Goal: Task Accomplishment & Management: Complete application form

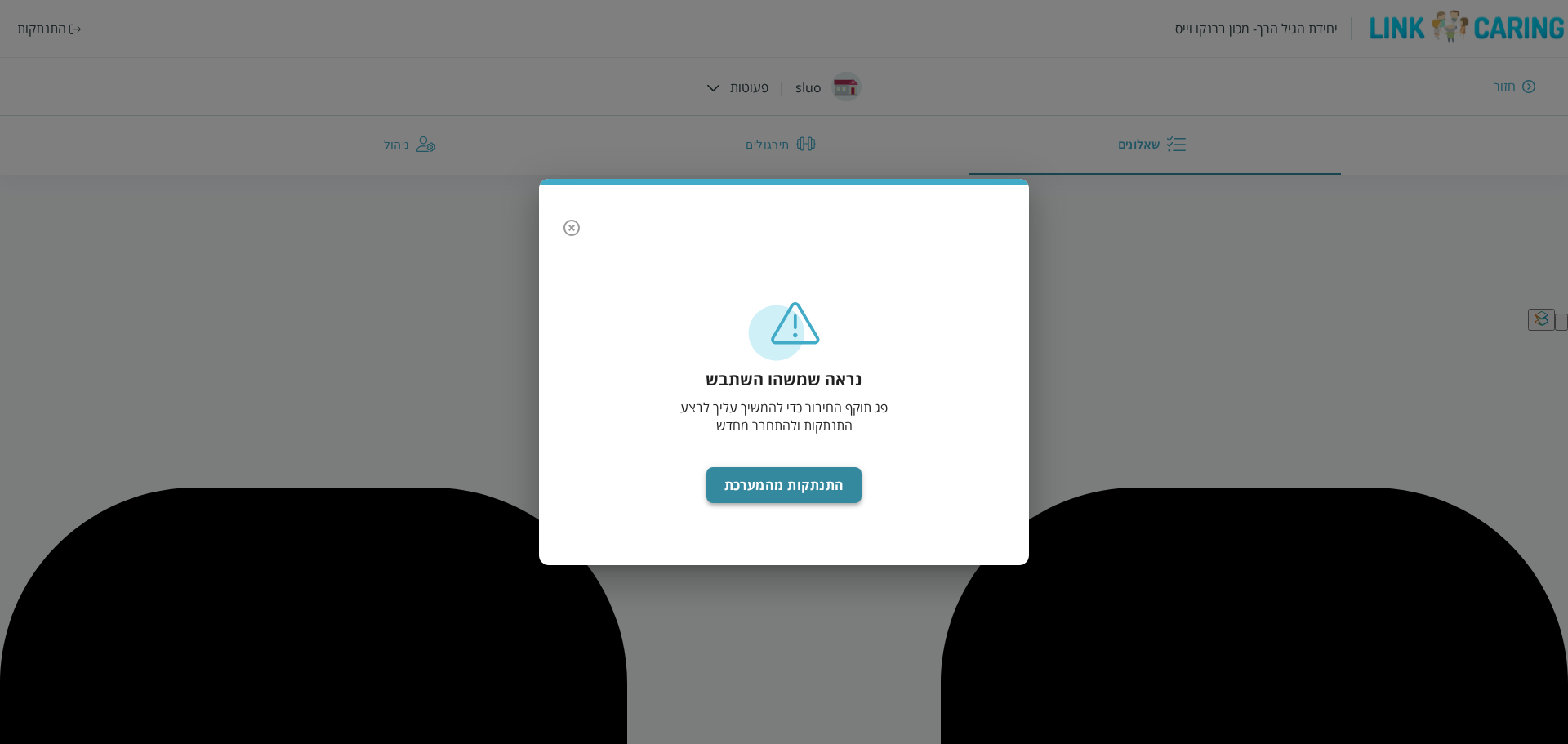
click at [748, 491] on button "התנתקות מהמערכת" at bounding box center [784, 485] width 156 height 36
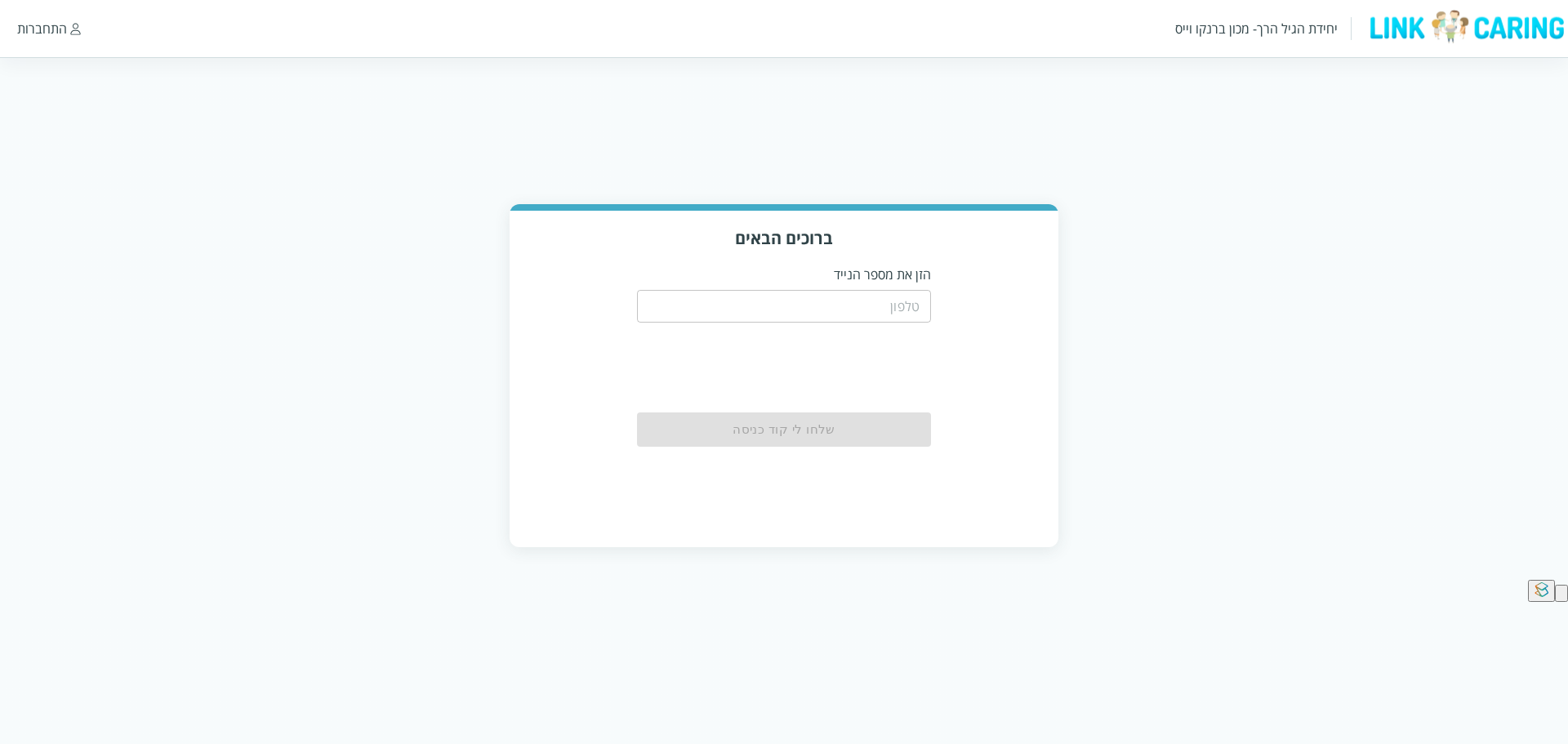
click at [792, 307] on input "tel" at bounding box center [783, 306] width 294 height 33
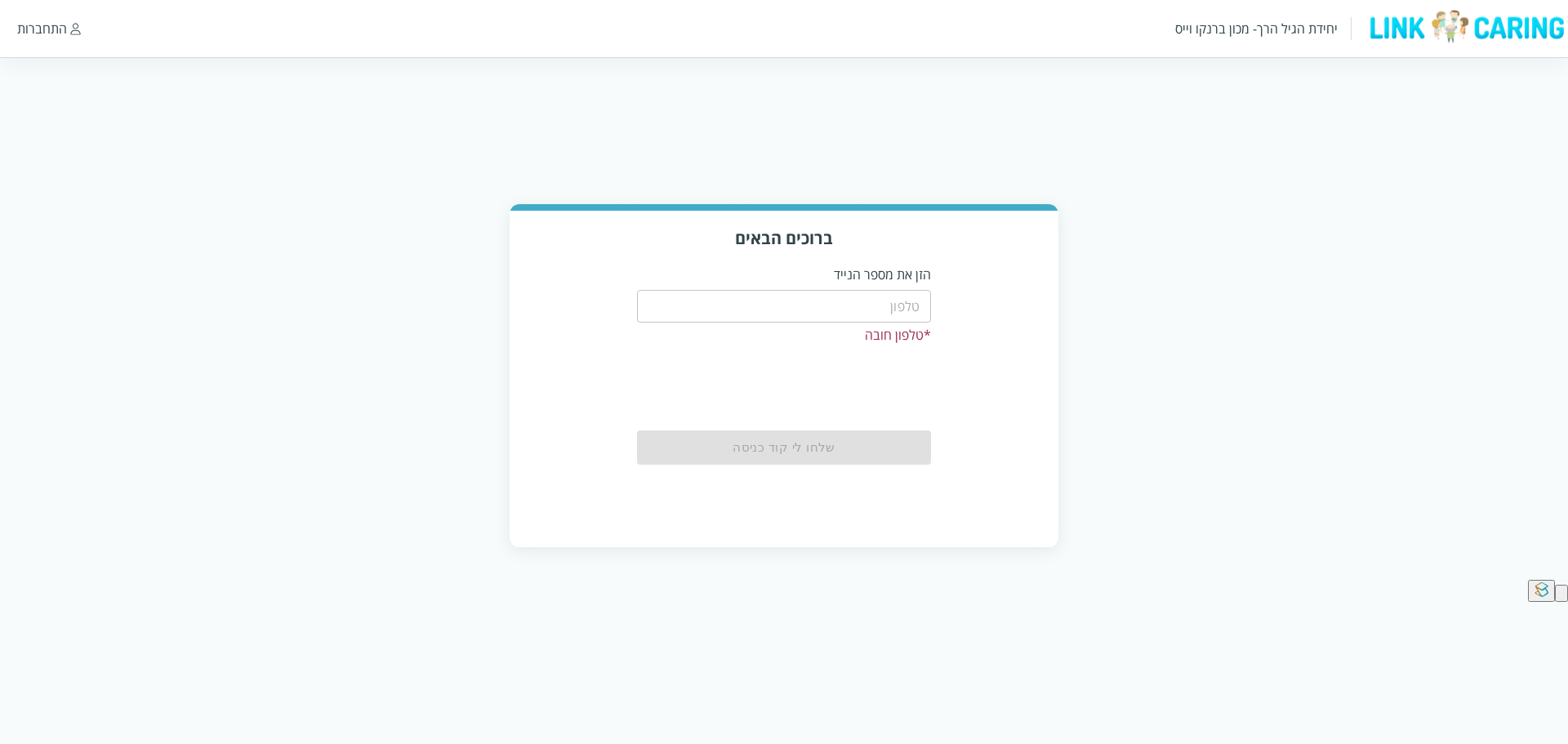
click at [294, 284] on div "ברוכים הבאים הזן את מספר הנייד ​ * טלפון חובה שלחו לי קוד כניסה" at bounding box center [784, 375] width 1568 height 343
click at [767, 301] on input "tel" at bounding box center [783, 306] width 294 height 33
type input "0544499999"
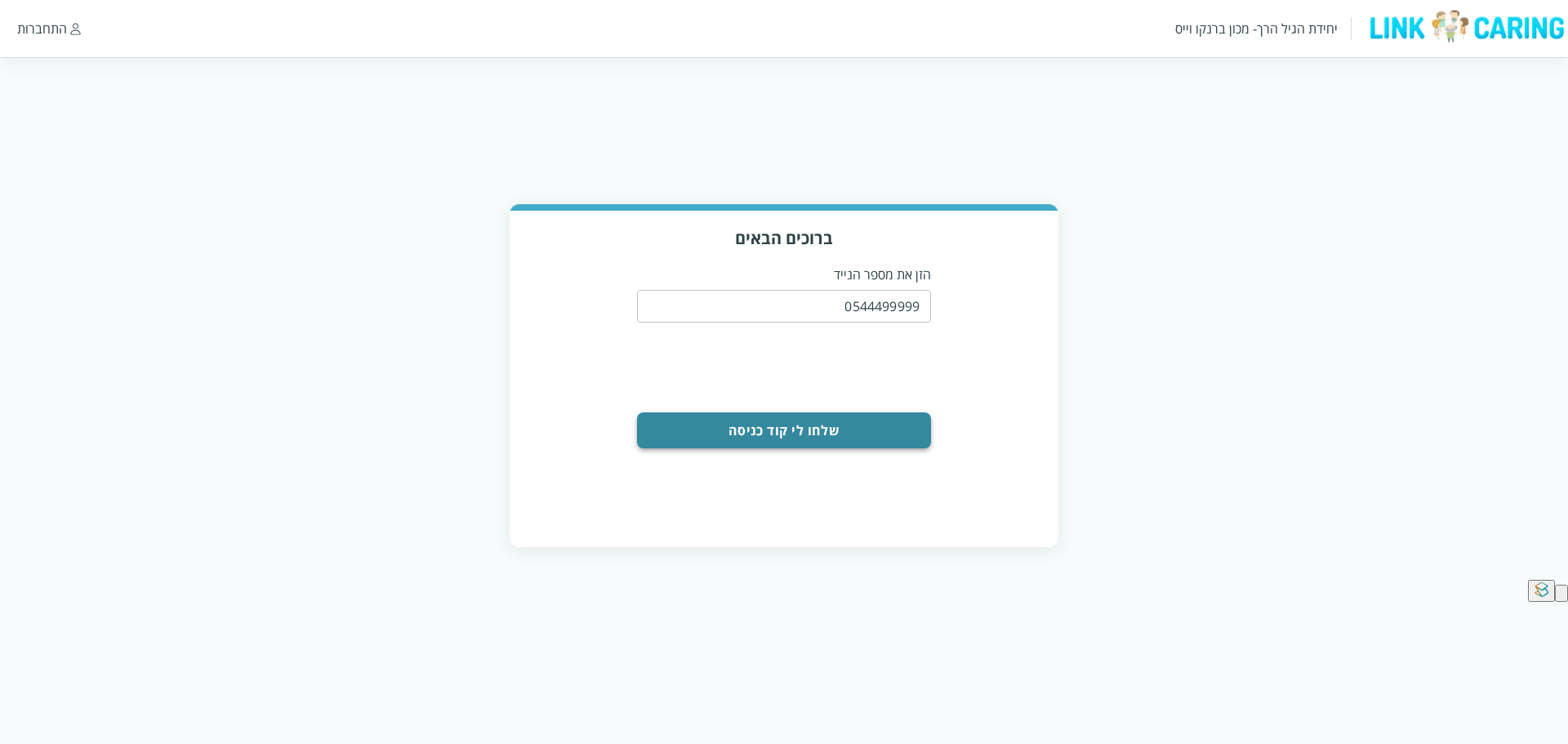
click at [781, 423] on button "שלחו לי קוד כניסה" at bounding box center [783, 430] width 294 height 36
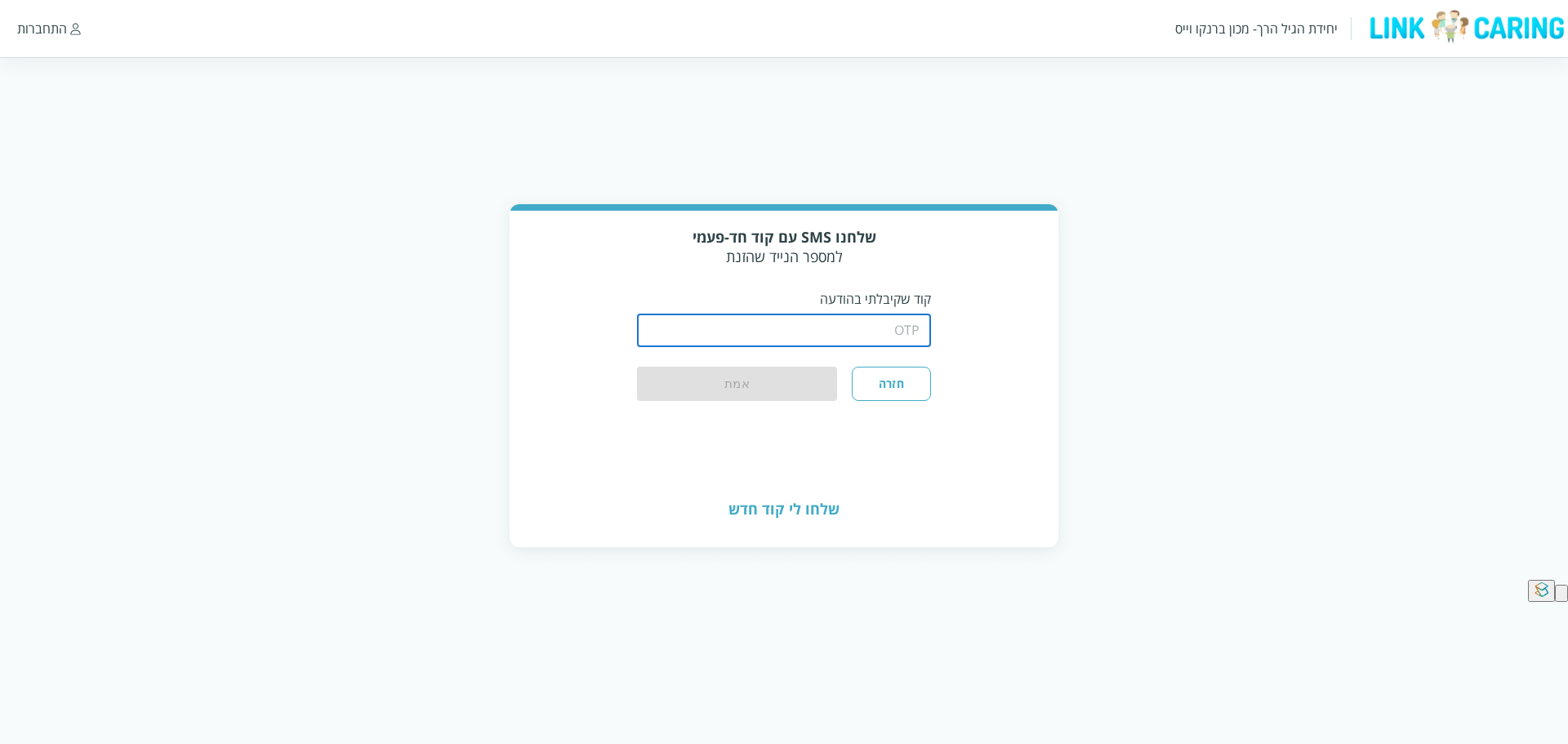
drag, startPoint x: 824, startPoint y: 328, endPoint x: 794, endPoint y: 333, distance: 30.4
click at [824, 328] on input "string" at bounding box center [783, 330] width 294 height 33
type input "1234"
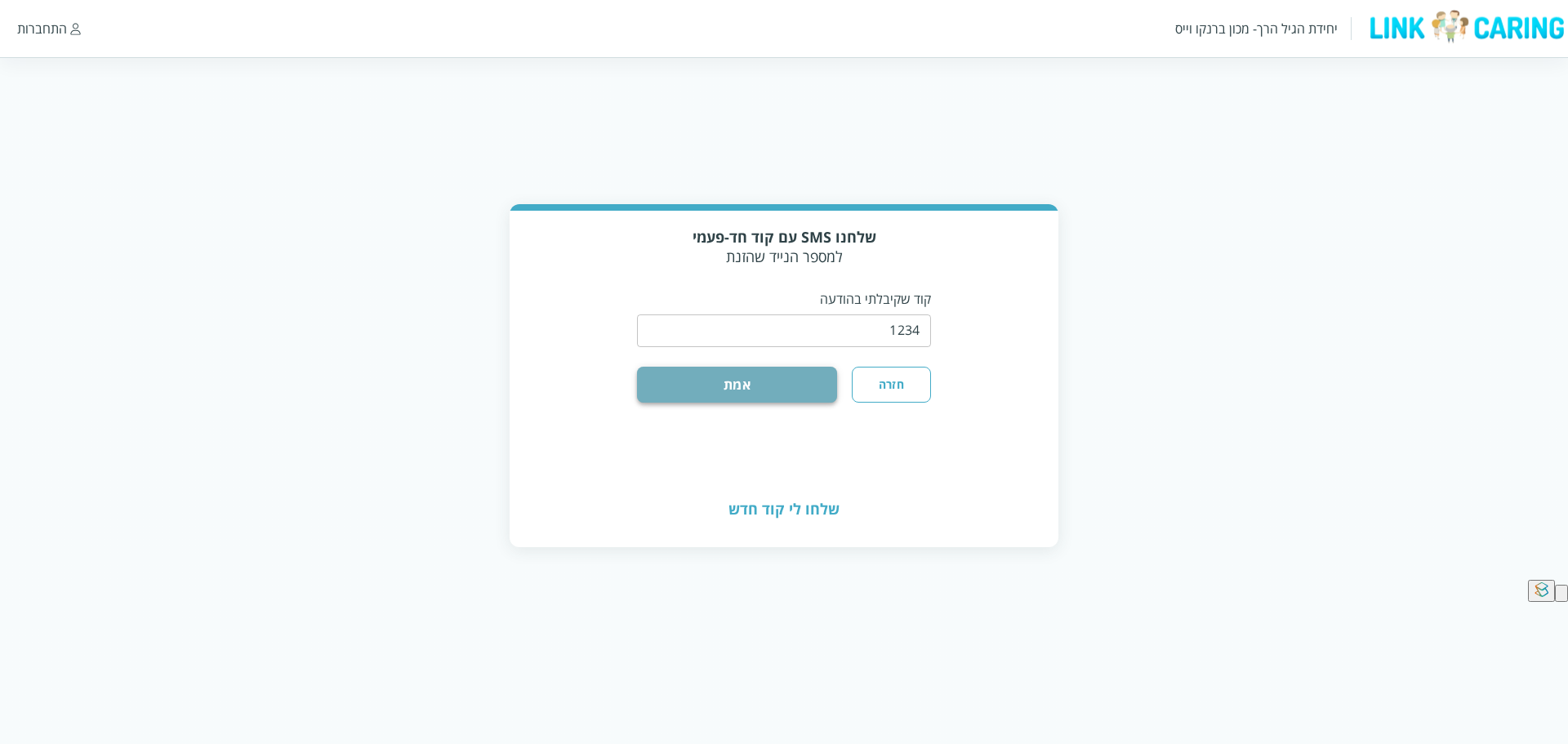
click at [698, 389] on button "אמת" at bounding box center [737, 384] width 200 height 36
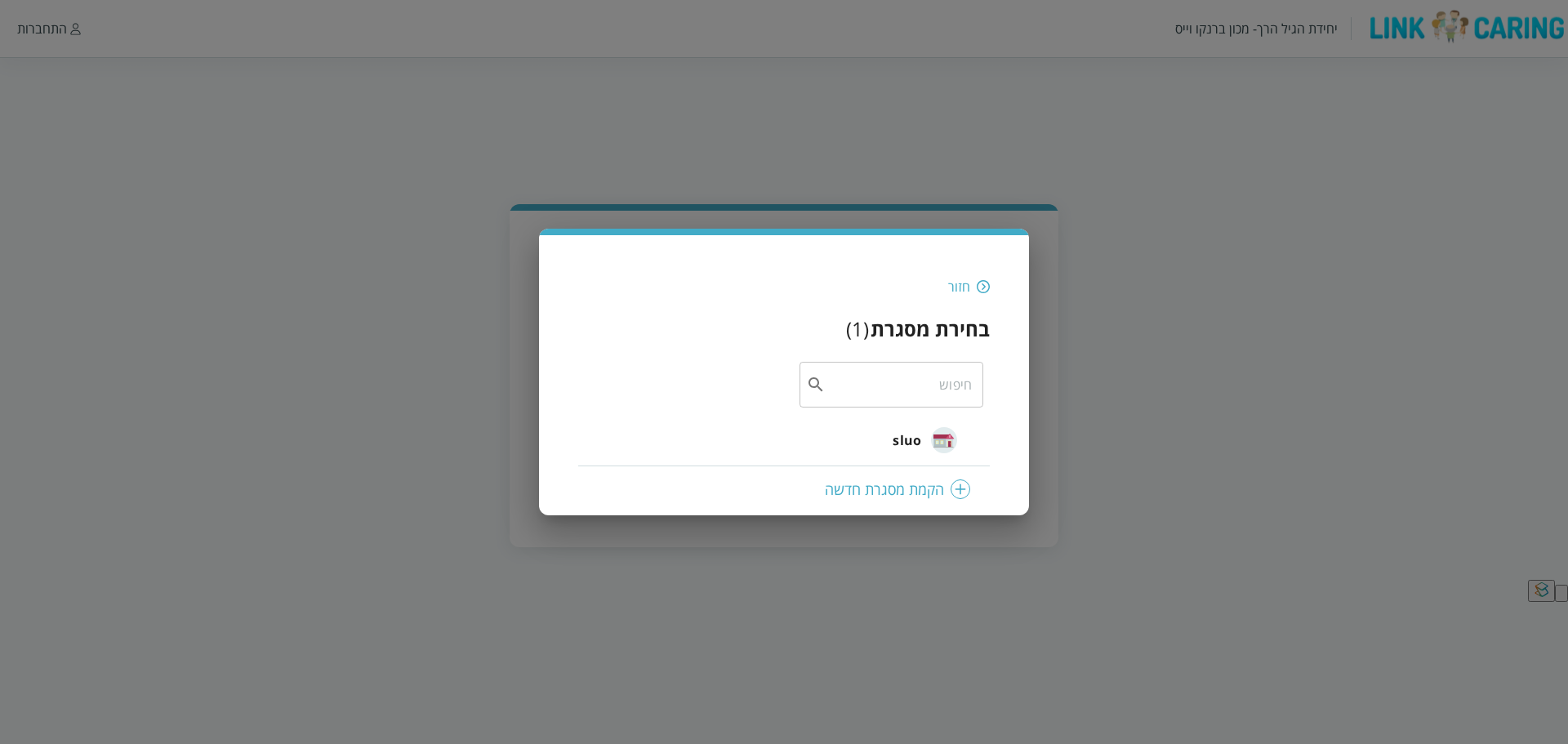
click at [912, 438] on span "sluo" at bounding box center [907, 439] width 29 height 19
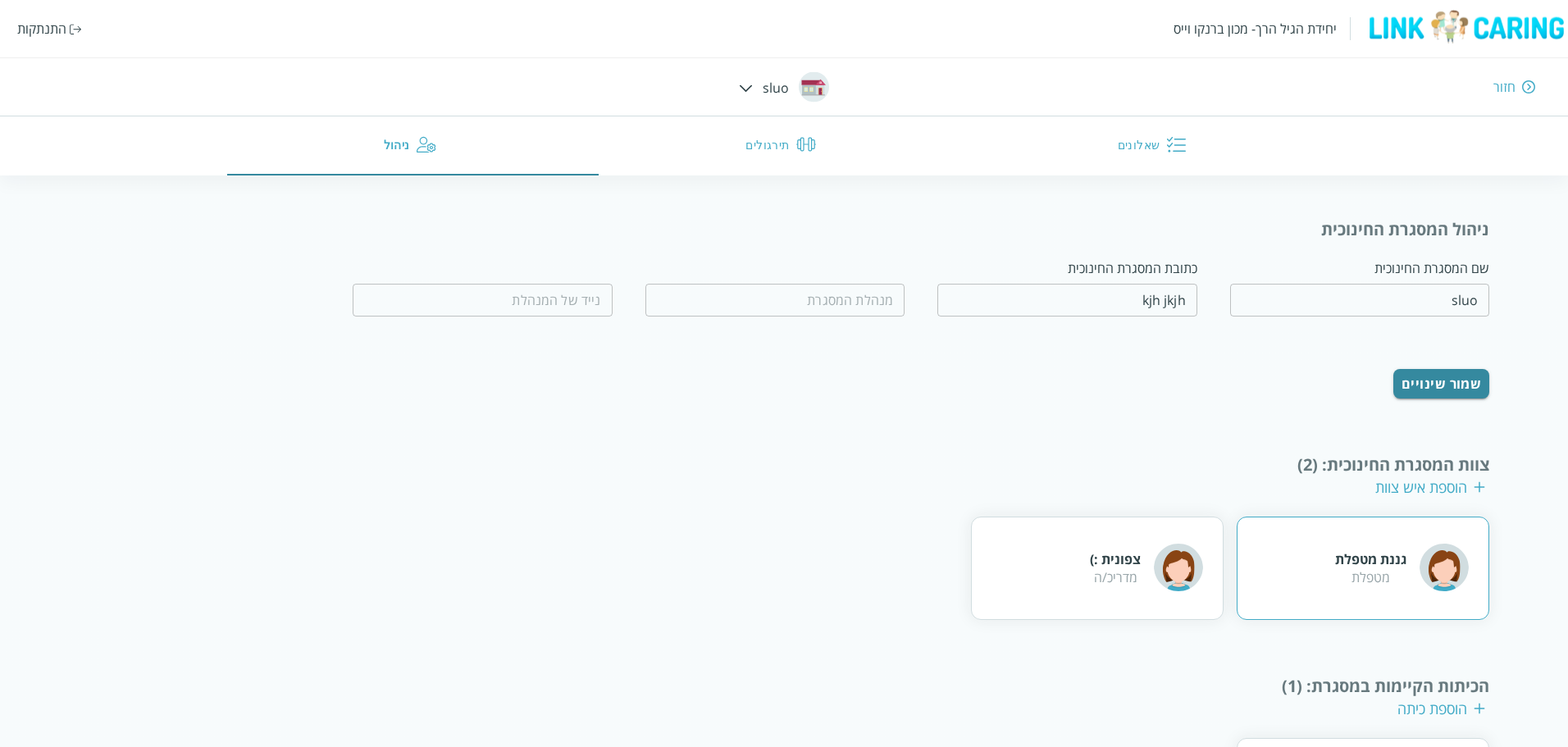
click at [1328, 568] on div "גננת מטפלת מטפלת" at bounding box center [1362, 569] width 253 height 104
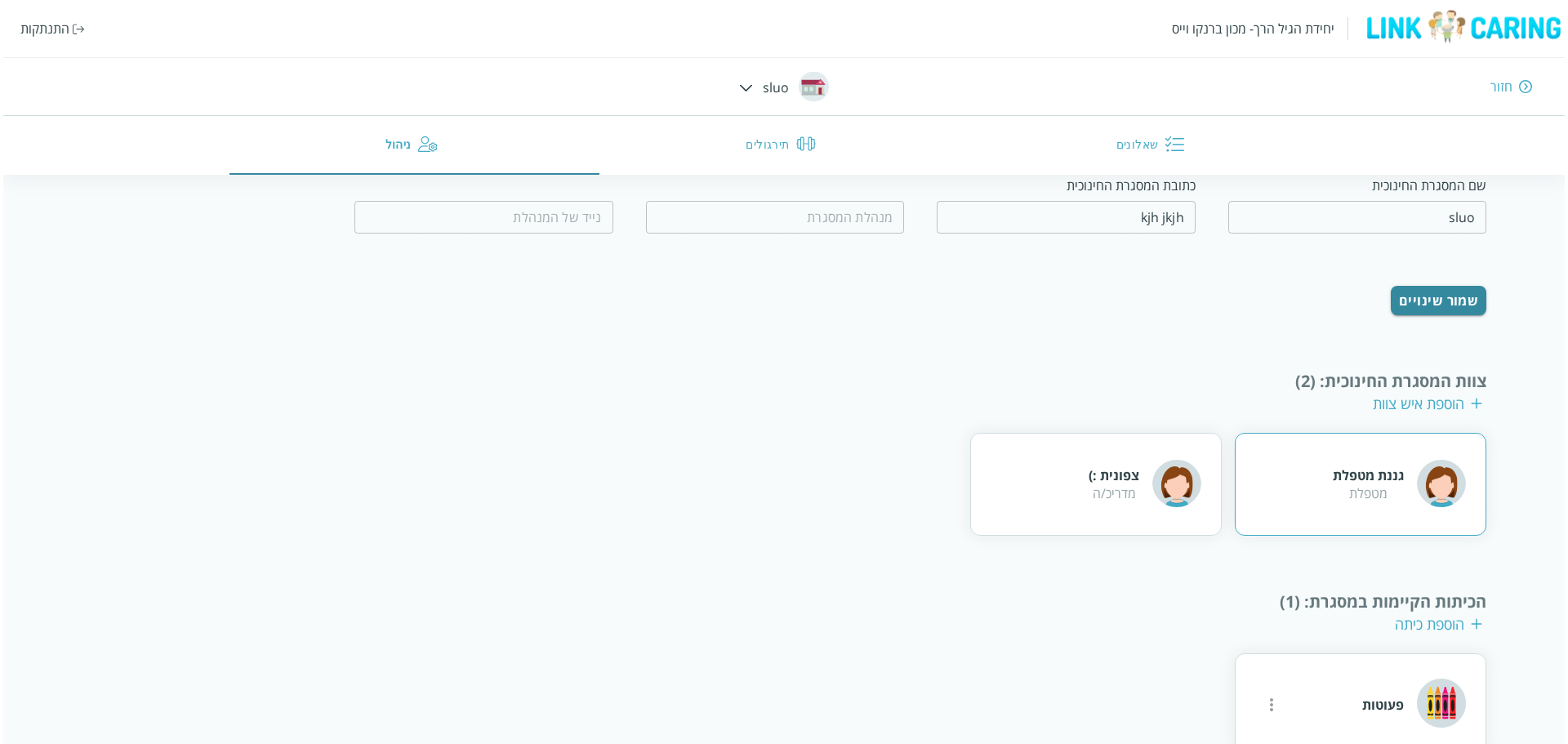
scroll to position [126, 0]
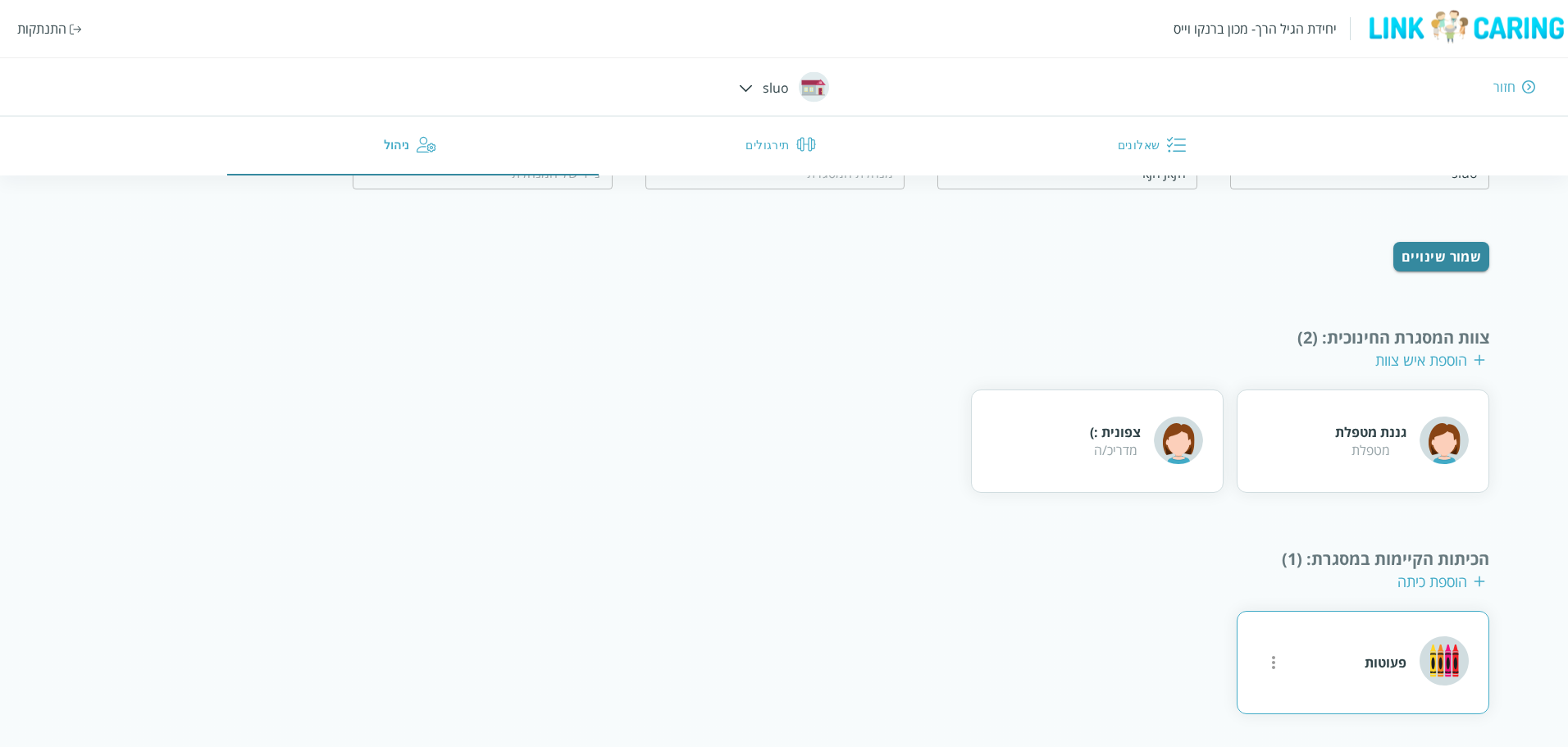
click at [1378, 656] on div "פעוטות" at bounding box center [1385, 662] width 42 height 18
click at [1377, 659] on div "פעוטות" at bounding box center [1385, 662] width 42 height 18
click at [1275, 662] on icon "more" at bounding box center [1274, 662] width 3 height 13
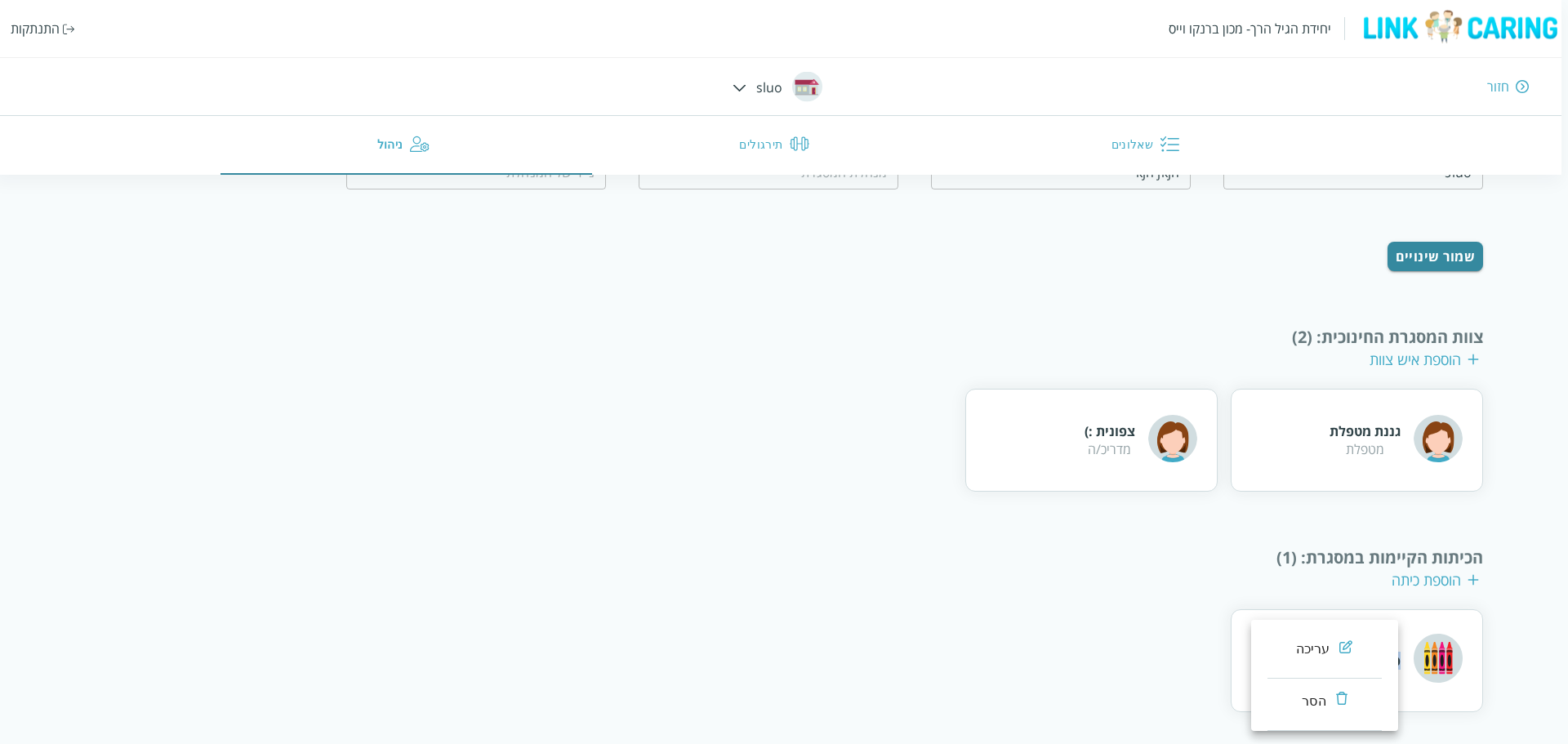
click at [1295, 645] on li "עריכה" at bounding box center [1324, 653] width 114 height 52
type input "פעוטות"
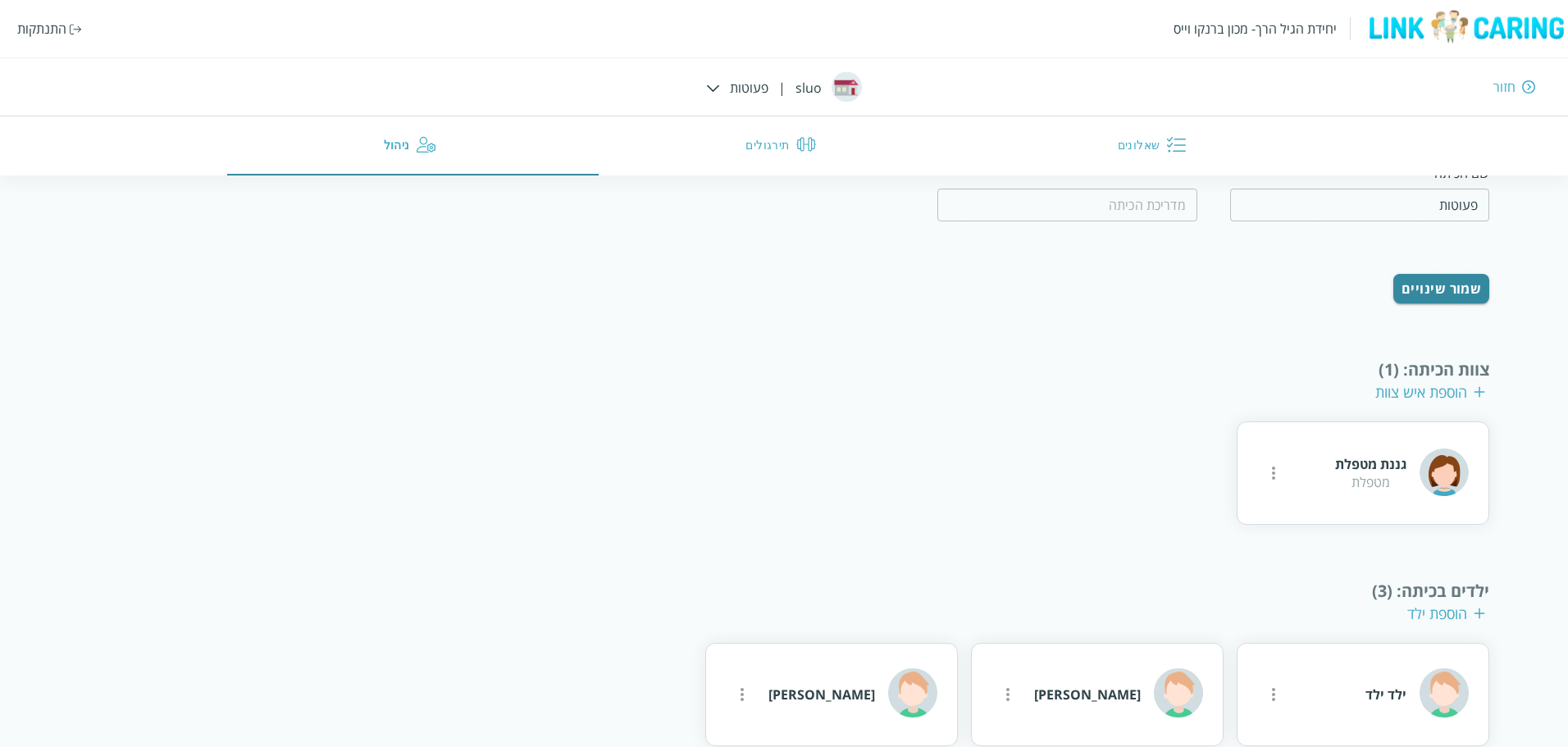
scroll to position [201, 0]
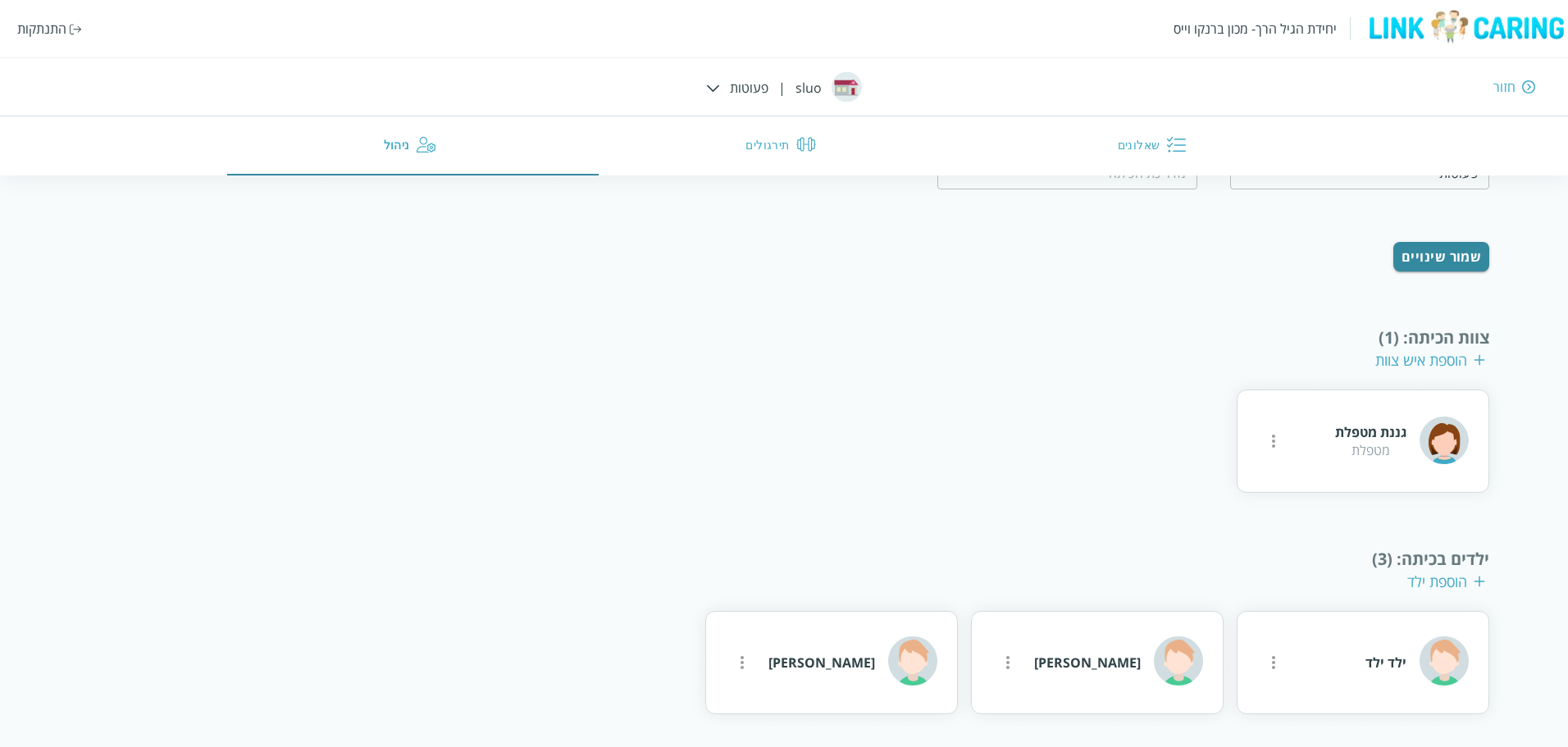
click at [1476, 579] on img at bounding box center [1480, 581] width 12 height 12
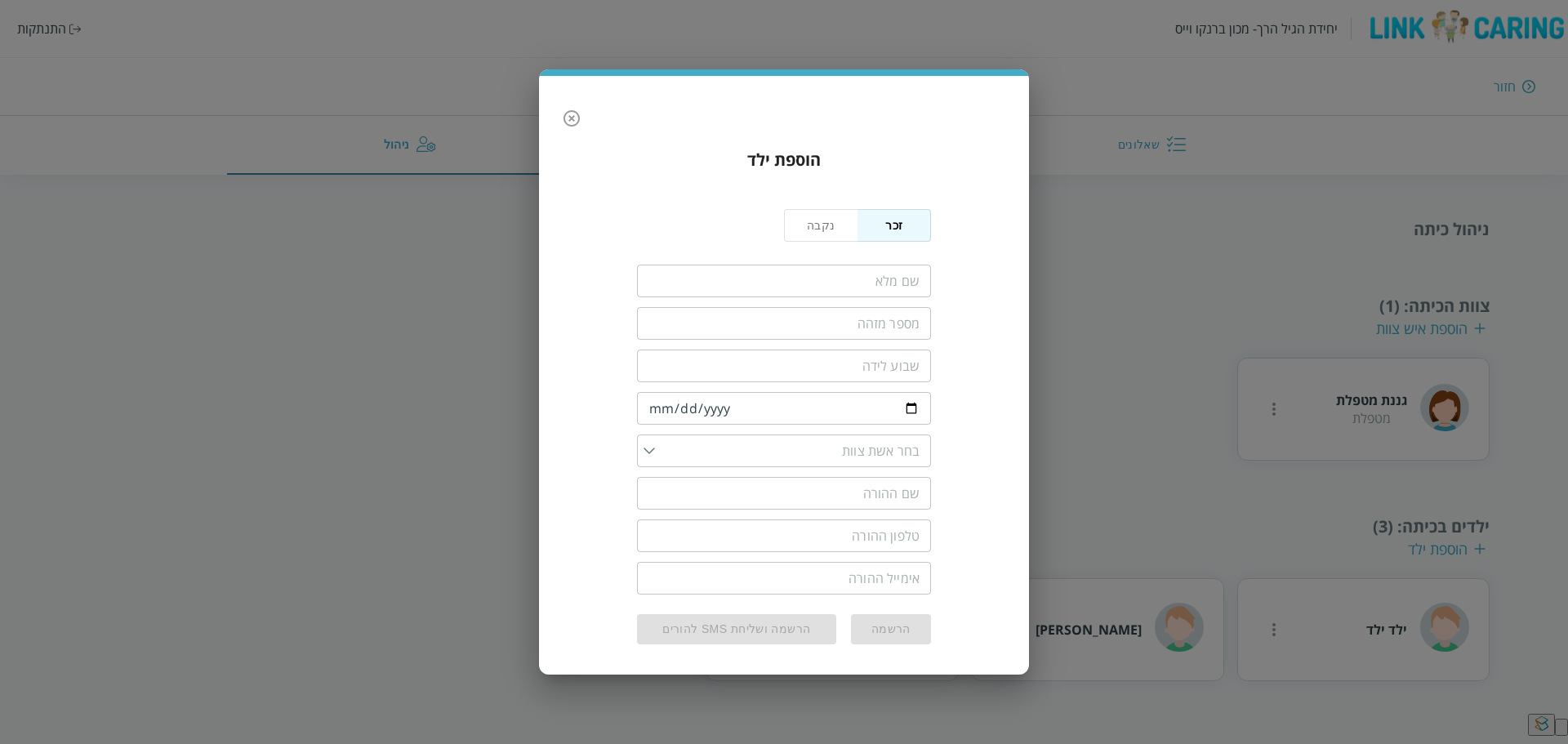
drag, startPoint x: 836, startPoint y: 282, endPoint x: 820, endPoint y: 280, distance: 16.1
click at [836, 282] on input "fullName" at bounding box center [783, 280] width 294 height 33
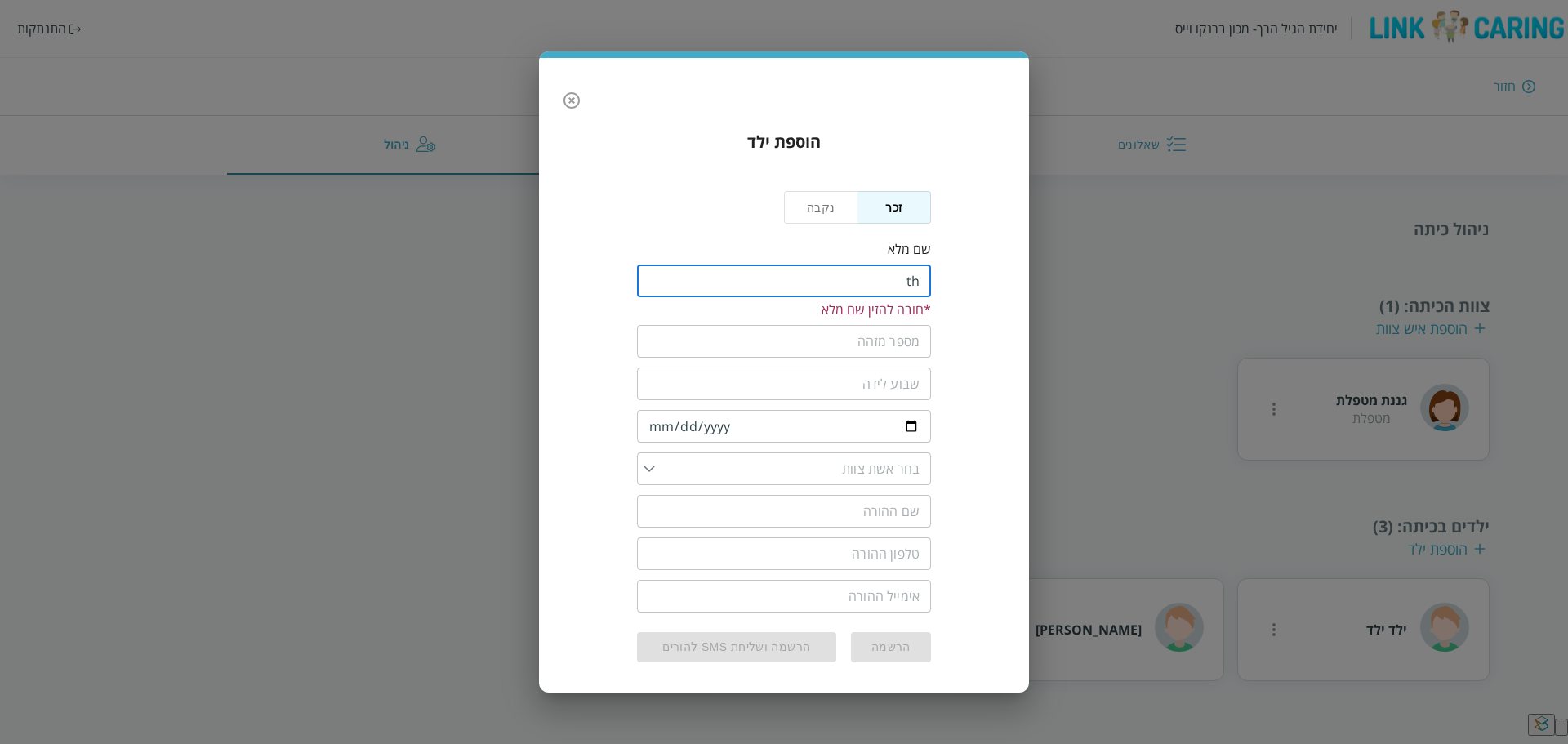
type input "t"
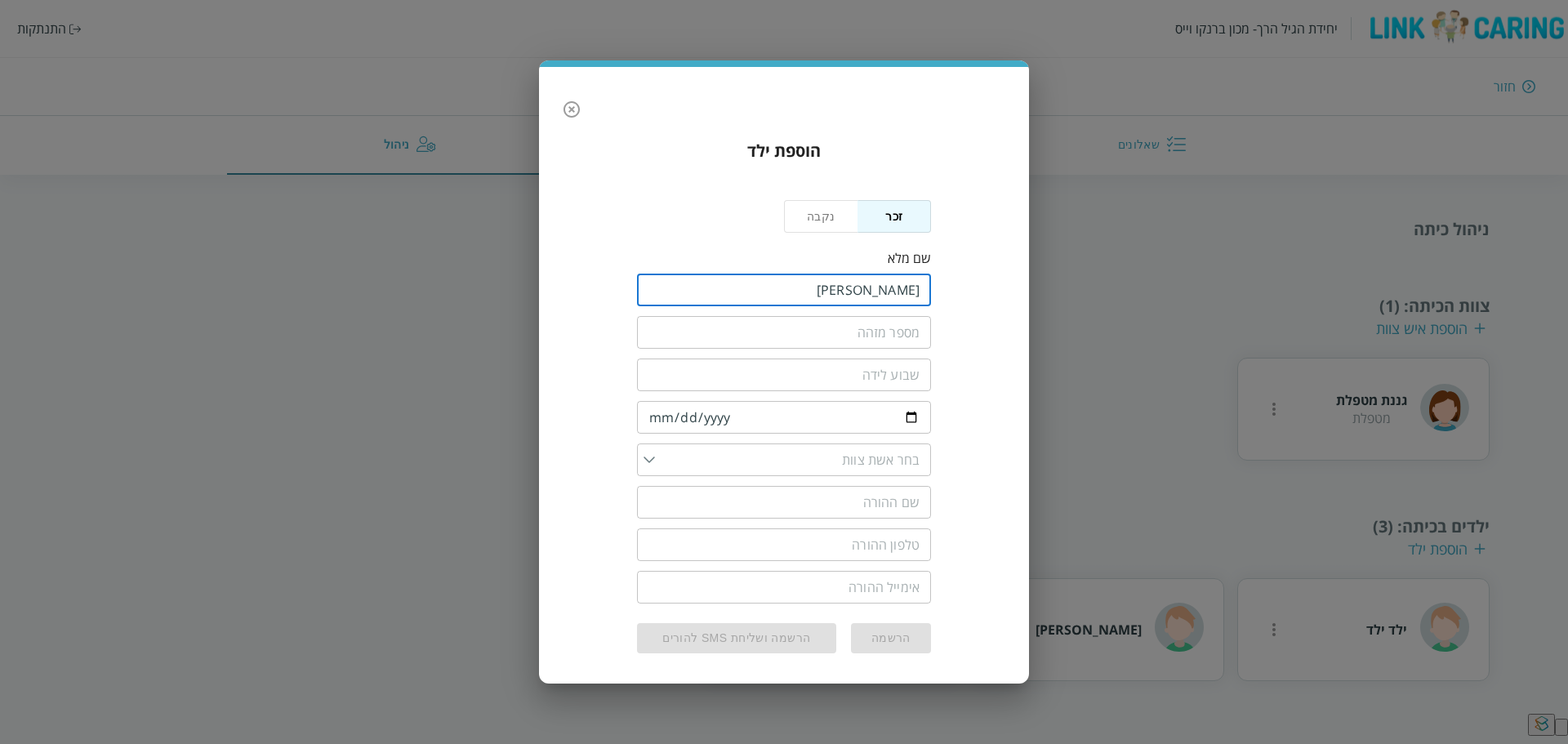
type input "[PERSON_NAME]"
click at [870, 334] on input "text" at bounding box center [783, 332] width 294 height 33
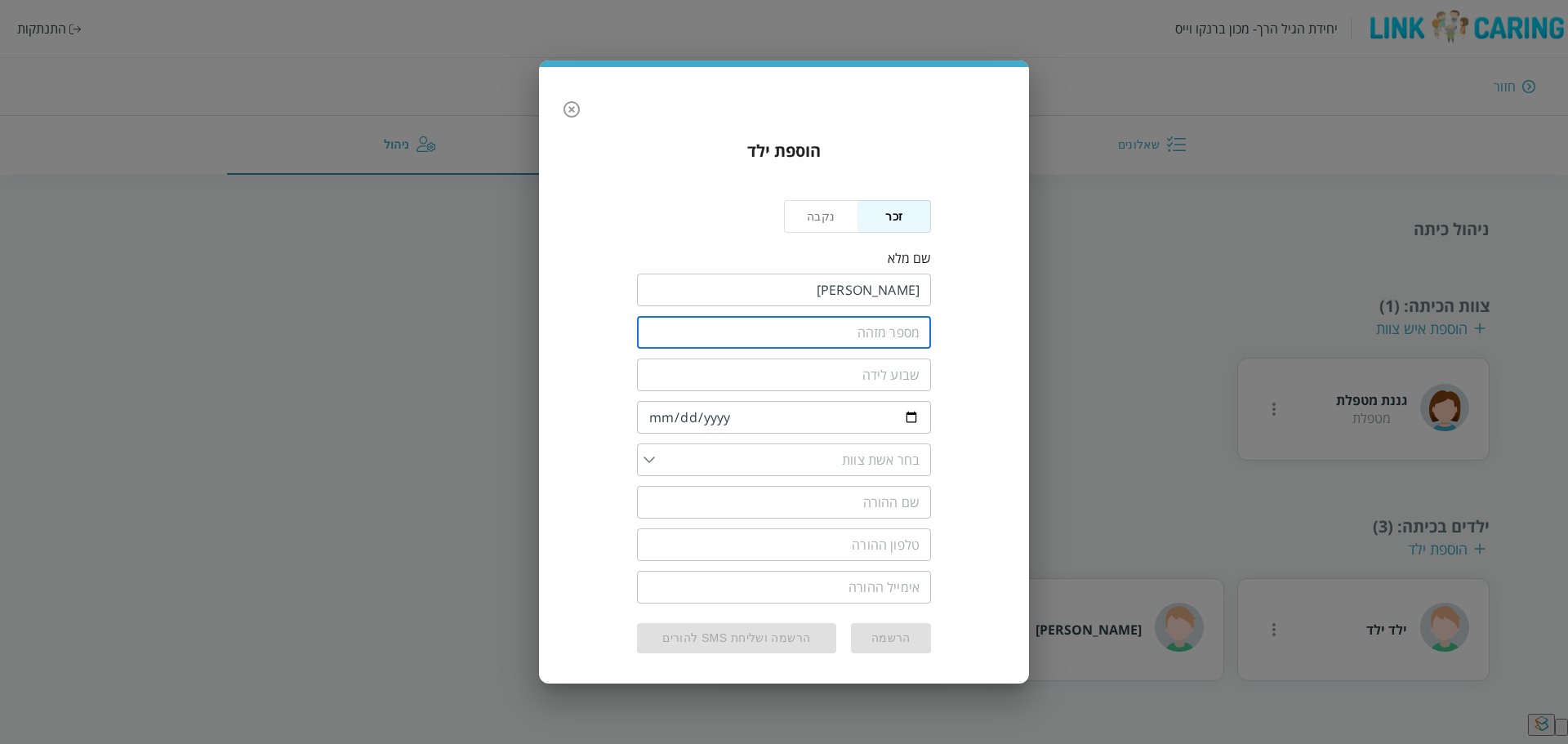
click at [845, 366] on input "number" at bounding box center [783, 374] width 294 height 33
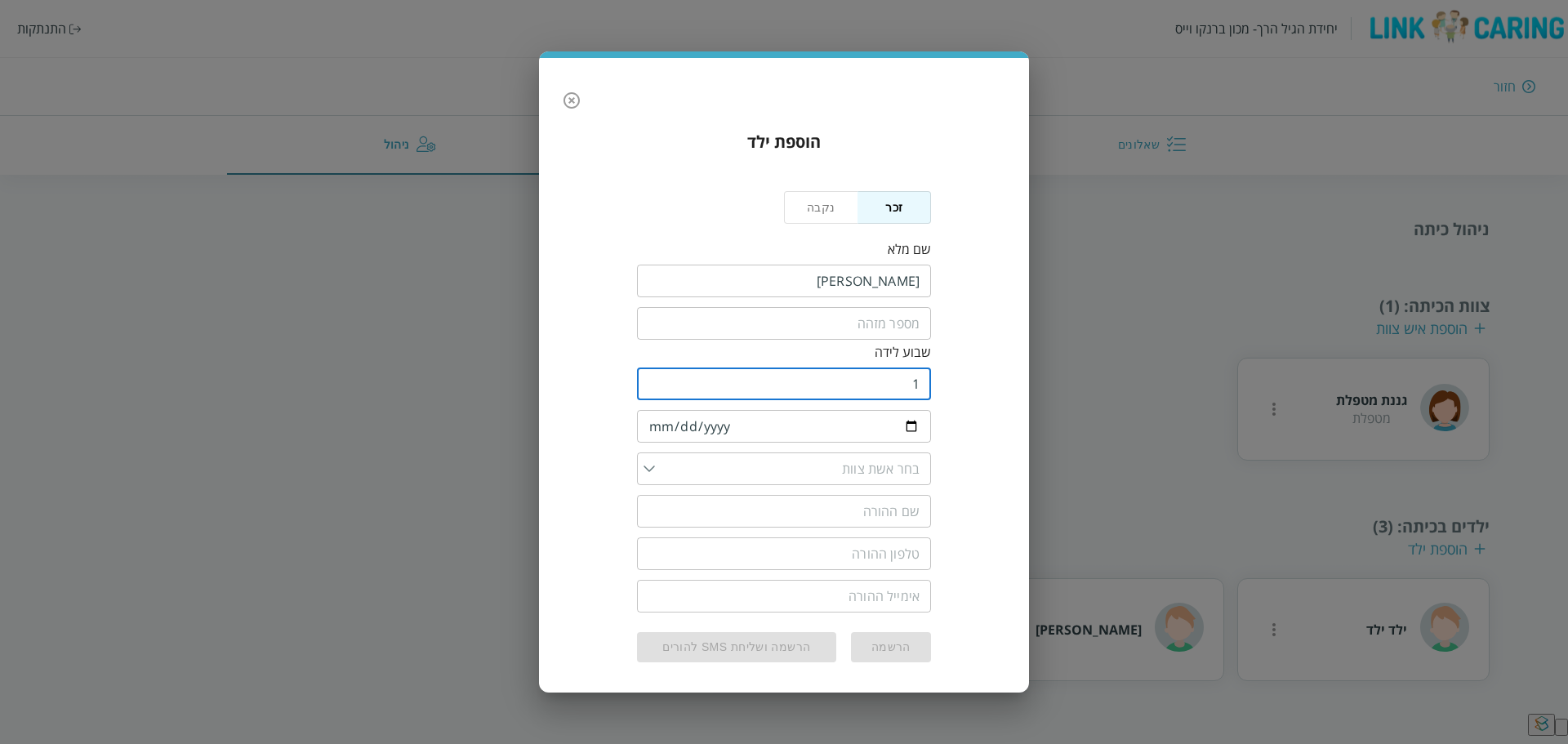
click at [655, 369] on input "1" at bounding box center [783, 383] width 294 height 33
click at [651, 386] on input "0" at bounding box center [783, 383] width 294 height 33
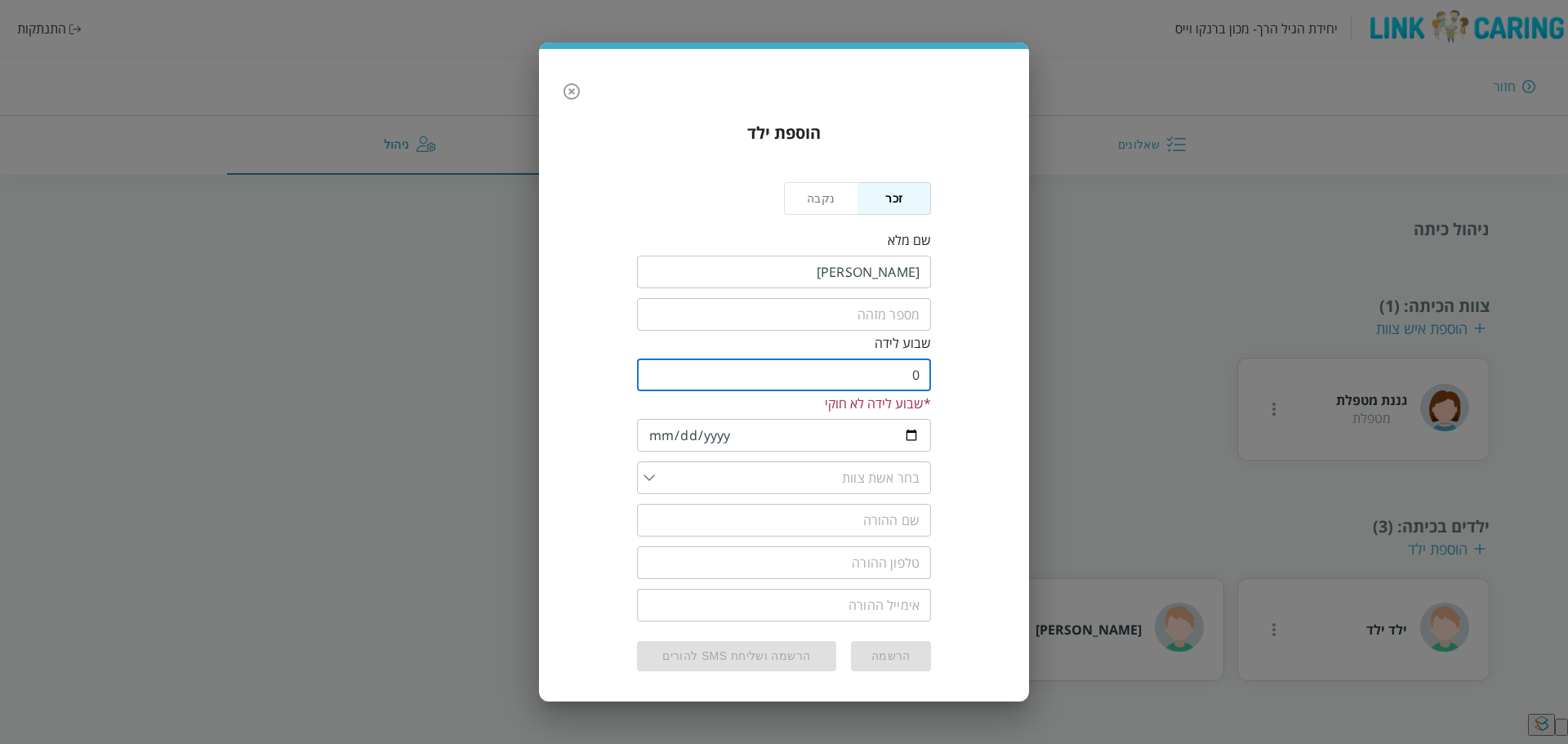
click at [651, 386] on input "0" at bounding box center [783, 374] width 294 height 33
click at [653, 370] on input "1" at bounding box center [783, 374] width 294 height 33
click at [653, 370] on input "2" at bounding box center [783, 374] width 294 height 33
click at [653, 370] on input "3" at bounding box center [783, 374] width 294 height 33
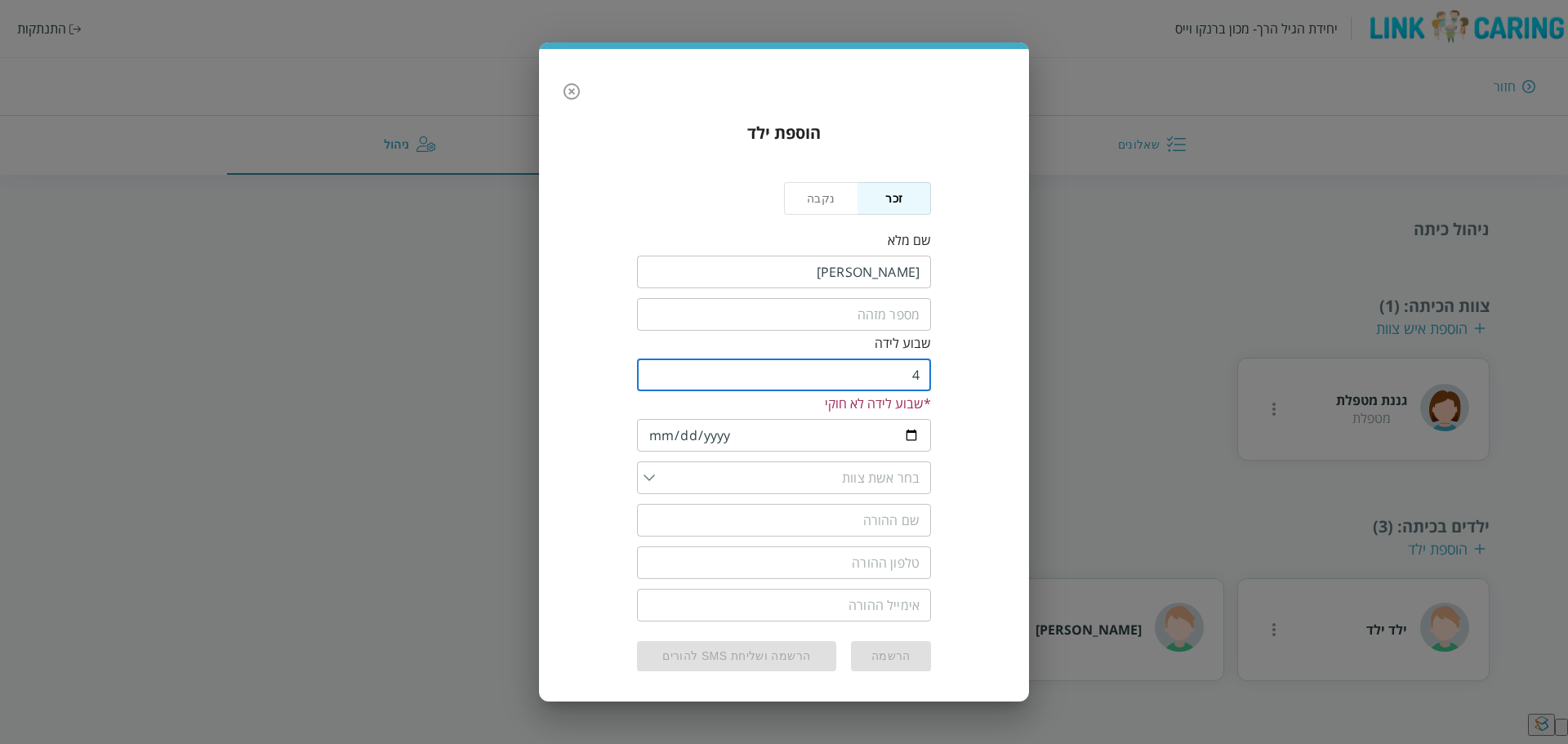
click at [653, 370] on input "4" at bounding box center [783, 374] width 294 height 33
click at [655, 371] on input "5" at bounding box center [783, 374] width 294 height 33
click at [654, 371] on input "6" at bounding box center [783, 374] width 294 height 33
click at [877, 374] on input "6" at bounding box center [783, 374] width 294 height 33
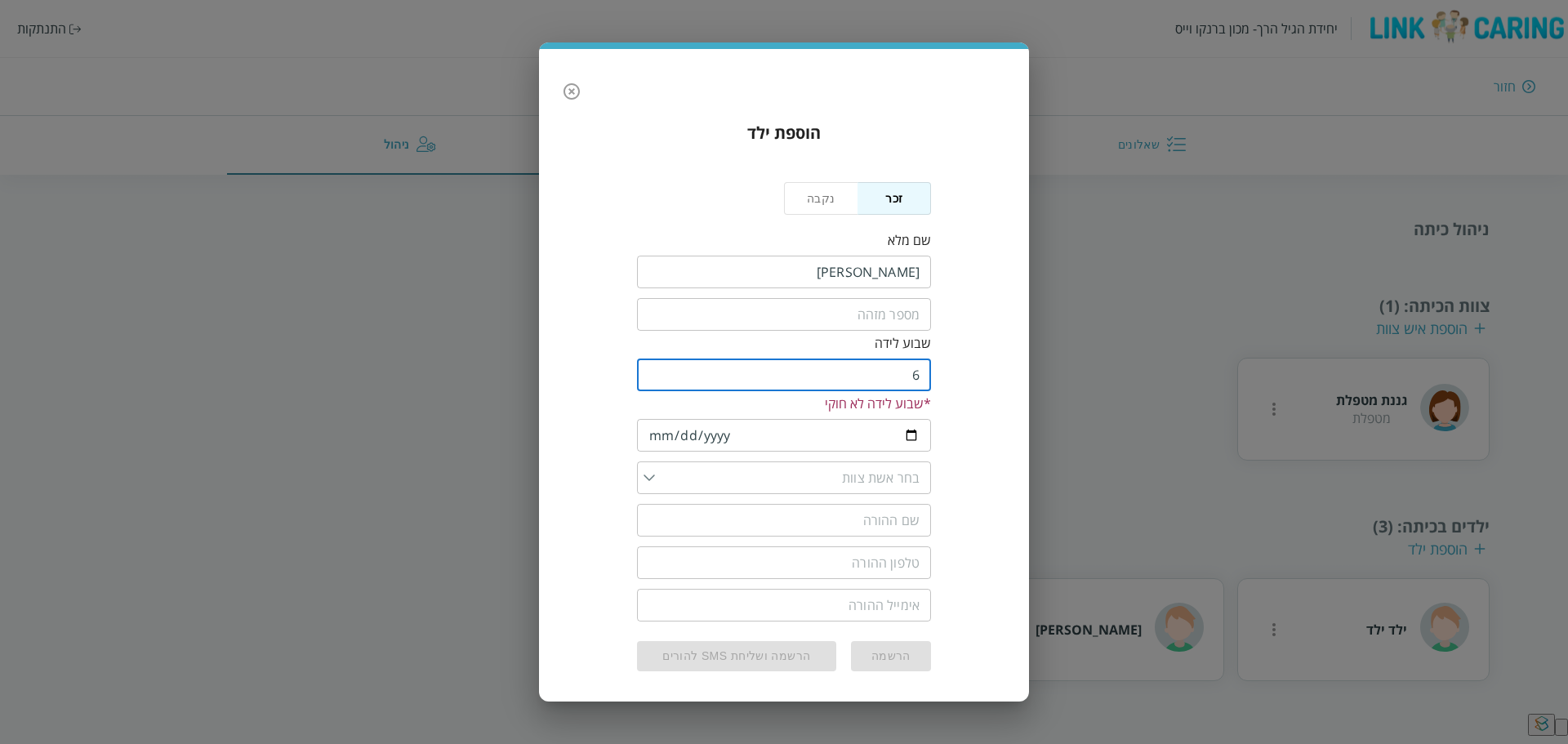
click at [877, 374] on input "6" at bounding box center [783, 374] width 294 height 33
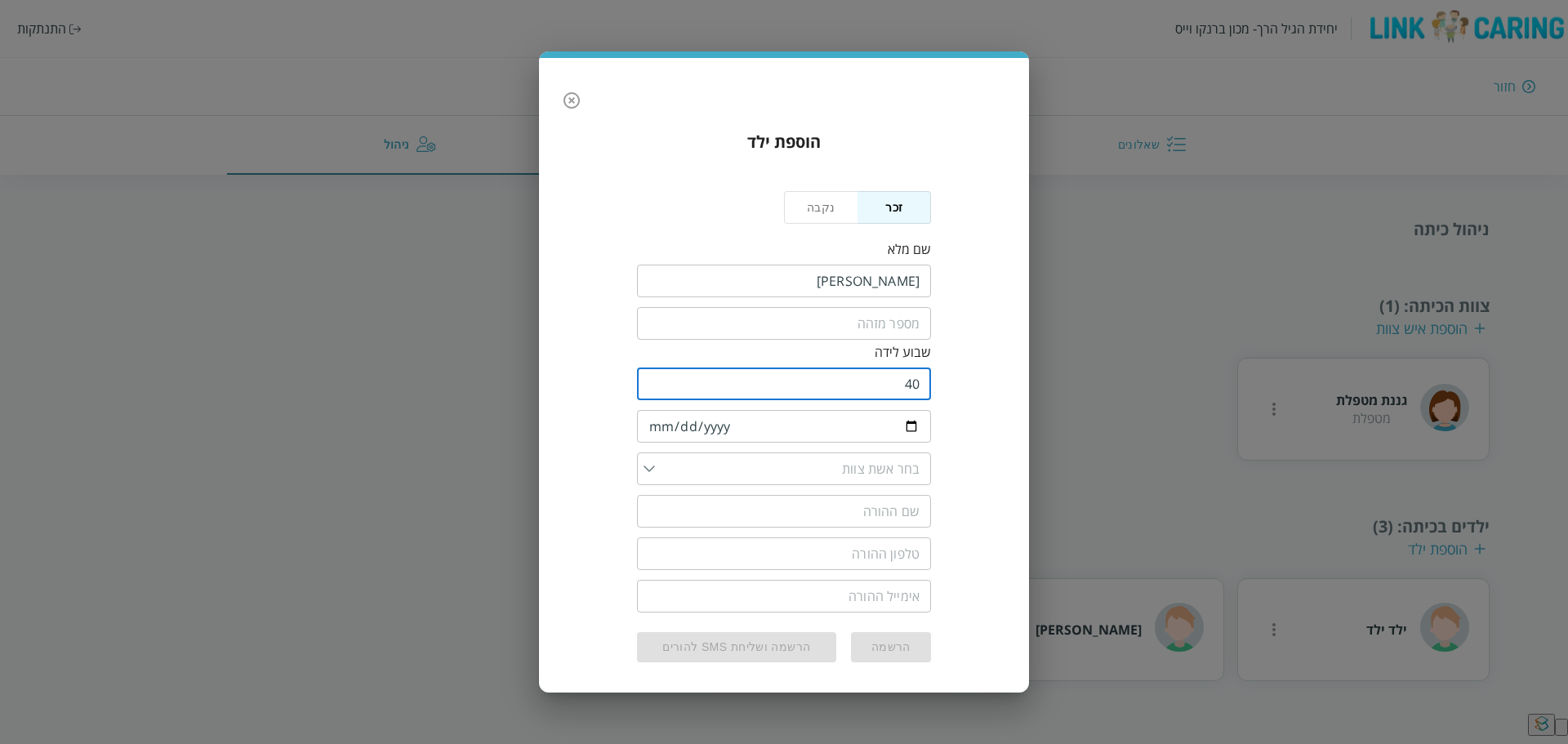
type input "40"
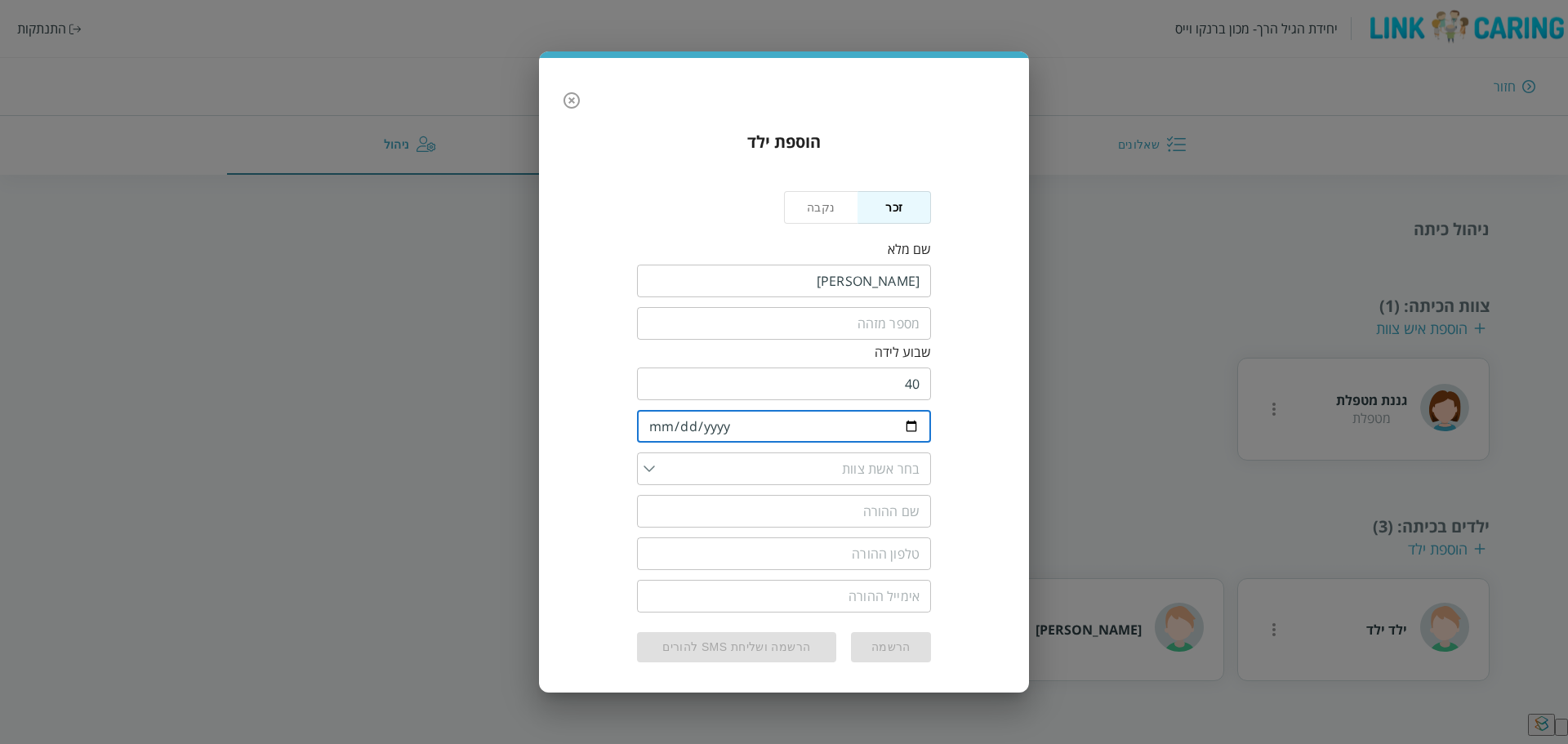
click at [657, 426] on input "date" at bounding box center [783, 426] width 294 height 33
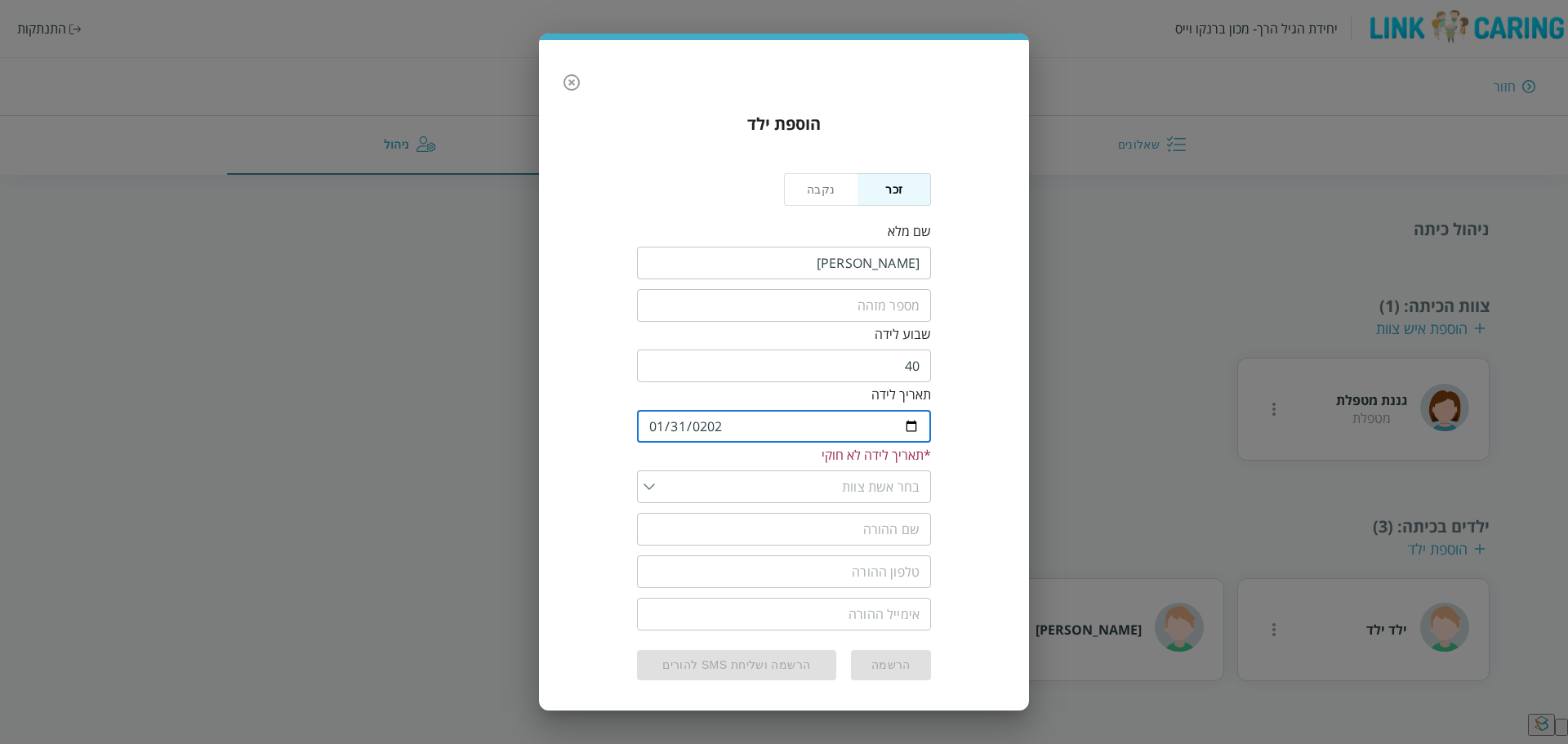
type input "2022-01-31"
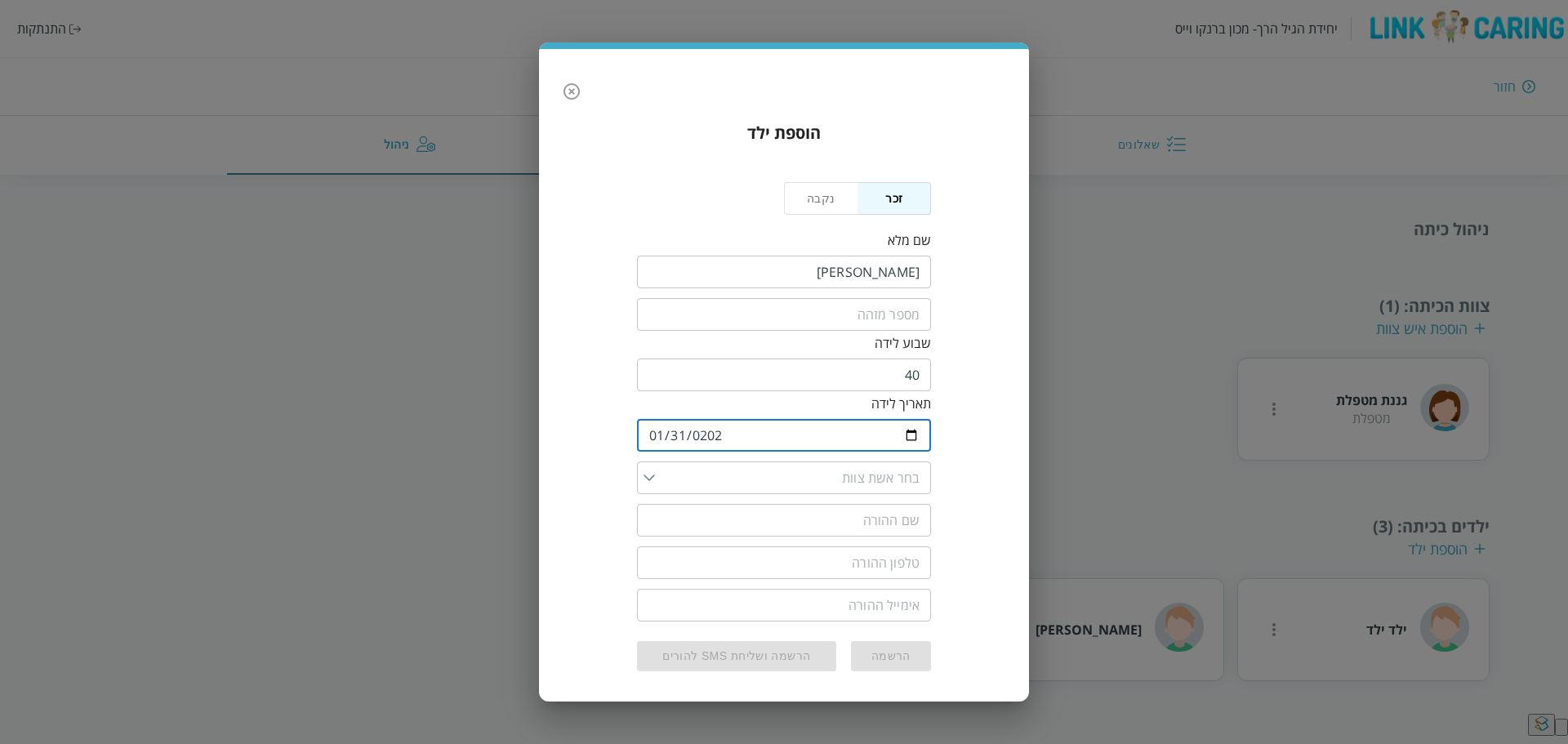
click at [644, 480] on div "​" at bounding box center [783, 477] width 294 height 33
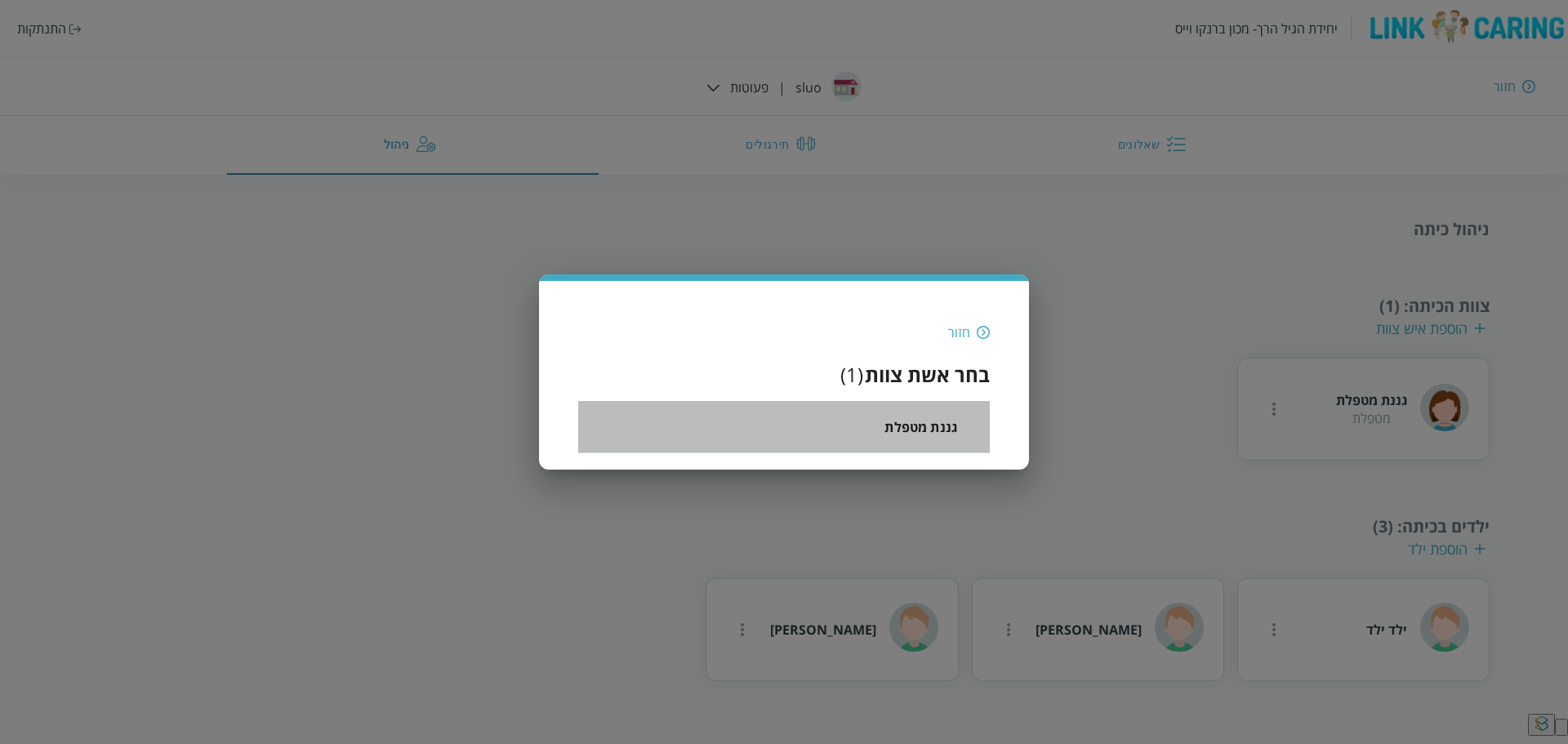
click at [925, 431] on span "גננת מטפלת" at bounding box center [921, 427] width 73 height 19
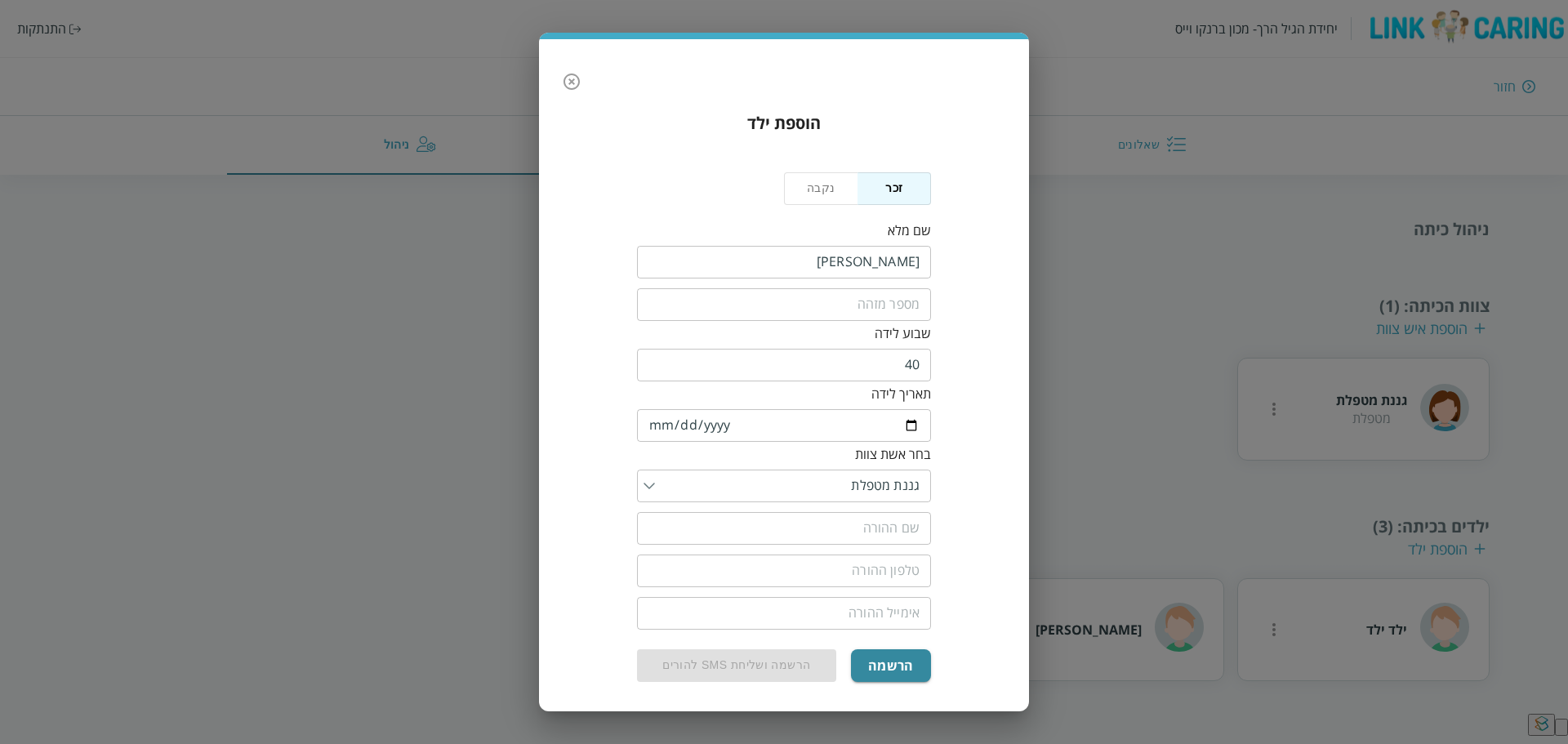
click at [837, 532] on input "text" at bounding box center [783, 528] width 294 height 33
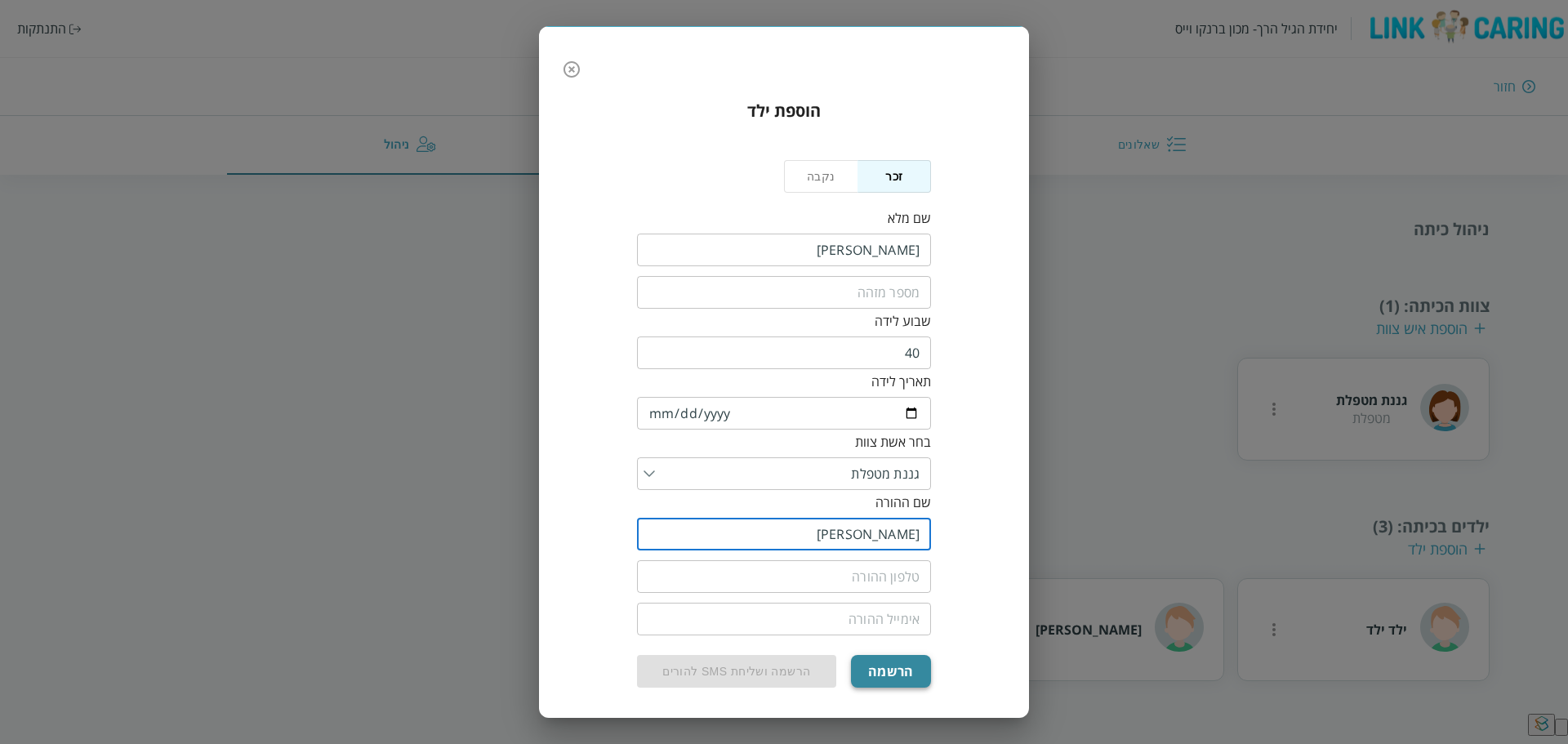
type input "נעה"
click at [892, 671] on button "הרשמה" at bounding box center [891, 671] width 80 height 33
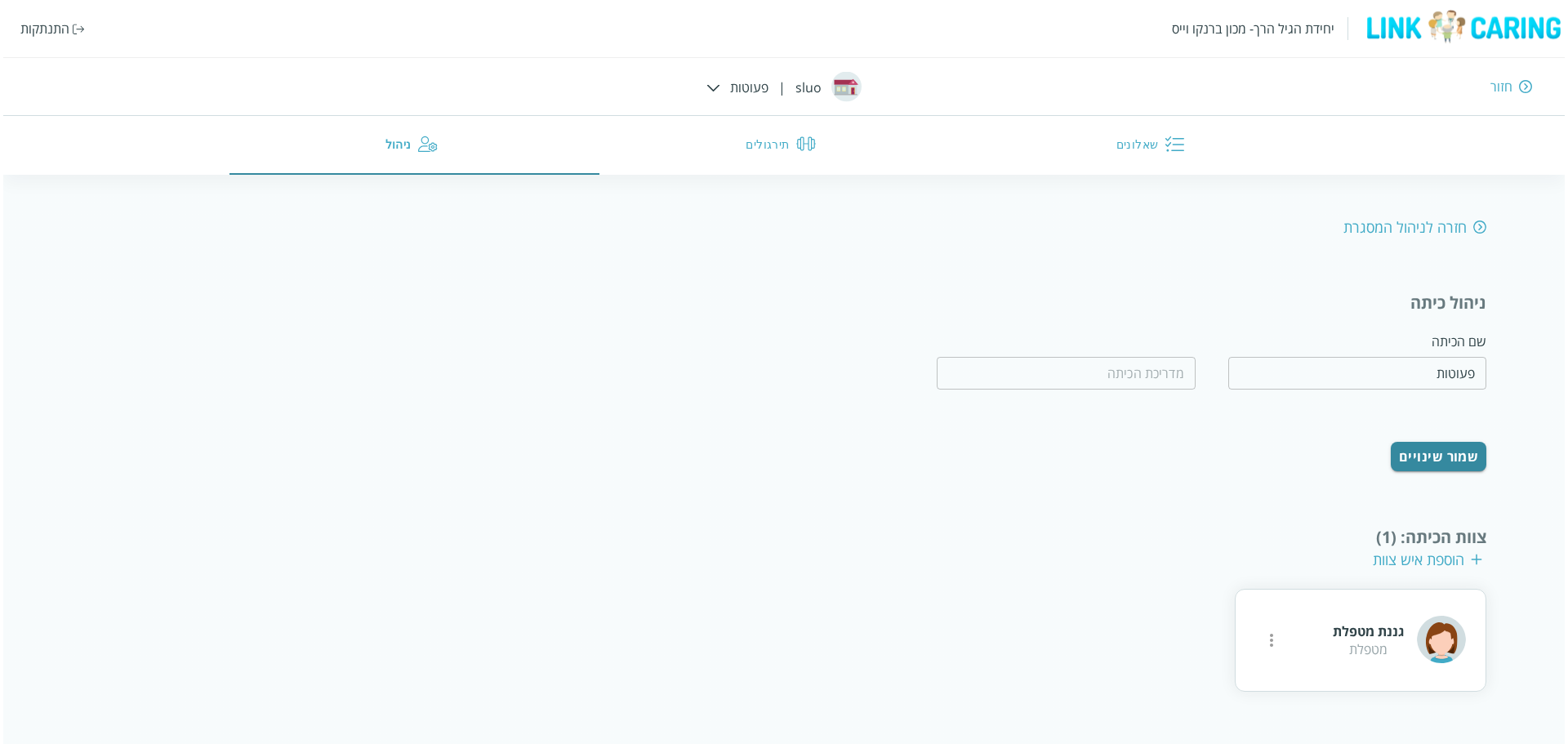
scroll to position [201, 0]
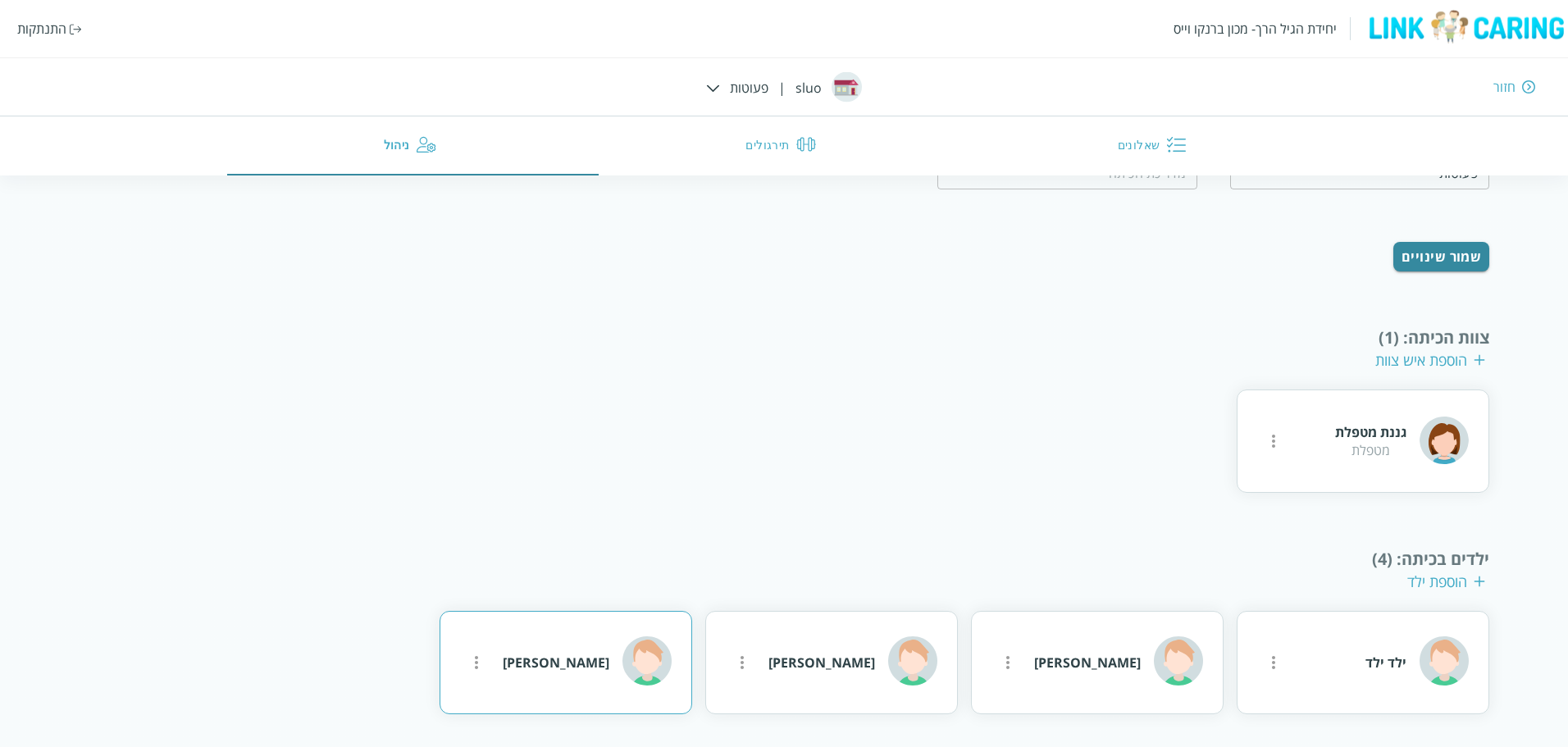
click at [586, 663] on div "[PERSON_NAME]" at bounding box center [555, 662] width 106 height 18
click at [1264, 450] on icon "more" at bounding box center [1273, 440] width 20 height 20
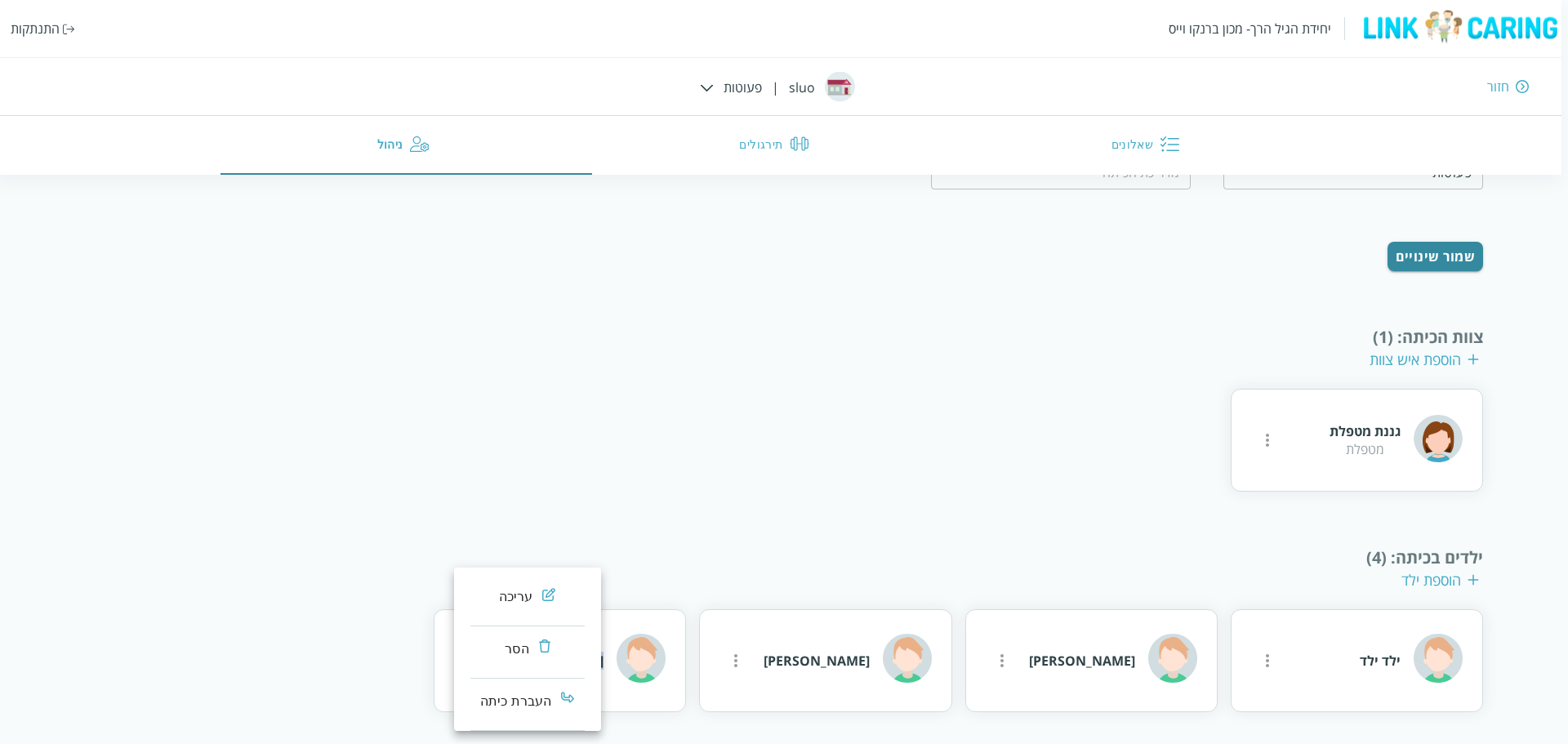
click at [517, 592] on div "עריכה" at bounding box center [516, 596] width 35 height 19
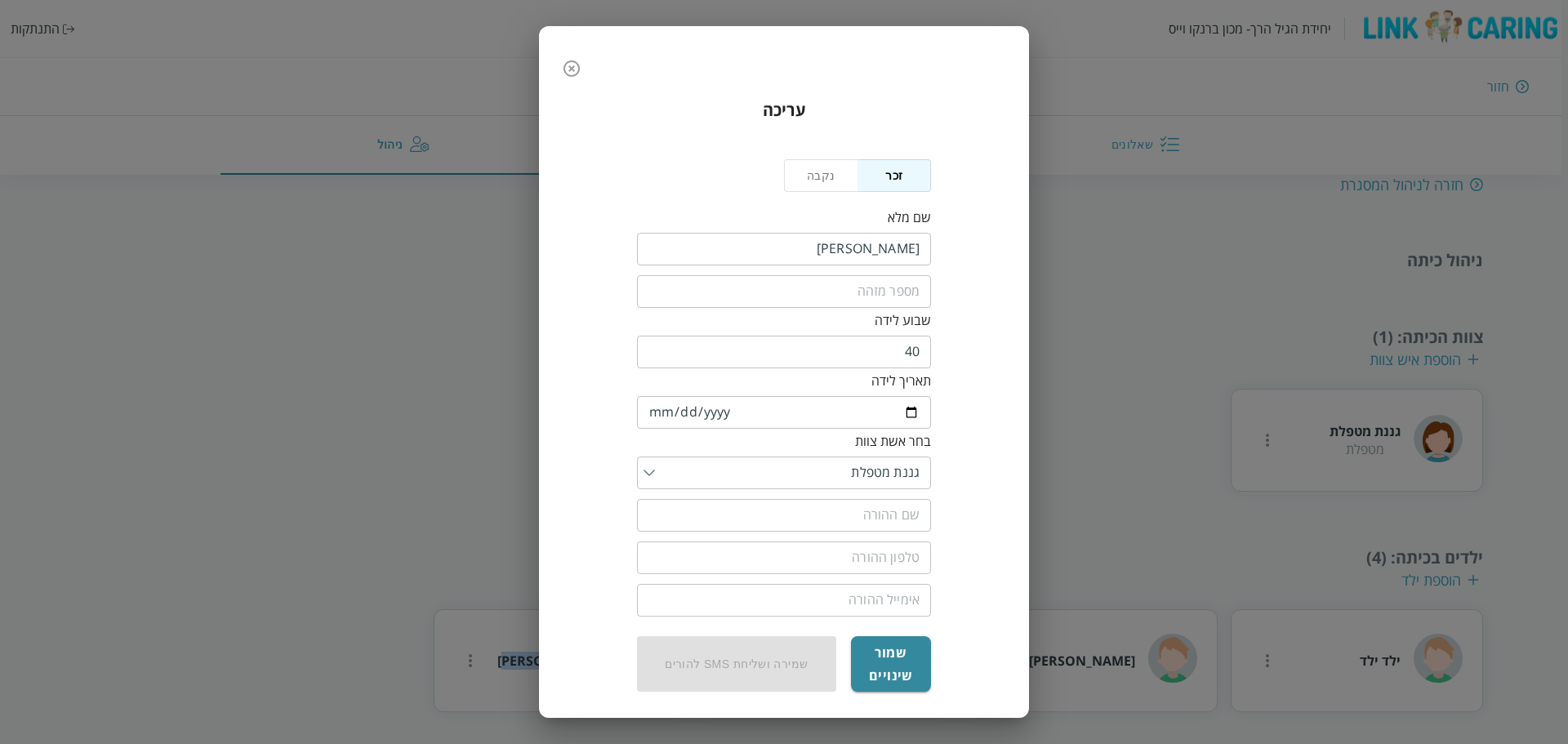
scroll to position [3, 0]
click at [892, 649] on button "שמור שינויים" at bounding box center [891, 660] width 80 height 56
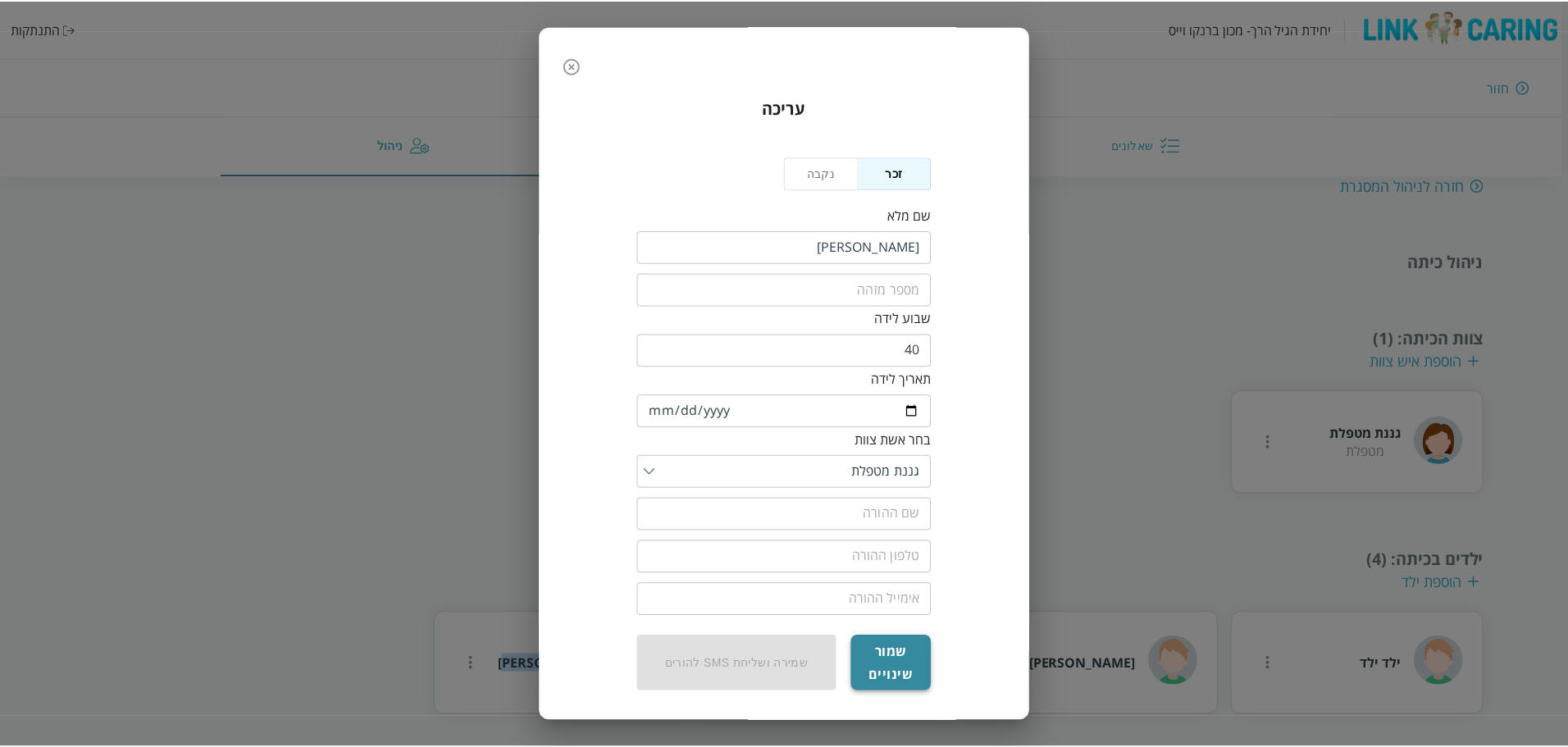
scroll to position [201, 0]
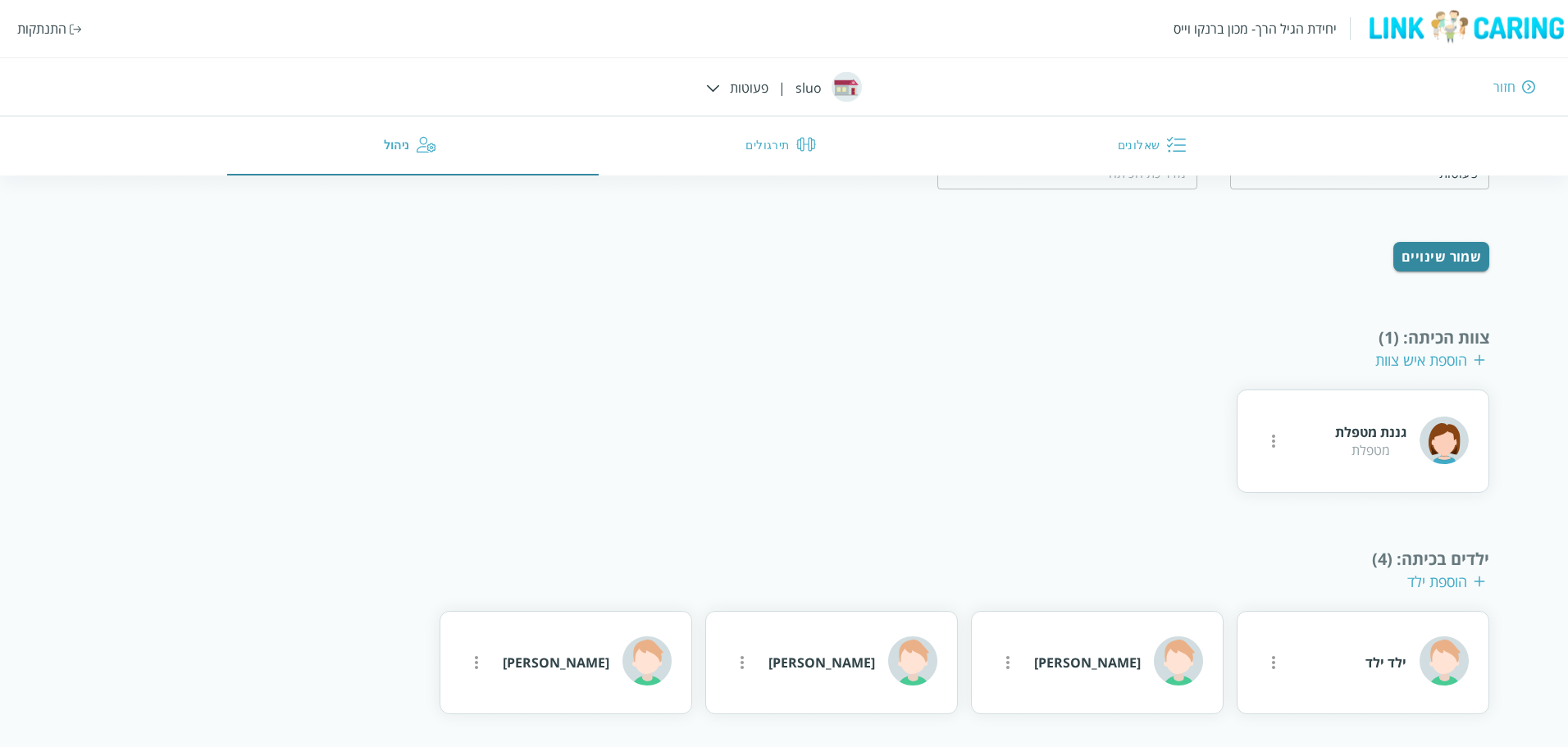
click at [363, 681] on div "ילד ילד שמעון בנשושן שמעון בןשושן איתמר גל" at bounding box center [785, 663] width 1412 height 104
click at [574, 659] on div "[PERSON_NAME]" at bounding box center [555, 662] width 106 height 18
click at [565, 659] on div "[PERSON_NAME]" at bounding box center [555, 662] width 106 height 18
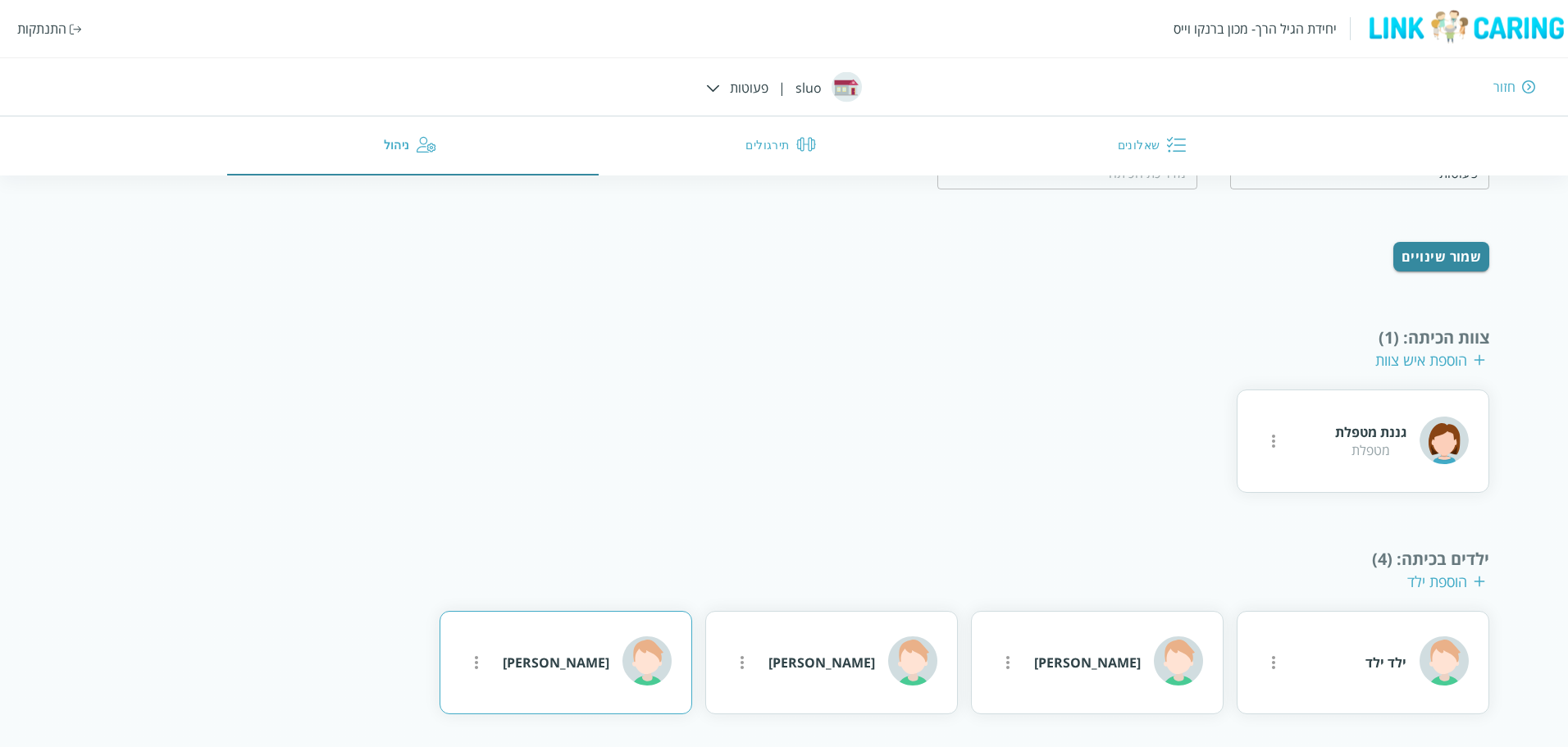
click at [598, 658] on div "[PERSON_NAME]" at bounding box center [555, 662] width 106 height 18
click at [457, 536] on div "חזרה לניהול המסגרת ניהול כיתה שם הכיתה פעוטות ​ ​ שמור שינויים צוות הכיתה : (1)…" at bounding box center [785, 365] width 1412 height 698
click at [820, 664] on div "[PERSON_NAME]" at bounding box center [821, 662] width 106 height 18
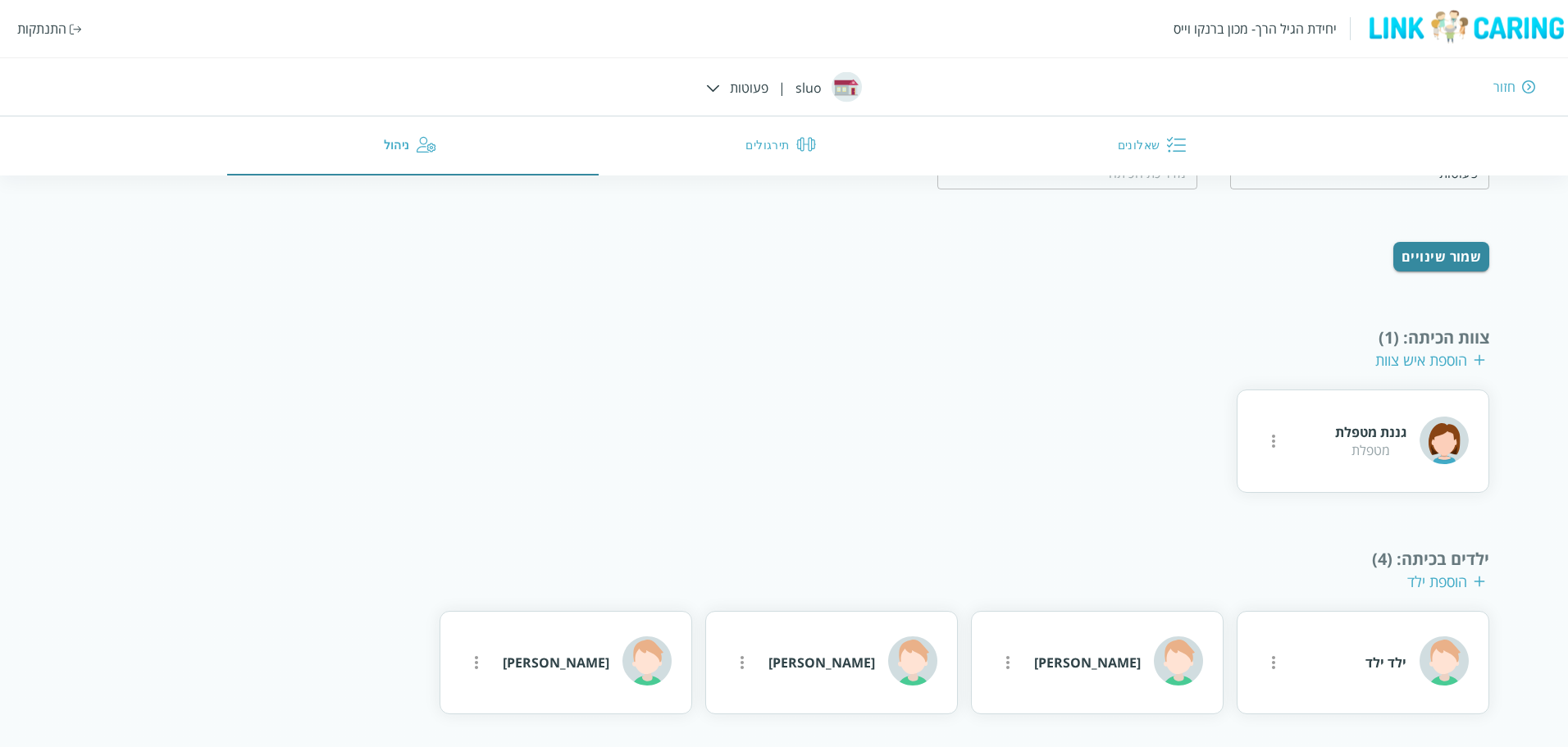
click at [704, 502] on div "חזרה לניהול המסגרת ניהול כיתה שם הכיתה פעוטות ​ ​ שמור שינויים צוות הכיתה : (1)…" at bounding box center [785, 365] width 1412 height 698
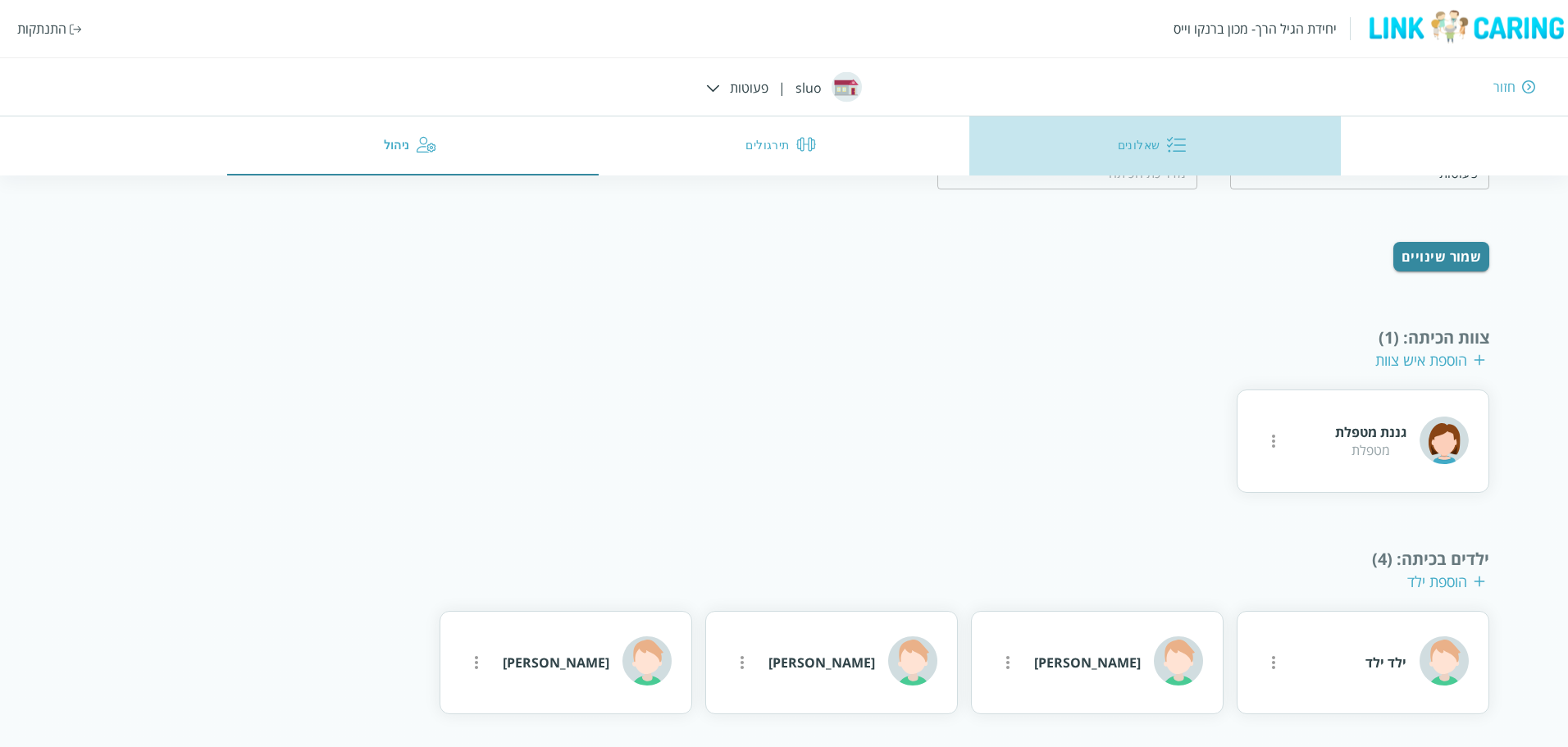
click at [1171, 144] on img "button" at bounding box center [1176, 144] width 20 height 20
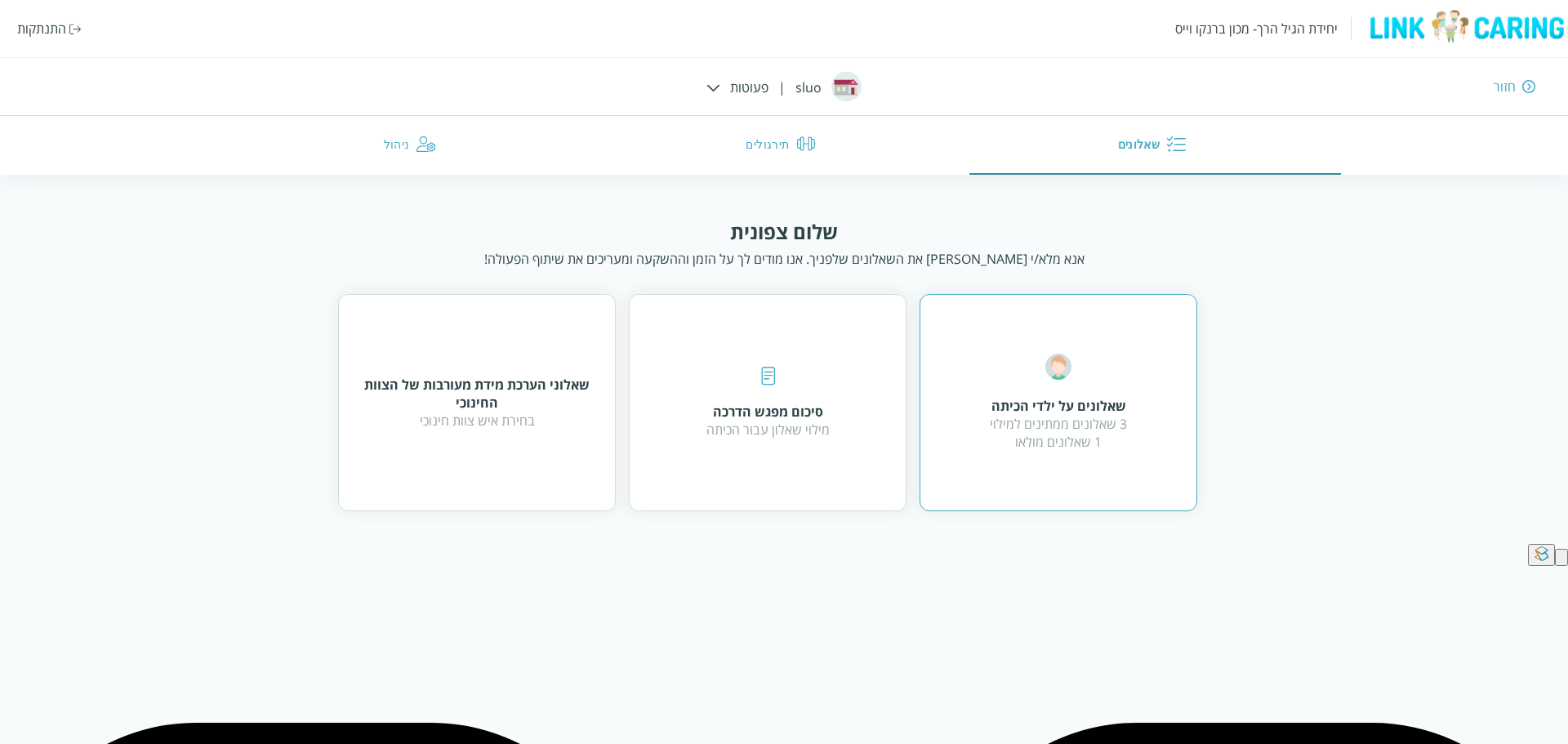
click at [1035, 400] on div "שאלונים על ילדי הכיתה" at bounding box center [1058, 405] width 137 height 18
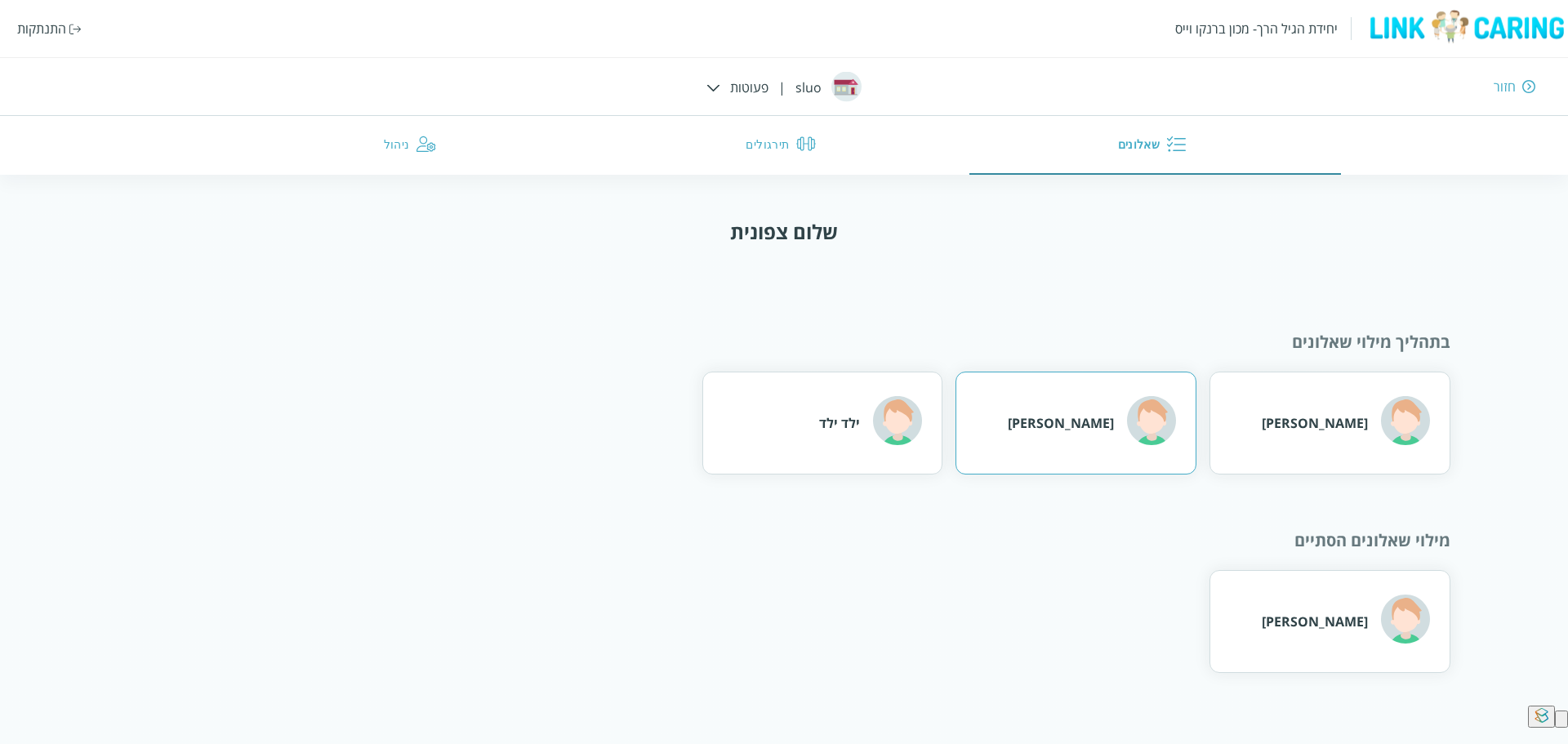
click at [1084, 424] on div "[PERSON_NAME]" at bounding box center [1060, 422] width 106 height 18
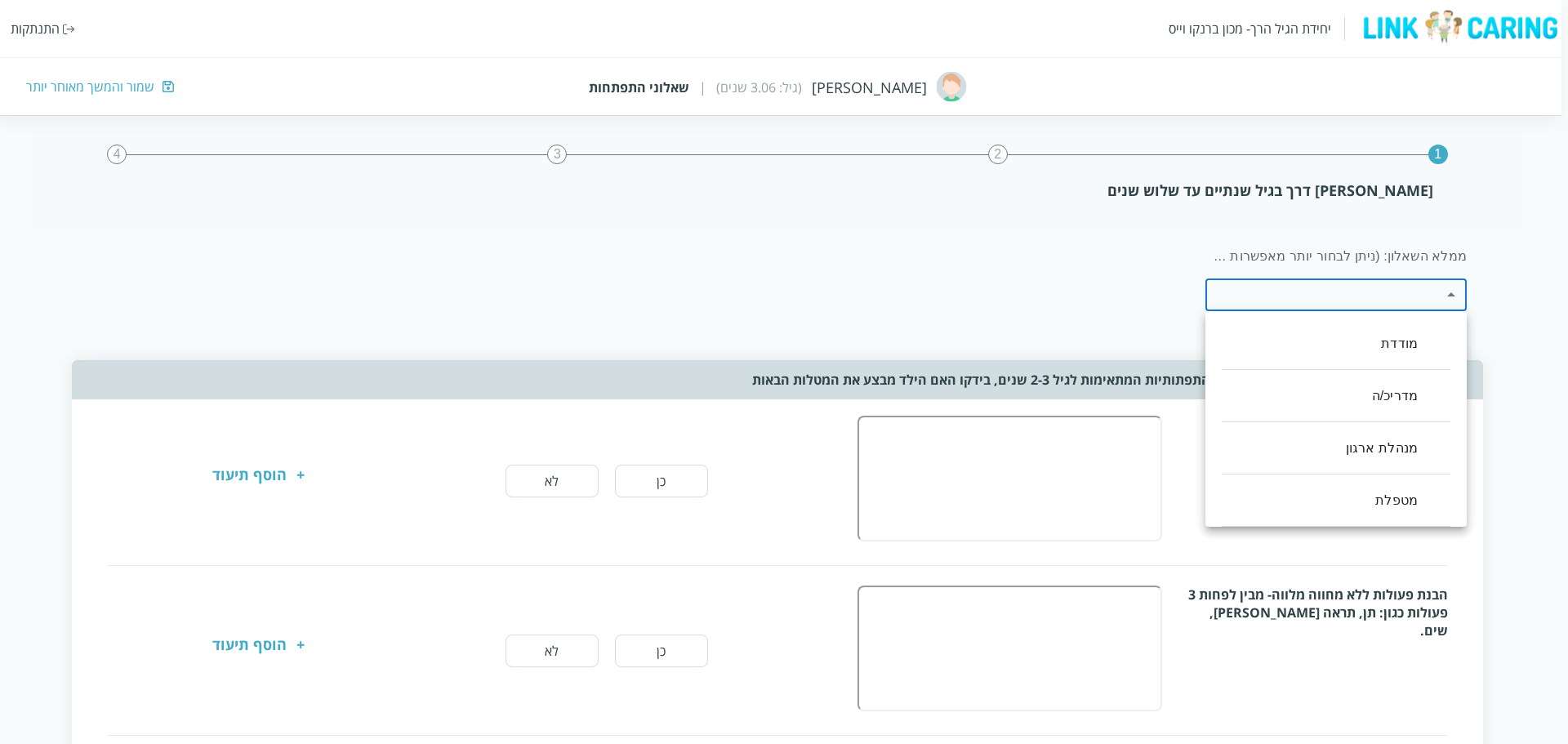
click at [1403, 391] on li "מדריכ/ה" at bounding box center [1336, 396] width 229 height 52
type input ",46"
click at [971, 289] on div at bounding box center [784, 372] width 1568 height 744
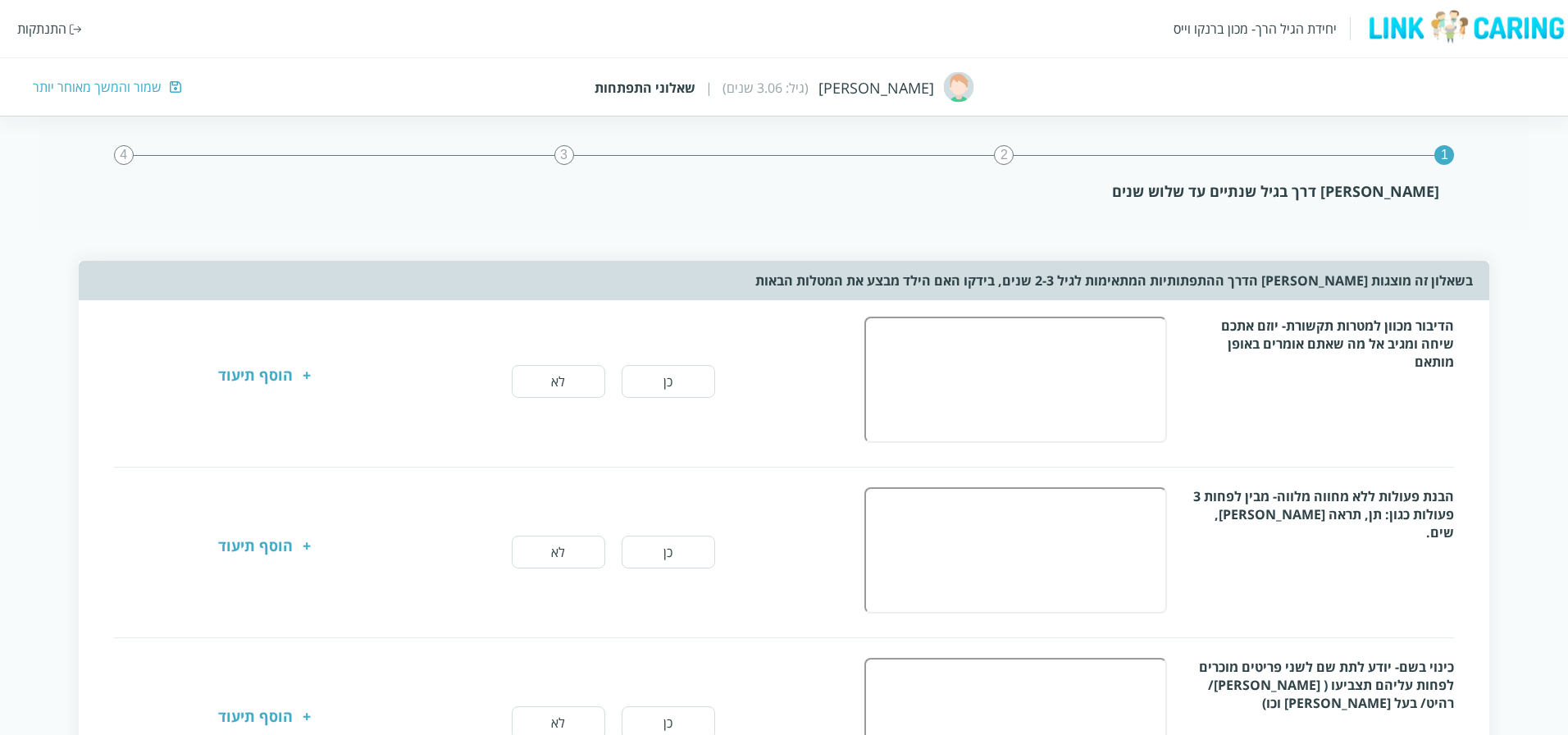
scroll to position [82, 0]
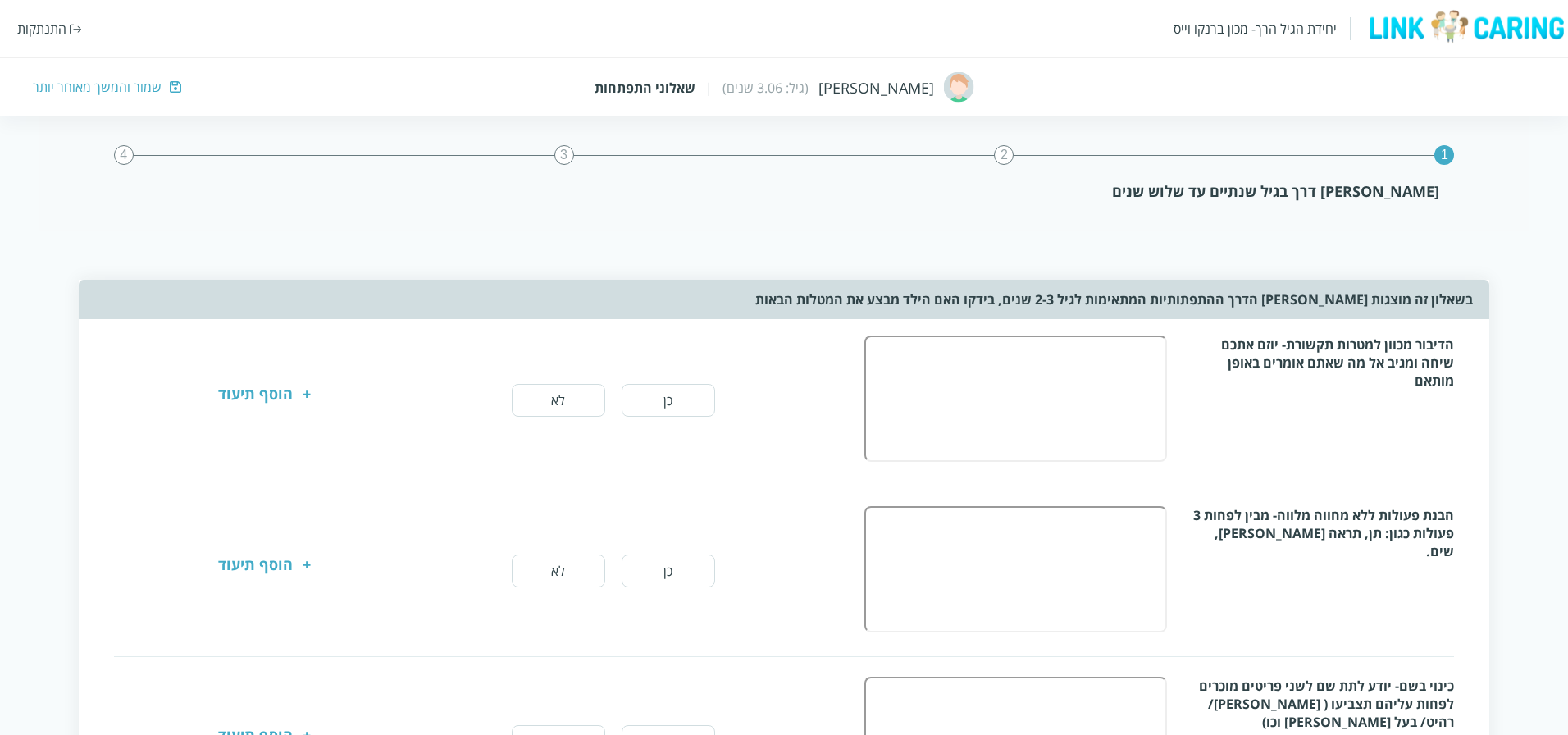
click at [660, 386] on button "כן" at bounding box center [668, 400] width 94 height 33
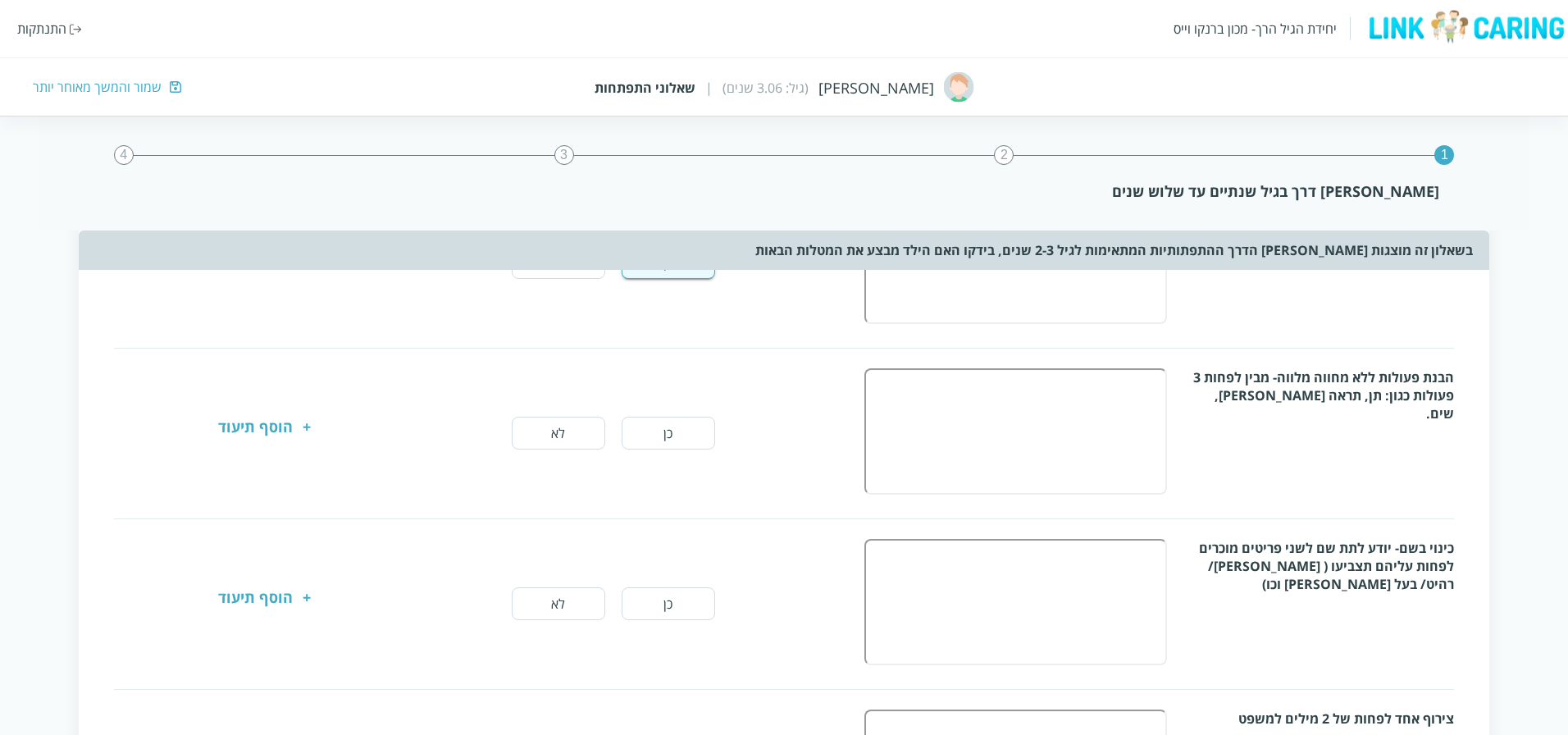
scroll to position [246, 0]
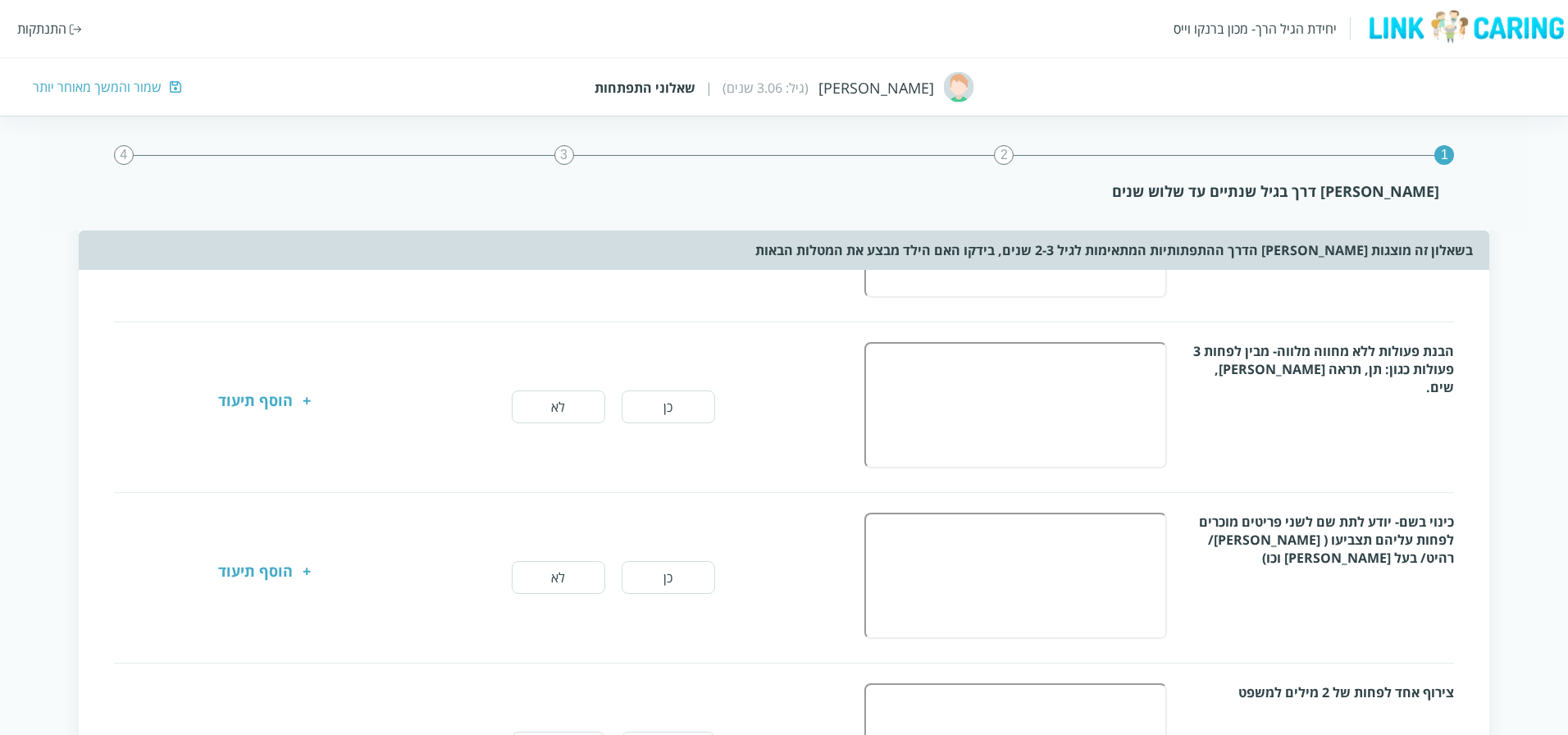
click at [685, 404] on button "כן" at bounding box center [668, 407] width 94 height 33
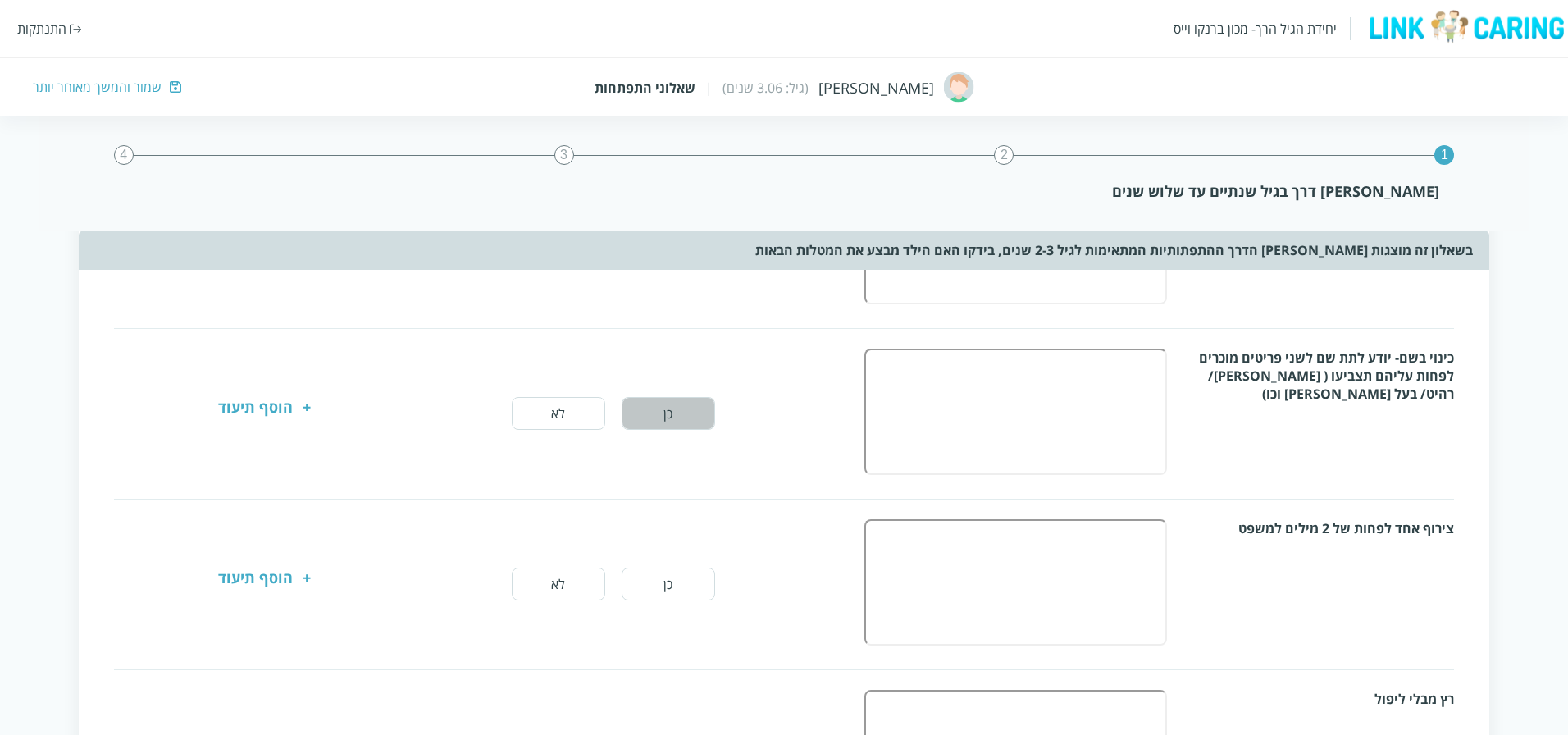
scroll to position [493, 0]
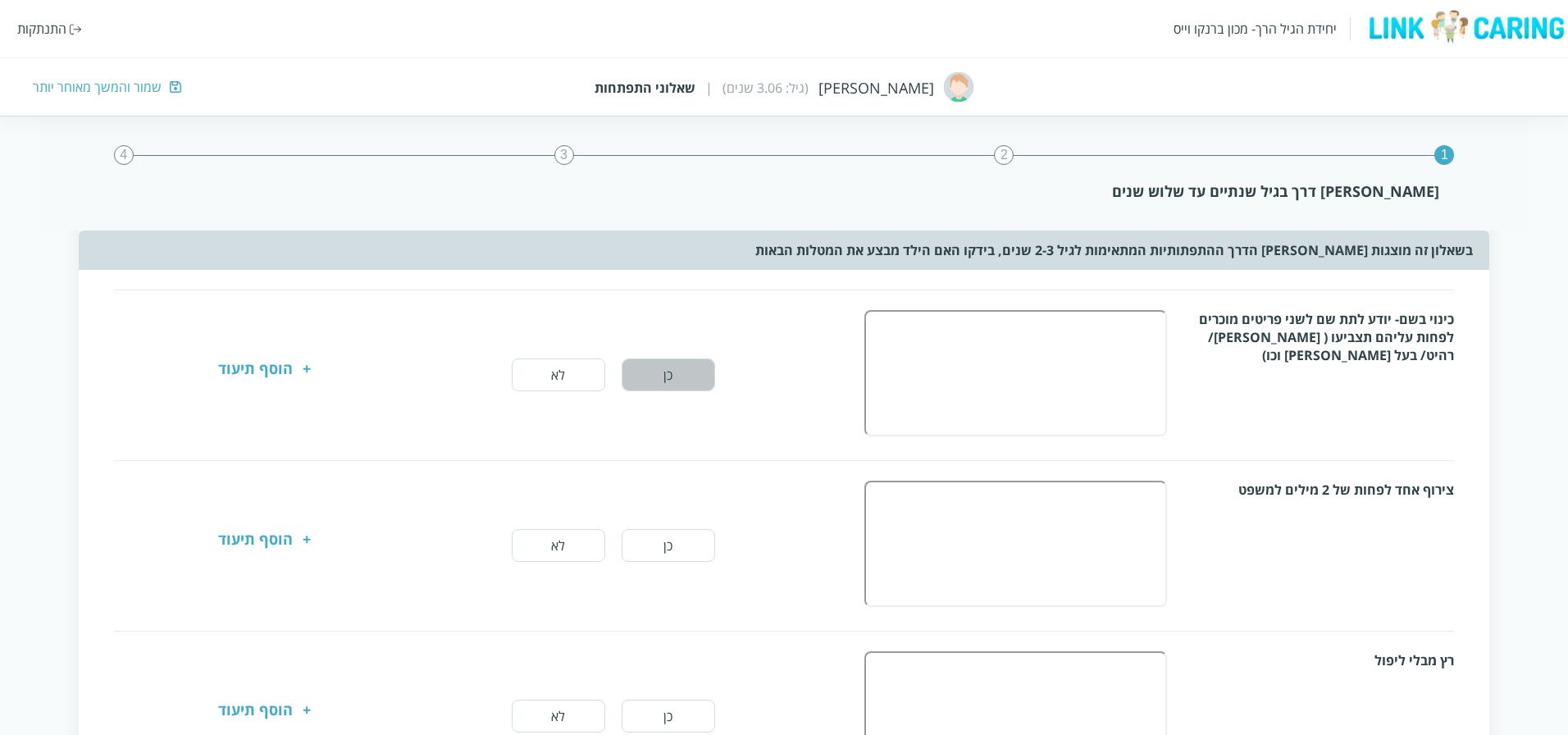
click at [656, 415] on div "כינוי בשם- יודע לתת שם לשני פריטים מוכרים לפחות עליהם תצביעו ( פרי/ רהיט/ בעל ח…" at bounding box center [784, 375] width 1341 height 130
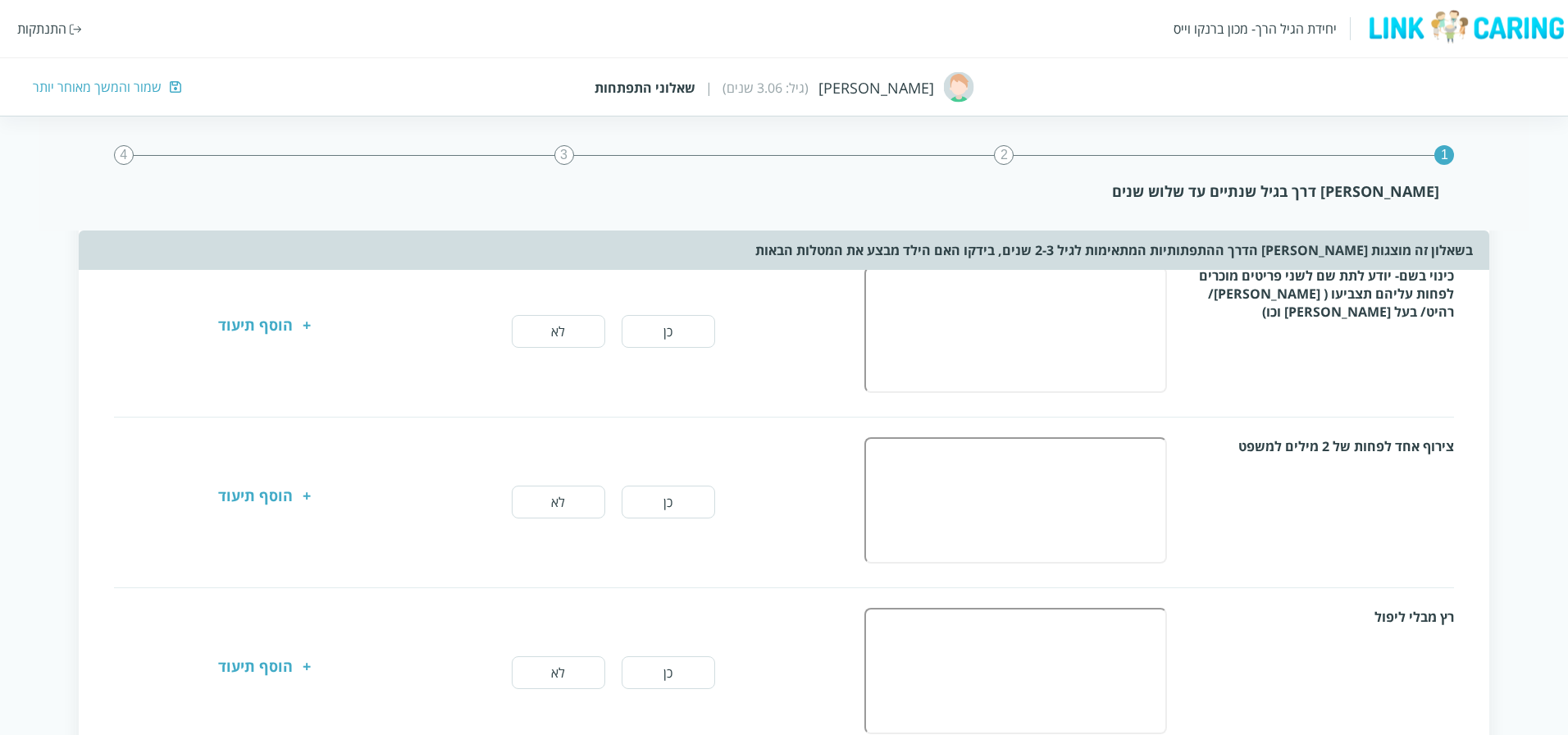
click at [531, 504] on button "לא" at bounding box center [559, 502] width 94 height 33
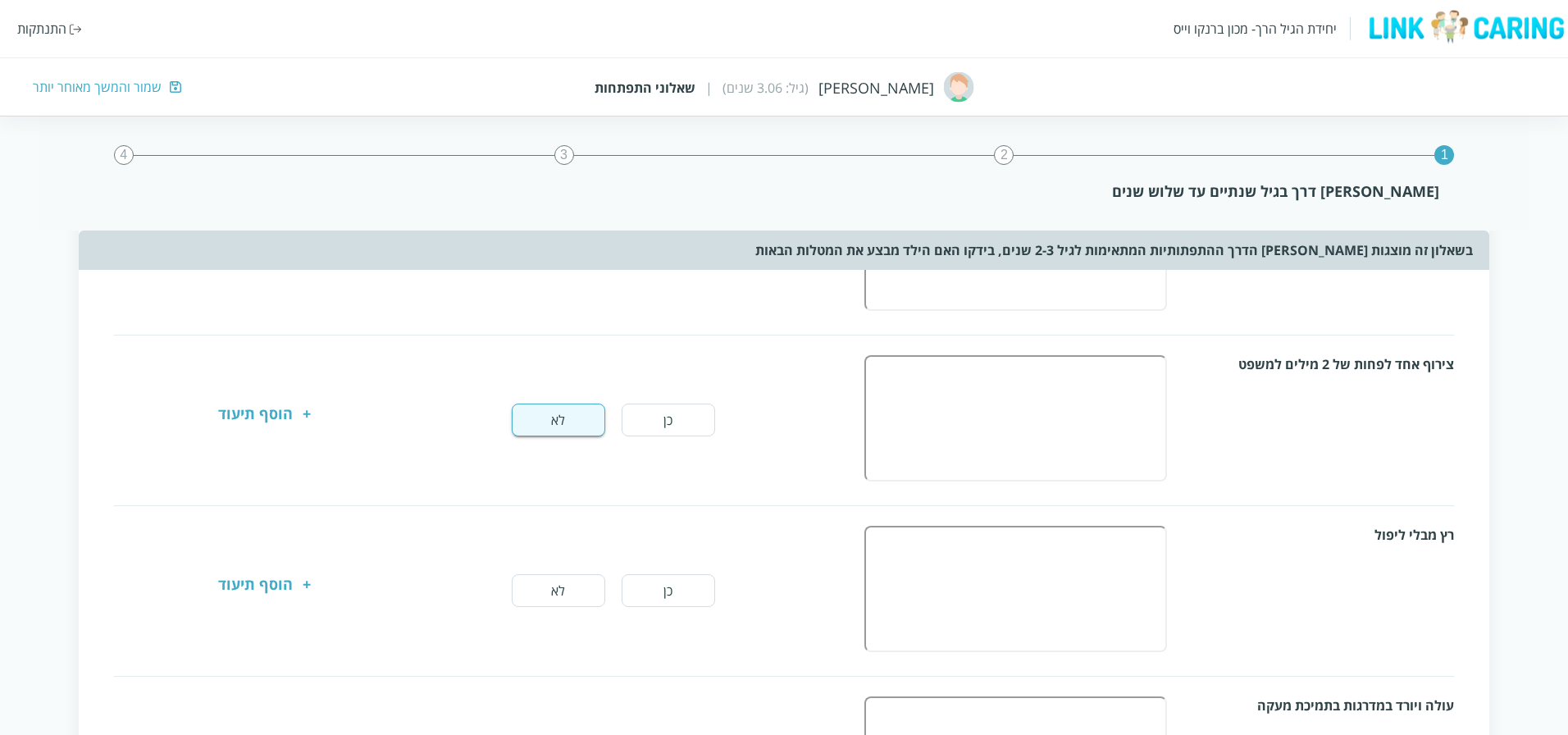
scroll to position [657, 0]
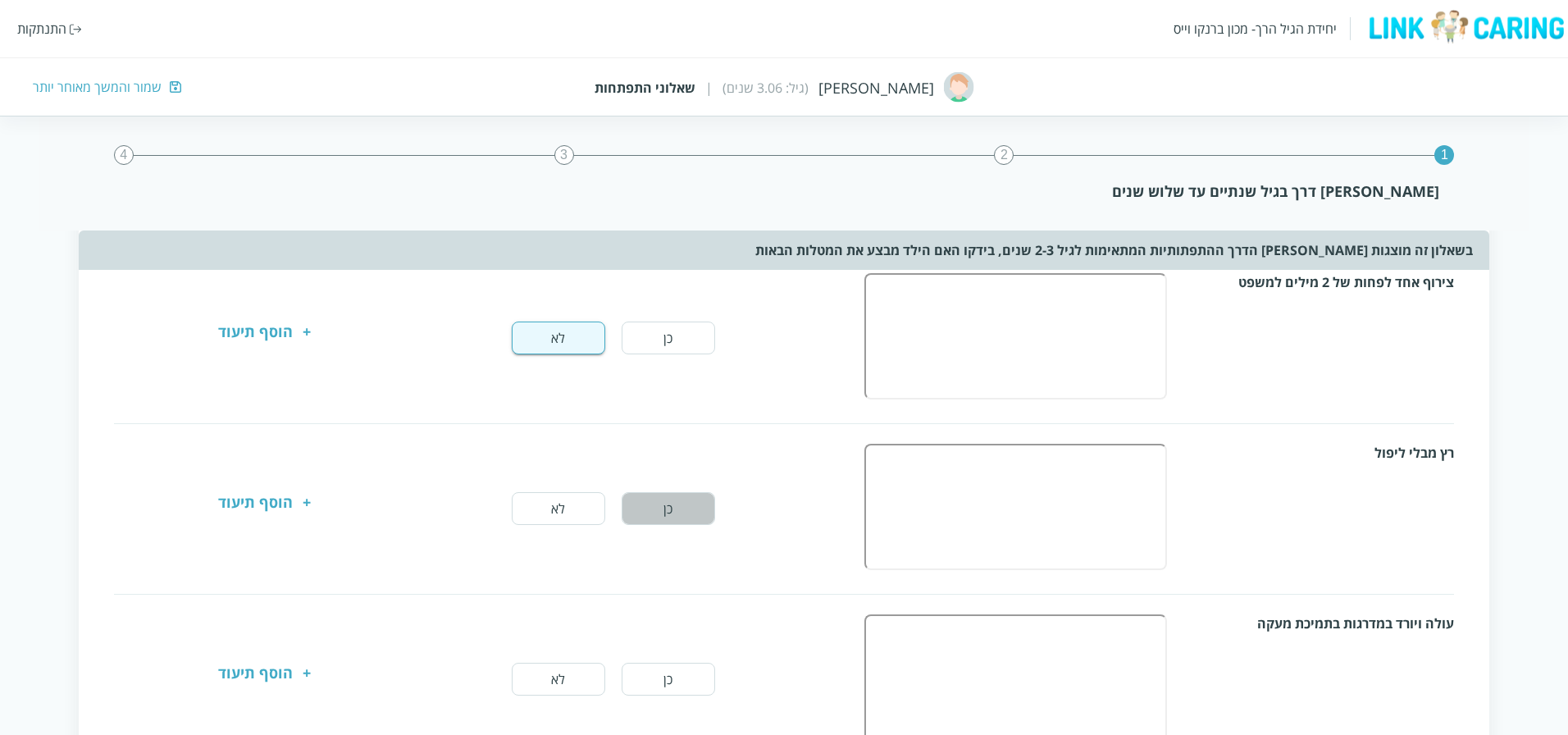
click at [670, 508] on button "כן" at bounding box center [668, 509] width 94 height 33
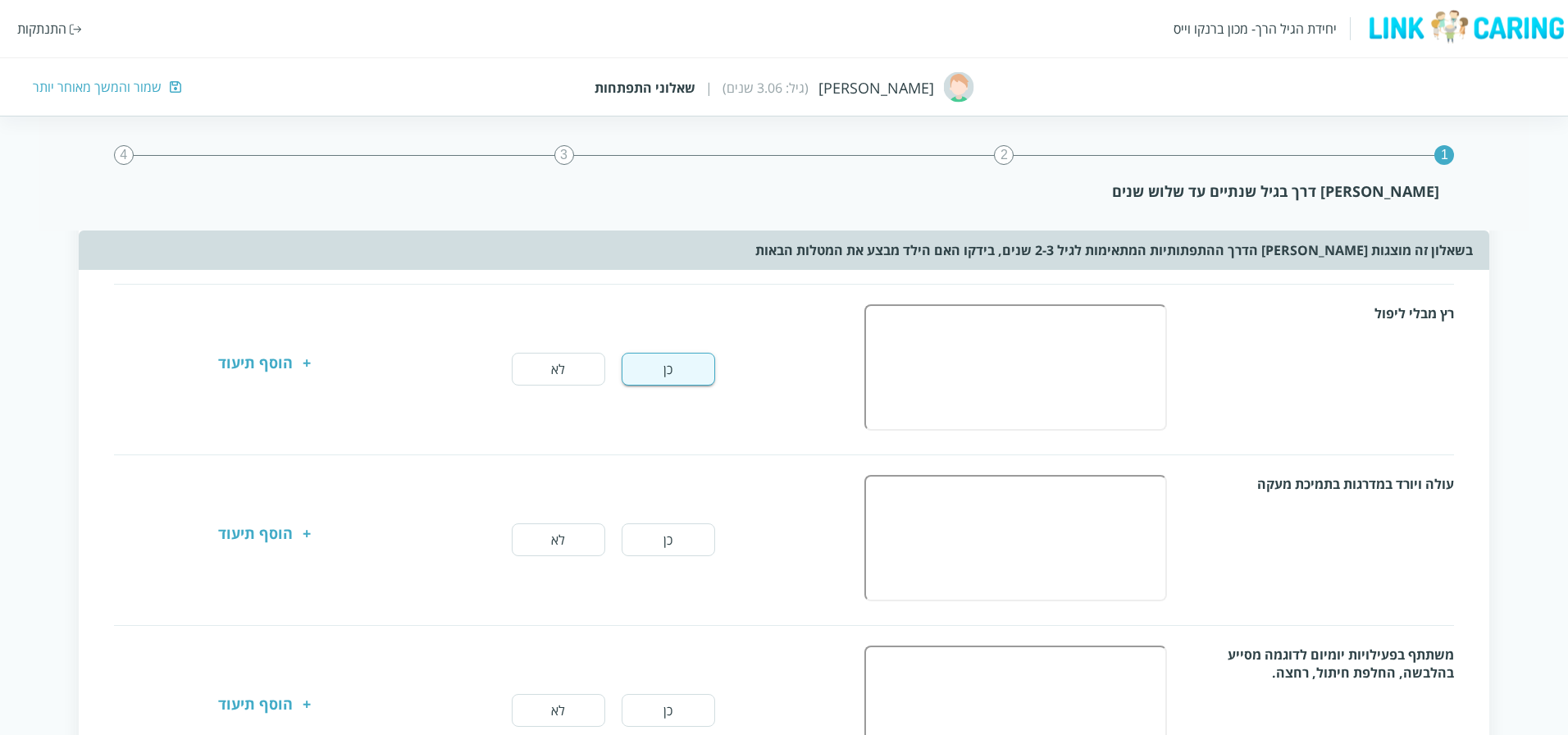
scroll to position [820, 0]
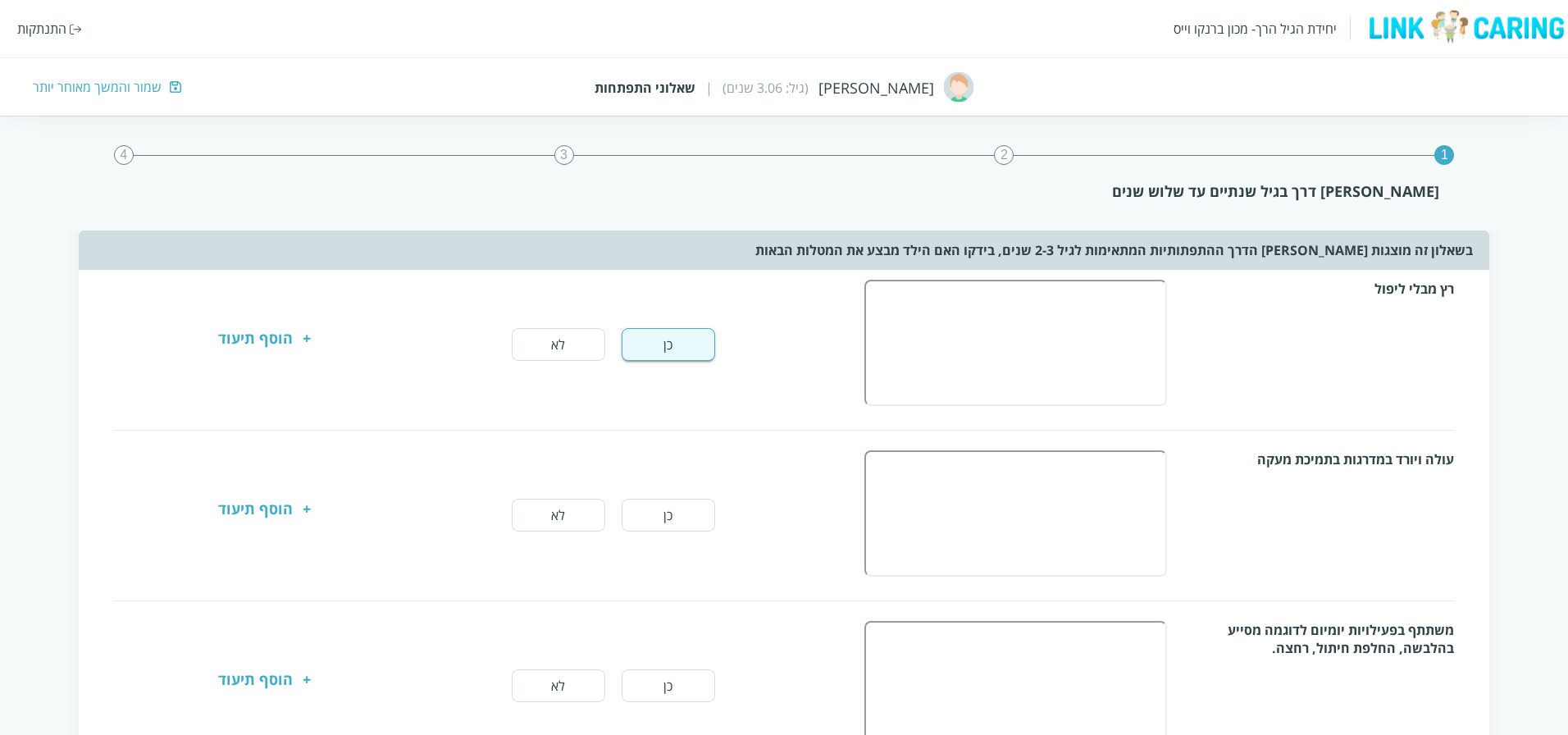
click at [546, 516] on button "לא" at bounding box center [559, 515] width 94 height 33
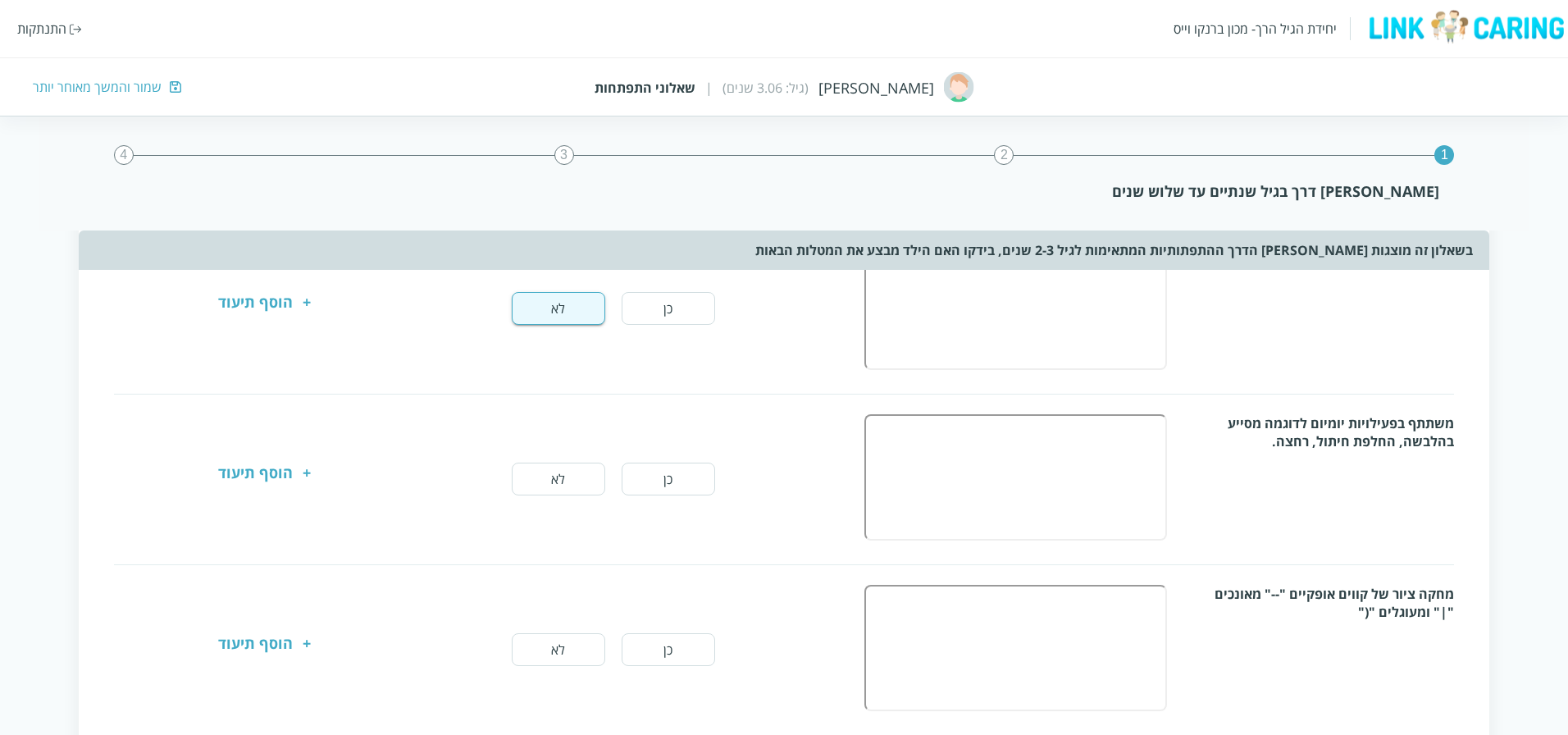
scroll to position [1067, 0]
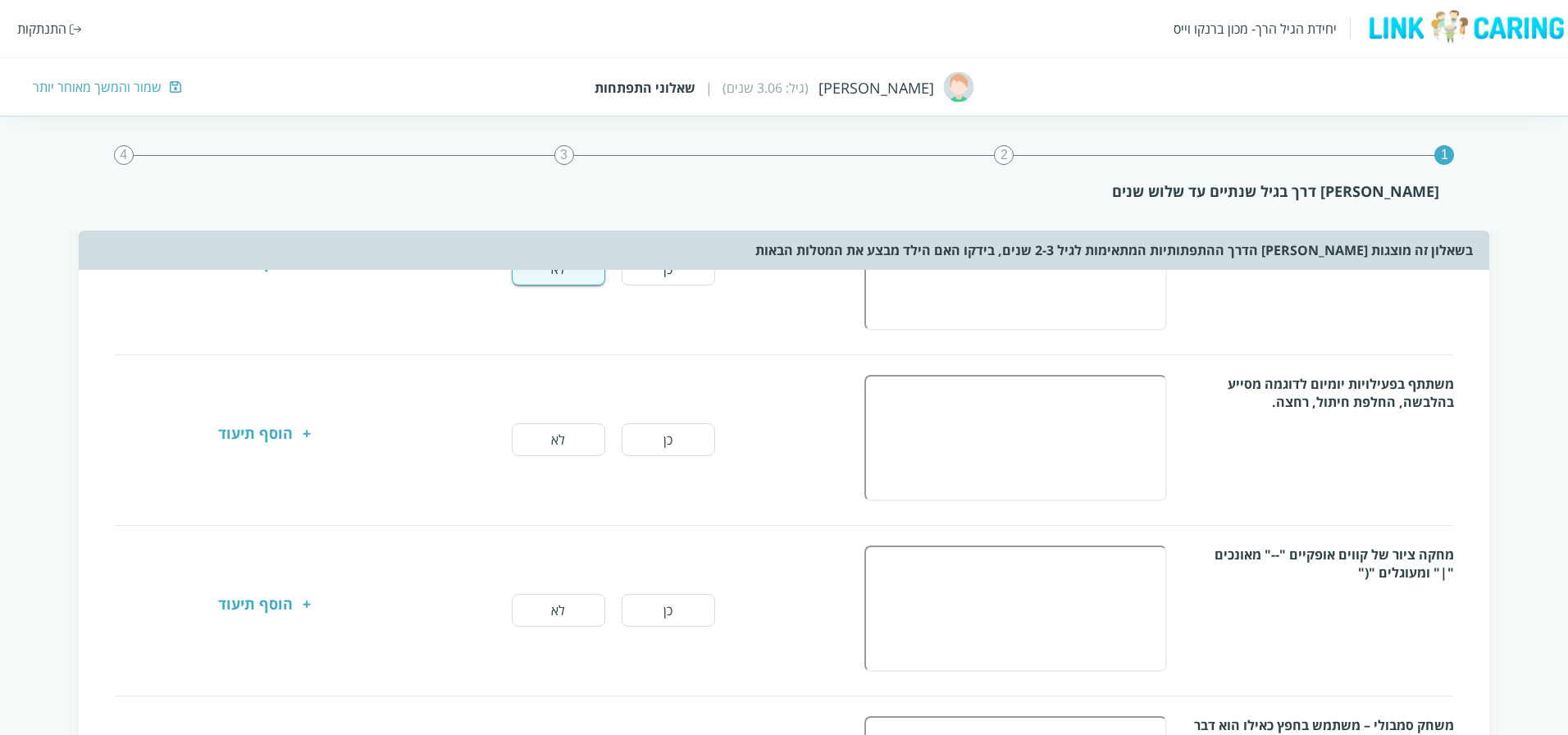
click at [661, 446] on button "כן" at bounding box center [668, 440] width 94 height 33
click at [654, 618] on button "כן" at bounding box center [668, 610] width 94 height 33
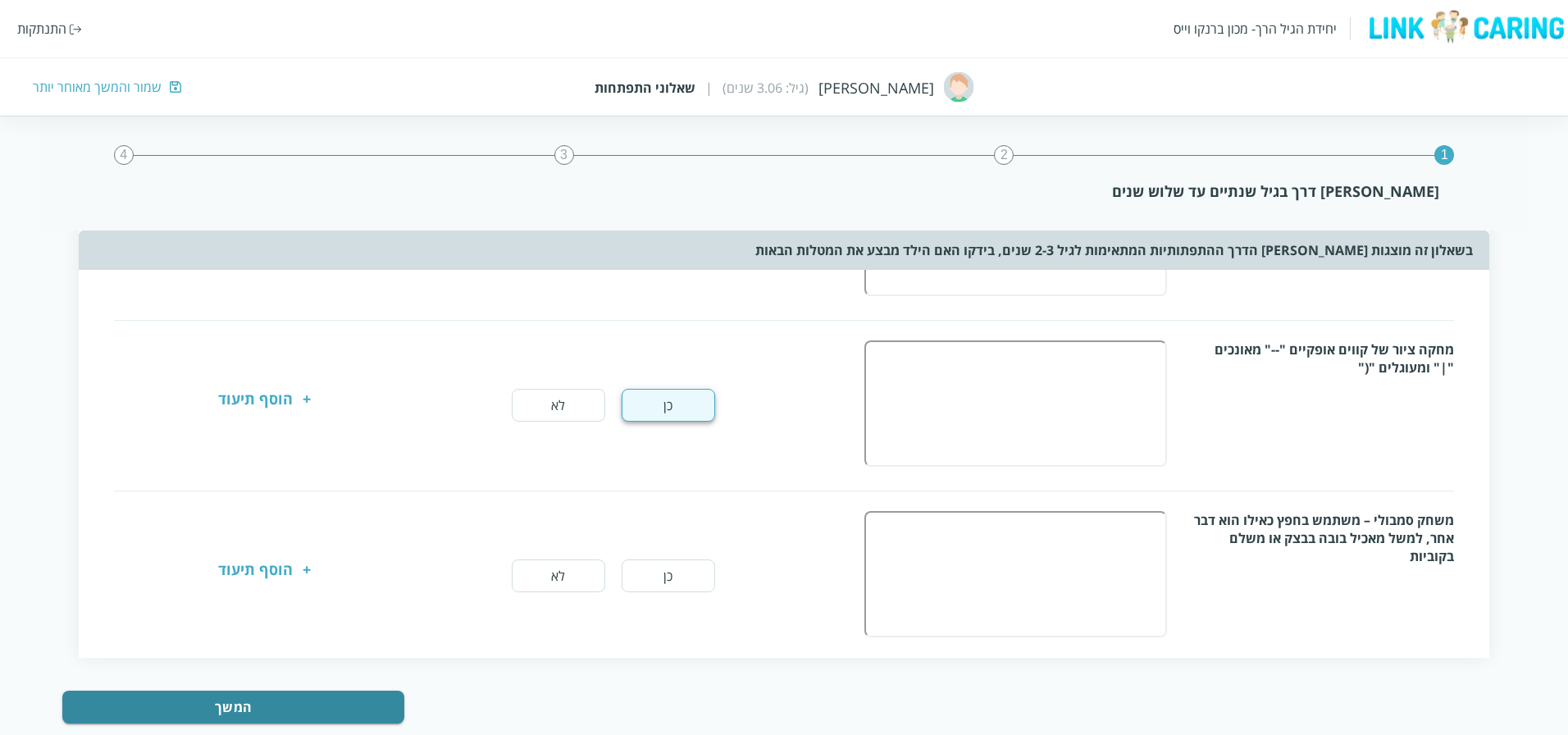
scroll to position [1310, 0]
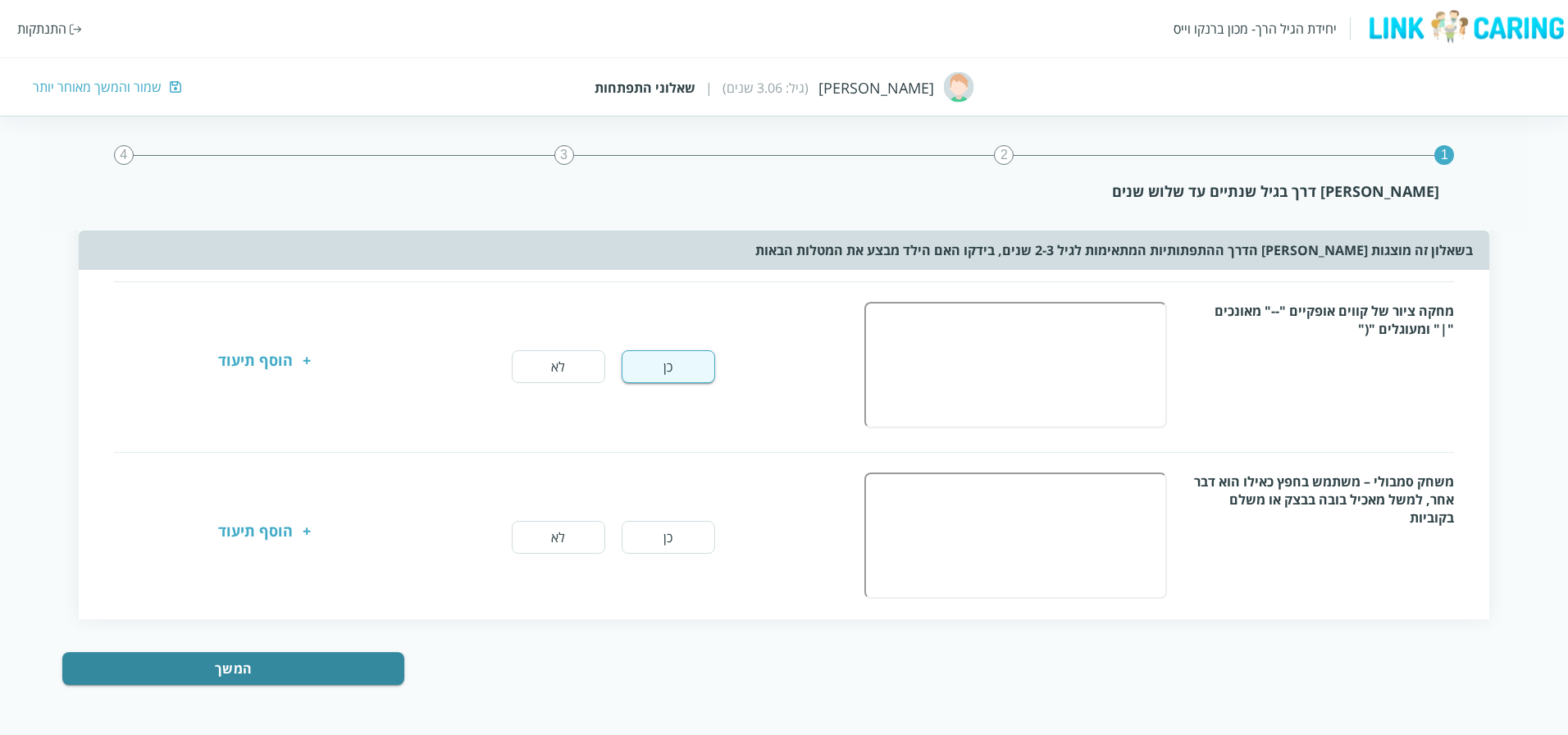
click at [662, 542] on button "כן" at bounding box center [668, 537] width 94 height 33
click at [214, 664] on button "המשך" at bounding box center [232, 669] width 341 height 33
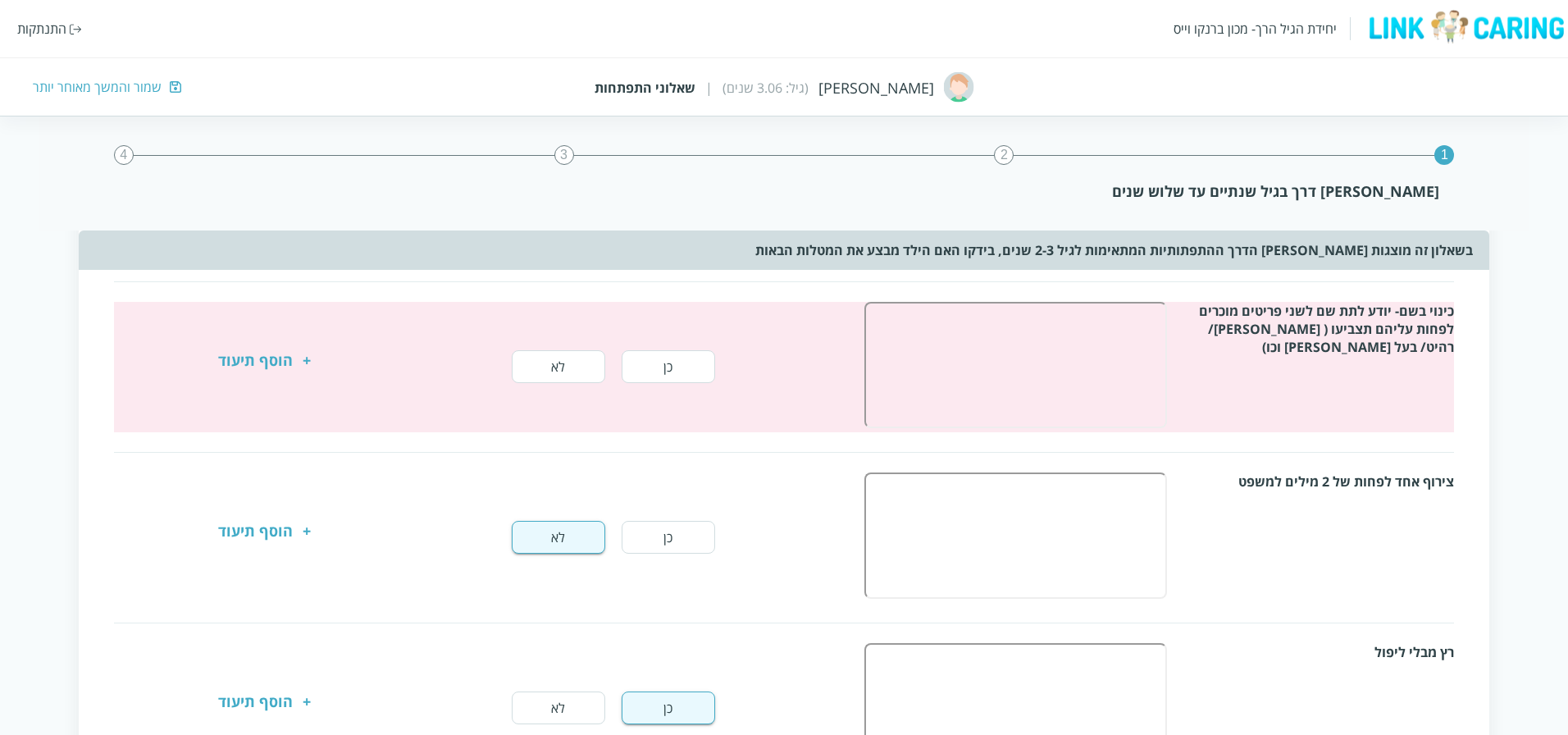
scroll to position [456, 0]
click at [659, 368] on button "כן" at bounding box center [668, 368] width 94 height 33
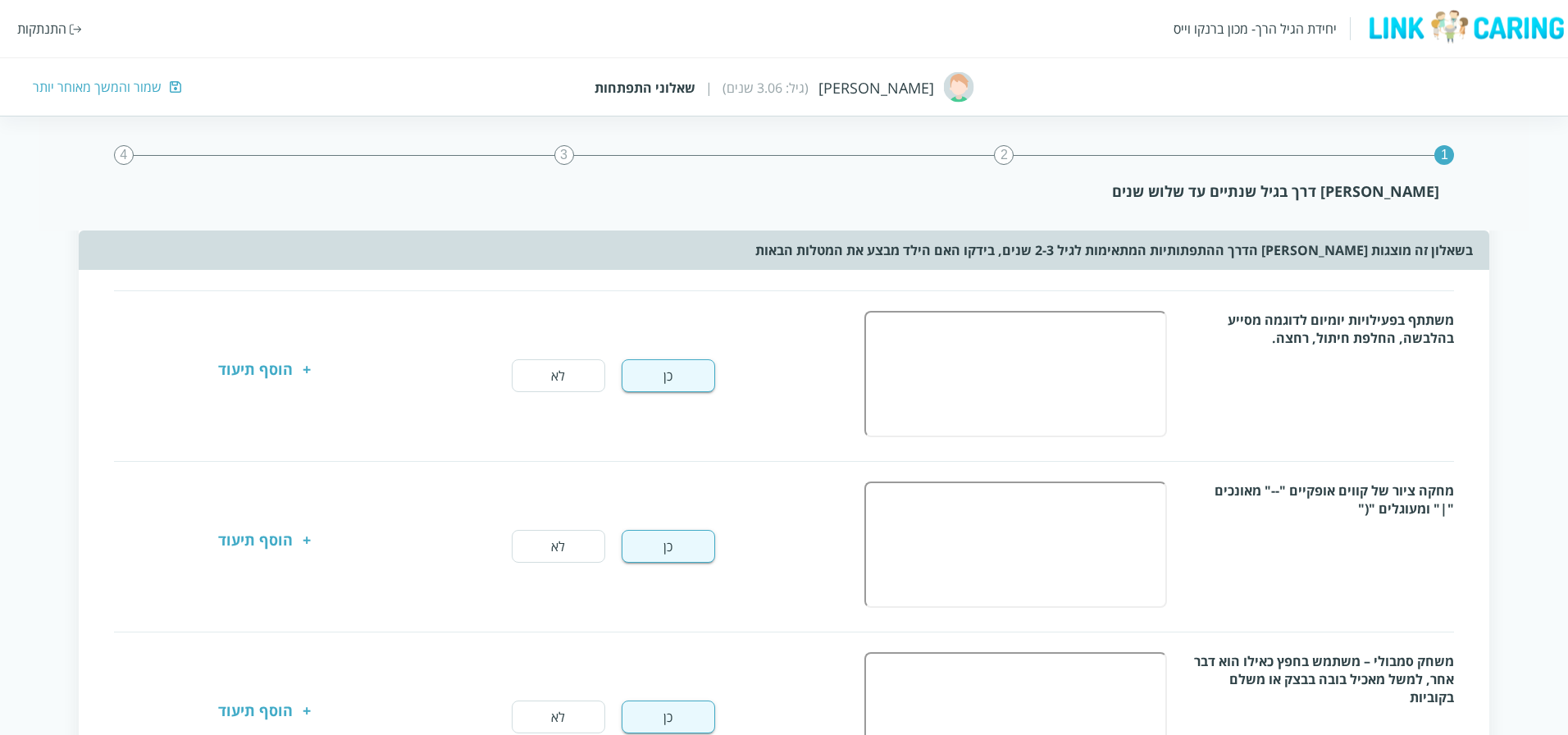
scroll to position [1277, 0]
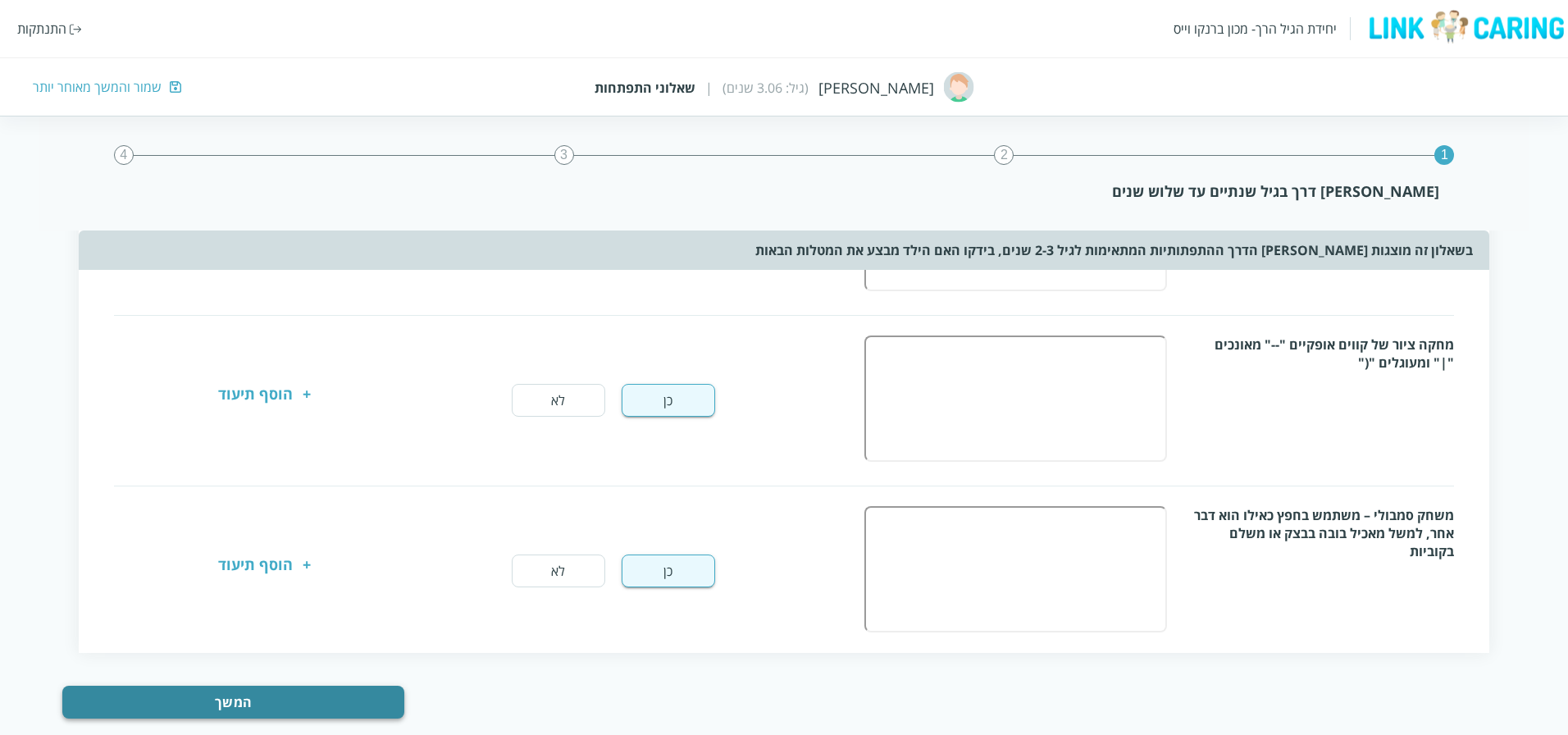
click at [292, 693] on button "המשך" at bounding box center [232, 702] width 341 height 33
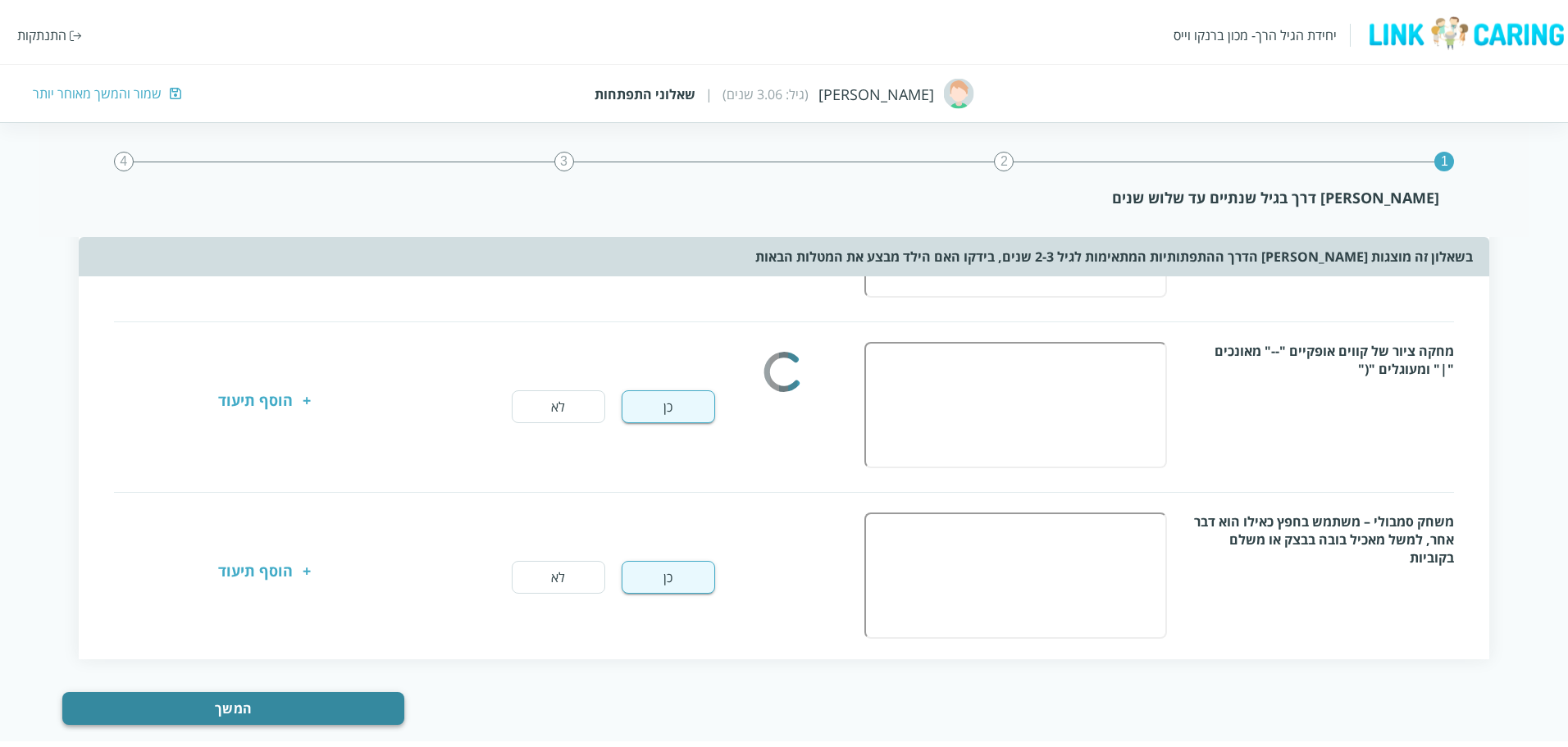
scroll to position [0, 0]
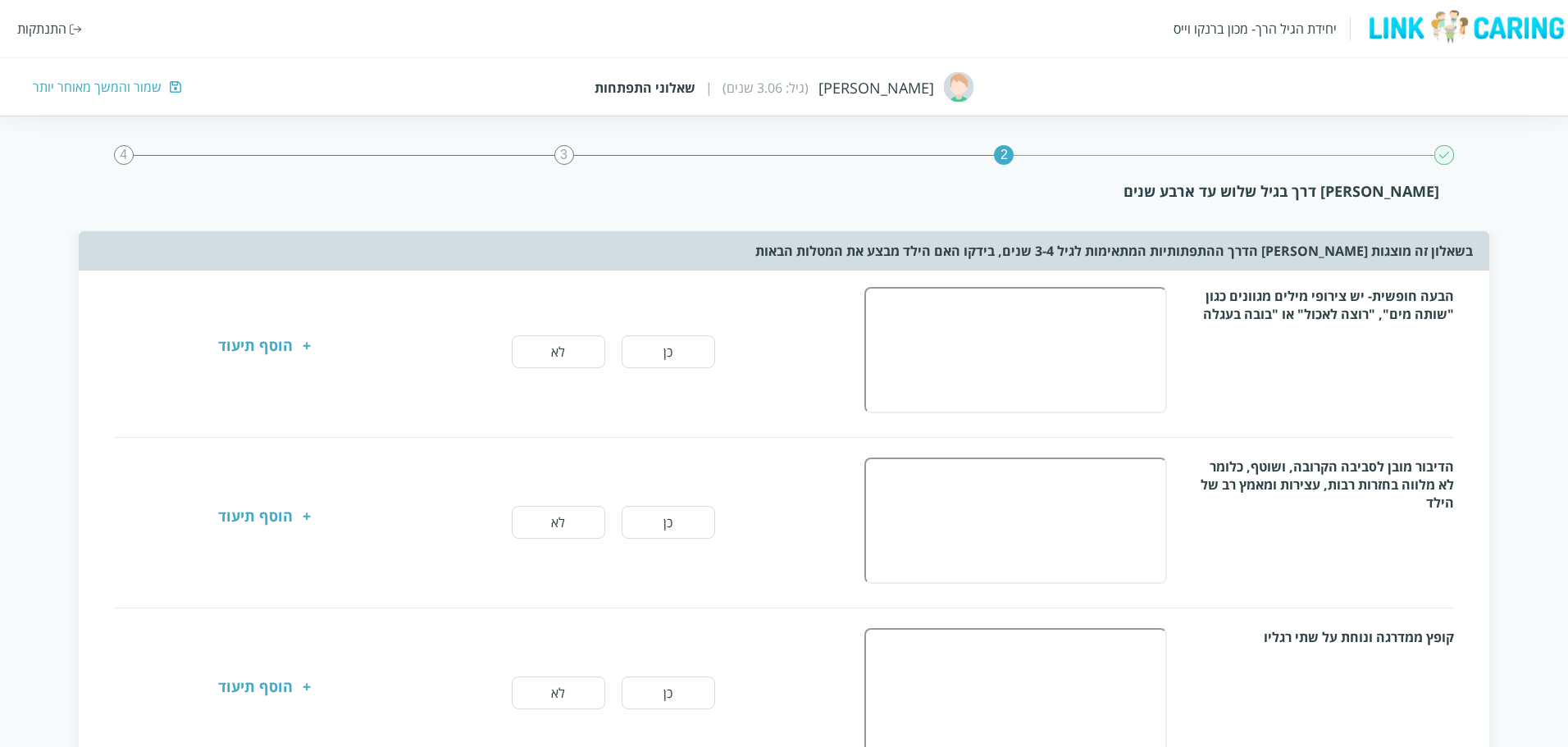
click at [686, 350] on button "כן" at bounding box center [668, 351] width 94 height 33
click at [557, 524] on button "לא" at bounding box center [559, 522] width 94 height 33
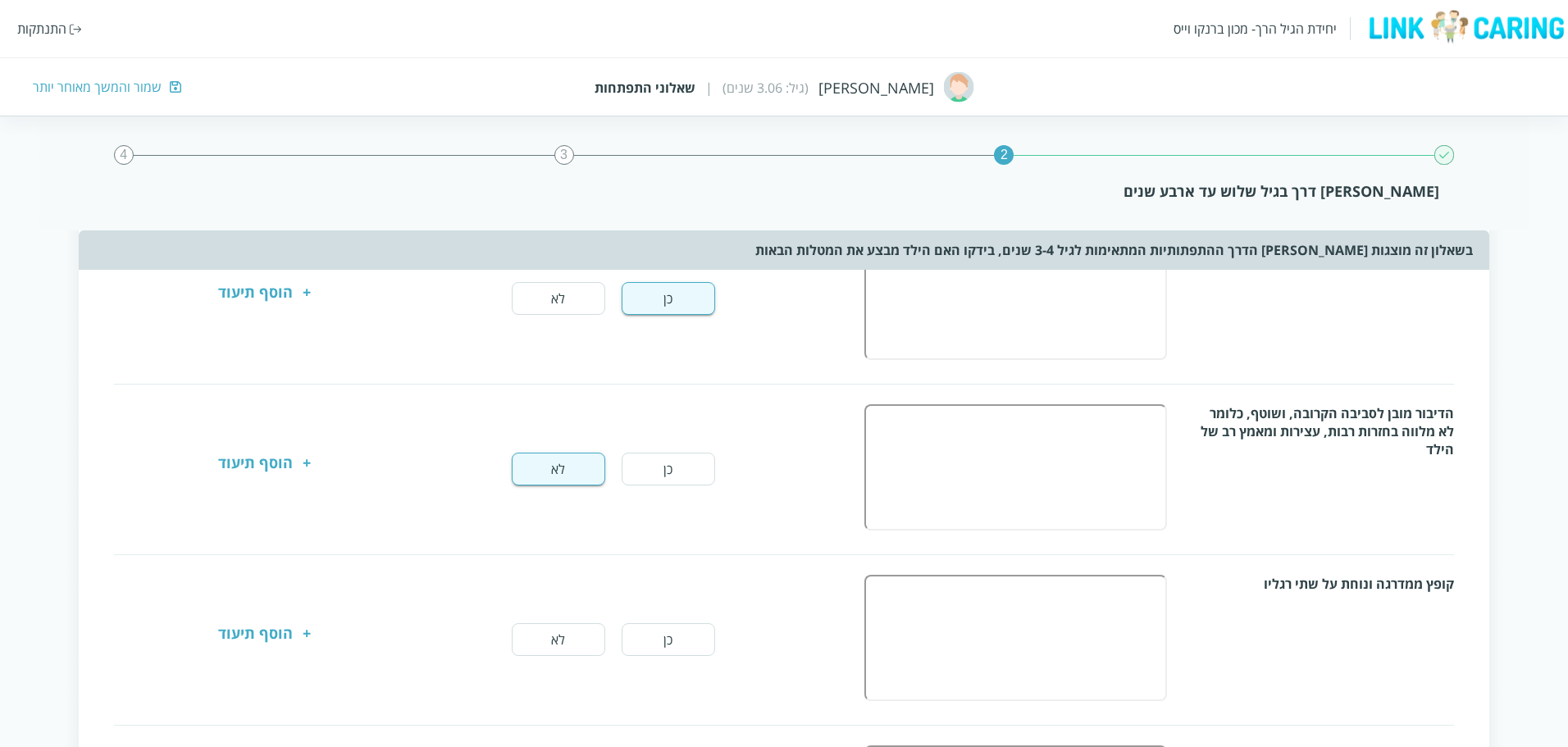
scroll to position [82, 0]
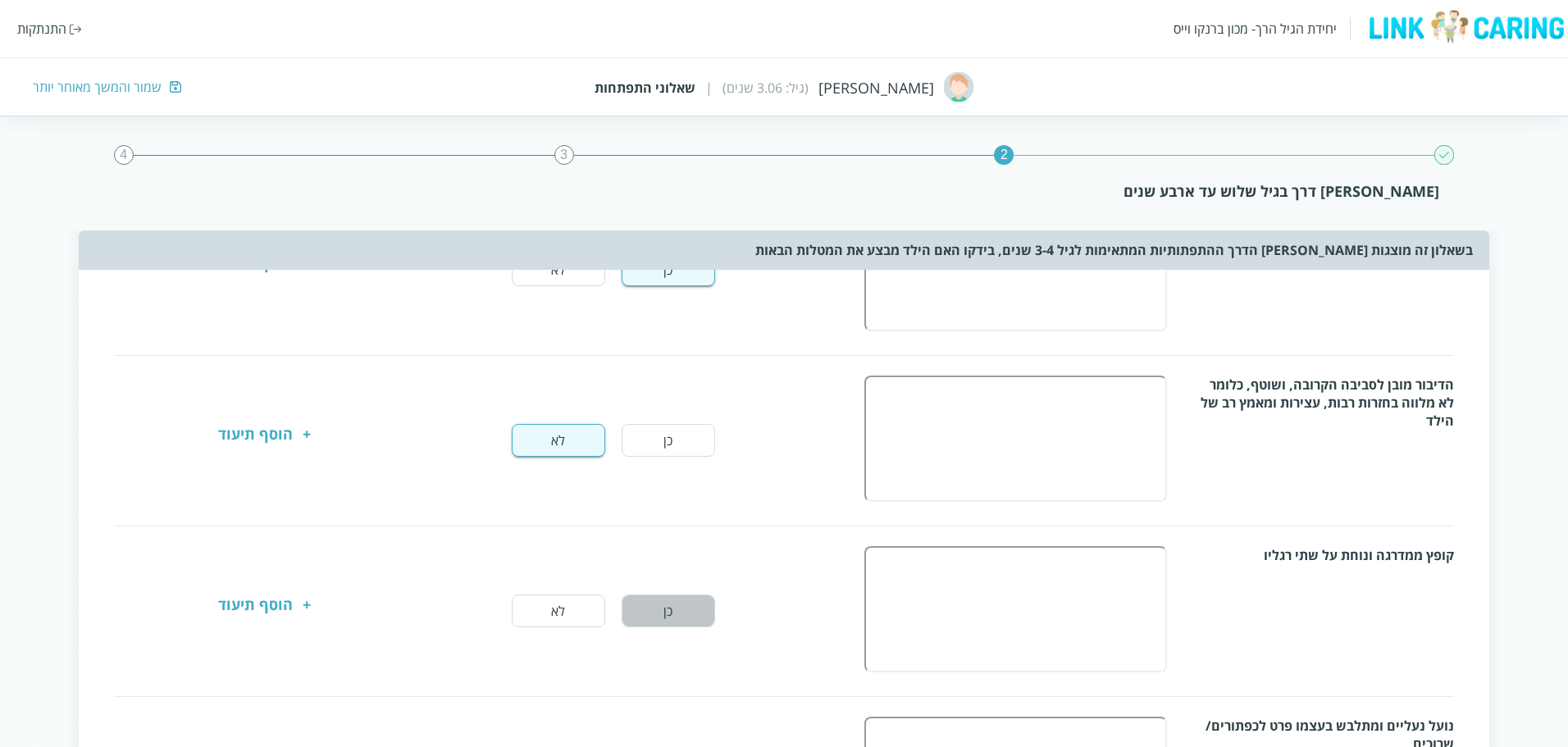
click at [645, 614] on button "כן" at bounding box center [668, 610] width 94 height 33
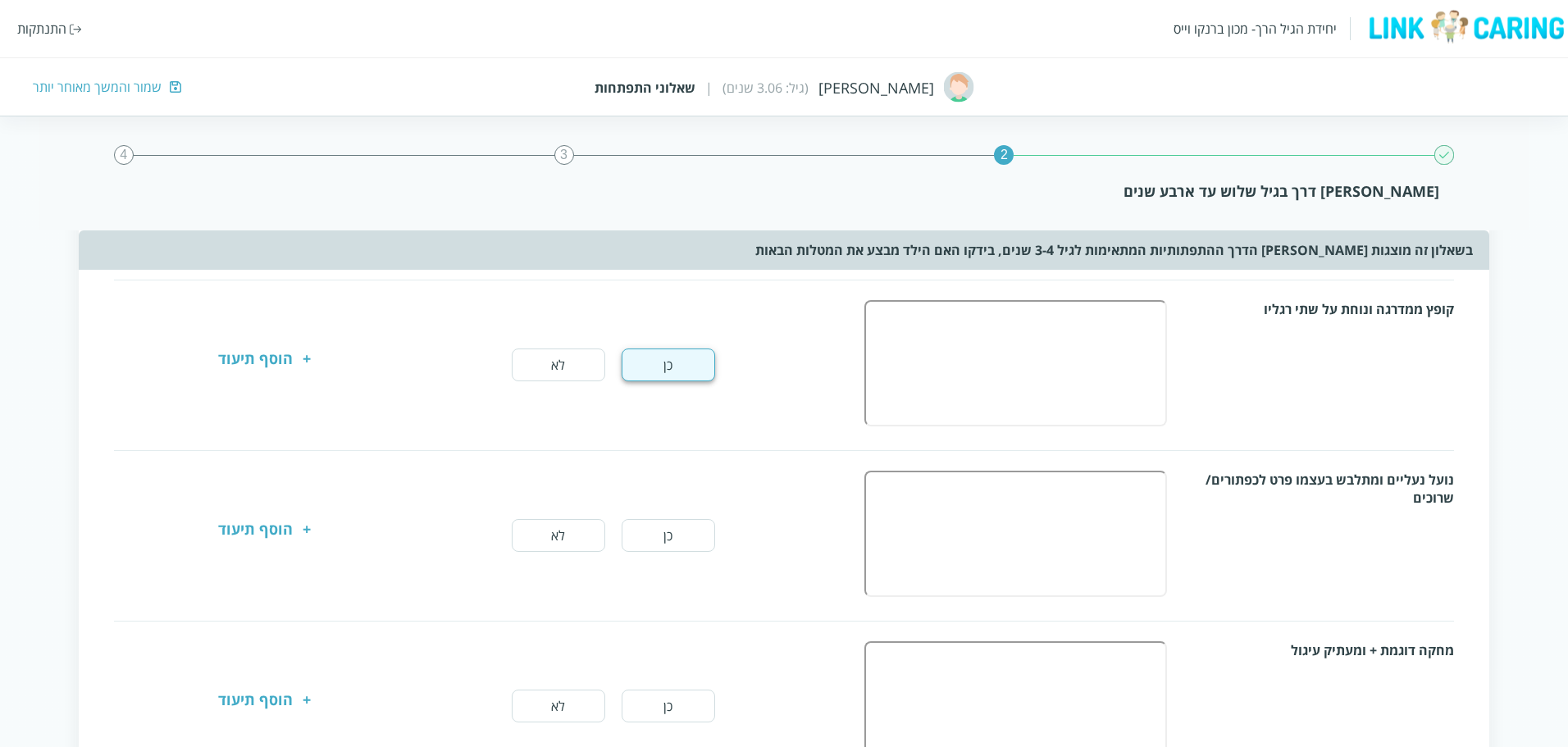
scroll to position [410, 0]
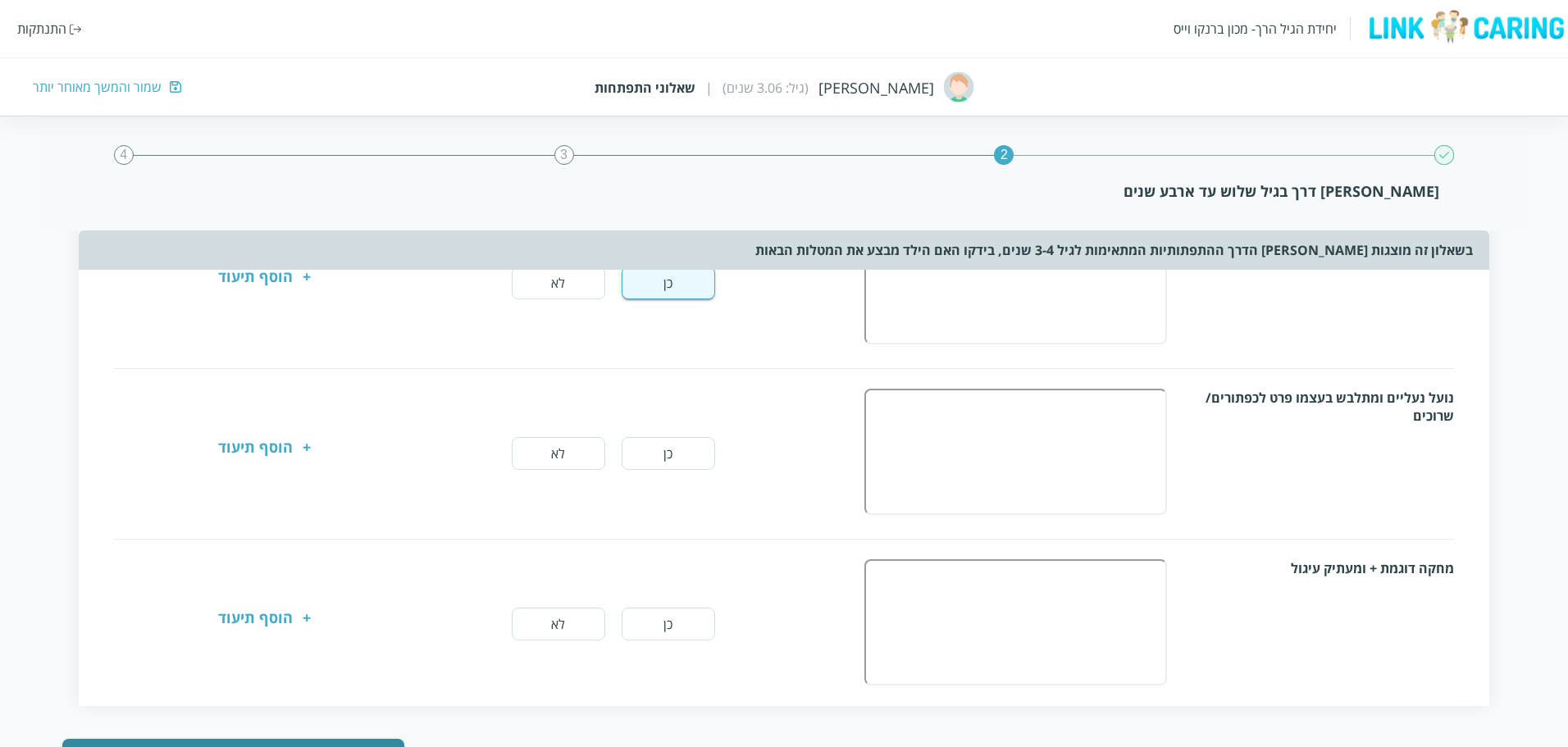
click at [568, 470] on button "לא" at bounding box center [559, 453] width 94 height 33
click at [649, 621] on button "כן" at bounding box center [668, 624] width 94 height 33
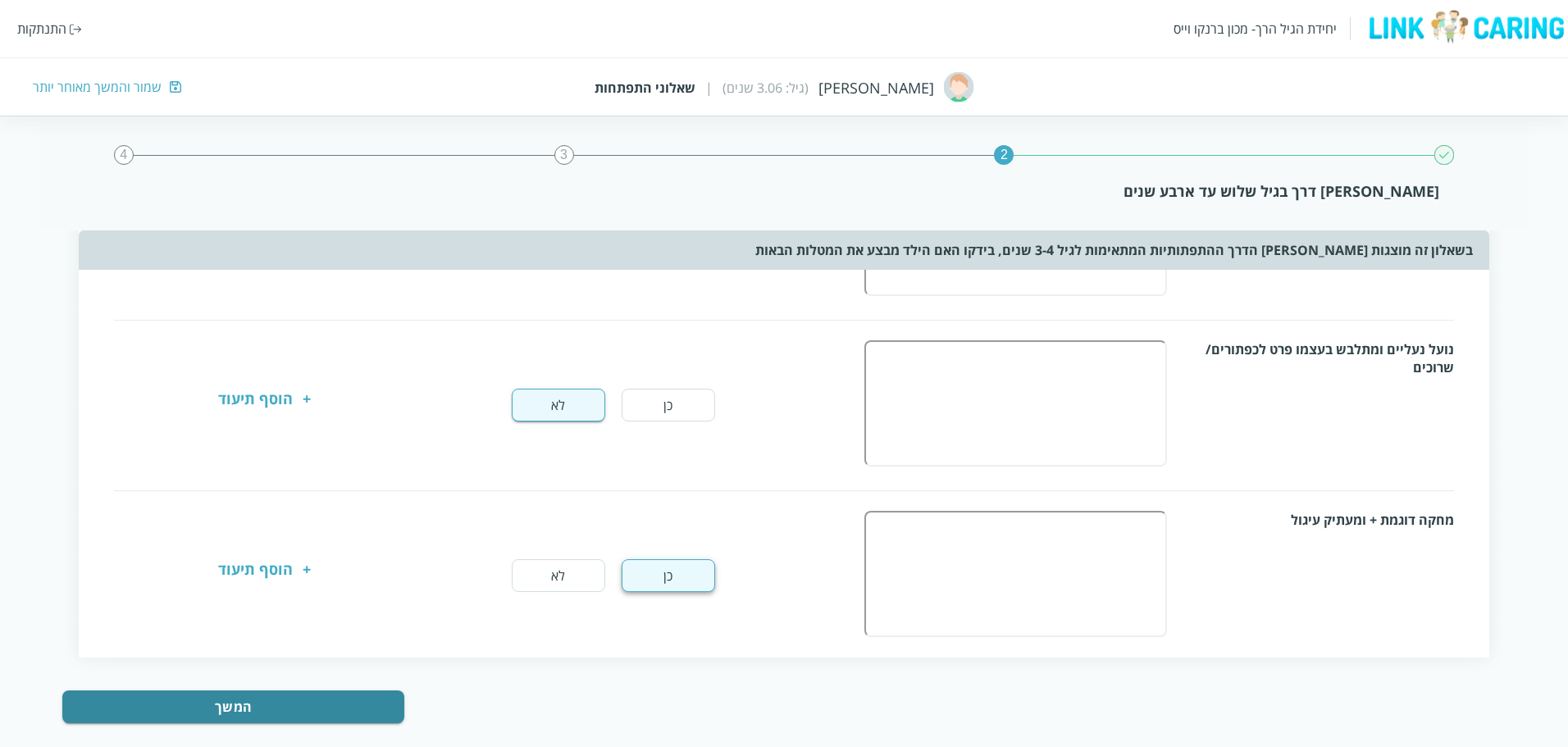
scroll to position [484, 0]
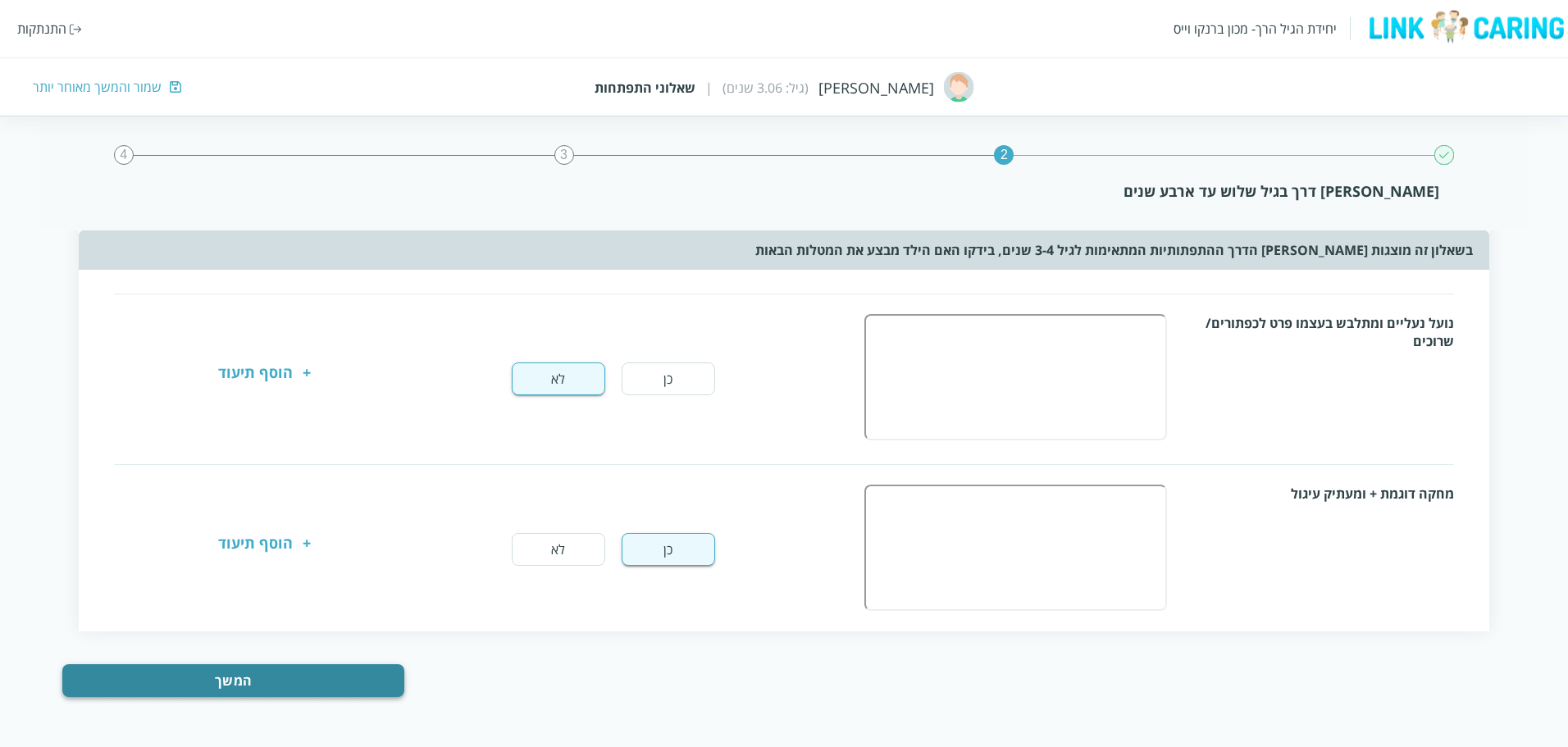
click at [308, 682] on button "המשך" at bounding box center [232, 680] width 341 height 33
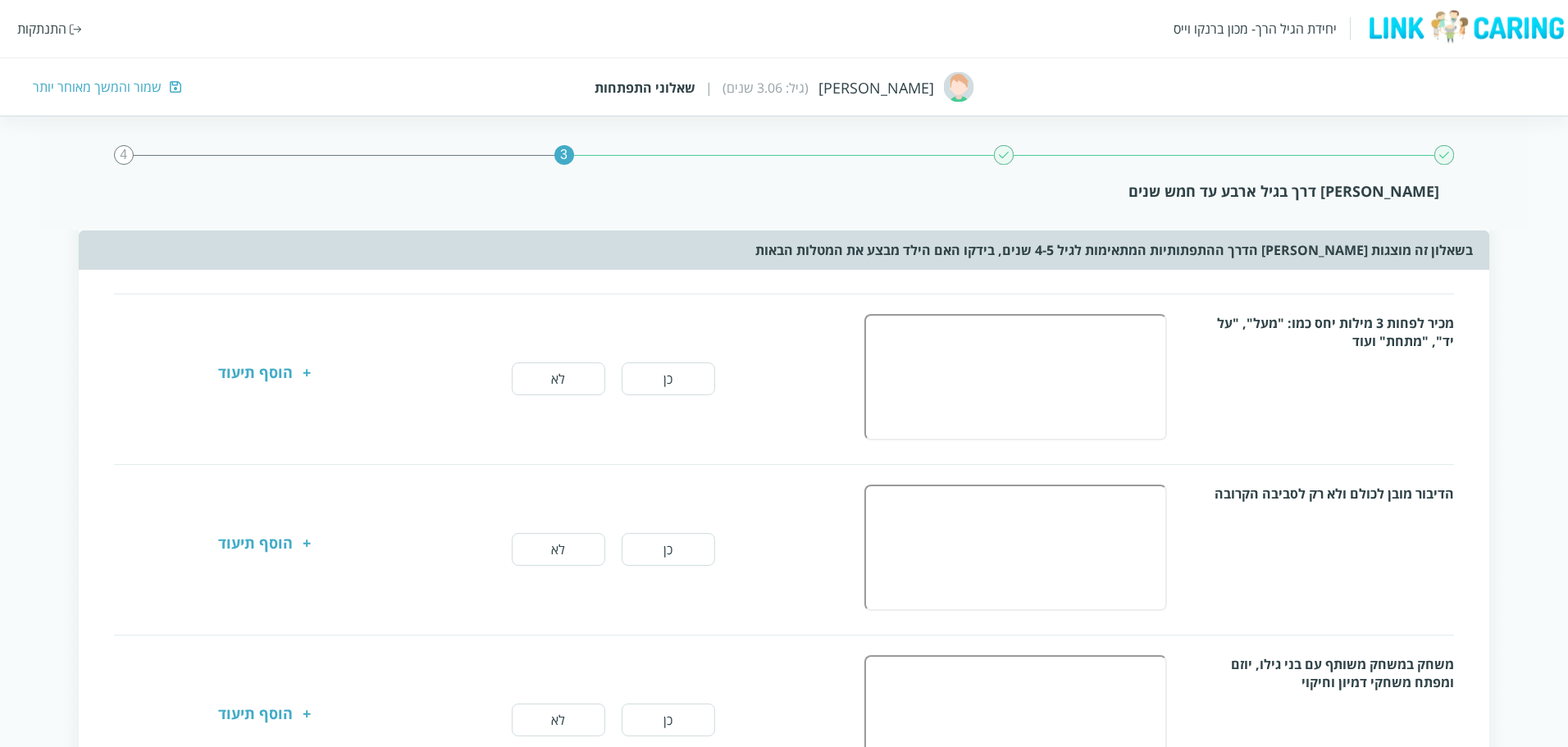
scroll to position [0, 0]
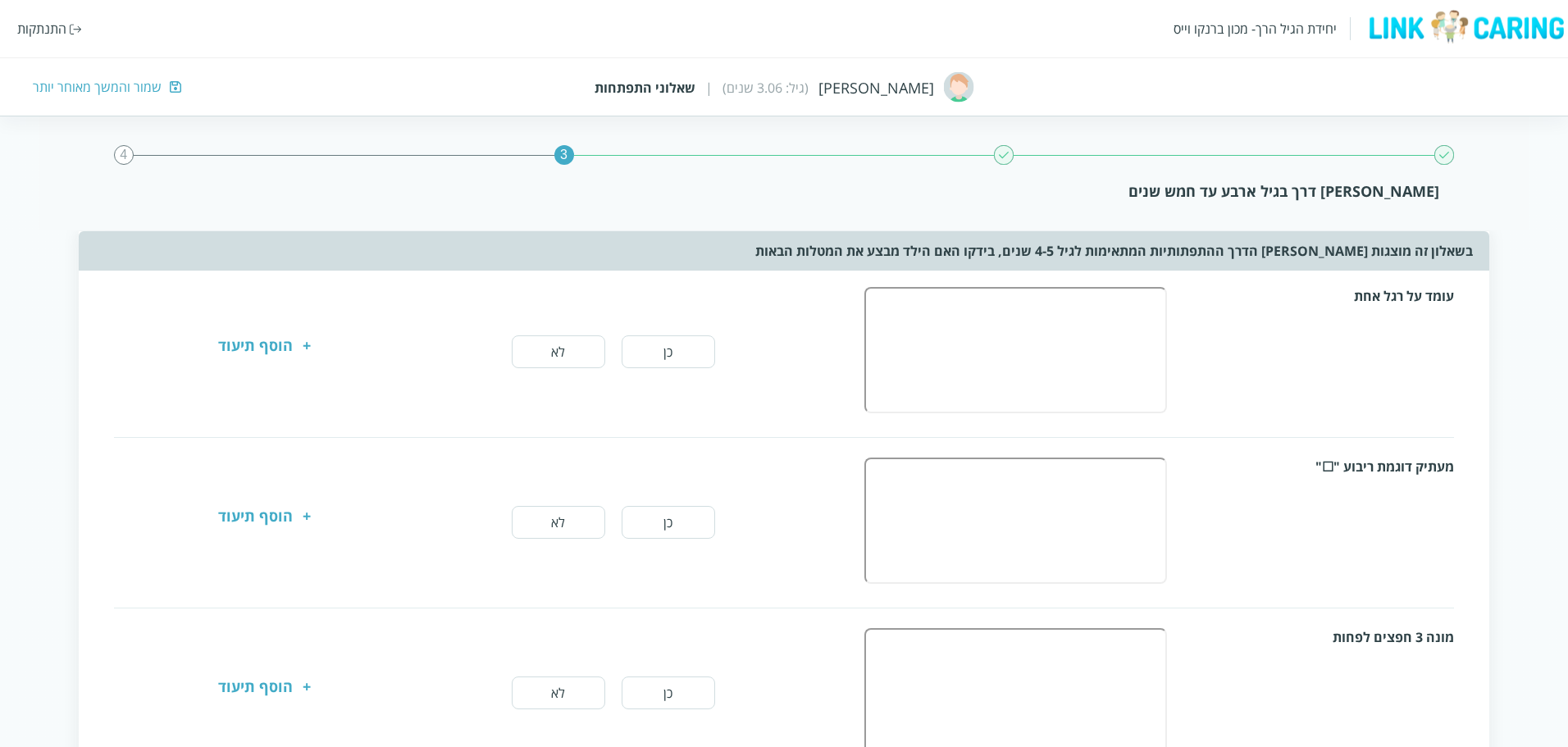
click at [676, 348] on button "כן" at bounding box center [668, 351] width 94 height 33
click at [658, 519] on button "כן" at bounding box center [668, 522] width 94 height 33
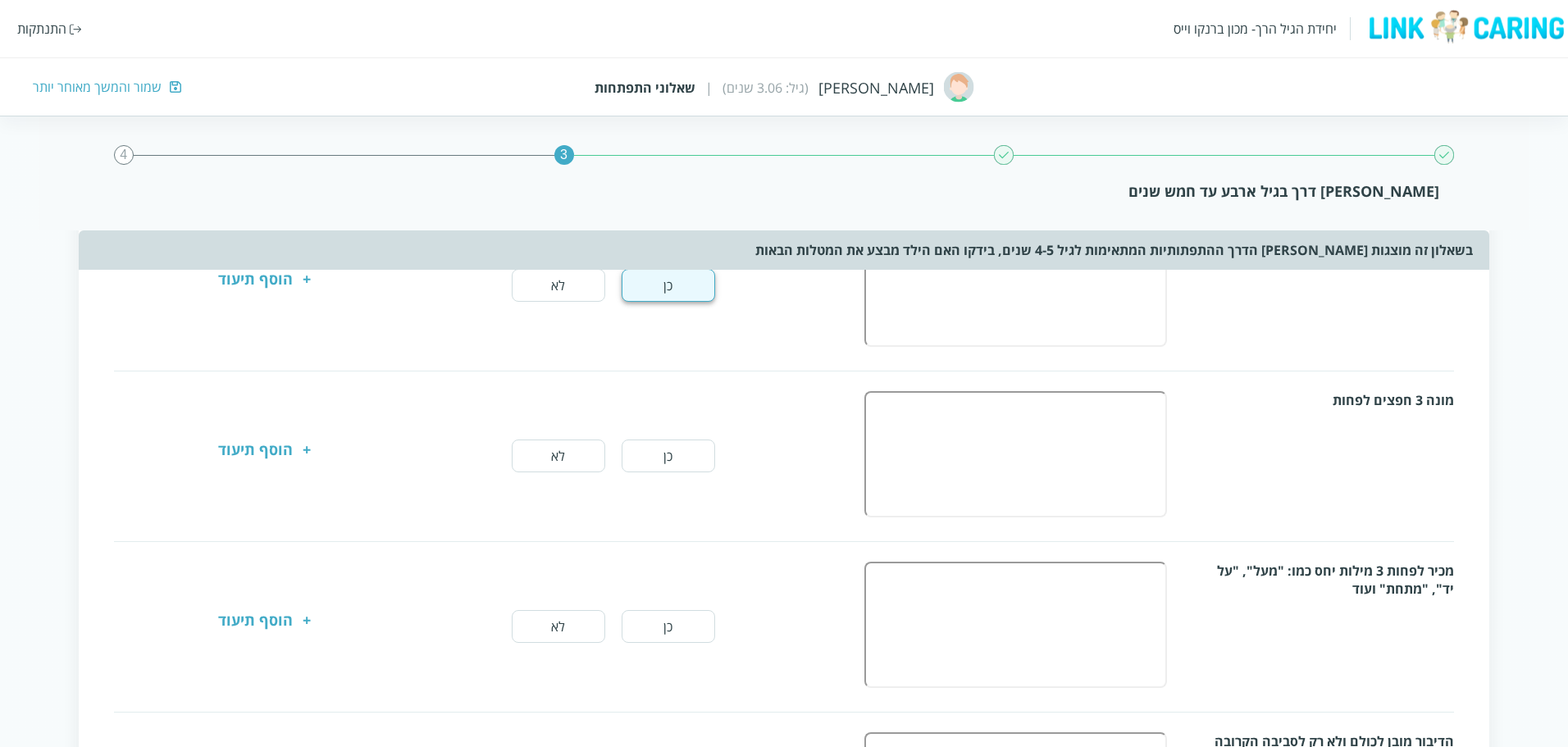
scroll to position [246, 0]
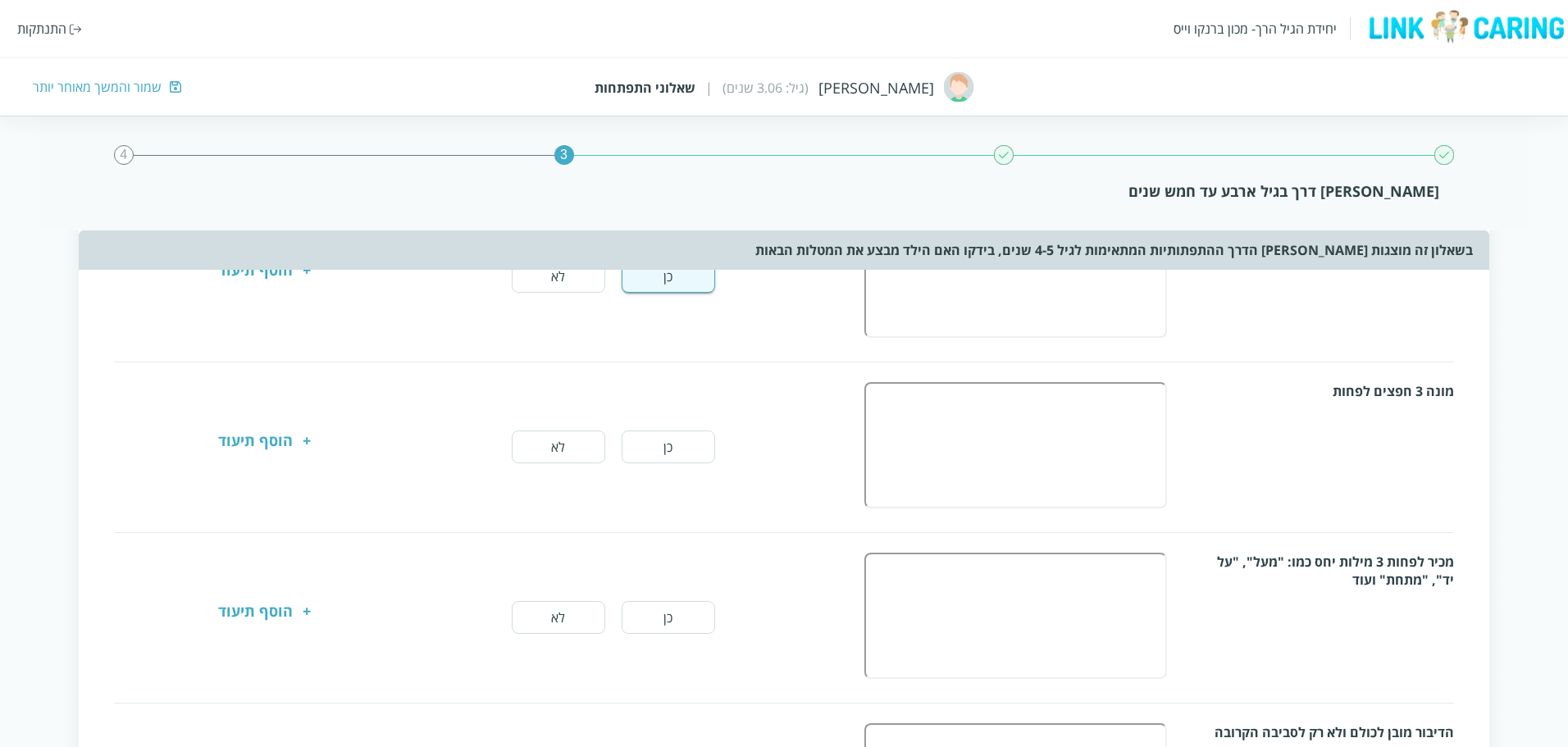
click at [652, 458] on button "כן" at bounding box center [668, 446] width 94 height 33
click at [564, 610] on button "לא" at bounding box center [559, 617] width 94 height 33
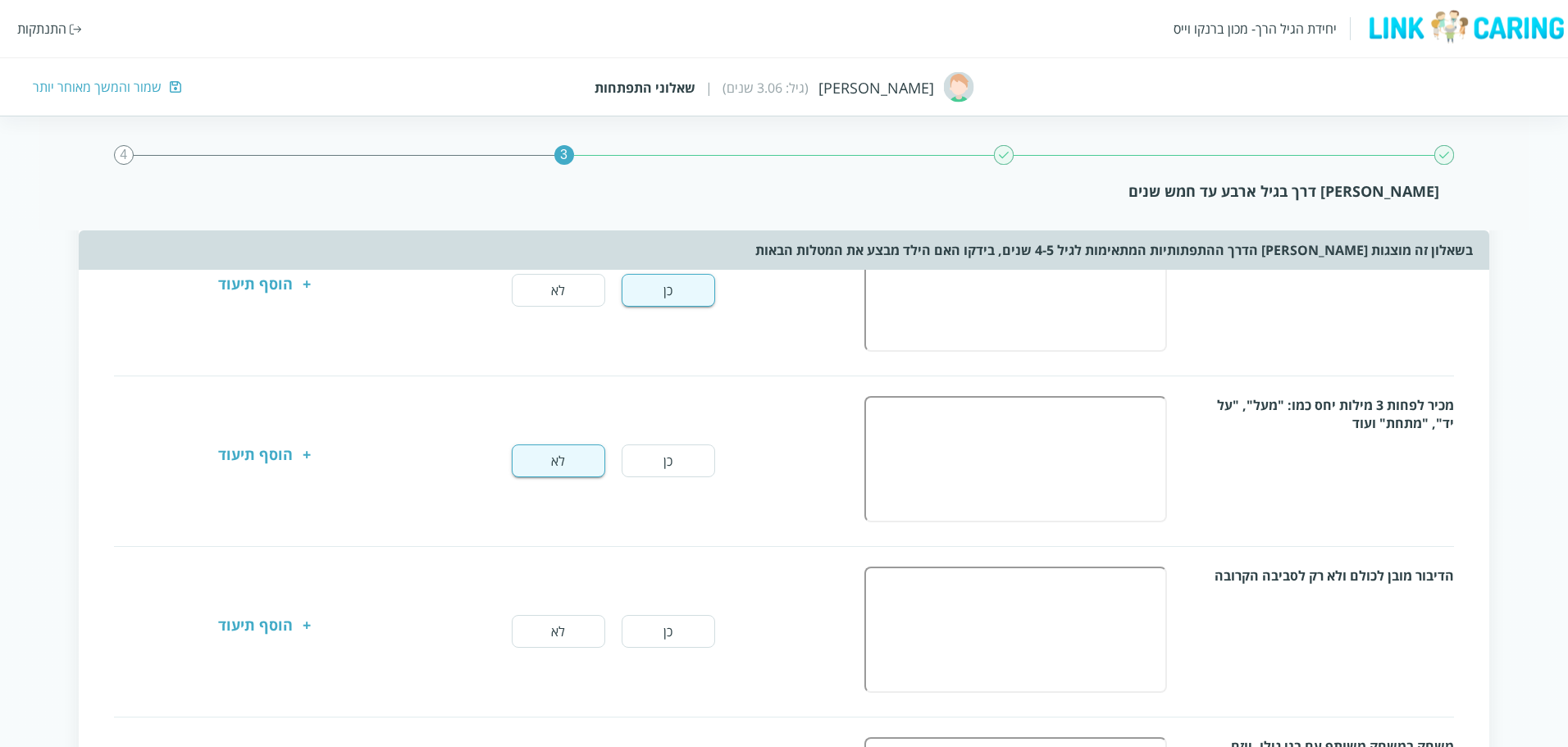
scroll to position [492, 0]
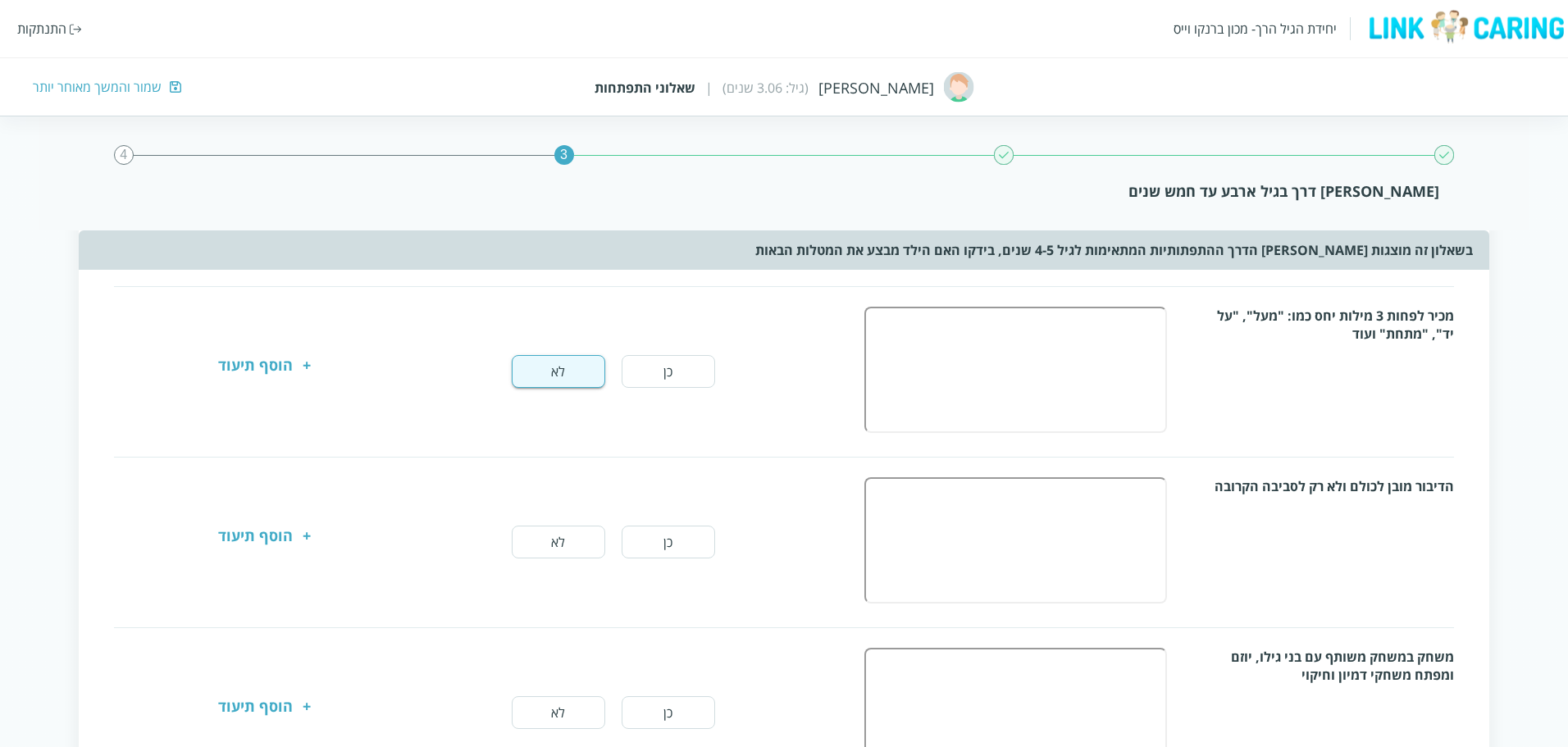
click at [648, 532] on button "כן" at bounding box center [668, 541] width 94 height 33
click at [662, 705] on button "כן" at bounding box center [668, 712] width 94 height 33
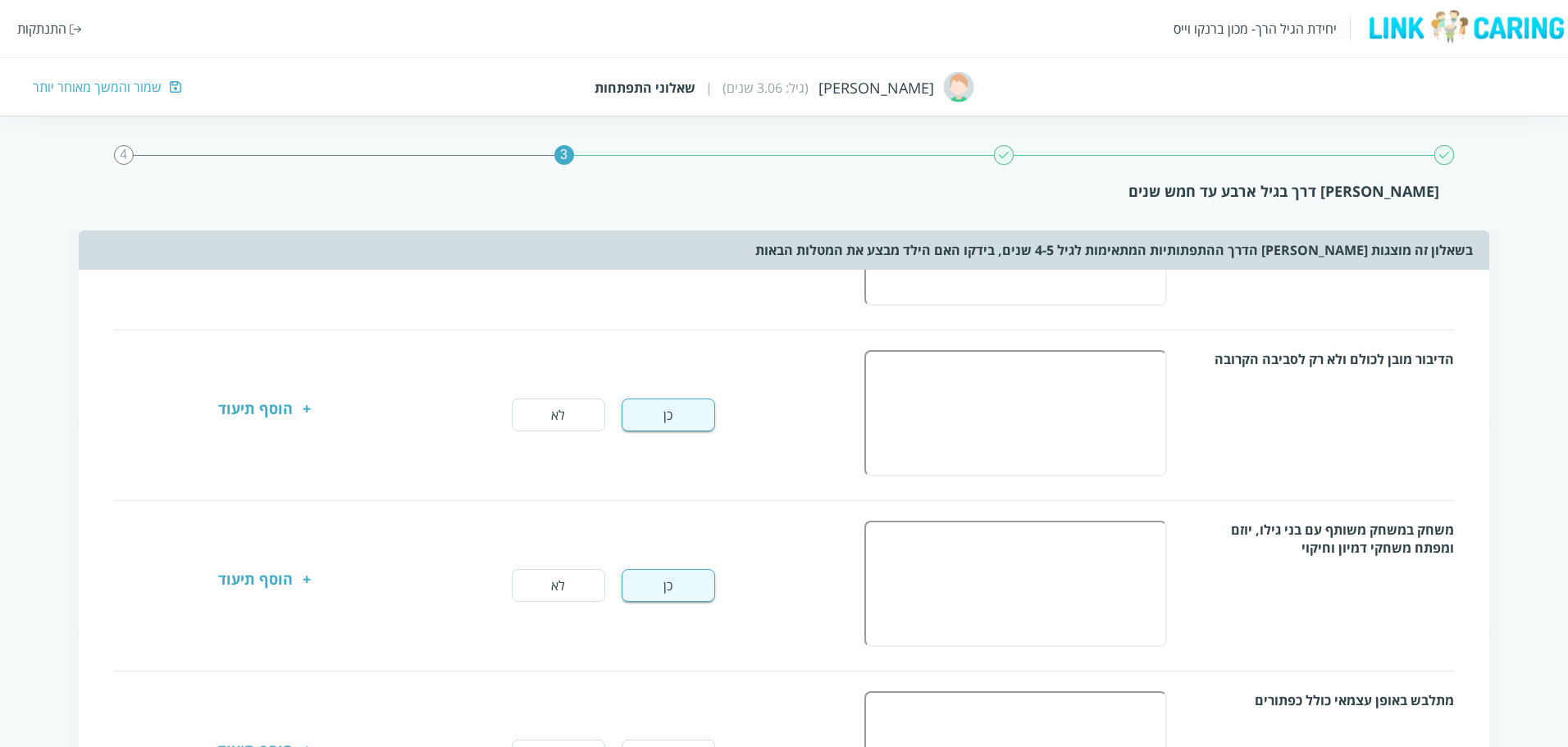
scroll to position [738, 0]
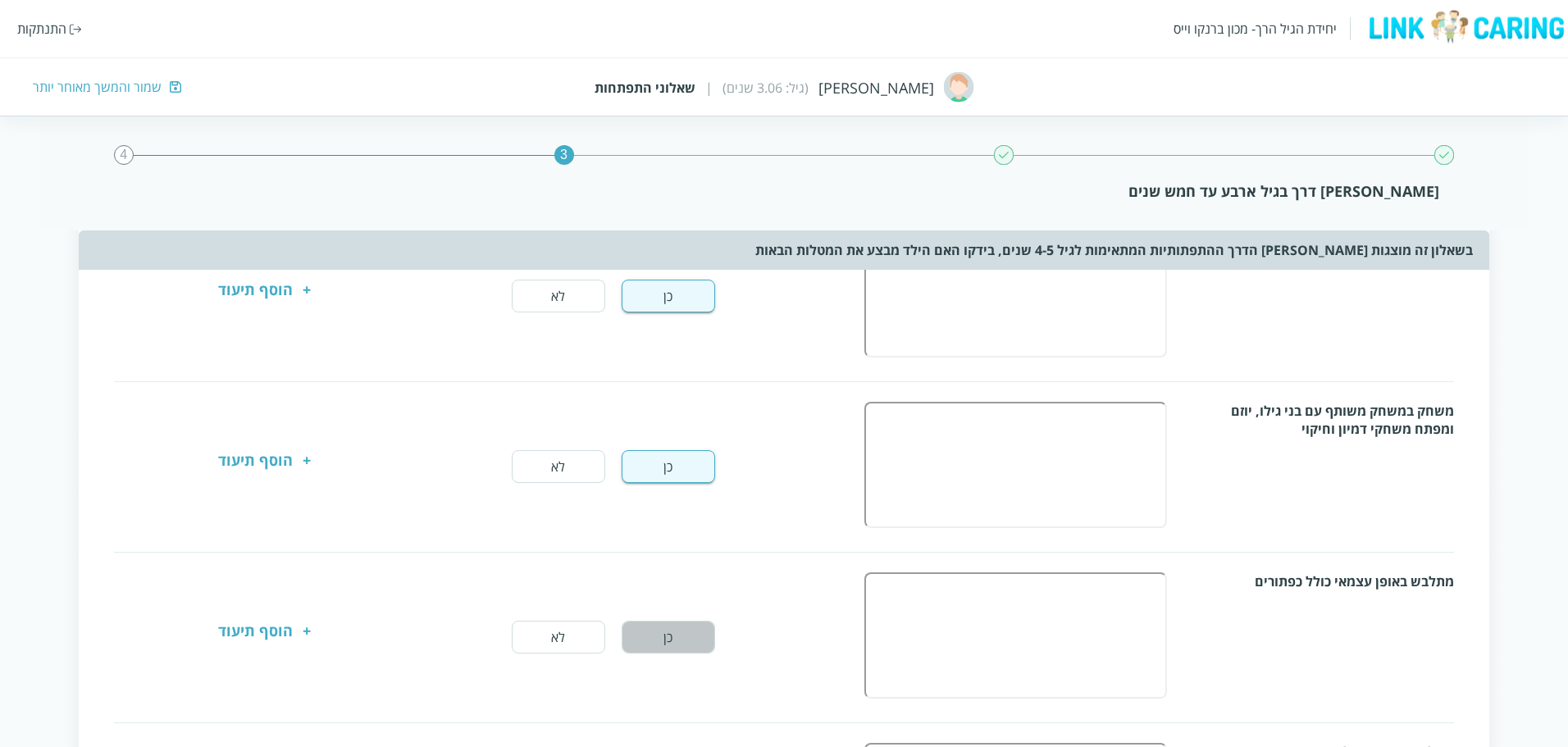
click at [645, 641] on button "כן" at bounding box center [668, 637] width 94 height 33
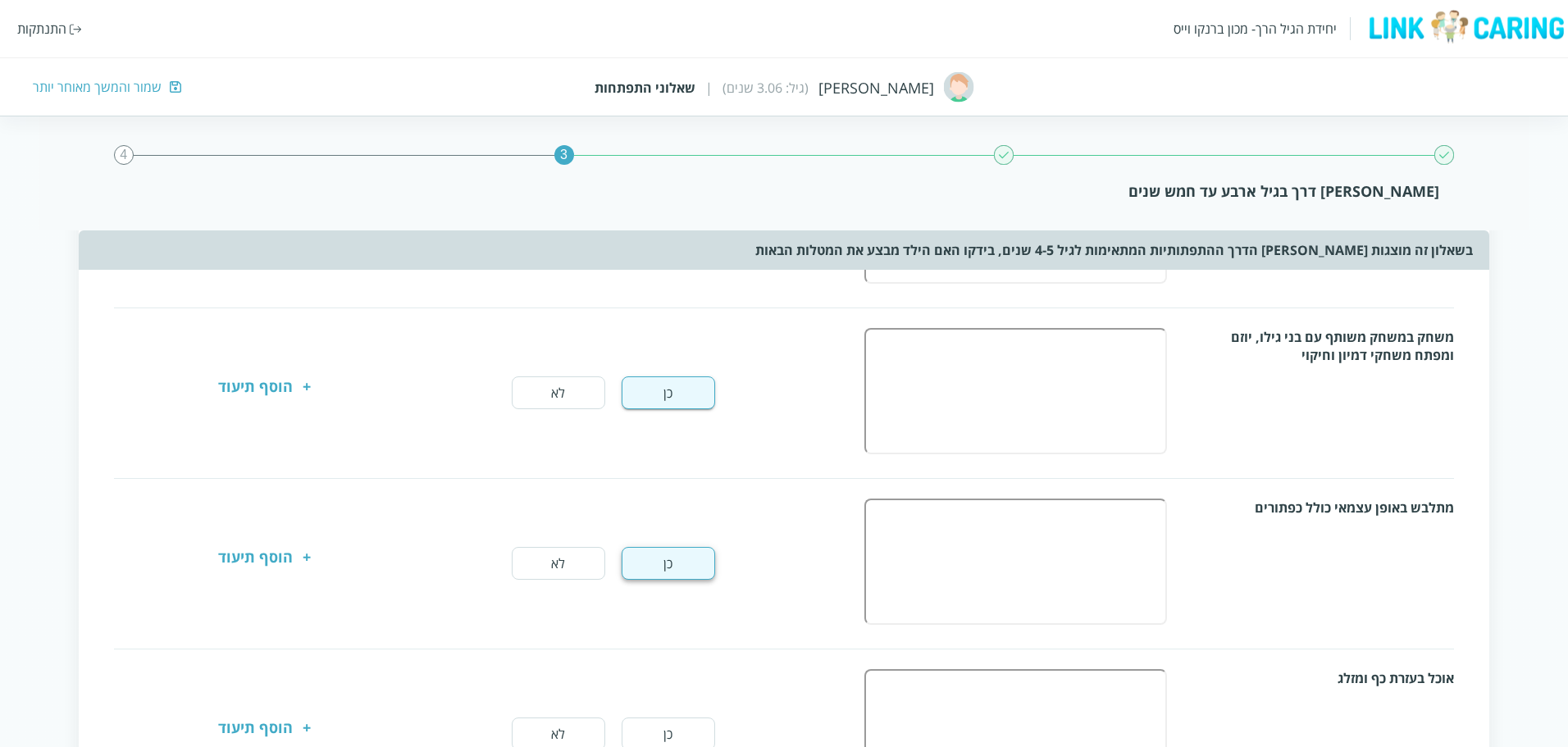
scroll to position [902, 0]
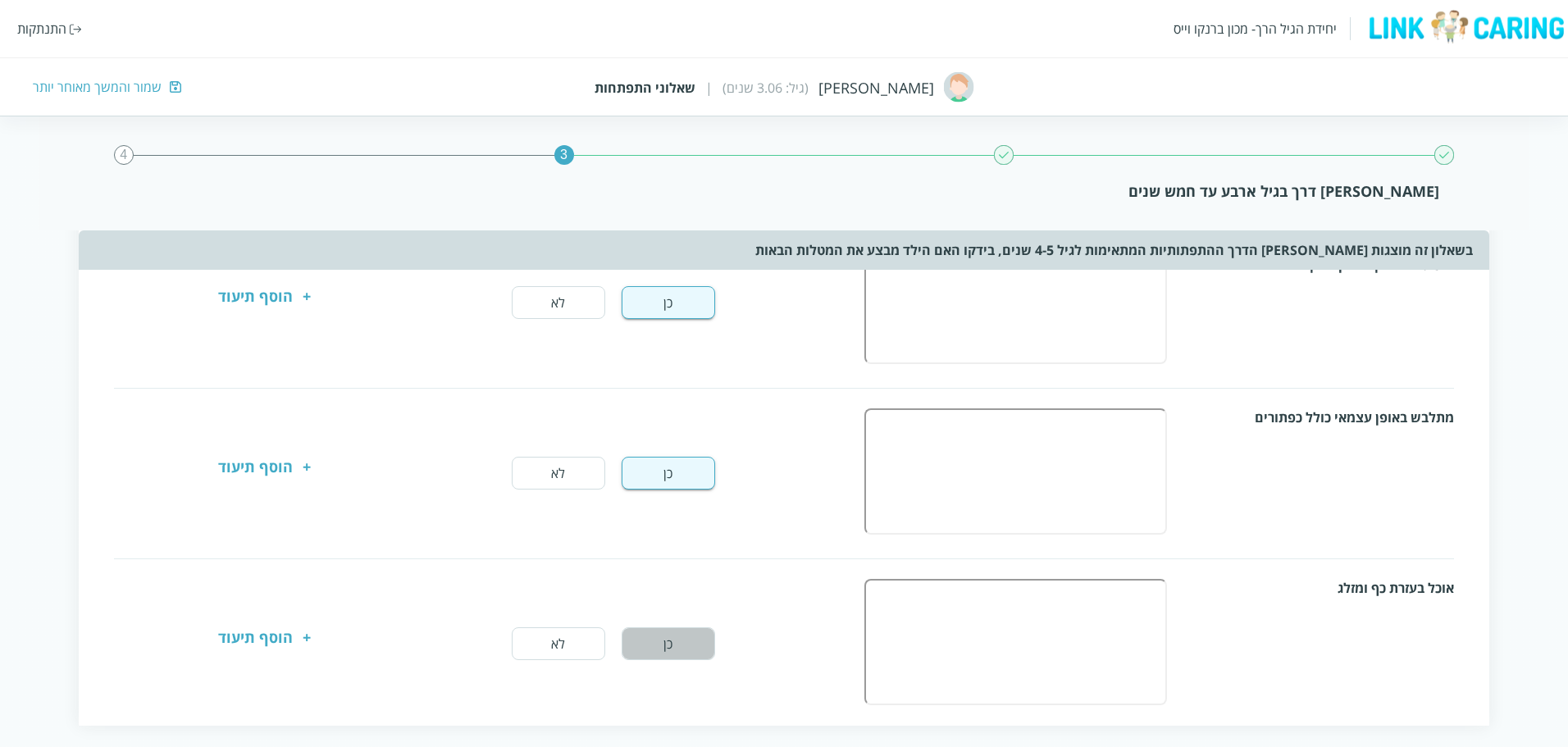
click at [647, 643] on button "כן" at bounding box center [668, 643] width 94 height 33
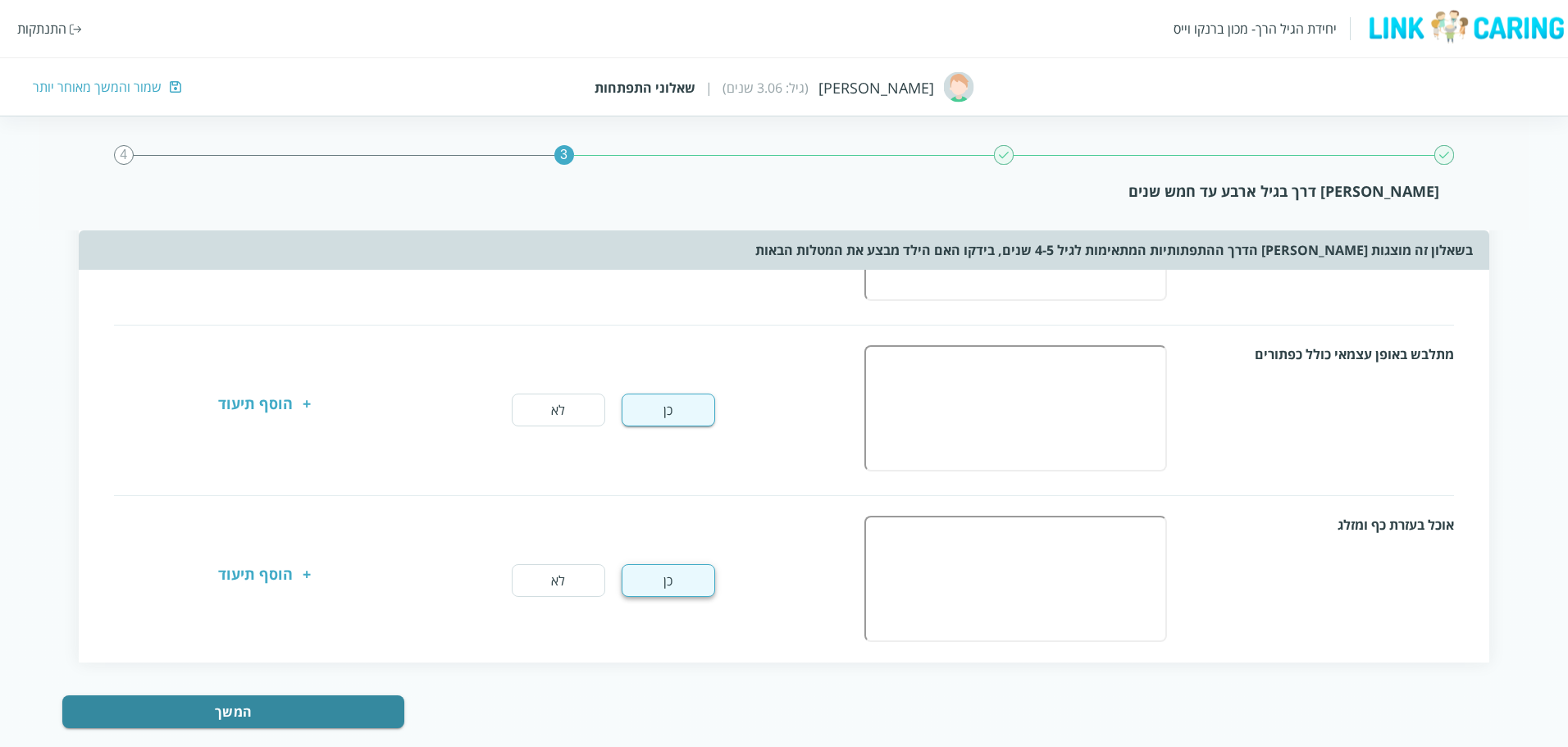
scroll to position [996, 0]
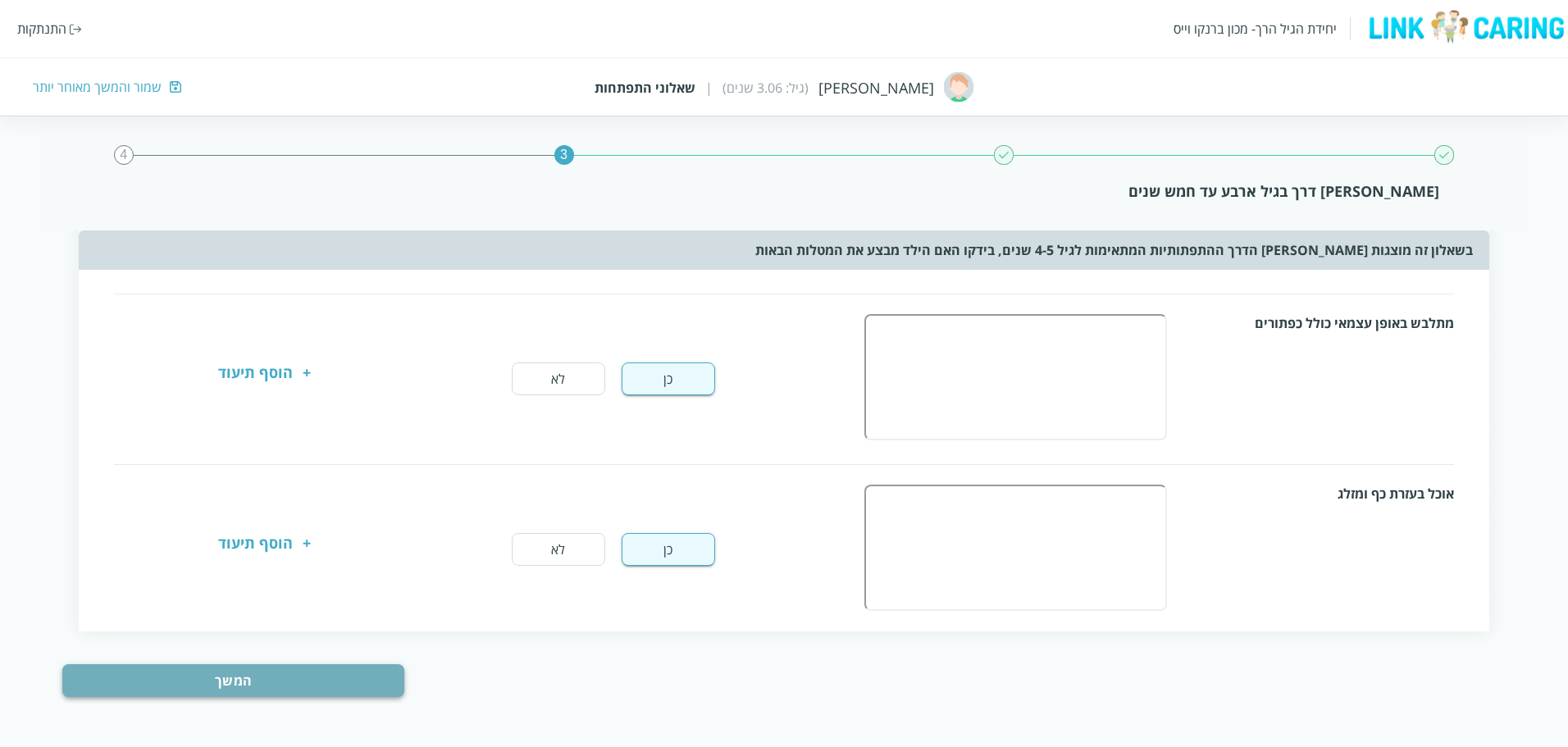
click at [274, 679] on button "המשך" at bounding box center [232, 680] width 341 height 33
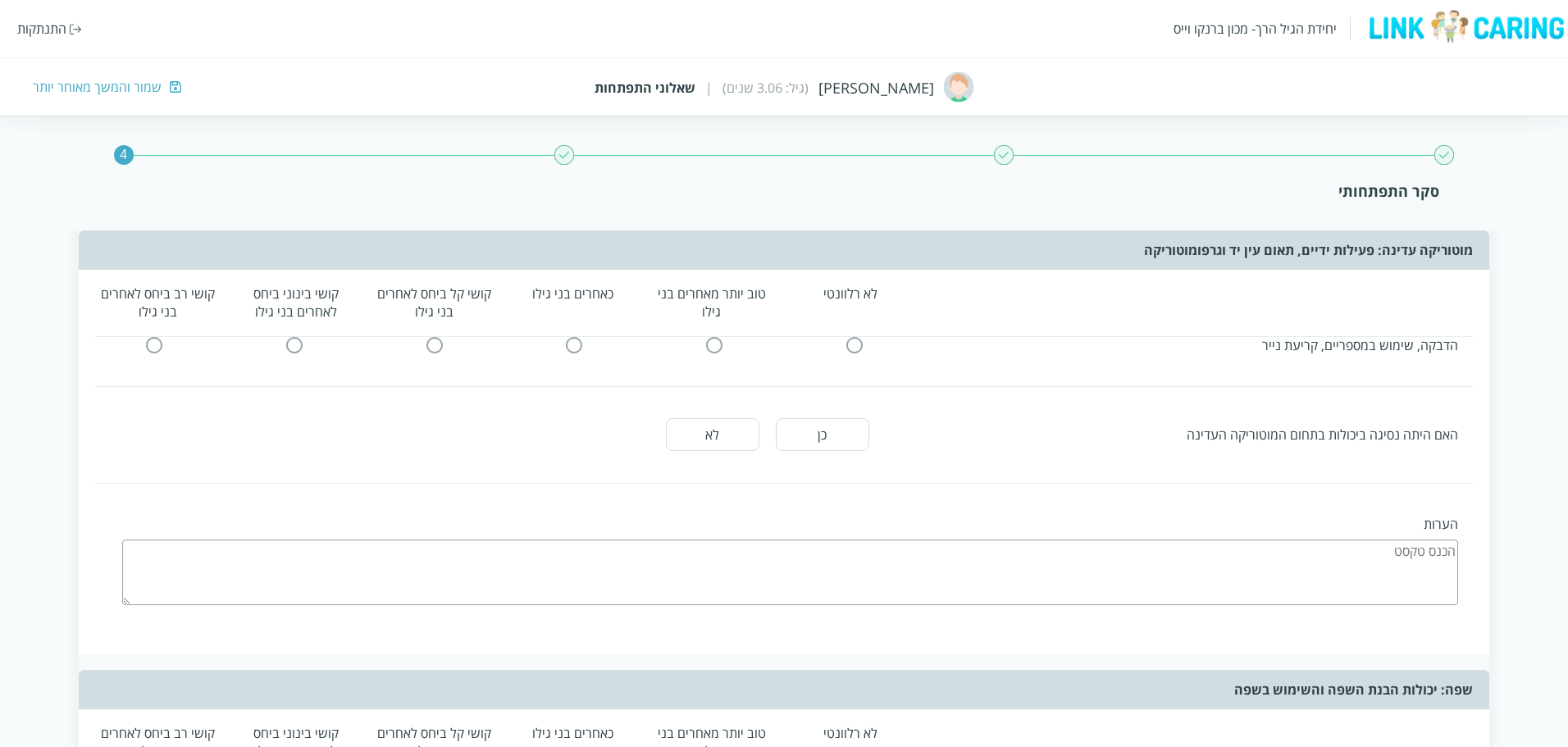
scroll to position [0, 0]
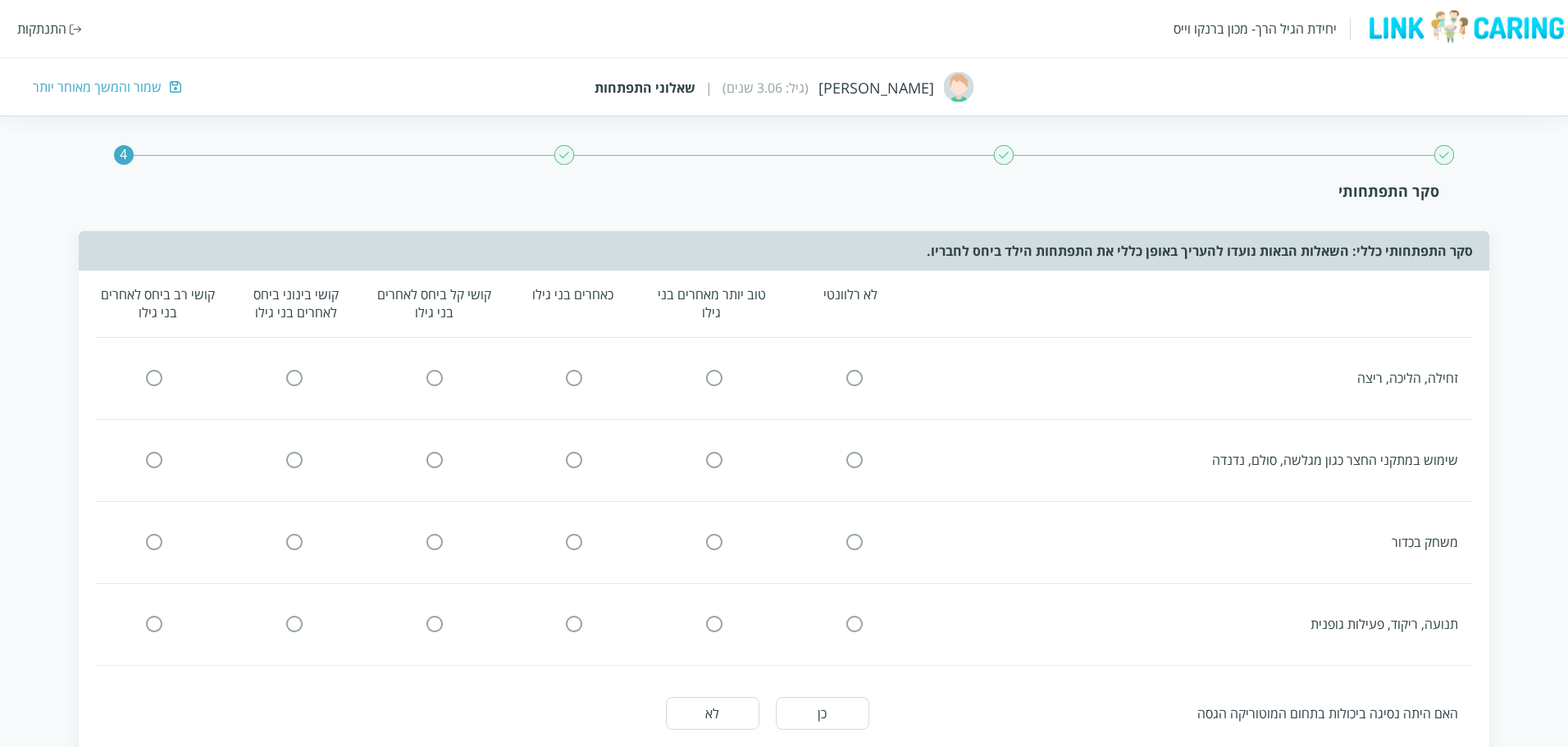
click at [84, 82] on div "שמור והמשך מאוחר יותר" at bounding box center [97, 87] width 128 height 18
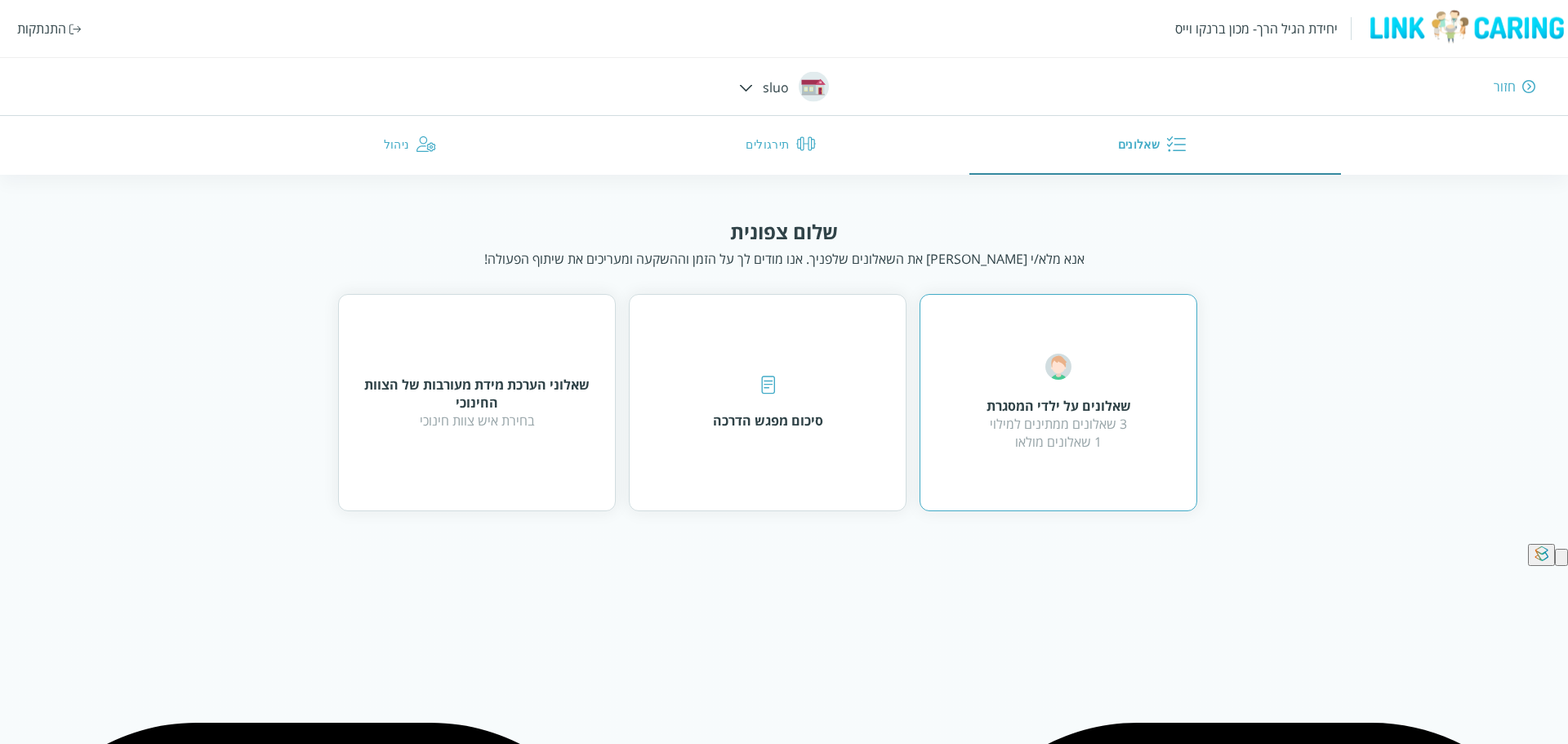
click at [1068, 378] on img at bounding box center [1058, 366] width 26 height 26
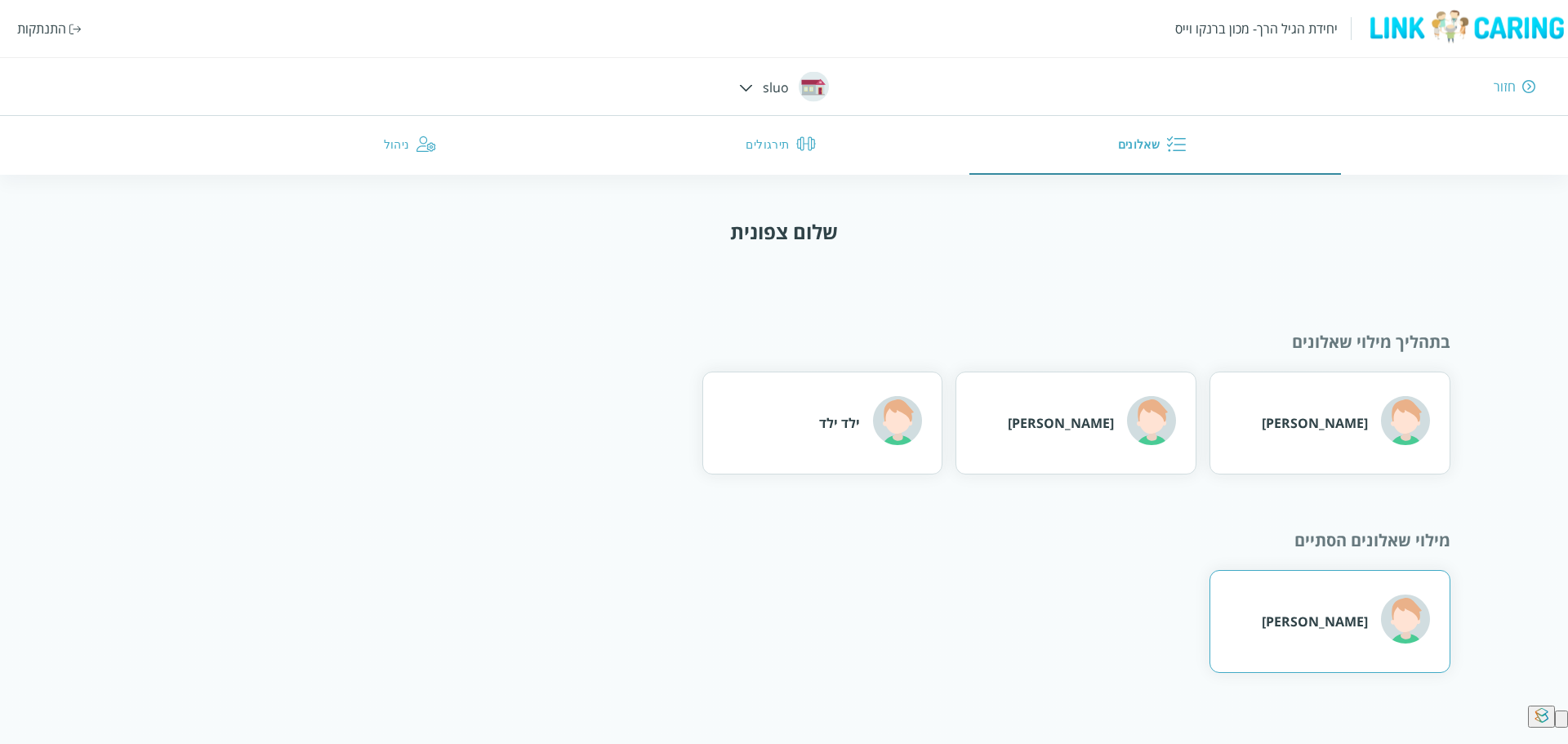
click at [1344, 609] on div "[PERSON_NAME]" at bounding box center [1345, 620] width 168 height 53
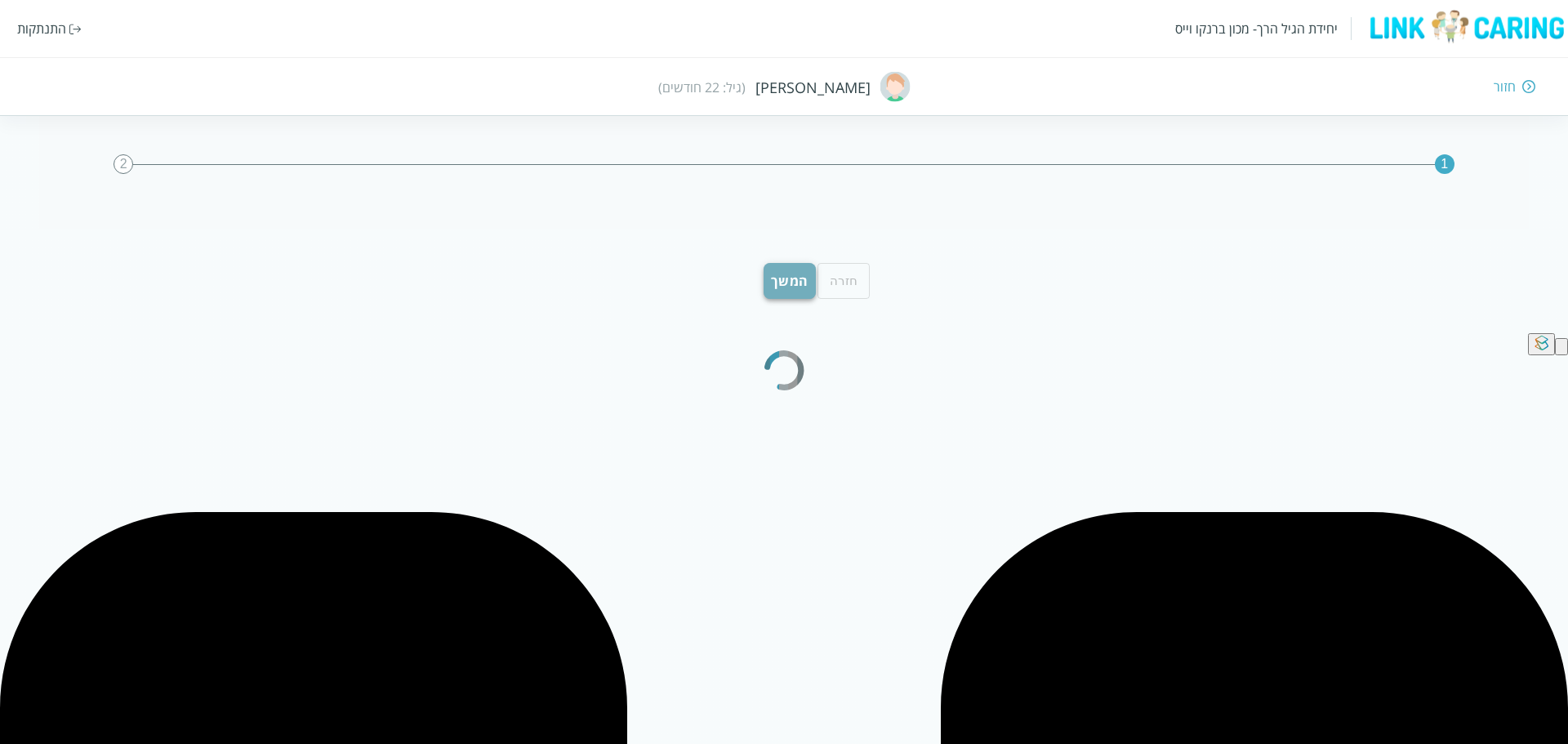
click at [776, 287] on div "1 2 חזרה המשך" at bounding box center [784, 240] width 1568 height 122
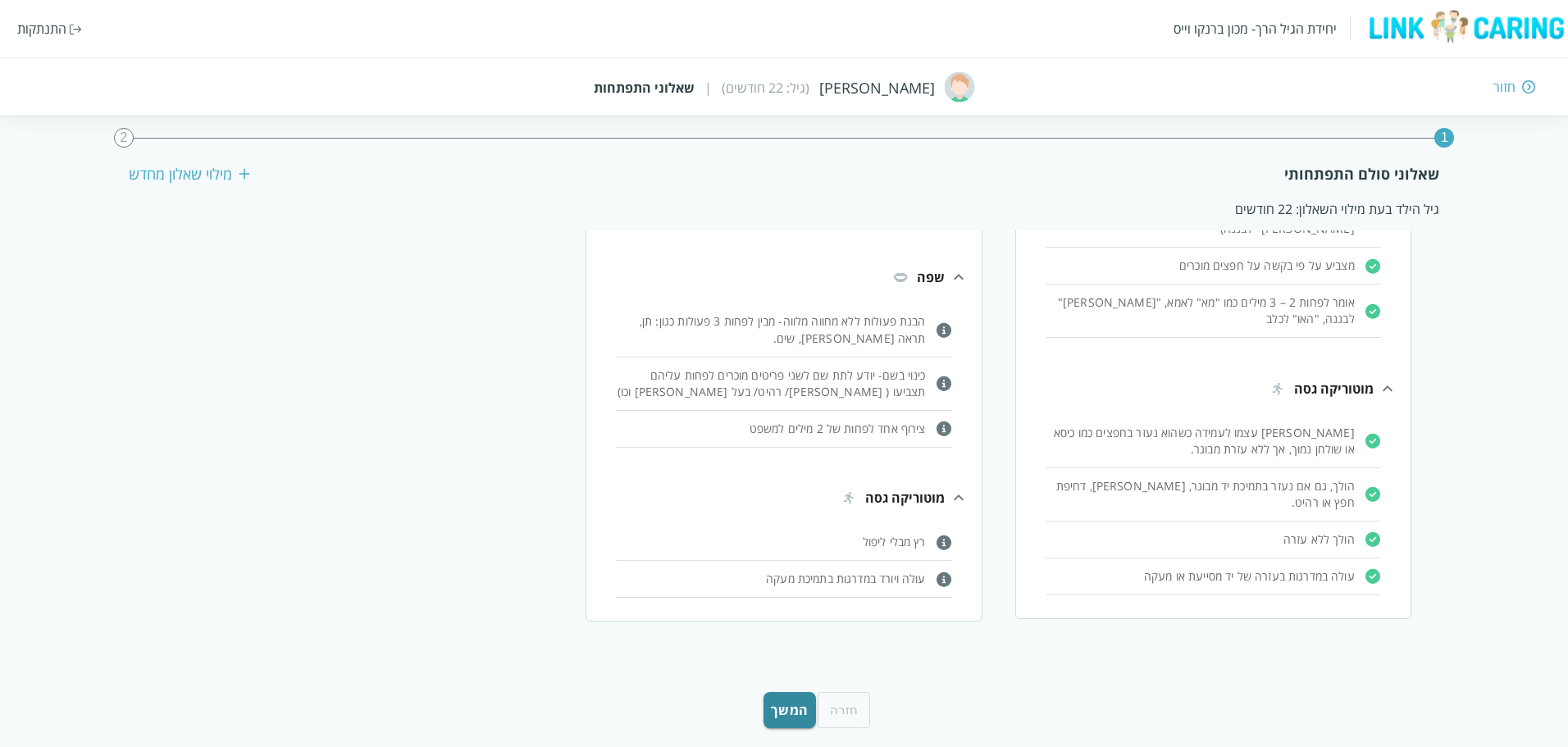
scroll to position [485, 0]
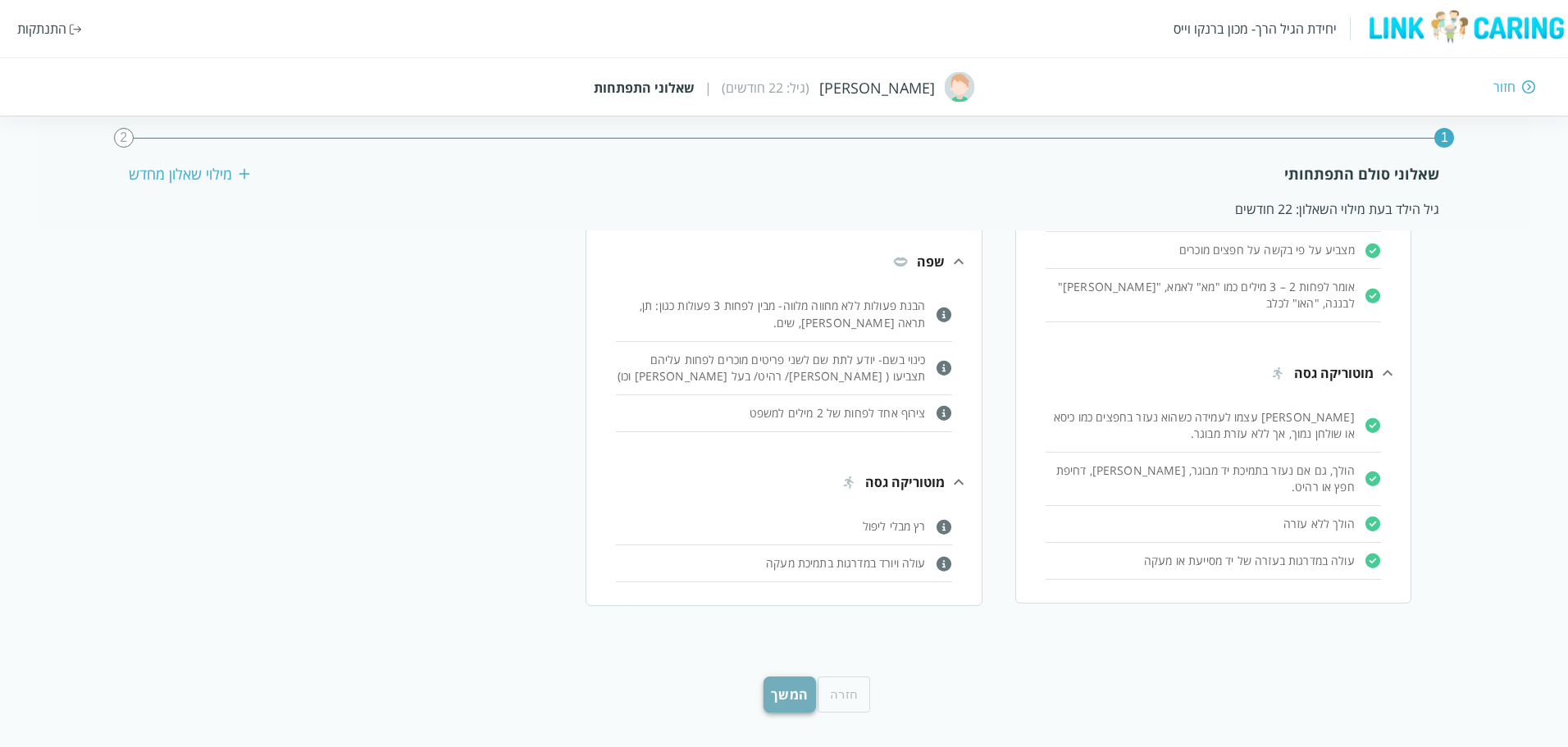
click at [781, 693] on button "המשך" at bounding box center [790, 694] width 53 height 36
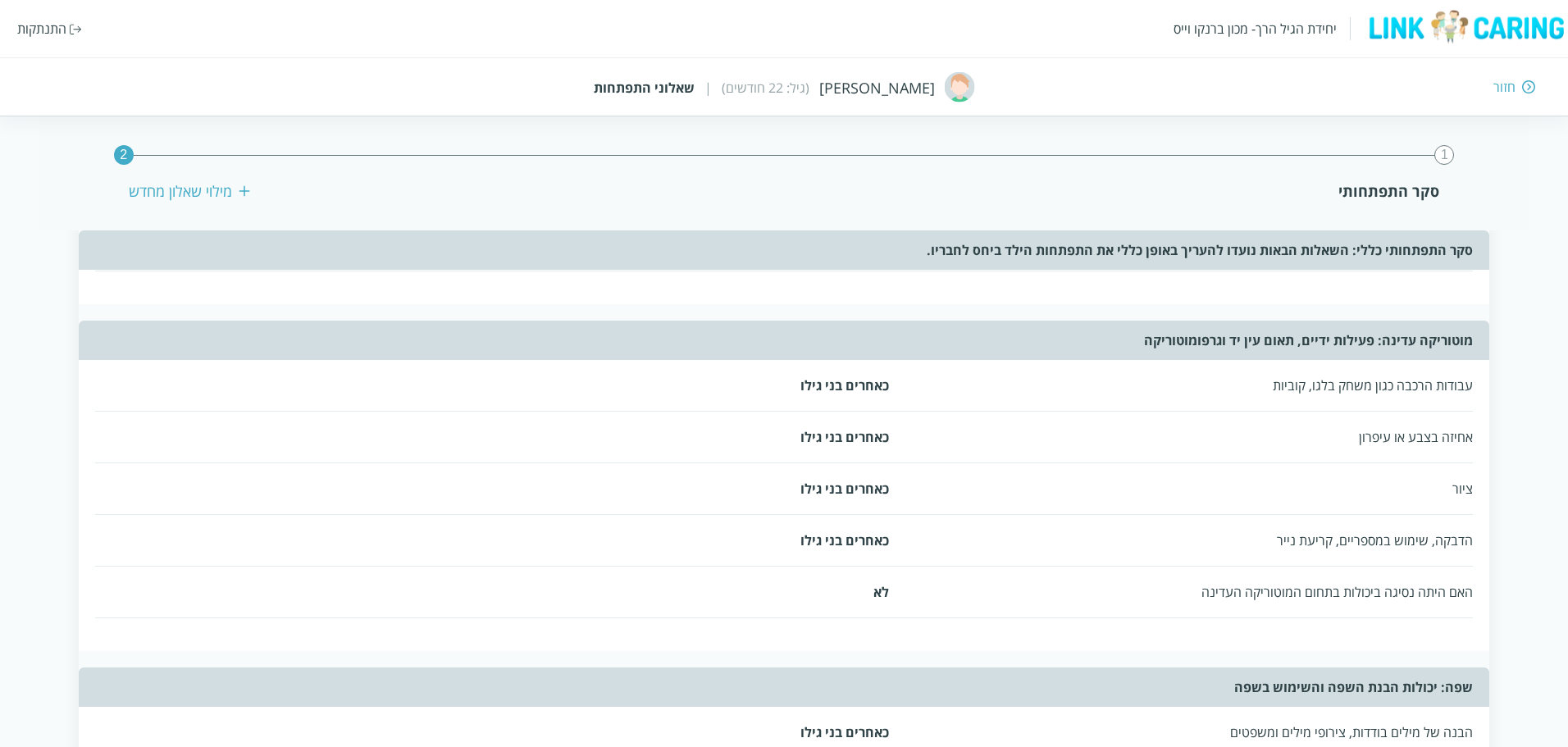
scroll to position [246, 0]
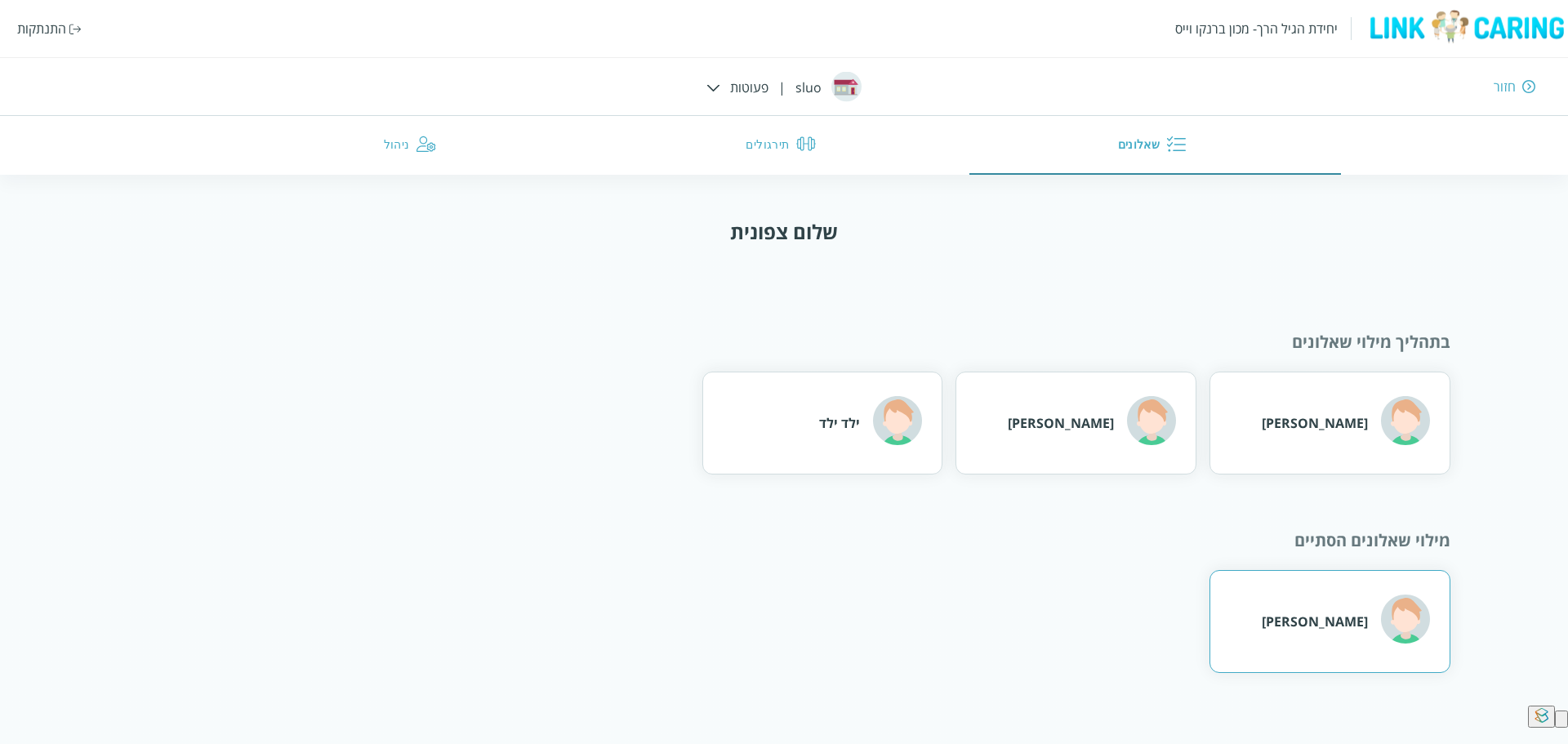
click at [1363, 610] on div "[PERSON_NAME]" at bounding box center [1345, 620] width 168 height 53
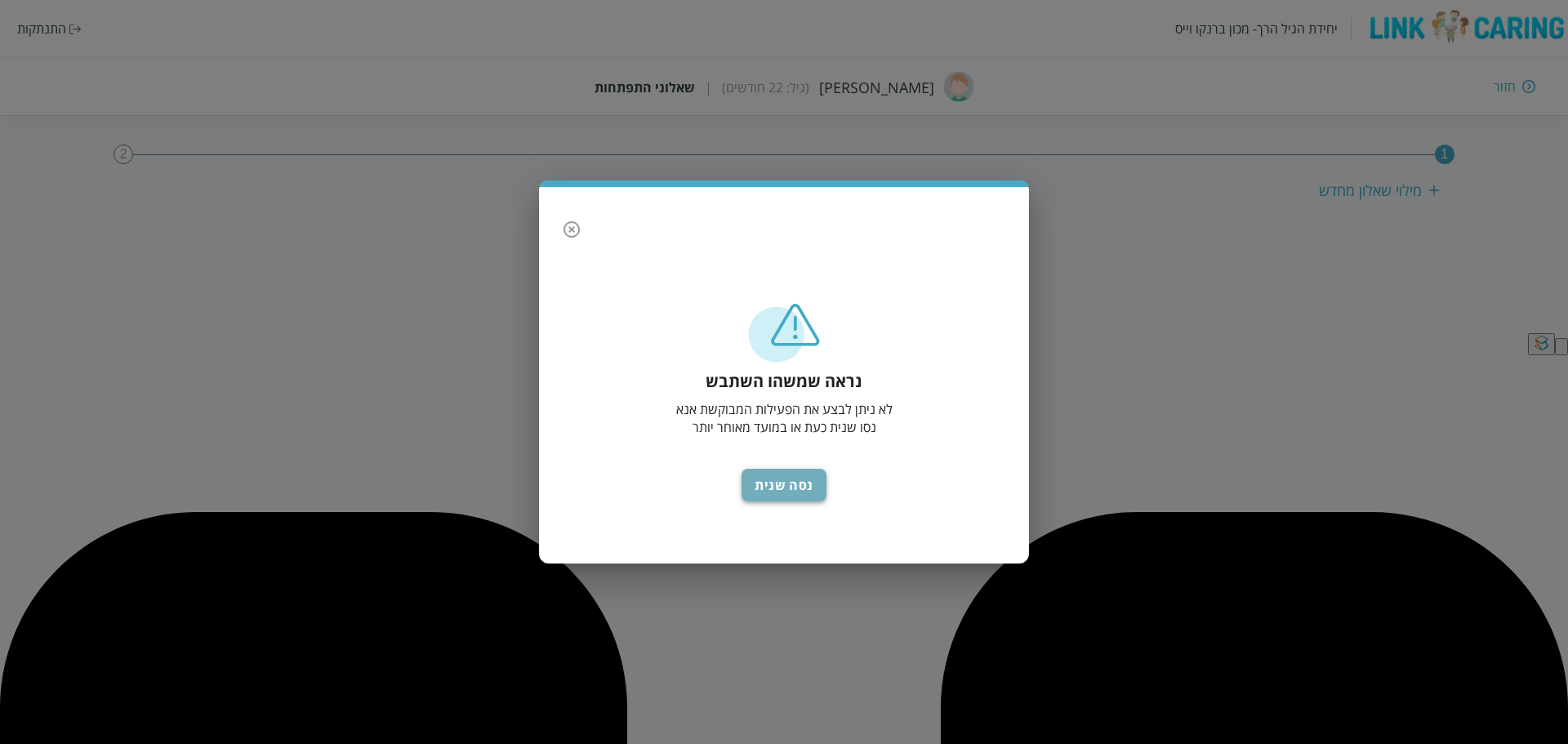
click at [780, 488] on button "נסה שנית" at bounding box center [784, 485] width 85 height 33
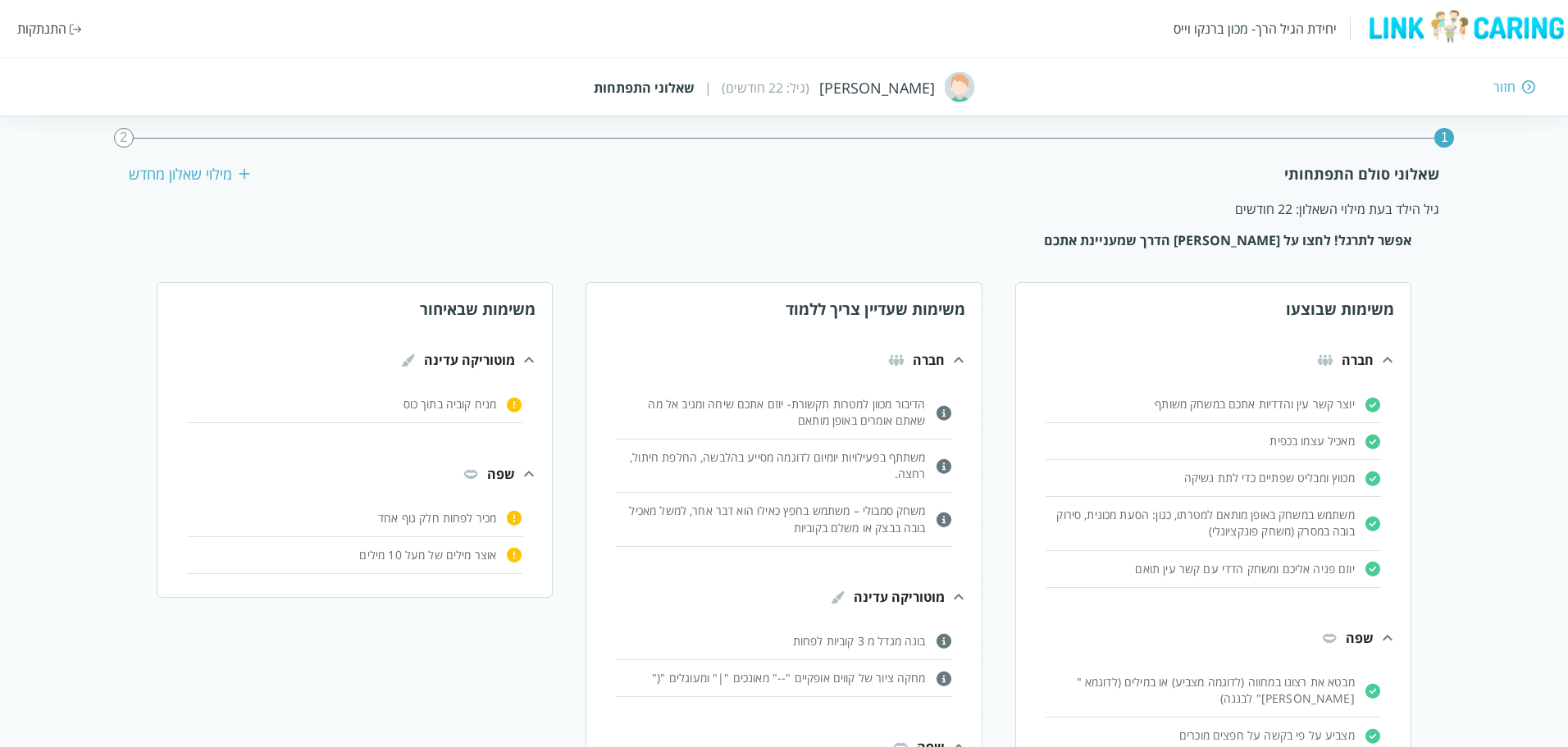
click at [935, 633] on img at bounding box center [943, 641] width 15 height 15
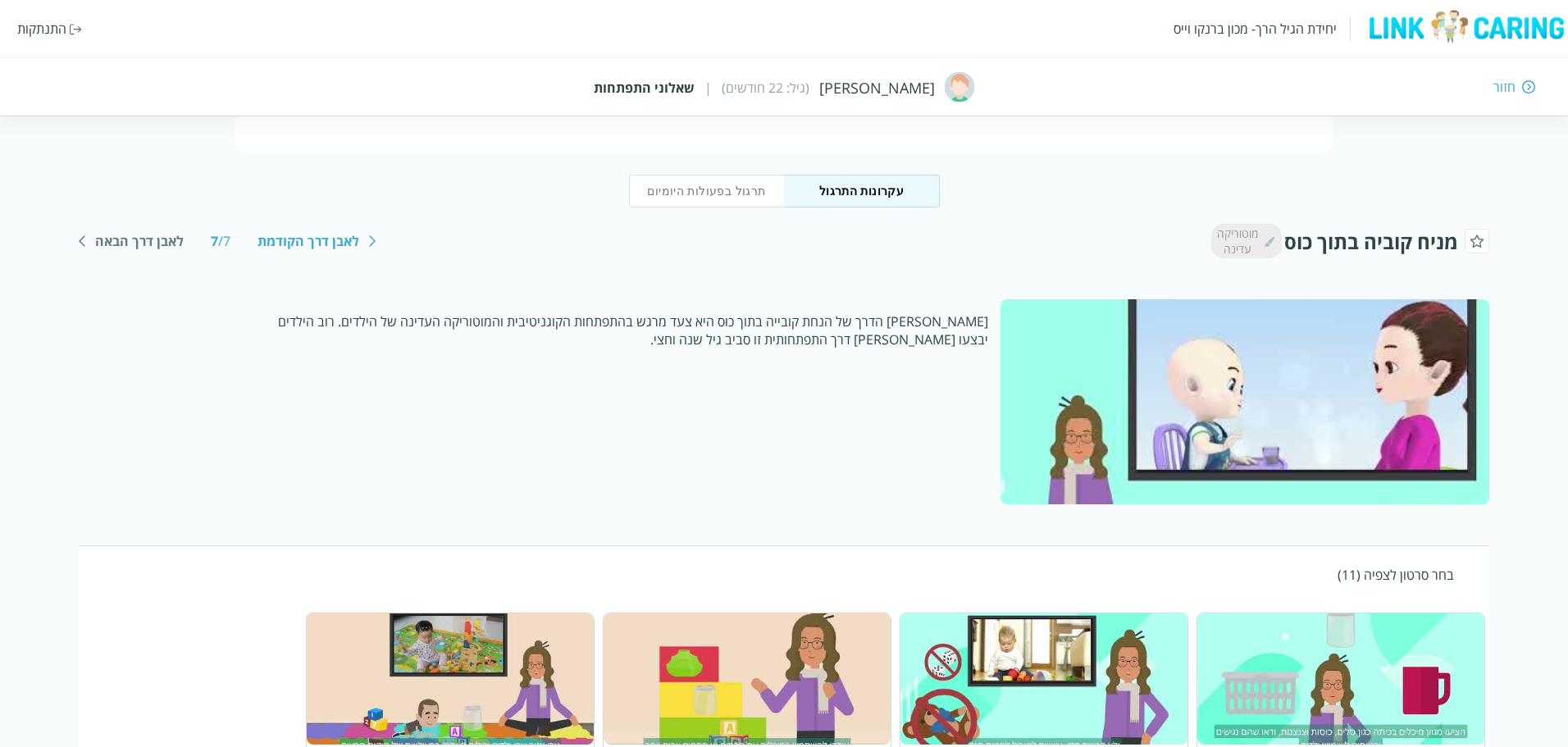
scroll to position [138, 0]
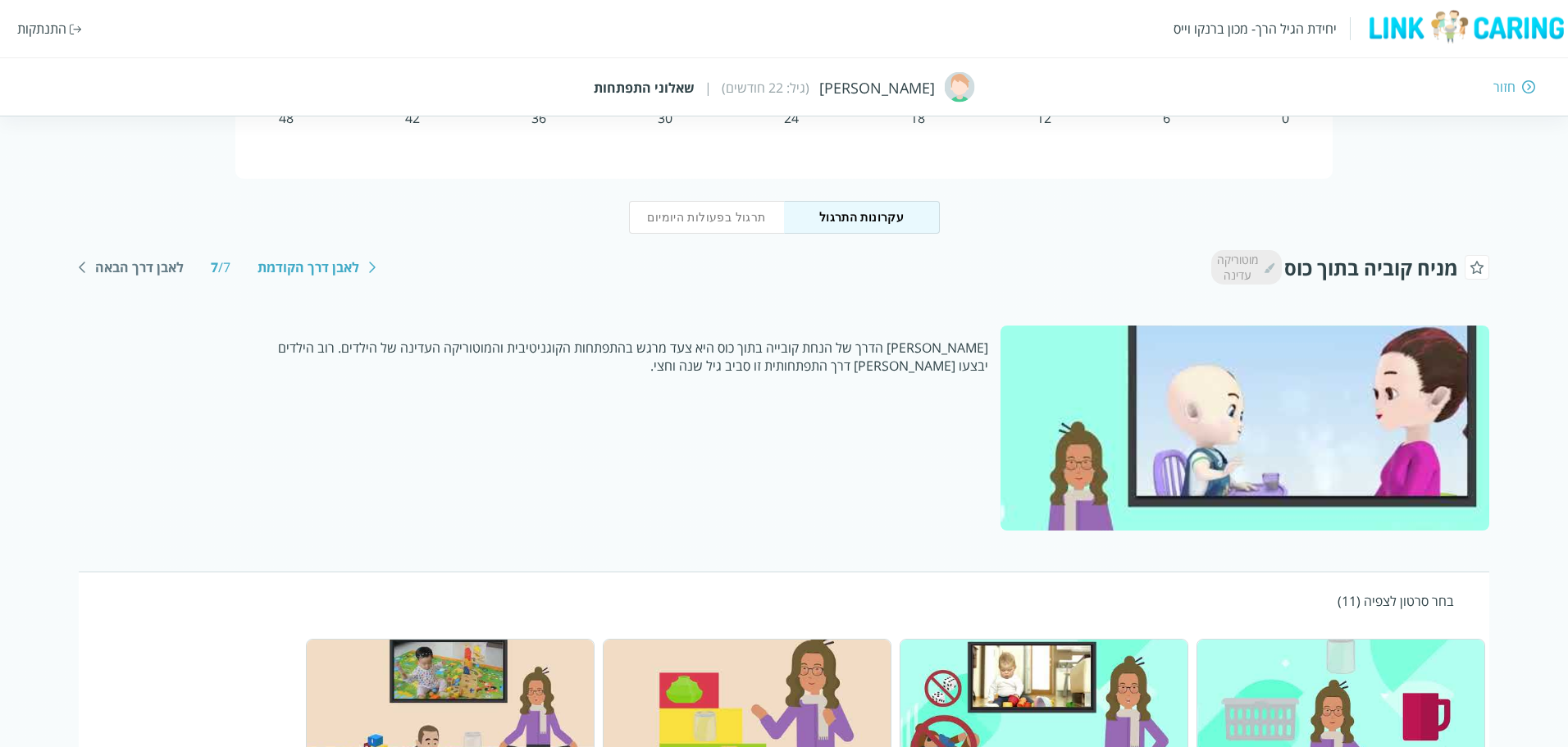
click at [680, 213] on button "תרגול בפעולות היומיום" at bounding box center [707, 217] width 156 height 33
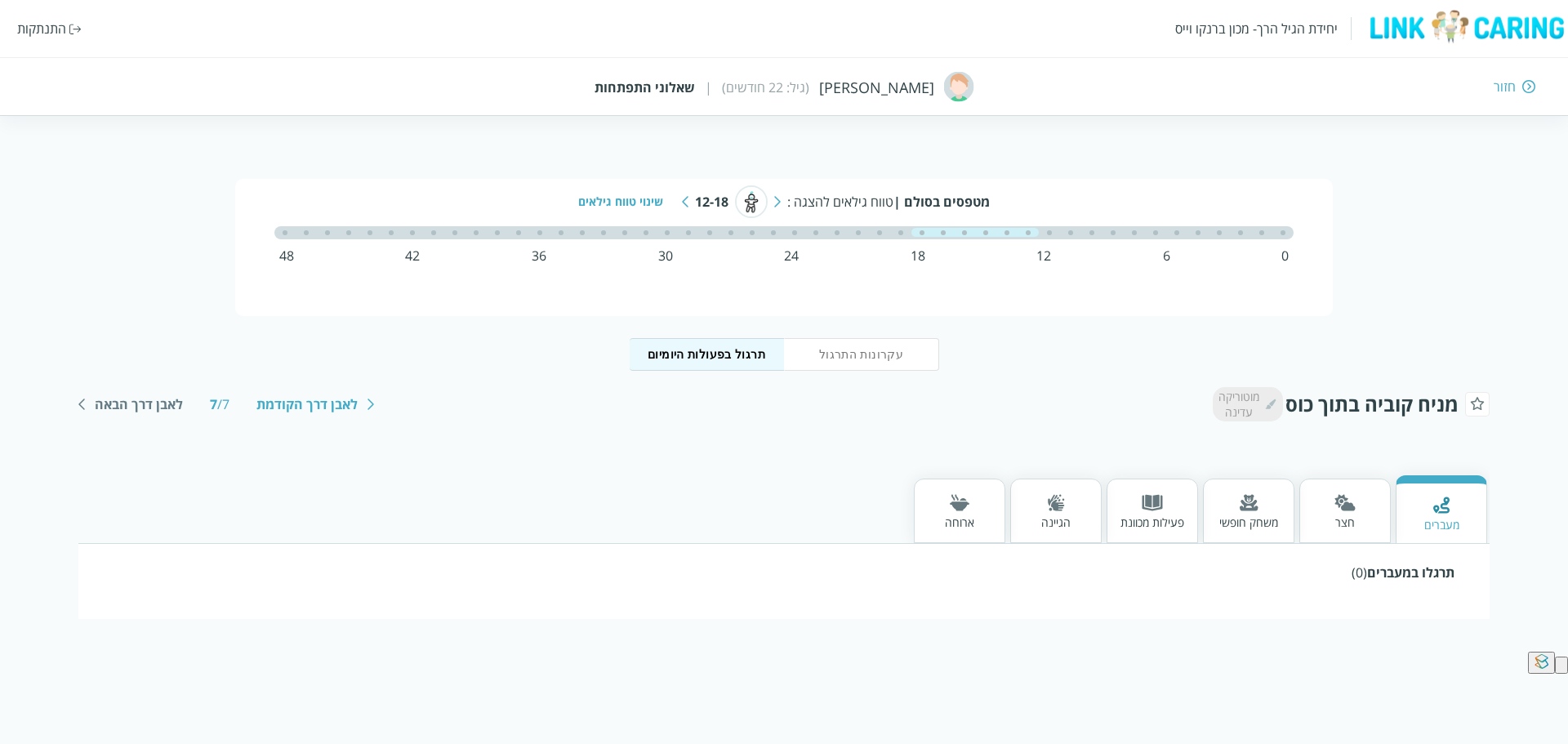
click at [1350, 515] on div "חצר" at bounding box center [1344, 522] width 21 height 15
click at [1347, 513] on img at bounding box center [1344, 504] width 21 height 17
click at [1246, 512] on div at bounding box center [1248, 504] width 58 height 20
click at [1183, 518] on div "פעילות מכוונת" at bounding box center [1151, 522] width 63 height 15
click at [1062, 507] on img at bounding box center [1056, 503] width 17 height 17
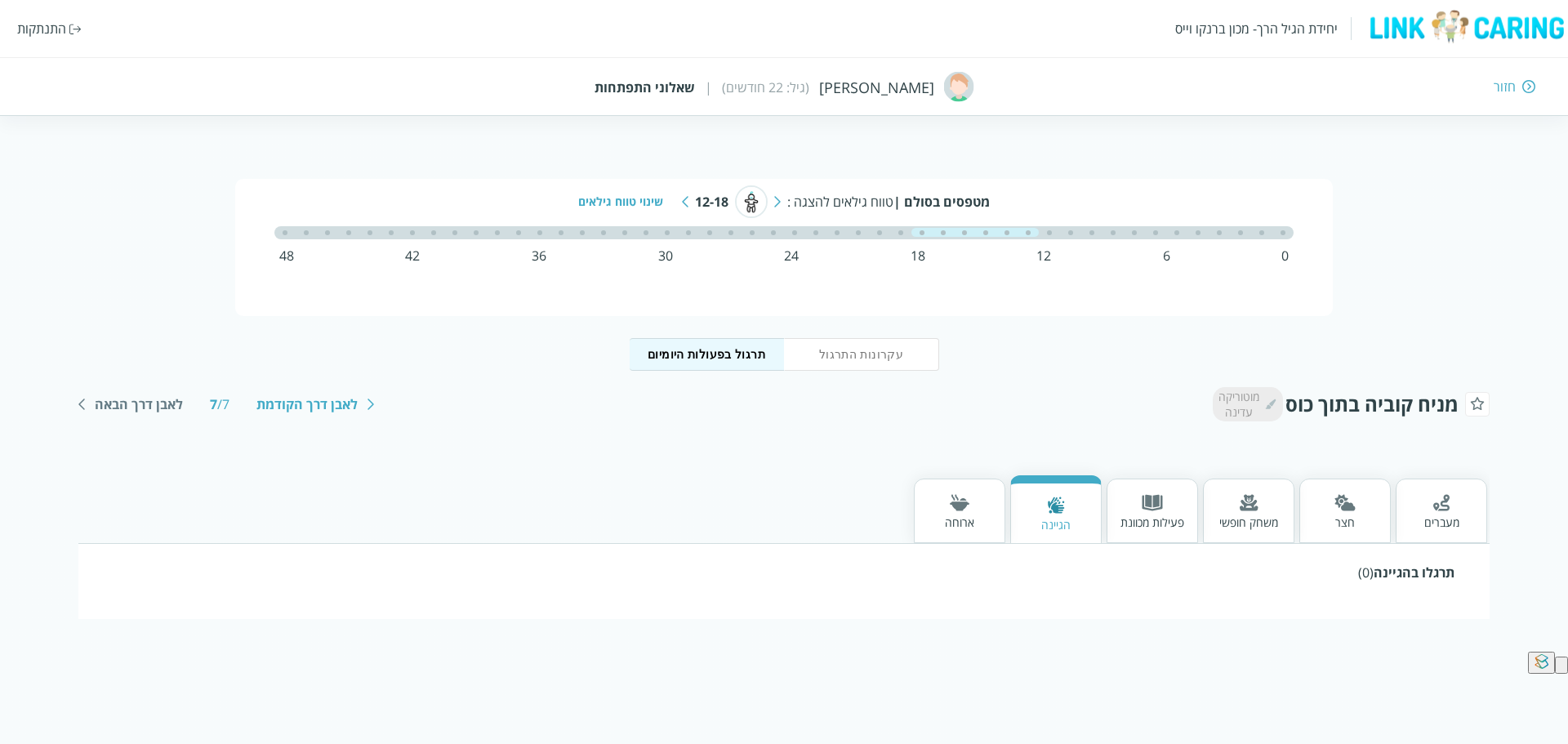
click at [974, 517] on div "ארוחה" at bounding box center [959, 522] width 30 height 15
click at [1447, 521] on div "מעברים" at bounding box center [1441, 522] width 35 height 15
click at [964, 499] on img at bounding box center [959, 503] width 19 height 17
click at [1040, 501] on div "הגיינה" at bounding box center [1056, 510] width 91 height 64
click at [1146, 508] on img at bounding box center [1151, 503] width 21 height 17
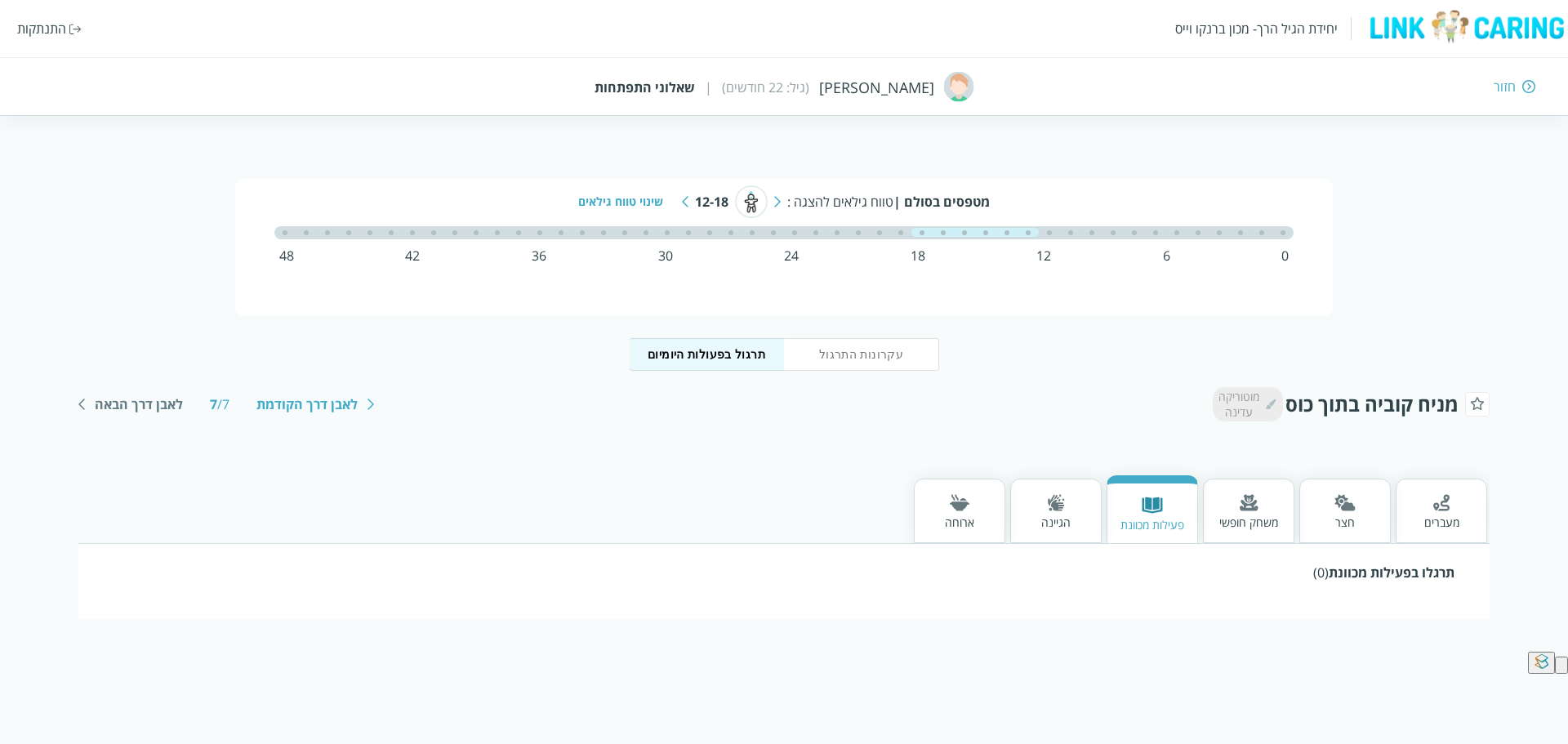
click at [1245, 492] on div "משחק חופשי" at bounding box center [1249, 510] width 91 height 64
click at [1352, 520] on div "חצר" at bounding box center [1344, 522] width 21 height 15
click at [1456, 505] on div at bounding box center [1441, 504] width 35 height 20
click at [853, 353] on button "עקרונות התרגול" at bounding box center [861, 354] width 155 height 33
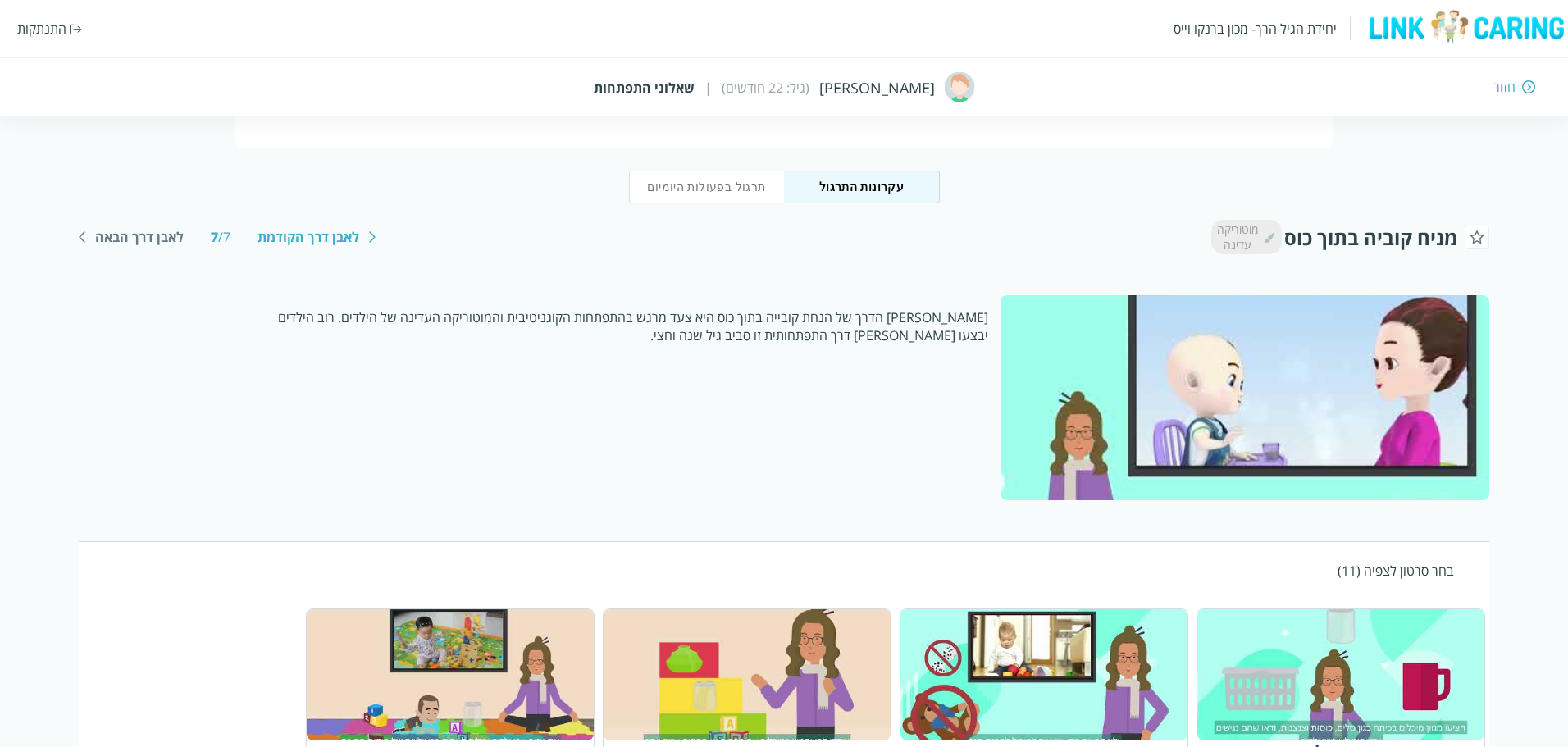
scroll to position [56, 0]
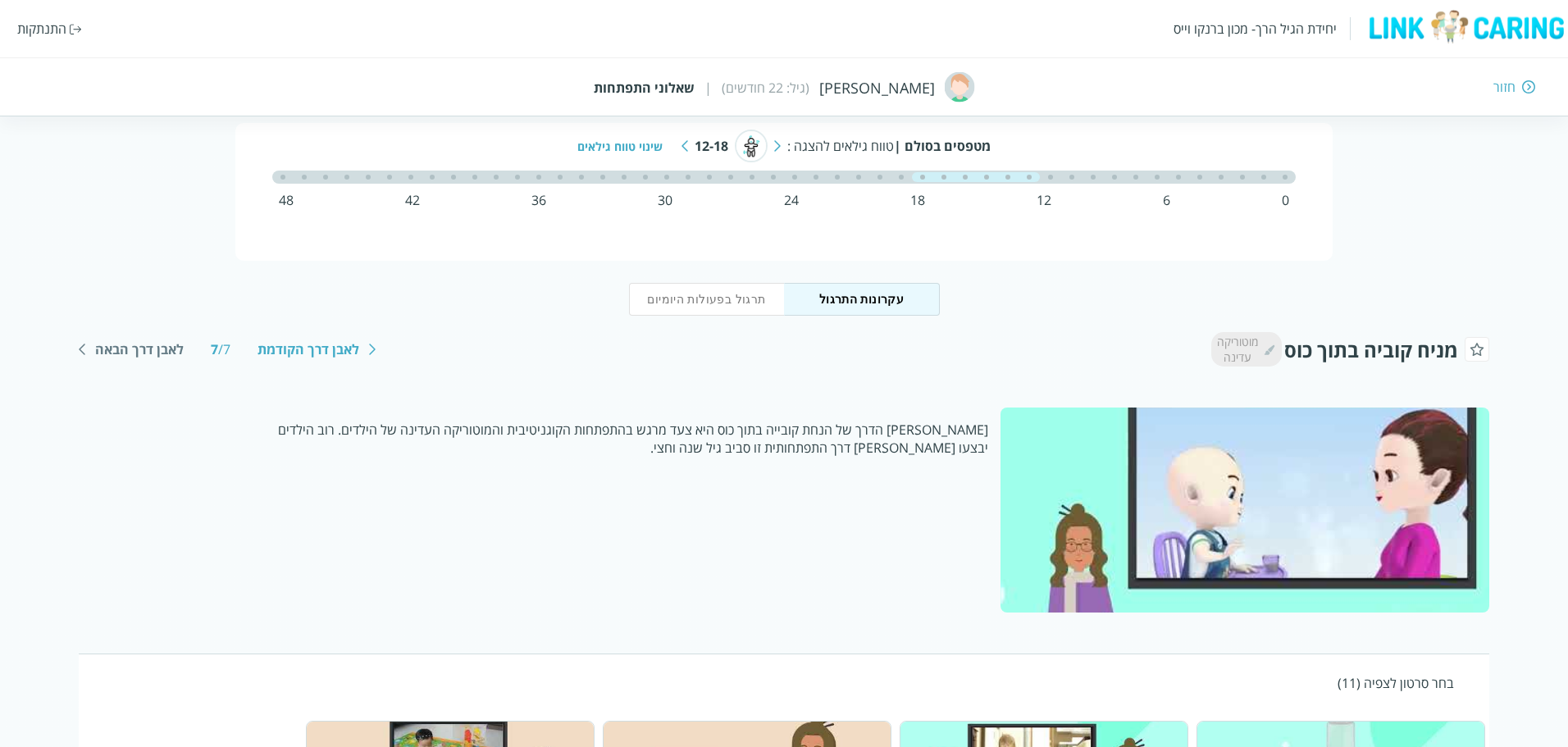
click at [680, 147] on div "מטפסים בסולם | טווח גילאים להצגה : 12-18 שינוי טווח גילאים" at bounding box center [784, 145] width 988 height 33
click at [685, 142] on img at bounding box center [685, 146] width 7 height 12
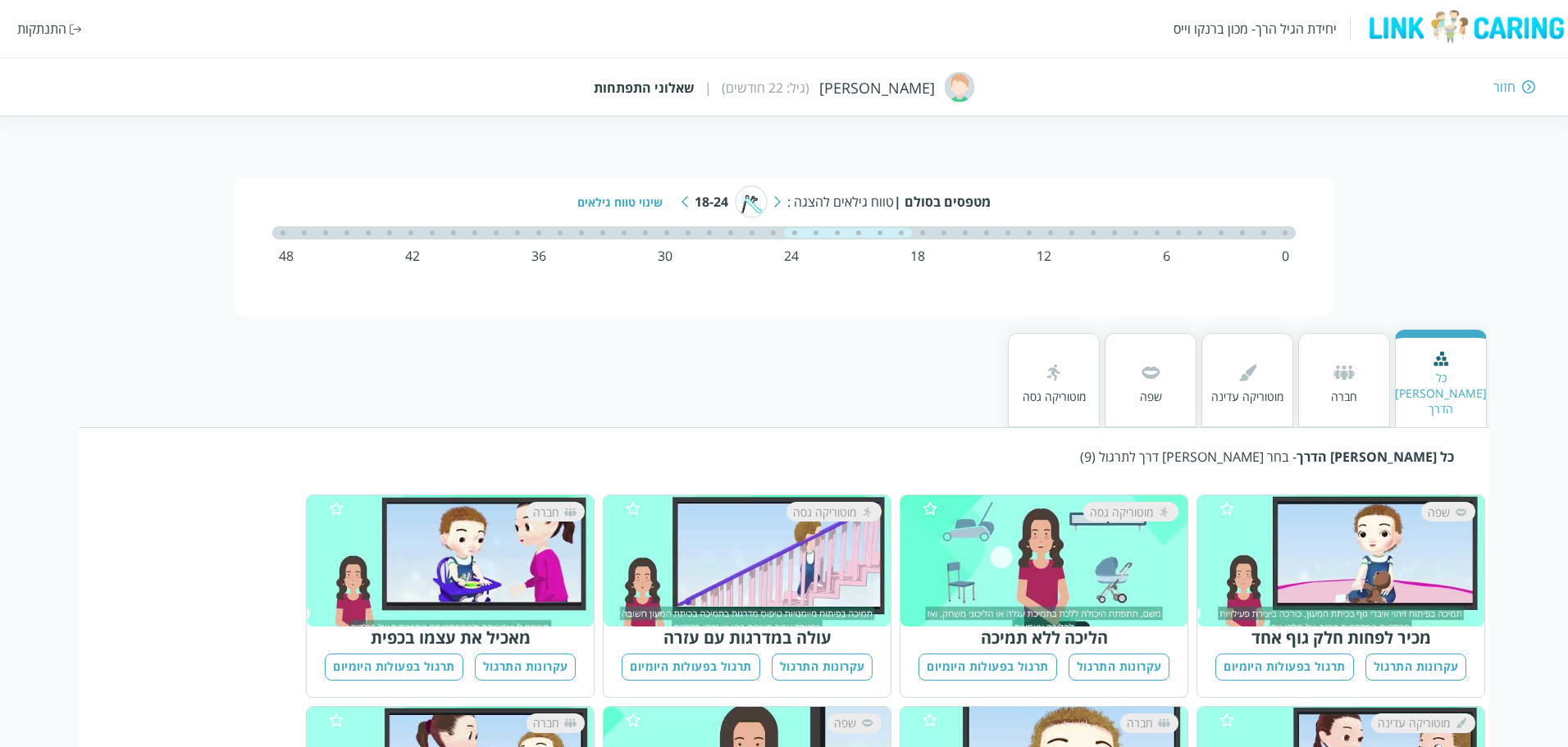
click at [1159, 360] on img at bounding box center [1150, 371] width 26 height 26
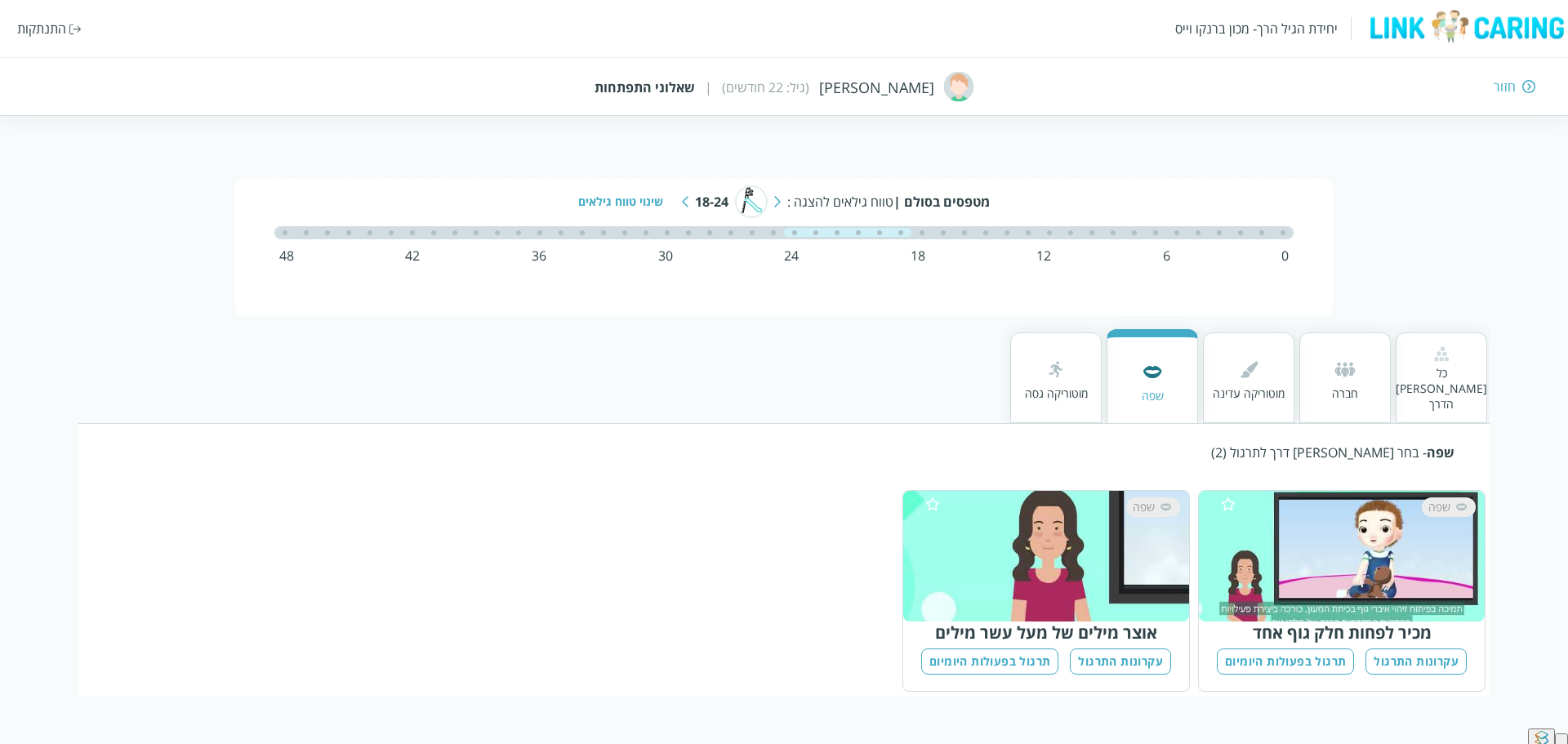
click at [1232, 371] on div at bounding box center [1248, 371] width 72 height 30
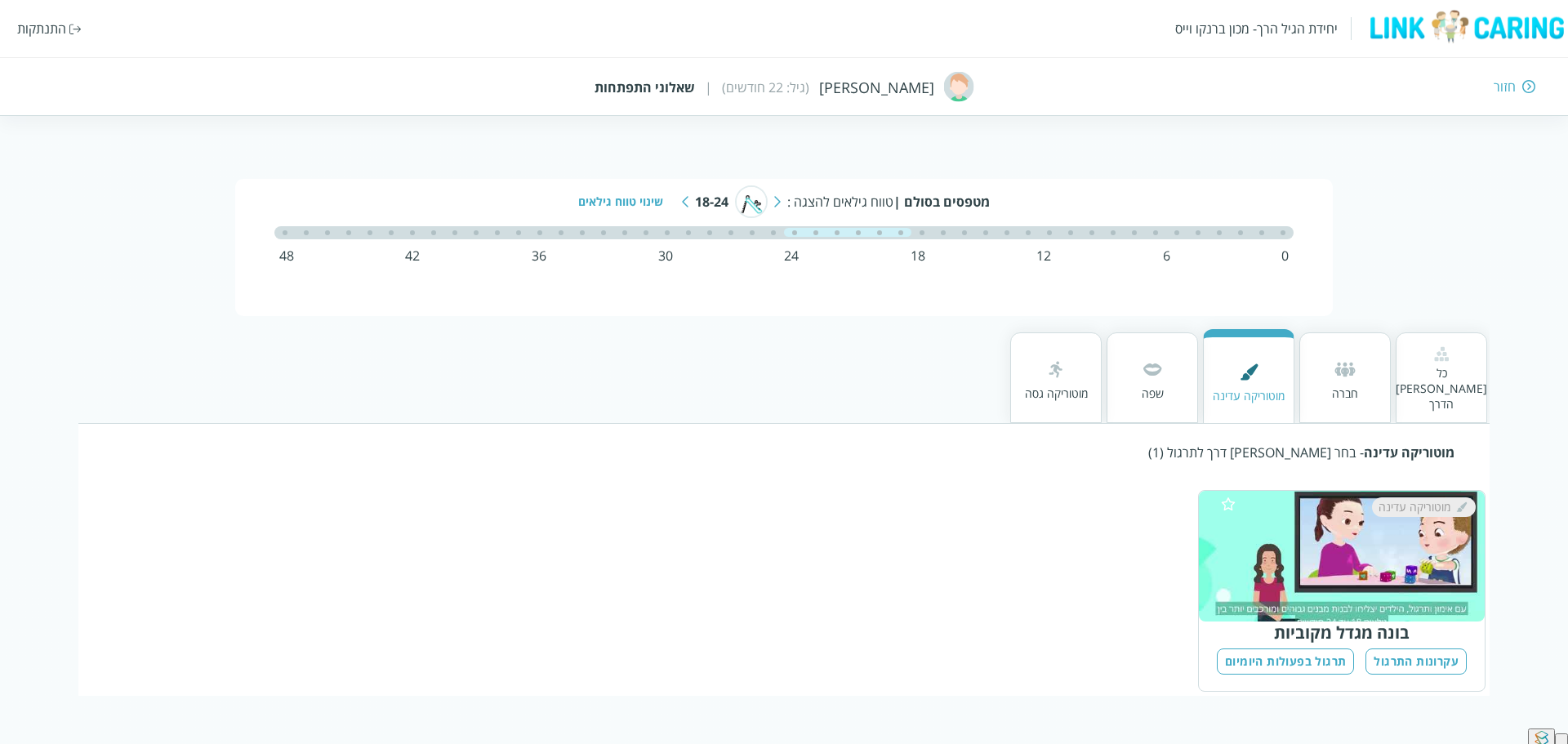
click at [1338, 372] on img at bounding box center [1344, 369] width 26 height 26
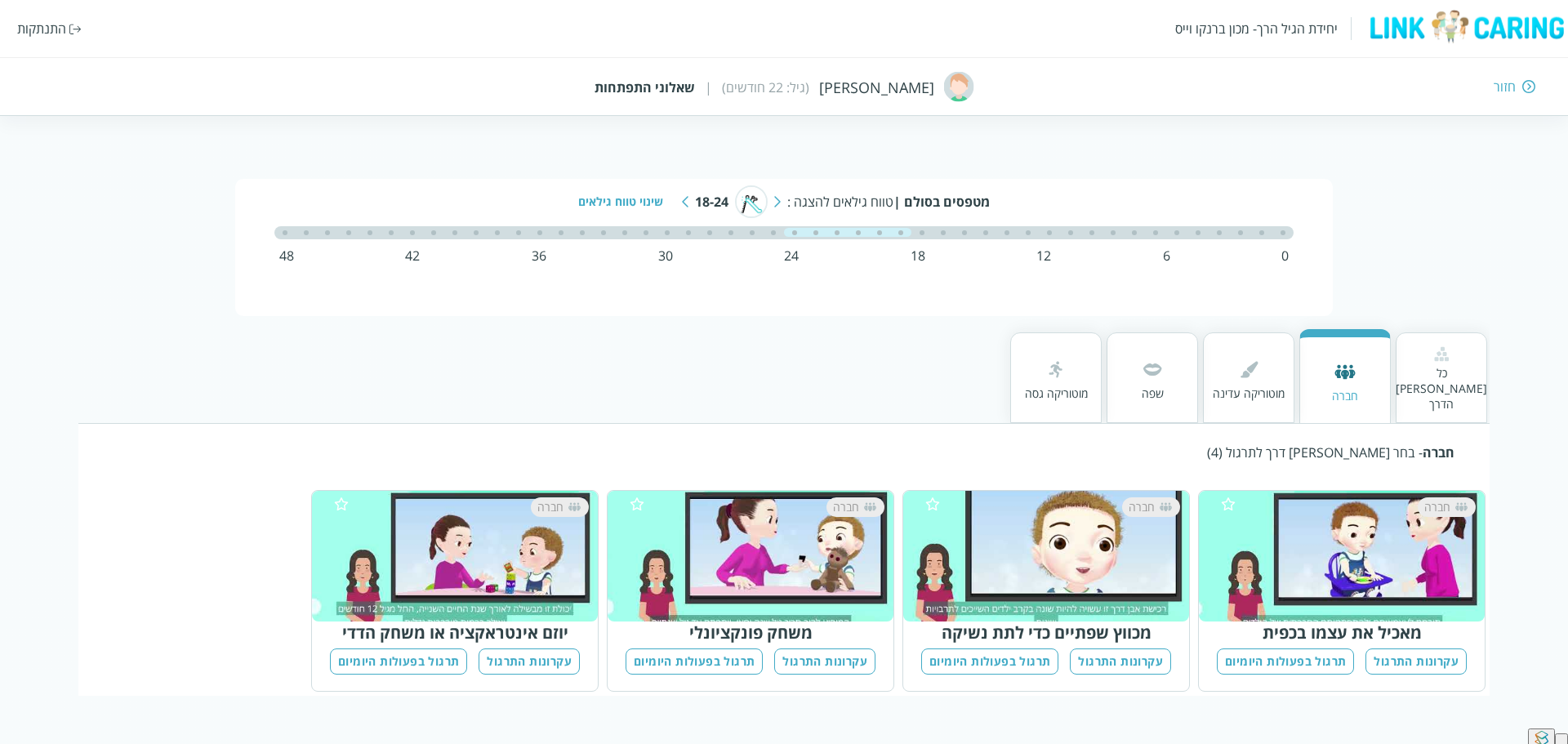
click at [1086, 370] on div at bounding box center [1056, 371] width 63 height 30
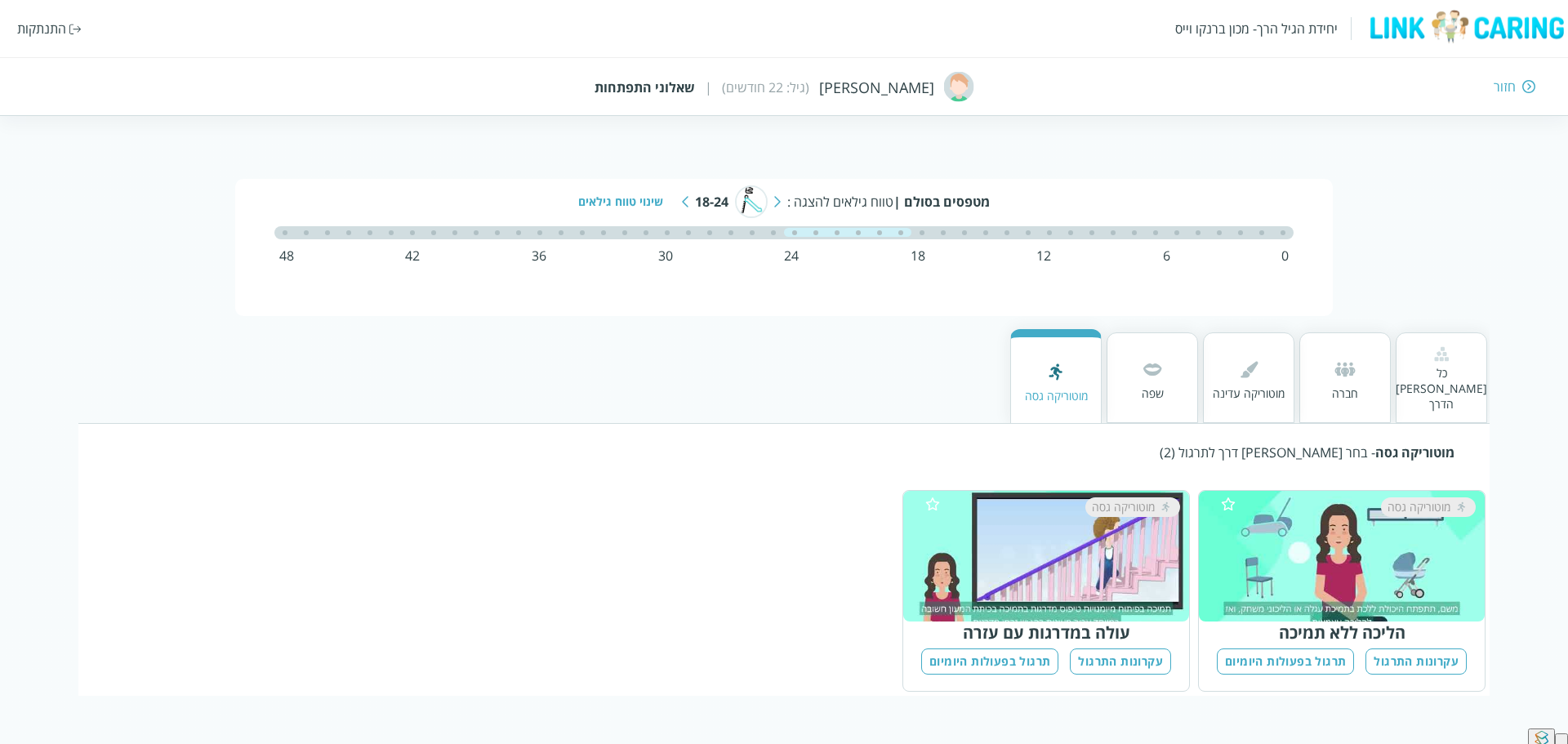
click at [1424, 378] on div "כל [PERSON_NAME] הדרך" at bounding box center [1441, 388] width 91 height 47
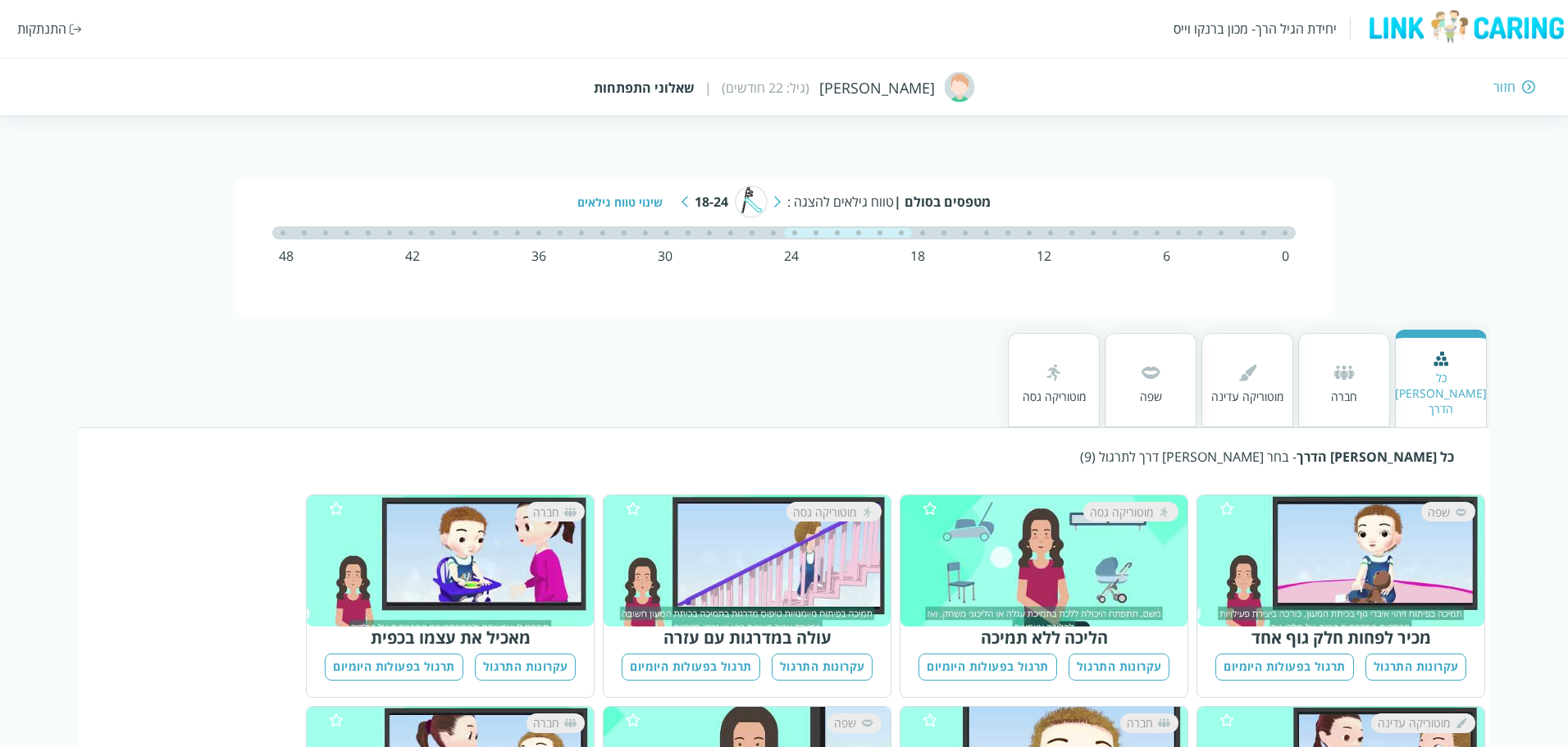
click at [1514, 89] on div "חזור" at bounding box center [1504, 87] width 22 height 18
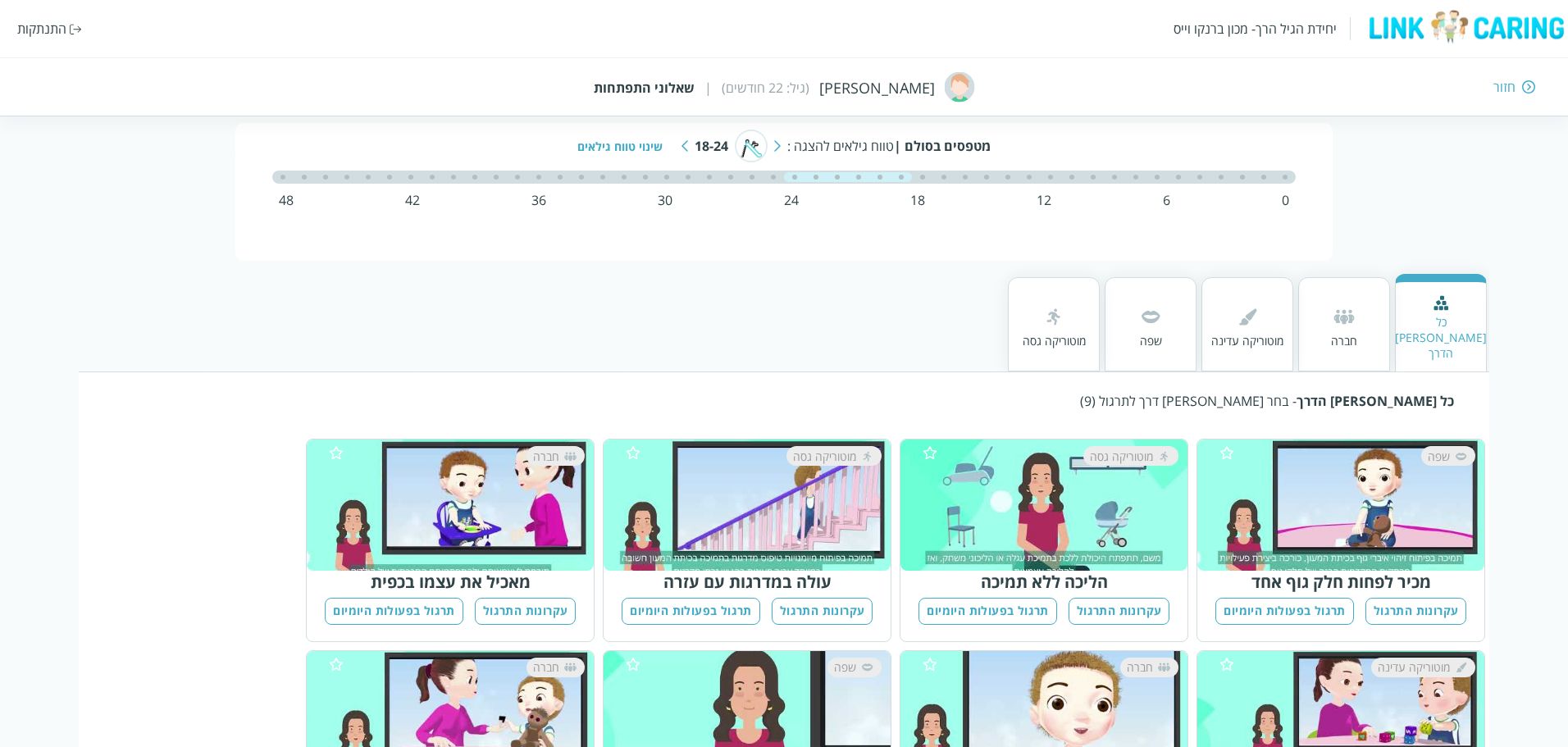
click at [1514, 89] on div "חזור" at bounding box center [1504, 87] width 22 height 18
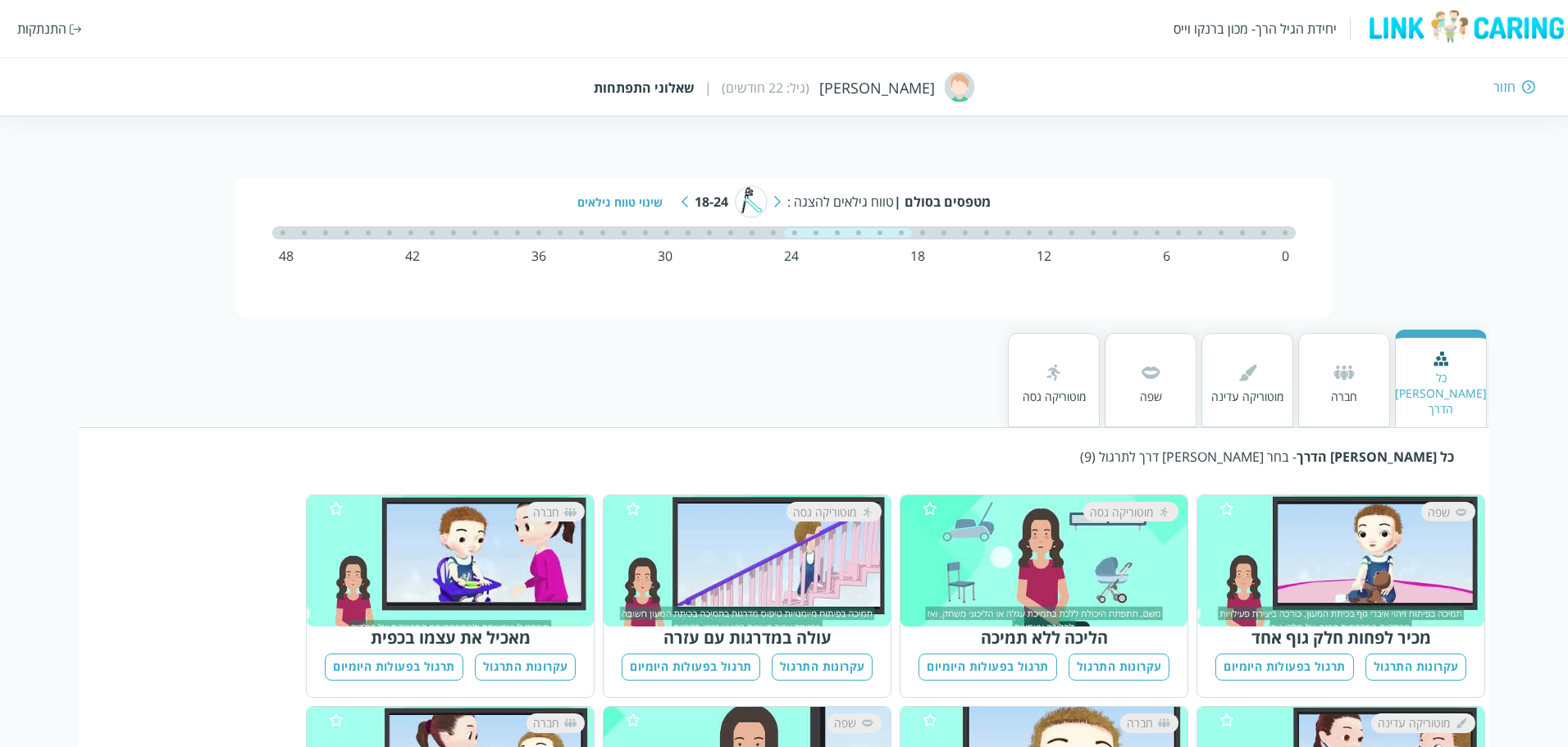
click at [1087, 374] on div "מוטוריקה גסה" at bounding box center [1054, 380] width 92 height 94
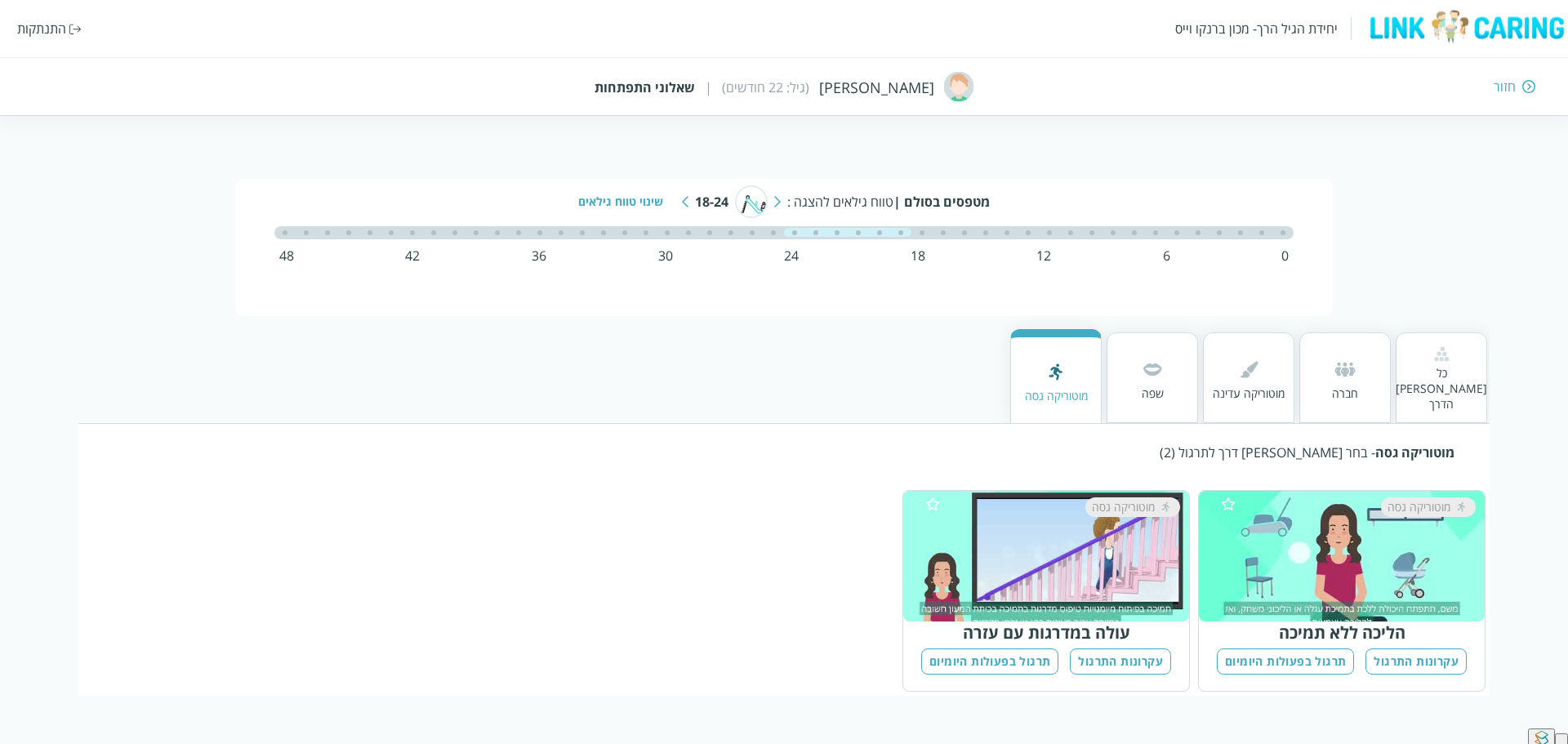
click at [1166, 366] on div "שפה" at bounding box center [1152, 378] width 91 height 91
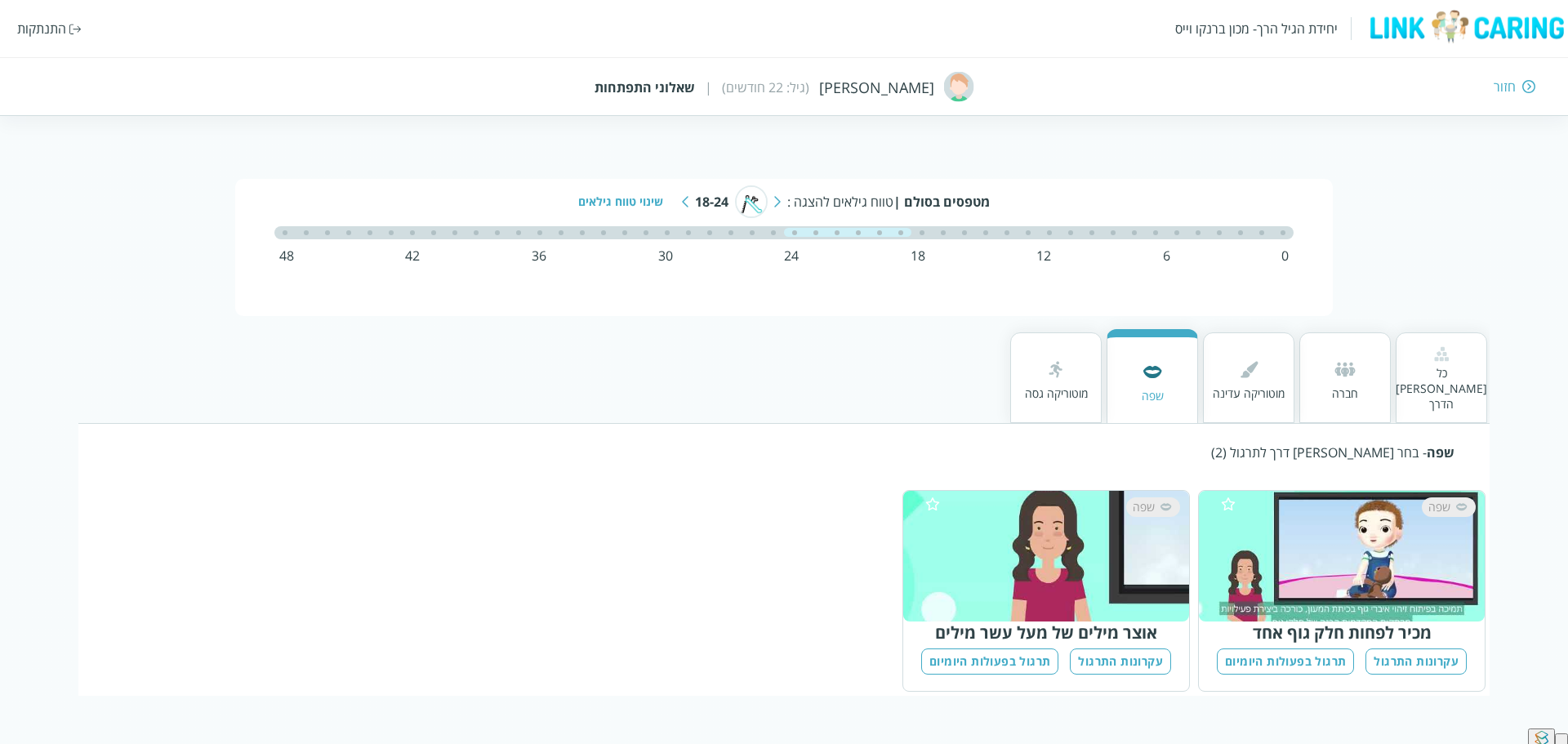
click at [1222, 366] on div at bounding box center [1248, 371] width 72 height 30
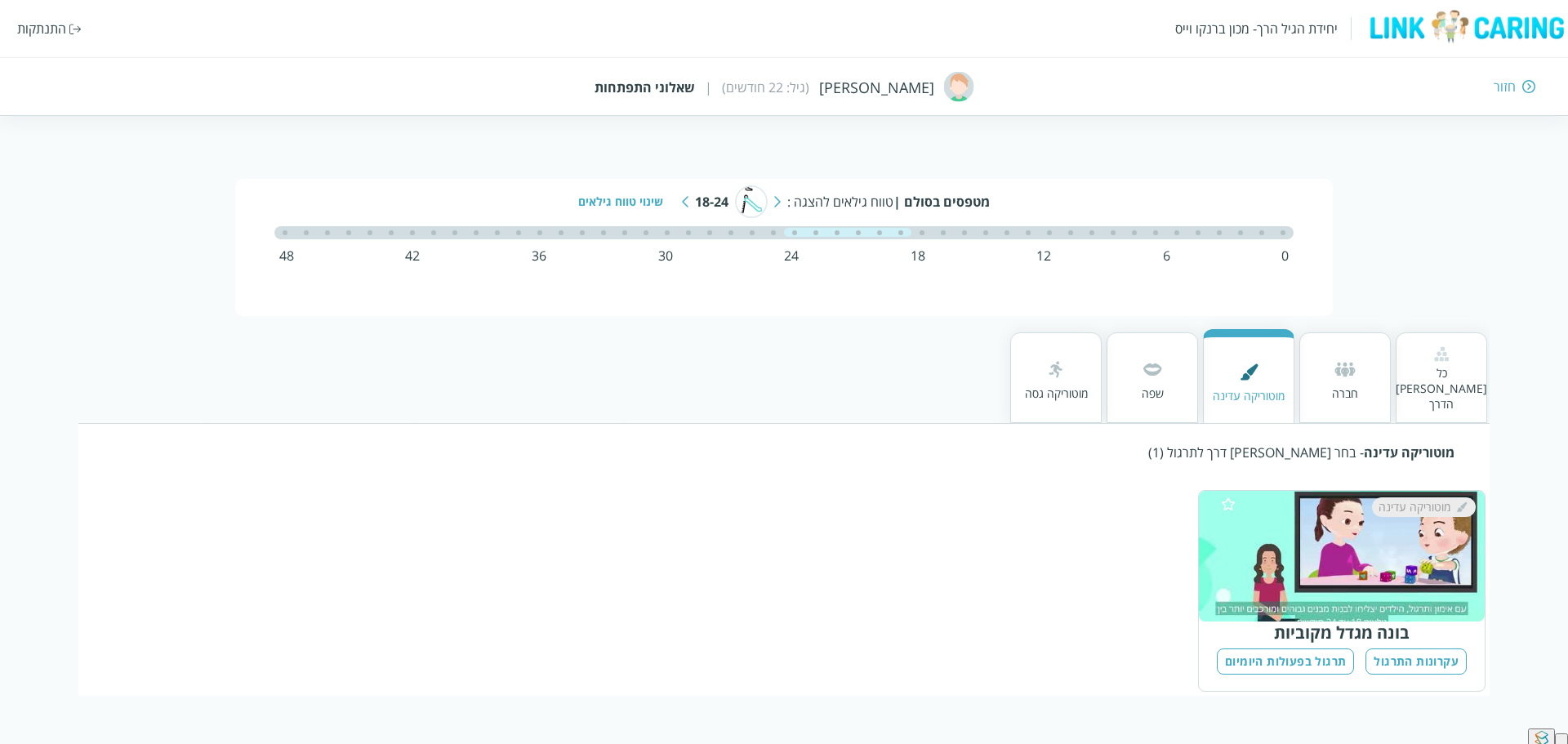
click at [1331, 390] on div "חברה" at bounding box center [1345, 378] width 91 height 91
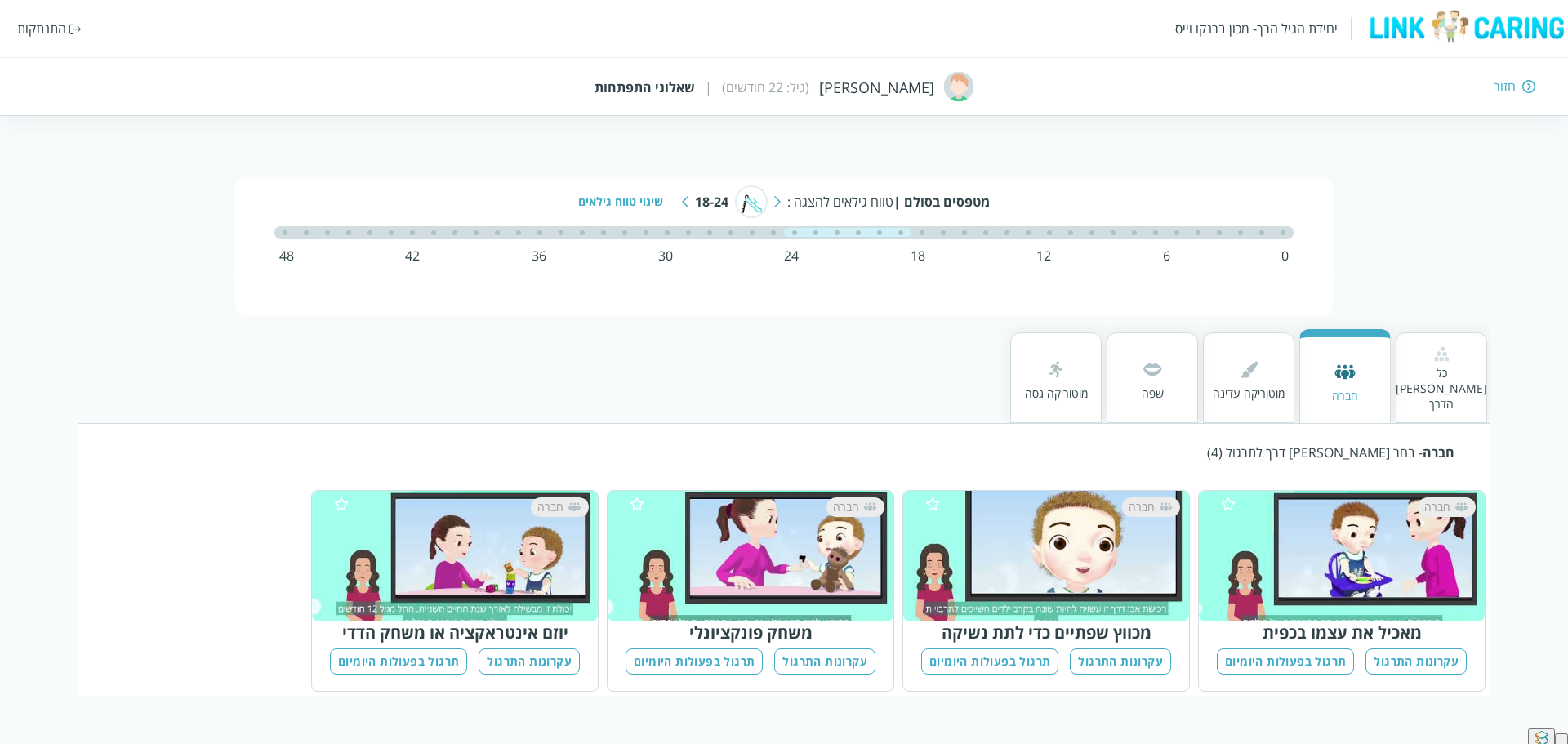
click at [1444, 378] on div "כל [PERSON_NAME] הדרך" at bounding box center [1441, 388] width 91 height 47
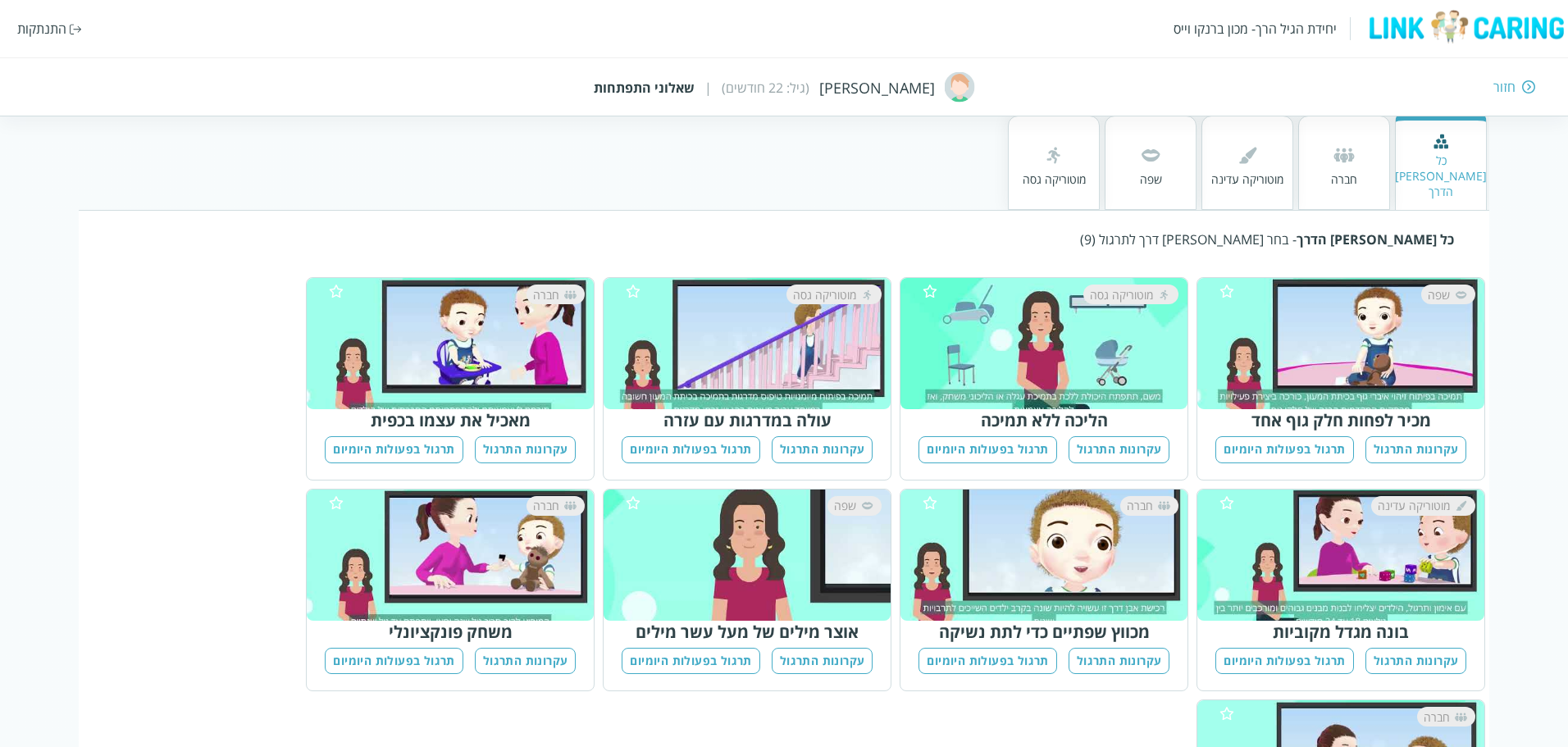
scroll to position [246, 0]
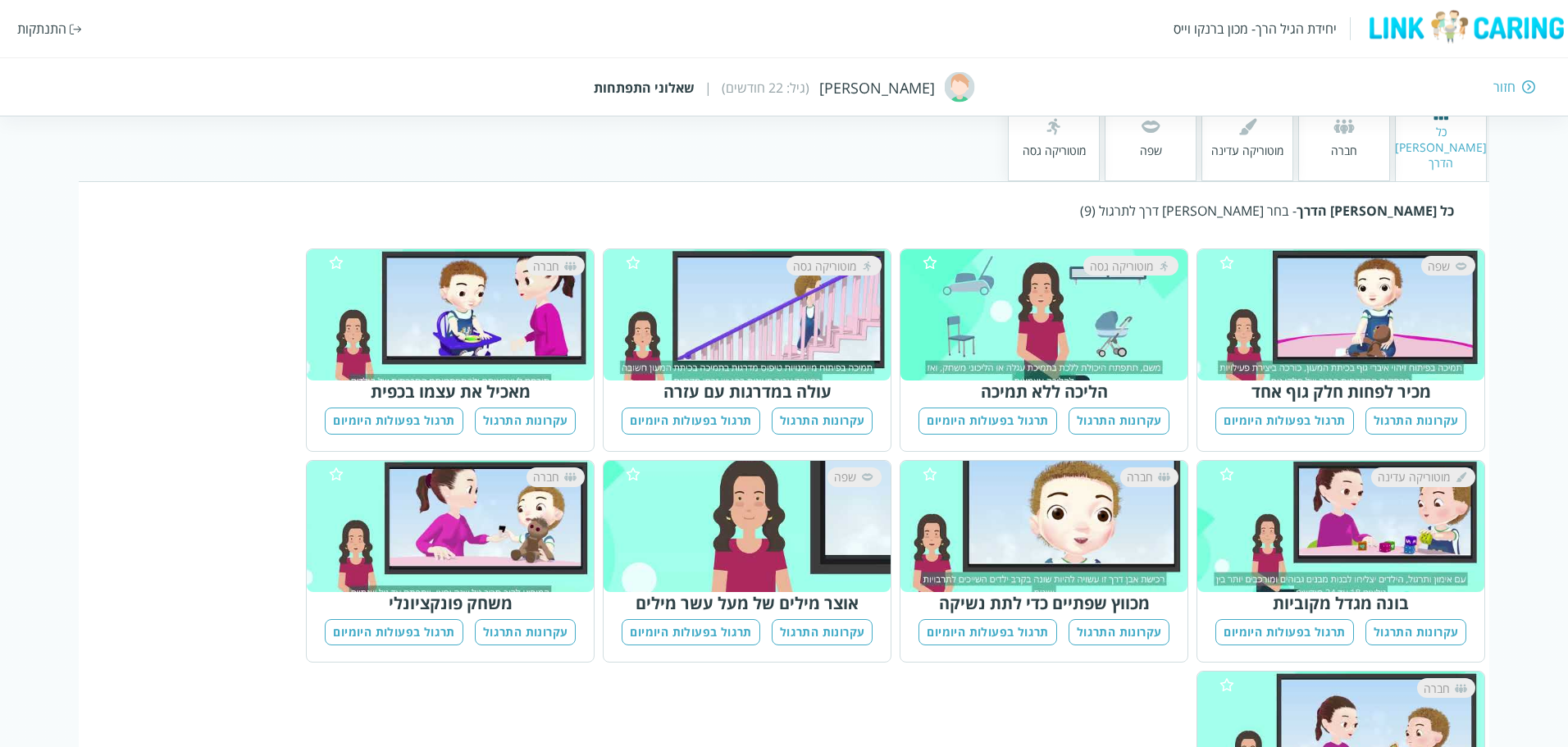
click at [1274, 407] on button "תרגול בפעולות היומיום" at bounding box center [1284, 421] width 138 height 27
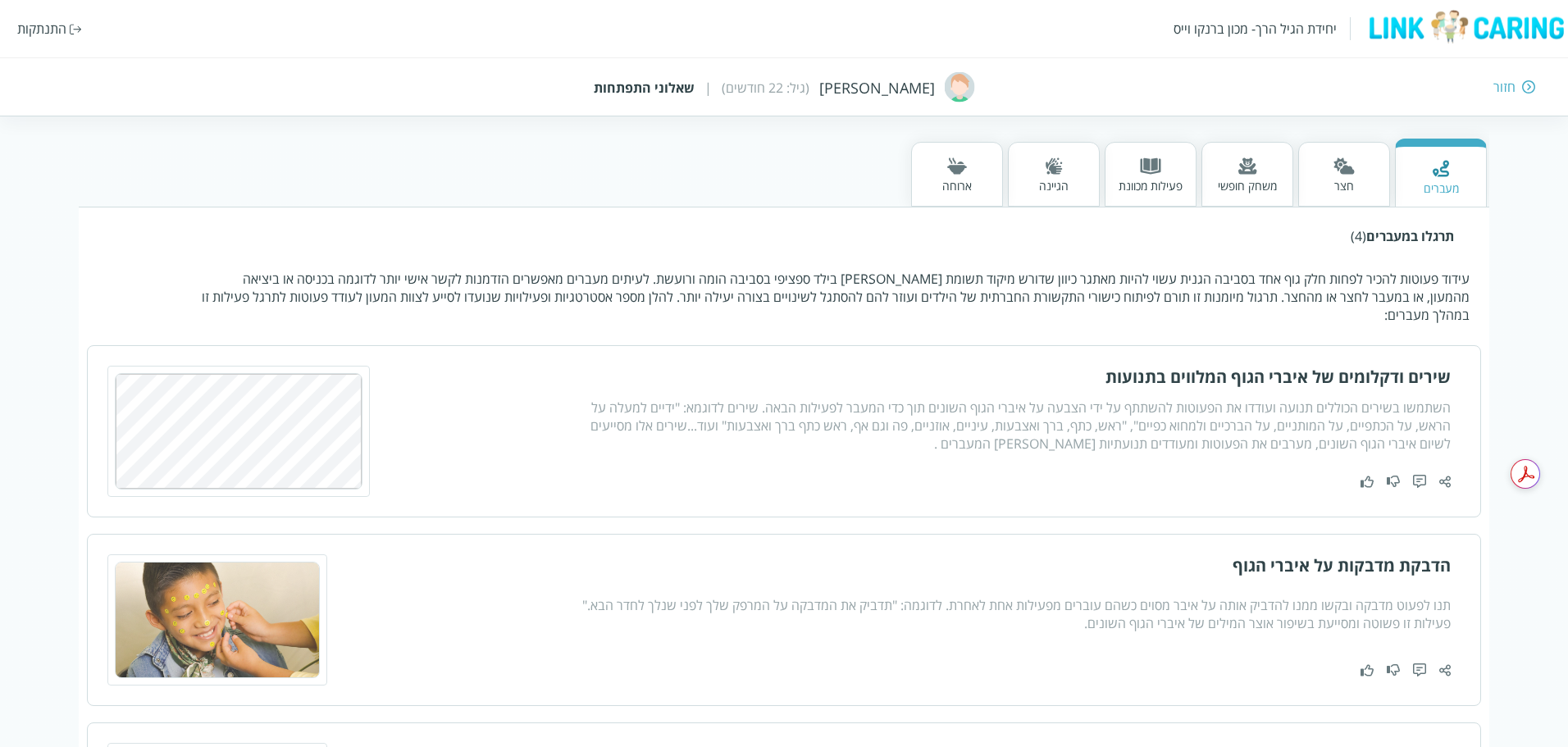
scroll to position [260, 0]
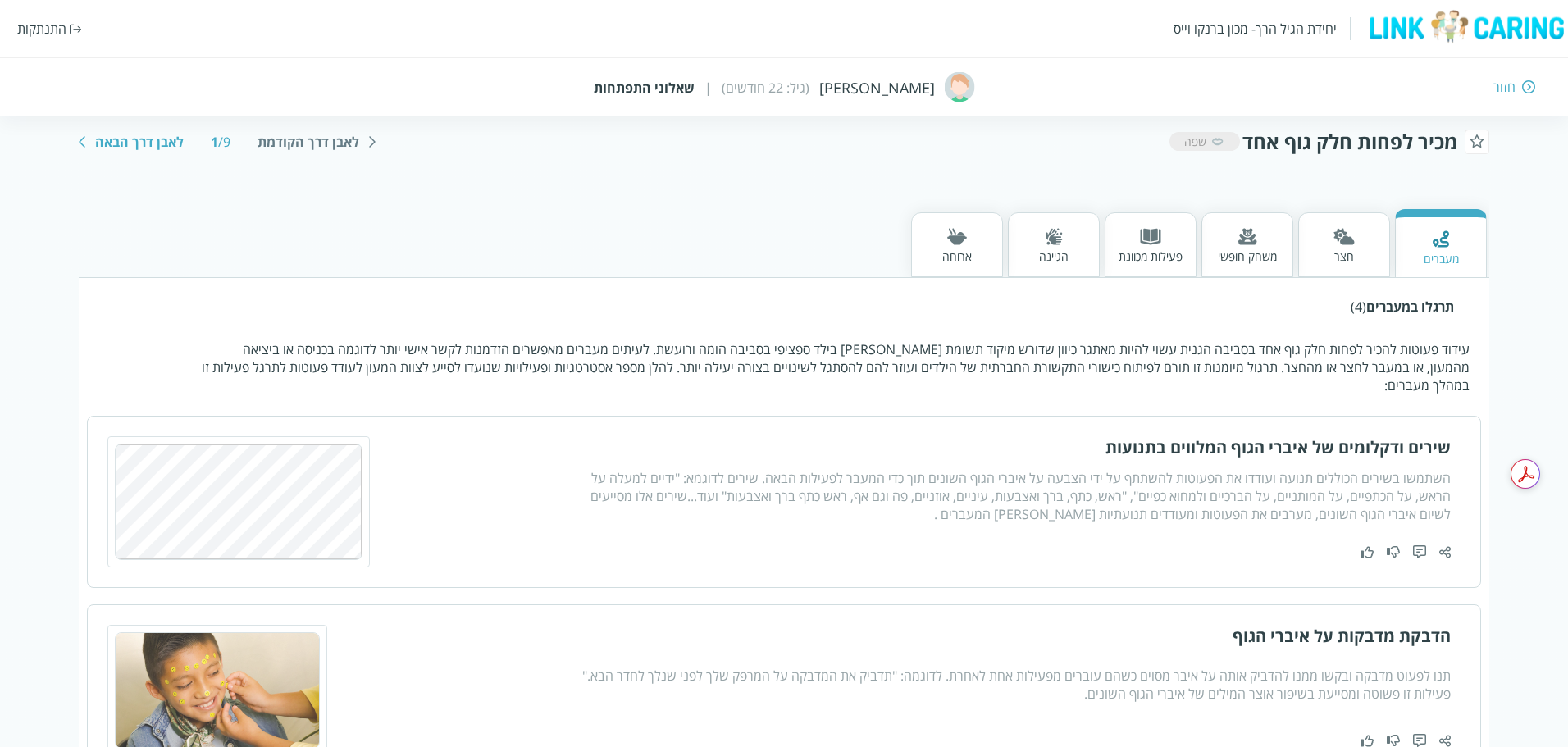
click at [1254, 259] on div "משחק חופשי" at bounding box center [1247, 256] width 59 height 15
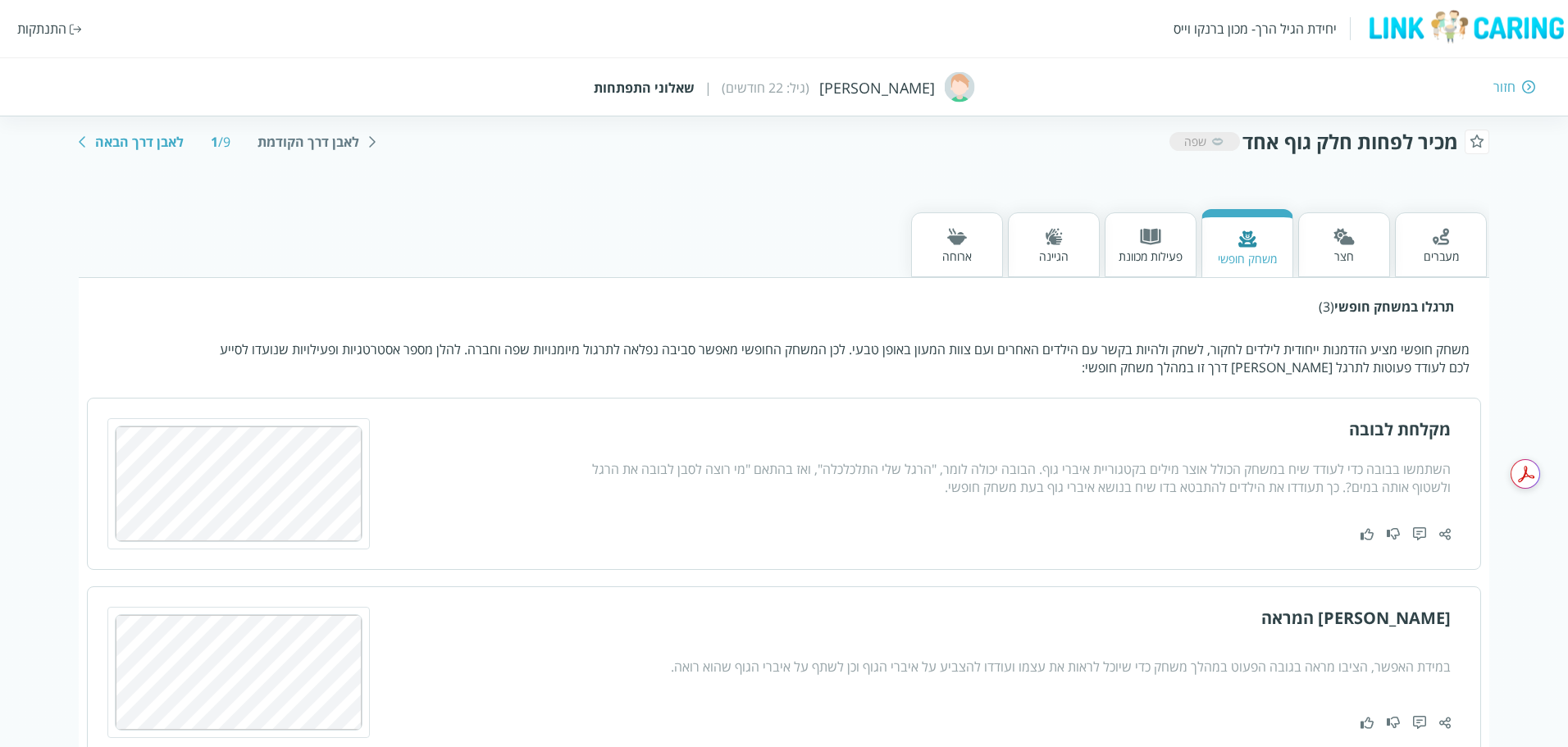
click at [1159, 244] on img at bounding box center [1150, 236] width 21 height 17
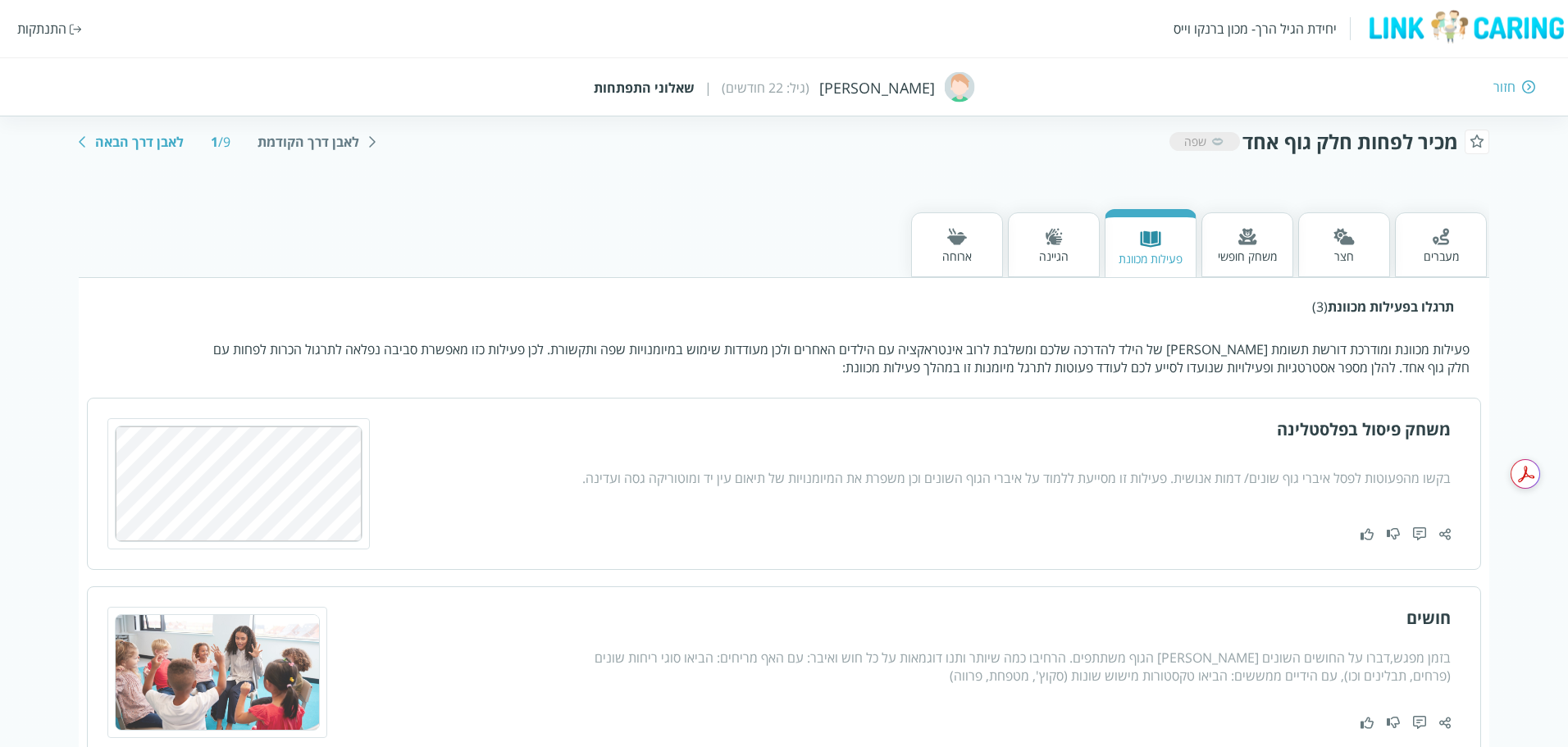
scroll to position [246, 0]
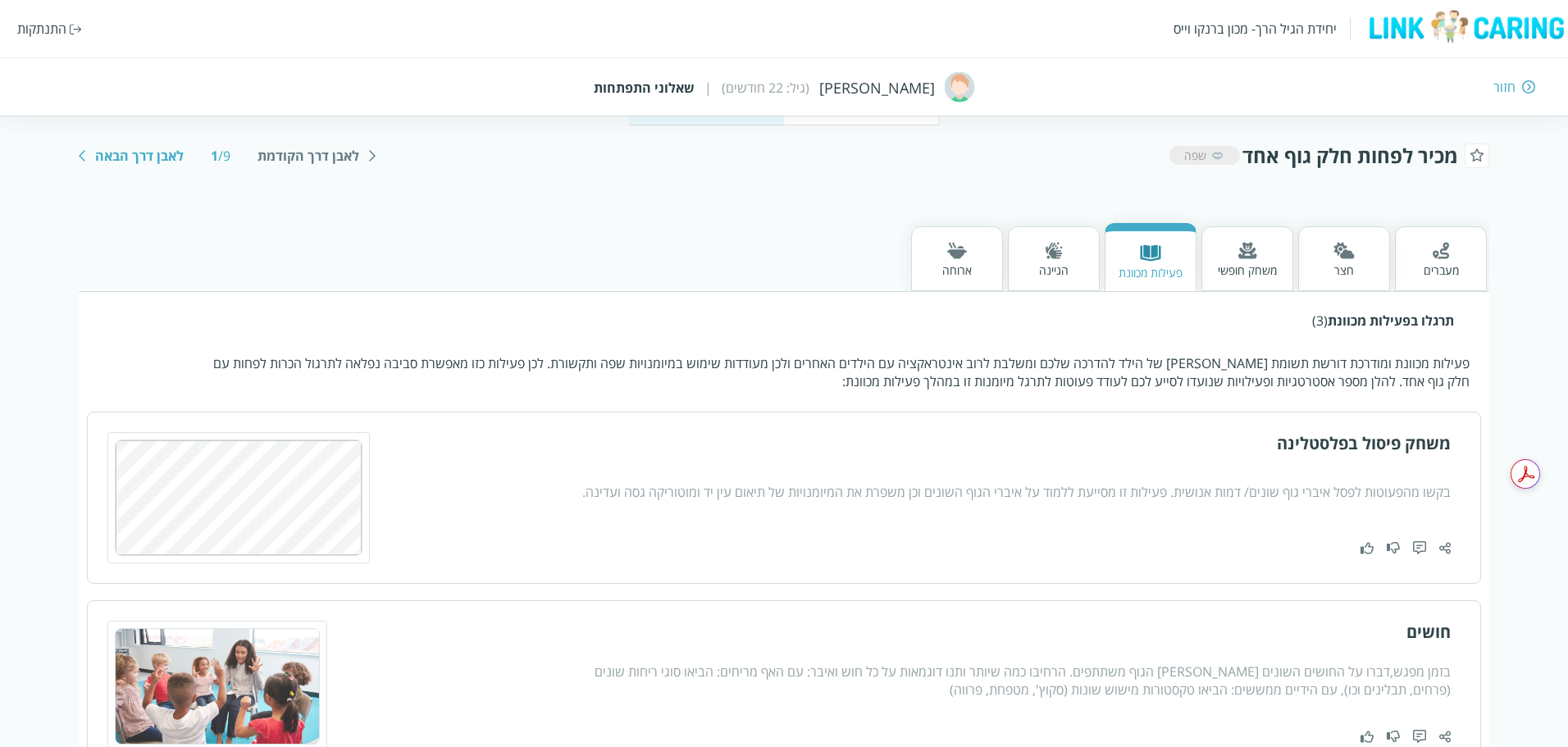
scroll to position [138, 0]
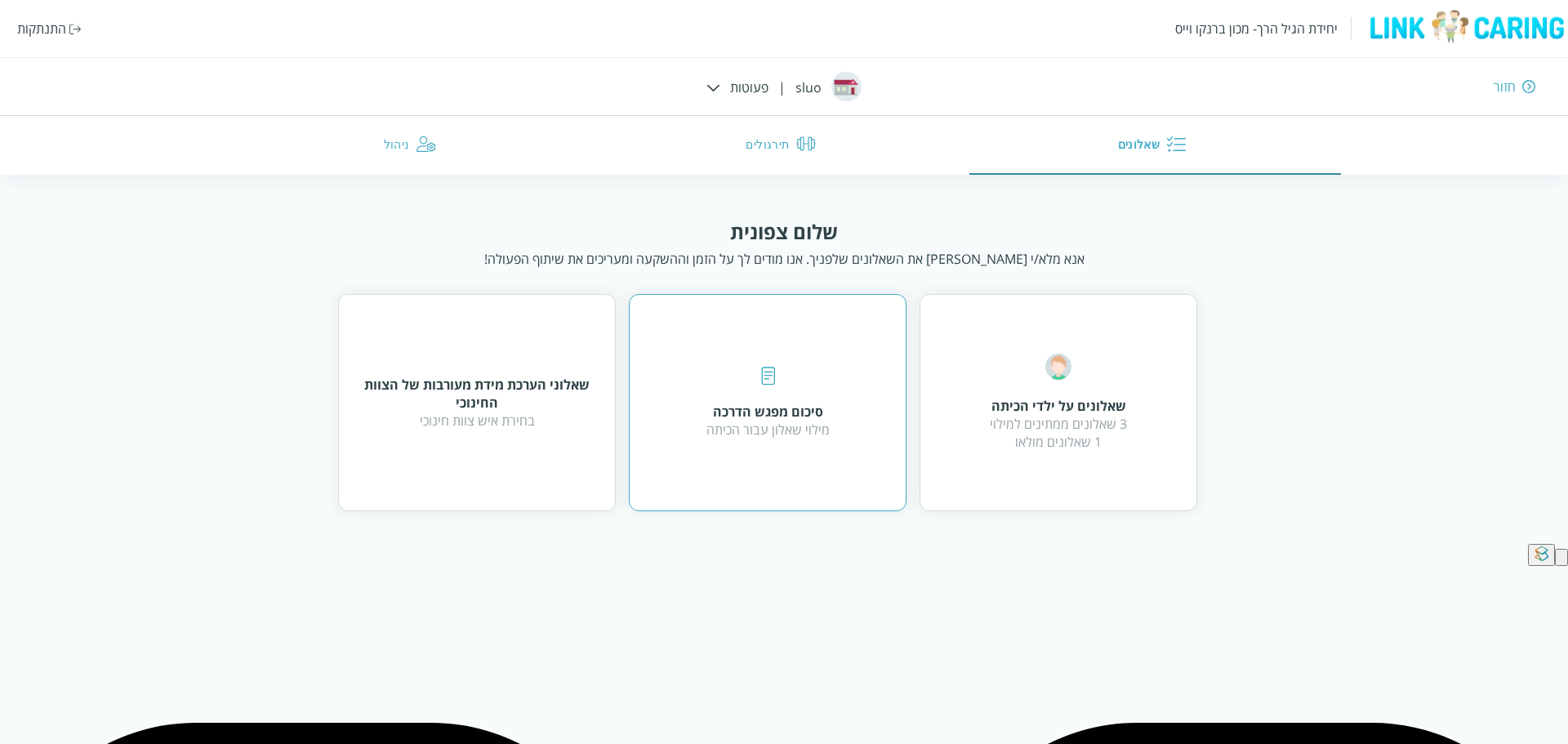
click at [759, 377] on div "סיכום מפגש הדרכה מילוי שאלון עבור הכיתה" at bounding box center [768, 402] width 124 height 72
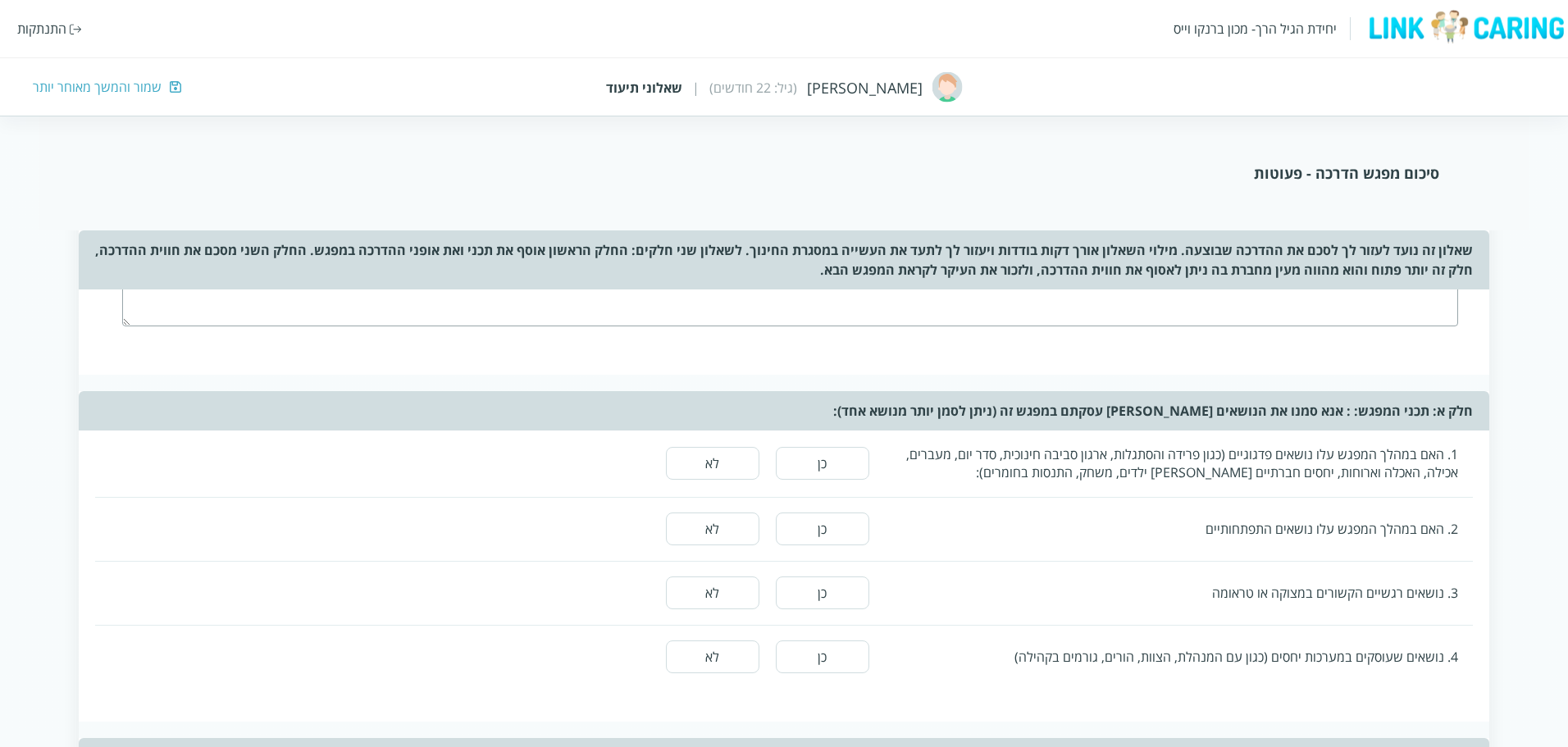
scroll to position [164, 0]
click at [819, 461] on button "כן" at bounding box center [822, 464] width 94 height 33
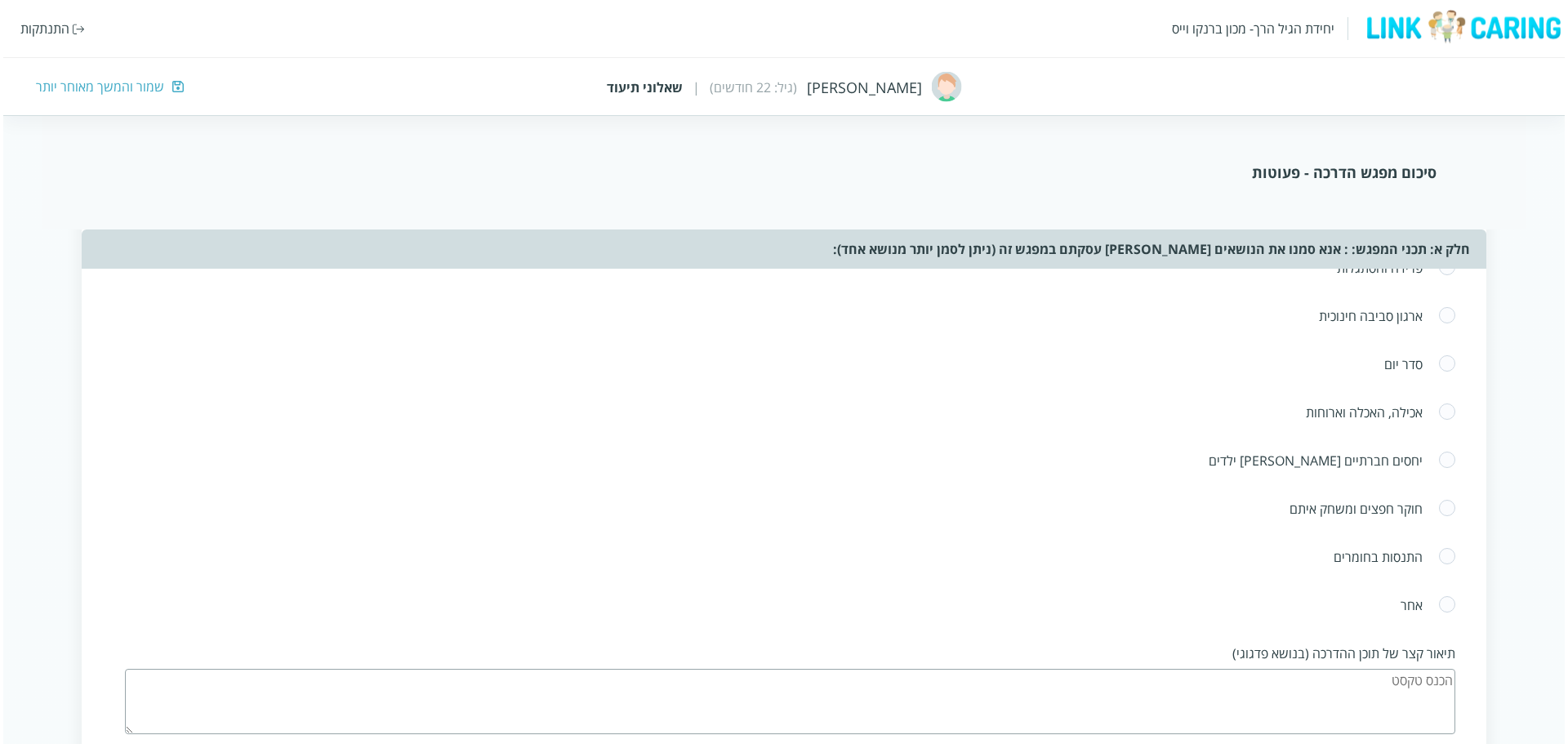
scroll to position [490, 0]
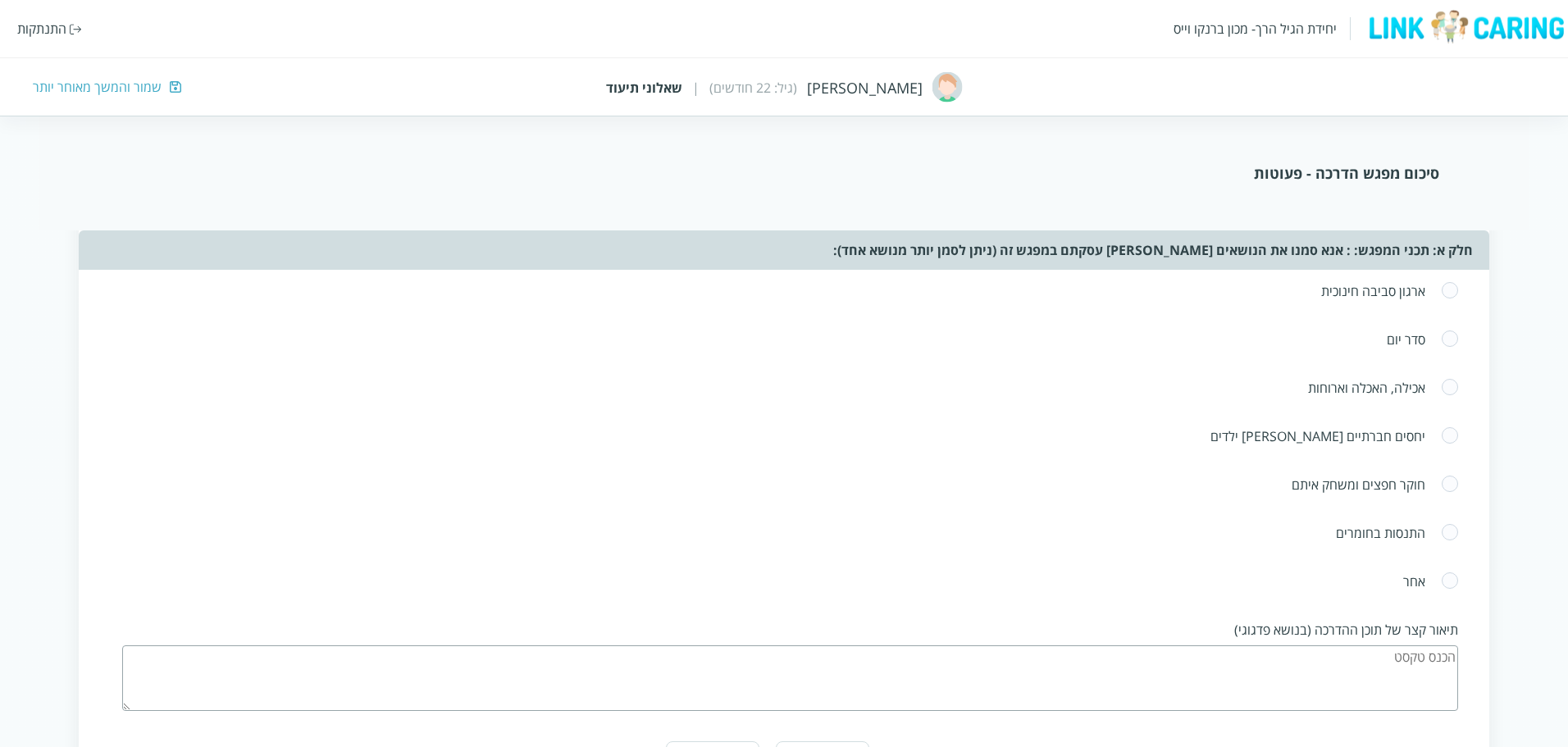
click at [1361, 385] on div "אכילה, האכלה וארוחות" at bounding box center [777, 388] width 1295 height 18
click at [1448, 385] on span at bounding box center [1450, 388] width 18 height 20
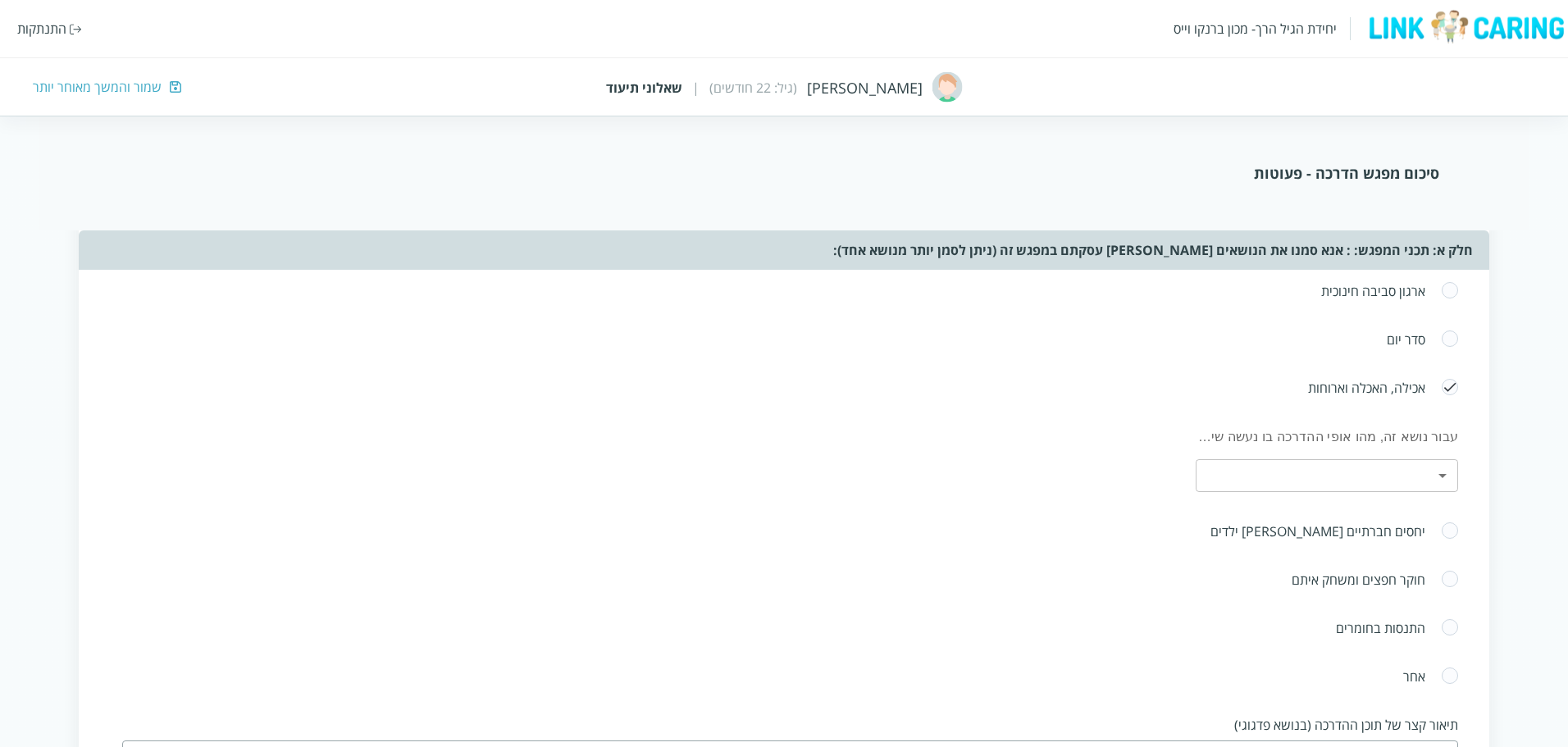
radio input "true"
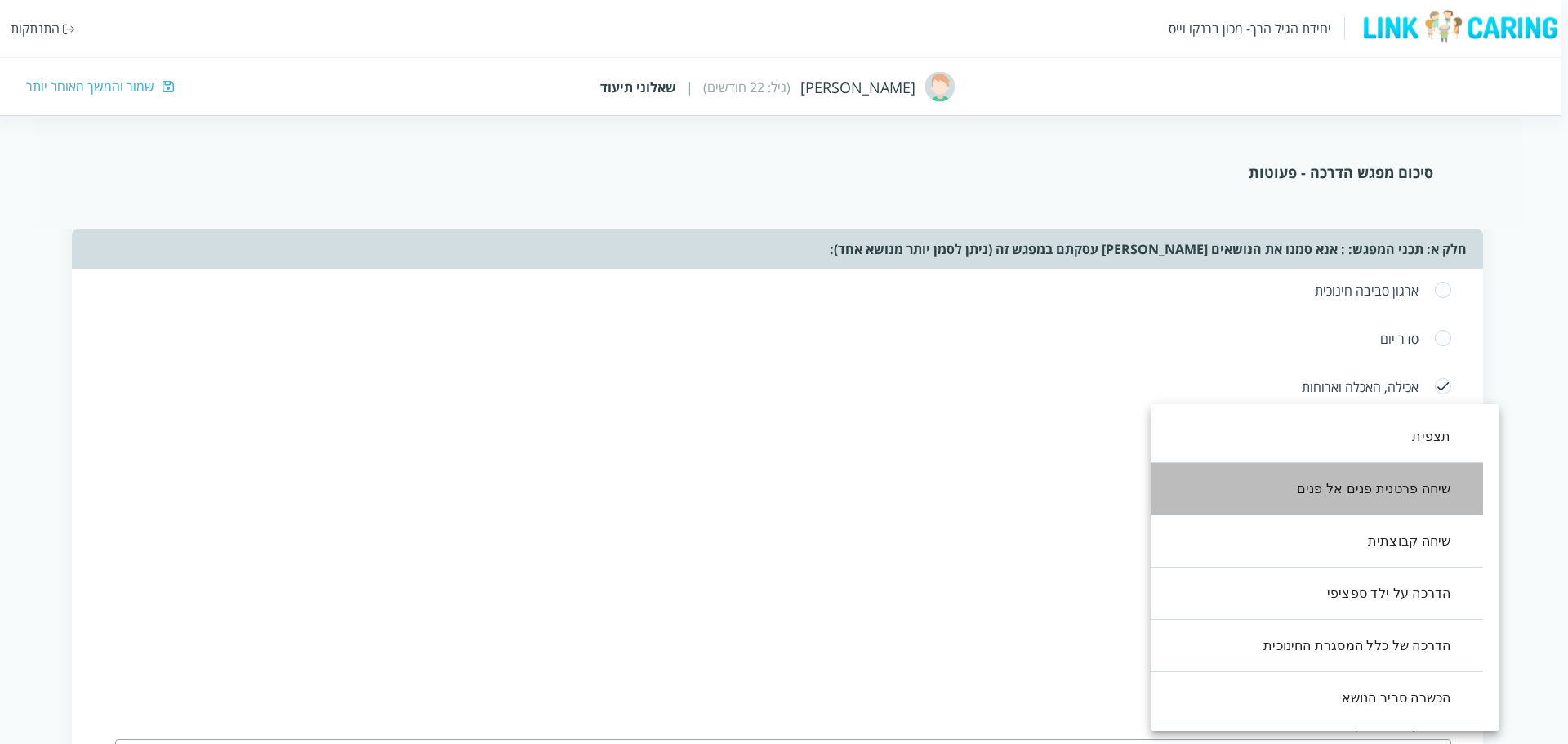
click at [1371, 489] on li "שיחה פרטנית פנים אל פנים" at bounding box center [1309, 489] width 349 height 52
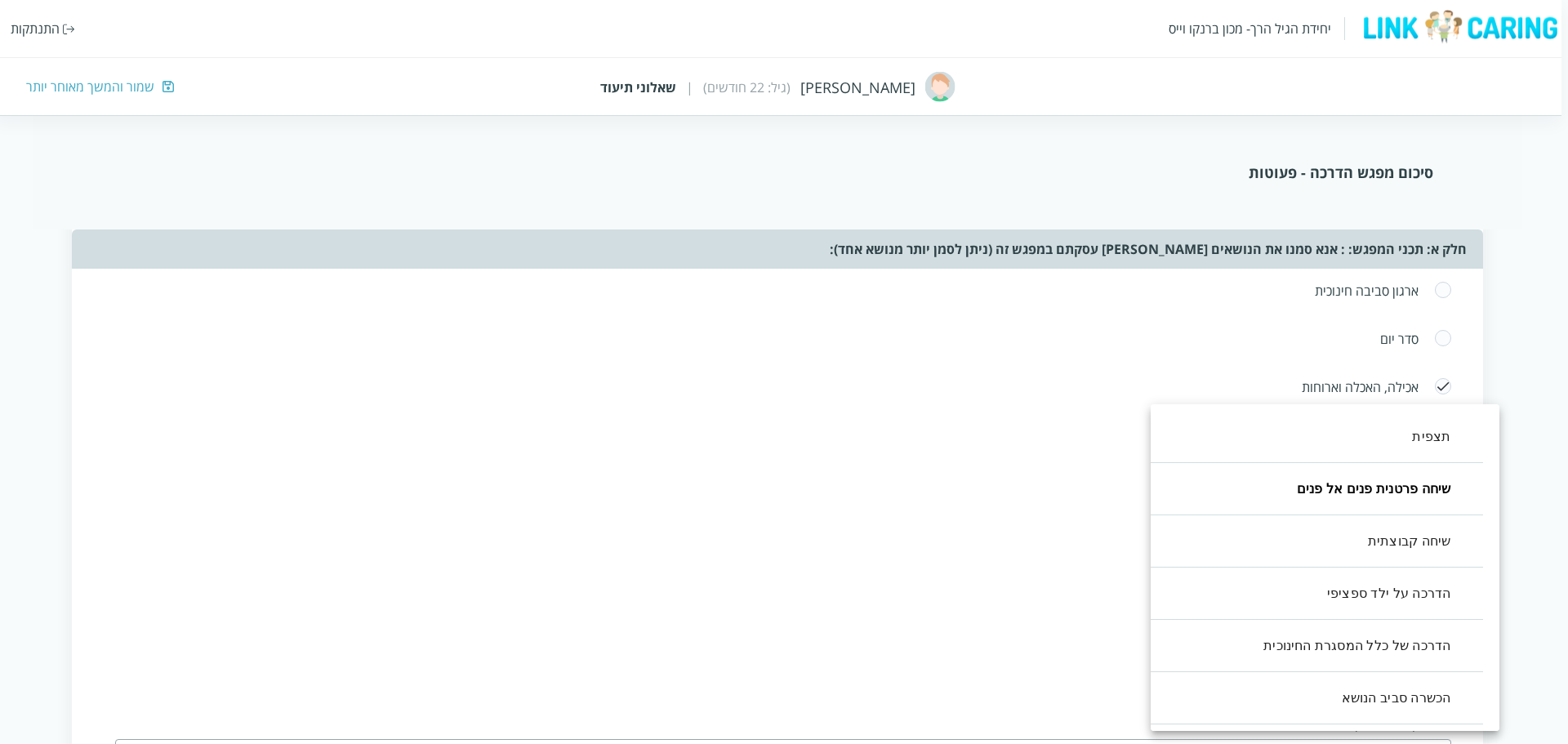
click at [1395, 525] on li "שיחה קבוצתית" at bounding box center [1309, 542] width 349 height 52
click at [1372, 594] on li "הדרכה על ילד ספציפי" at bounding box center [1309, 593] width 349 height 52
type input ",1,2,3"
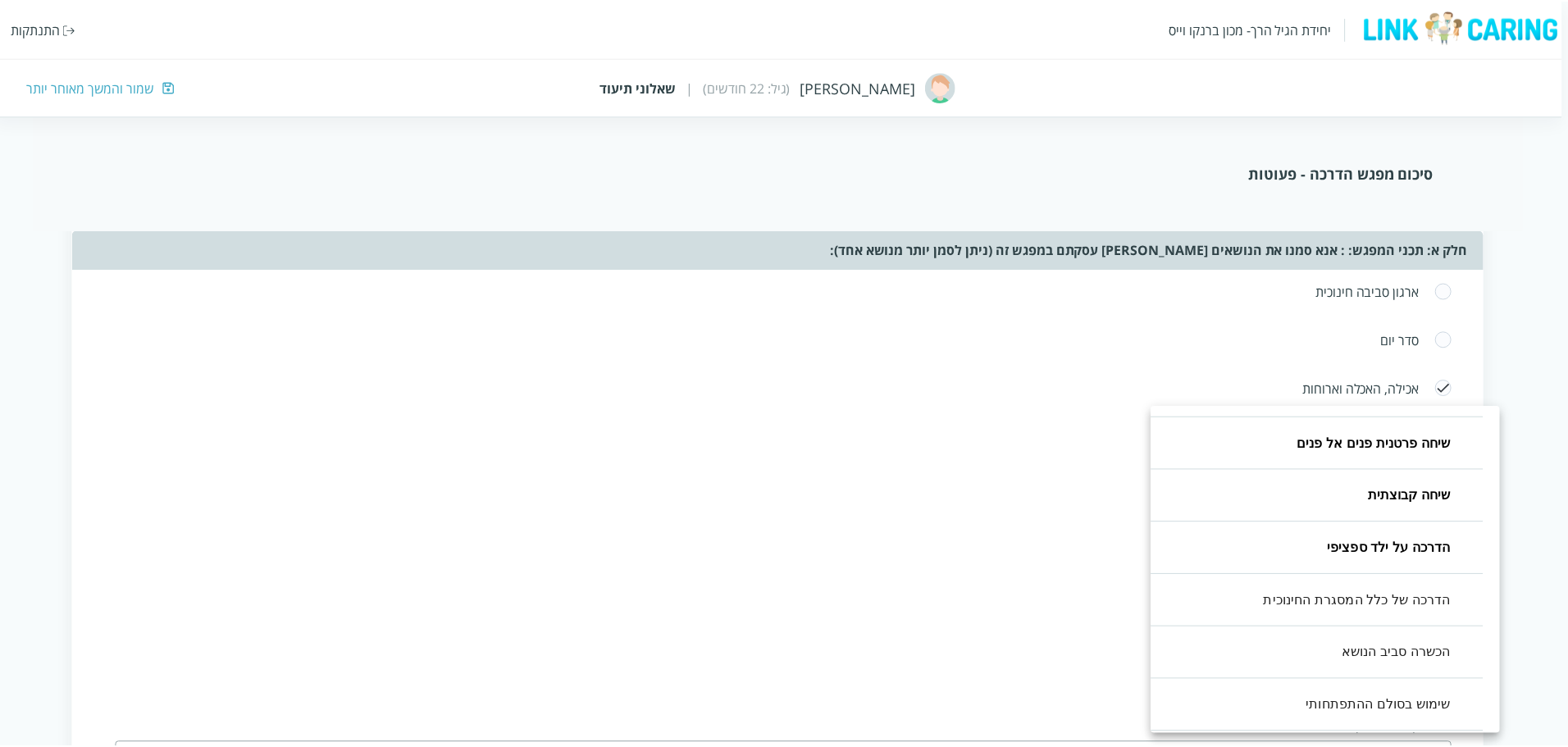
scroll to position [0, 0]
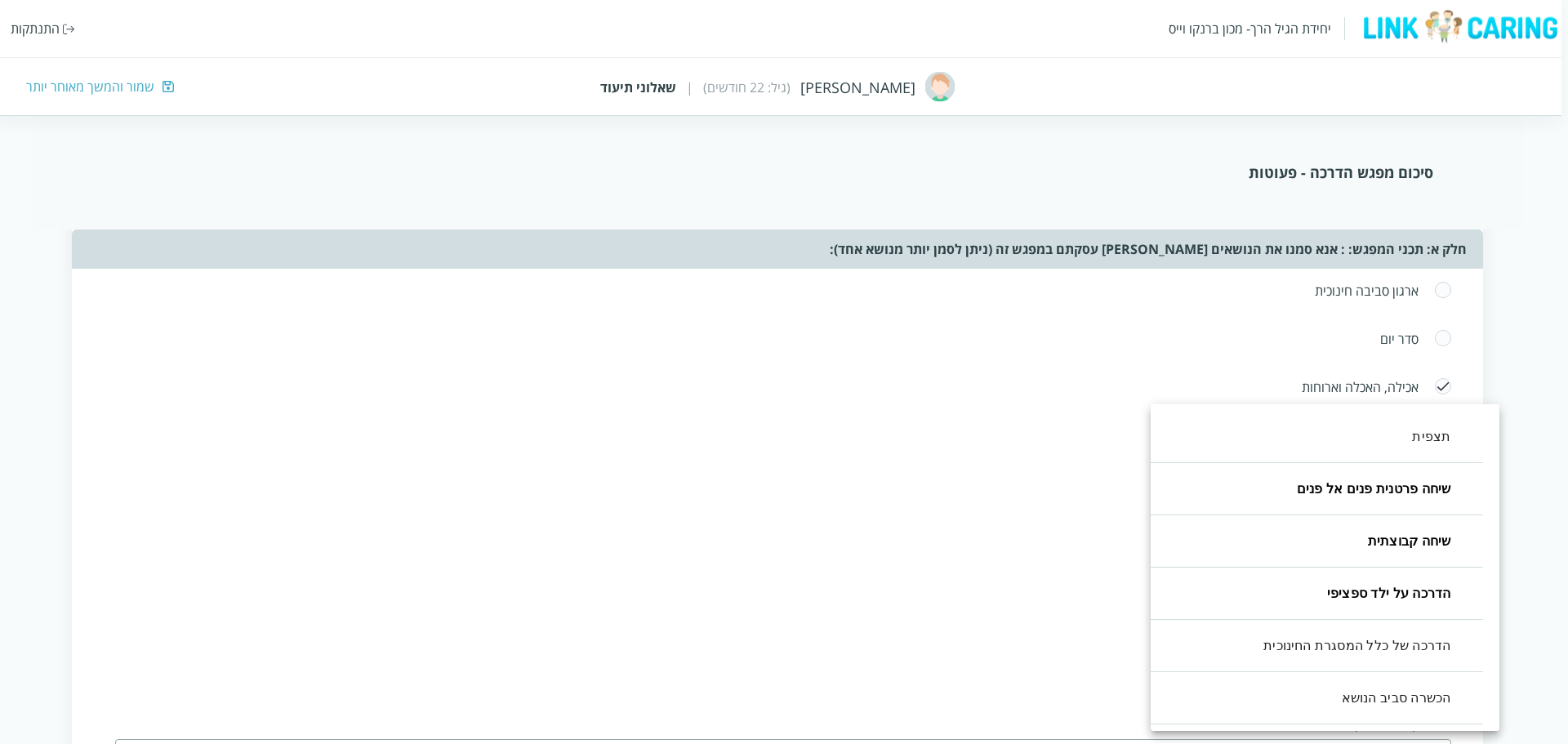
click at [1025, 529] on div at bounding box center [784, 372] width 1568 height 744
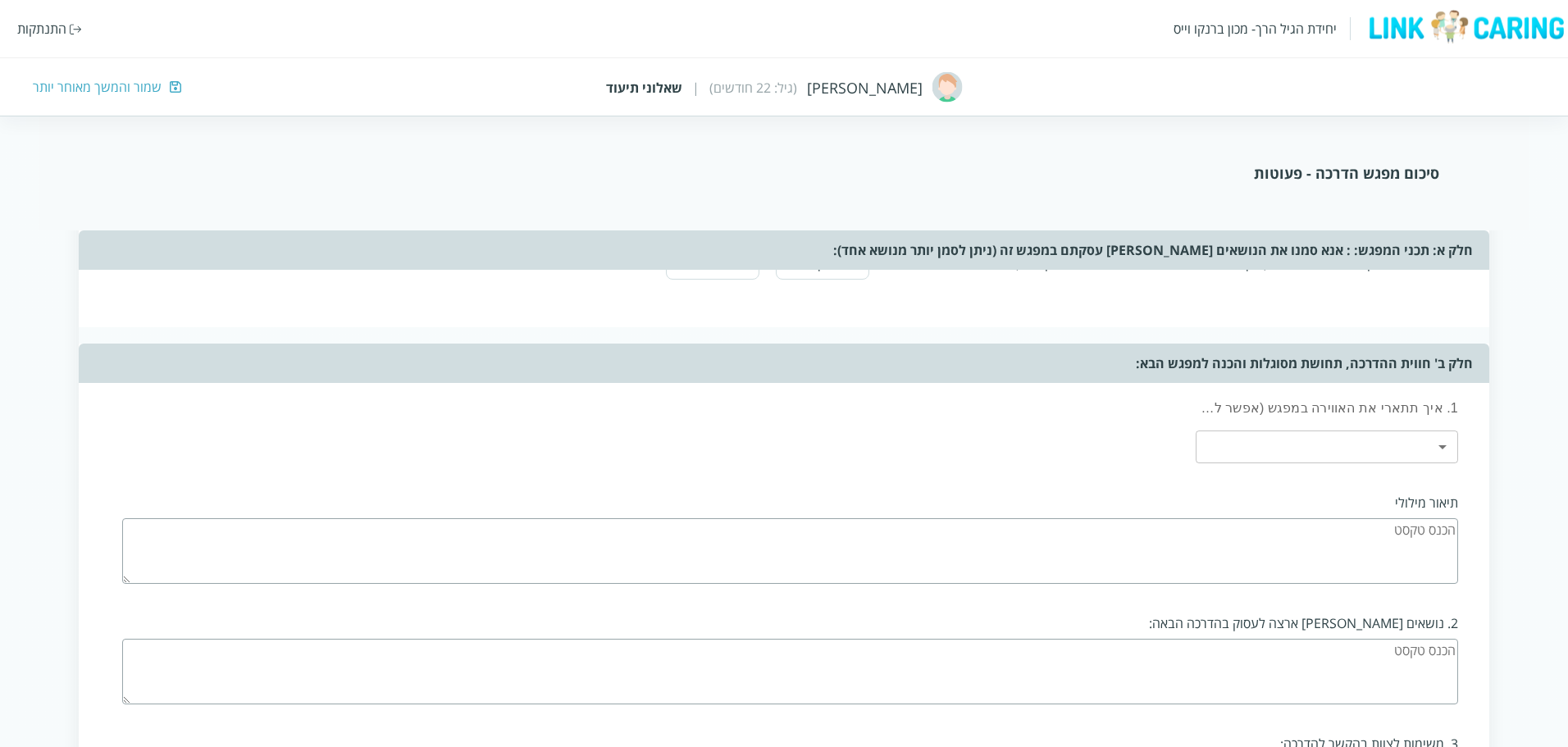
scroll to position [1230, 0]
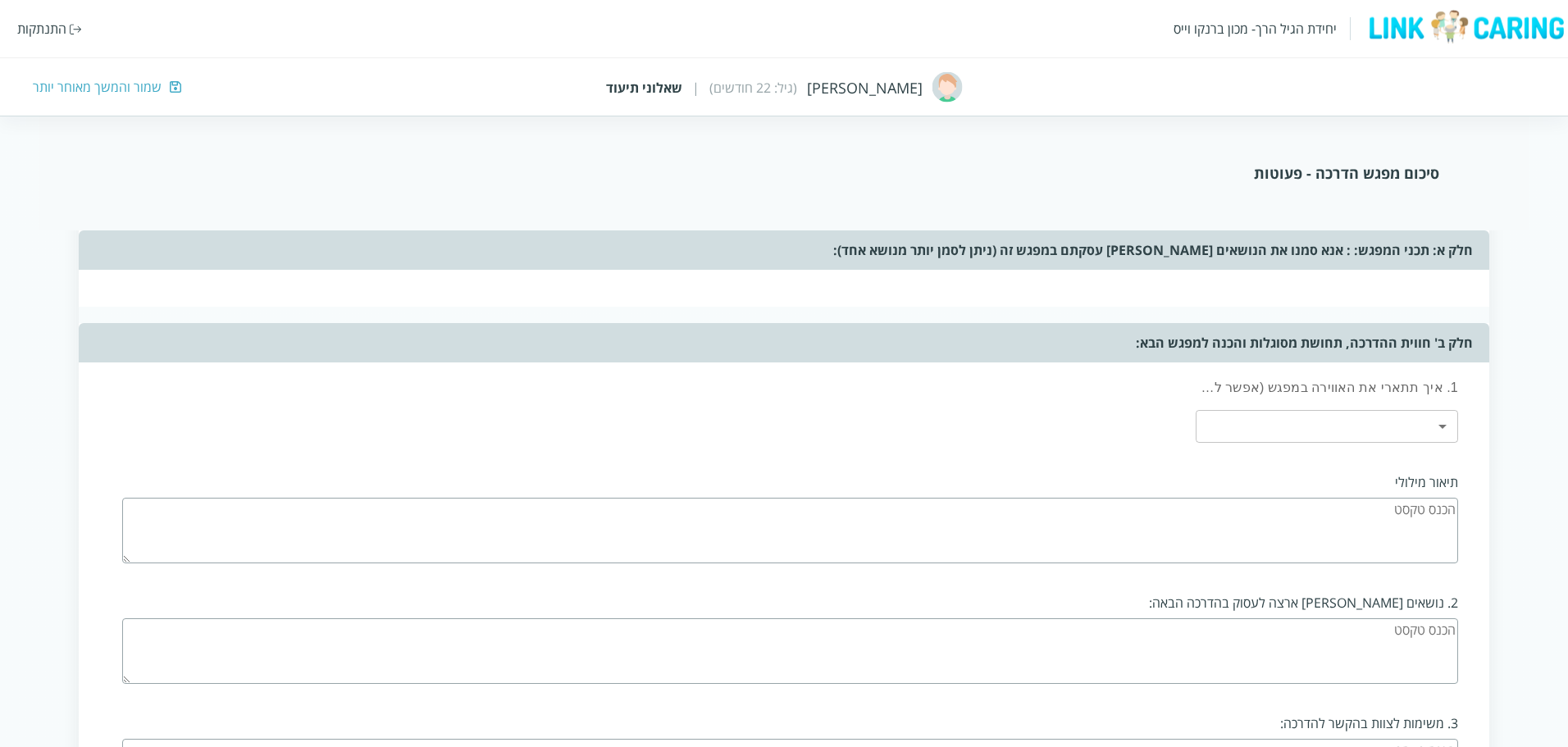
click at [1444, 431] on body "יחידת הגיל הרך- מכון [PERSON_NAME] התנתקות [PERSON_NAME] (גיל: 22 חודשים) | שאל…" at bounding box center [784, 122] width 1568 height 2346
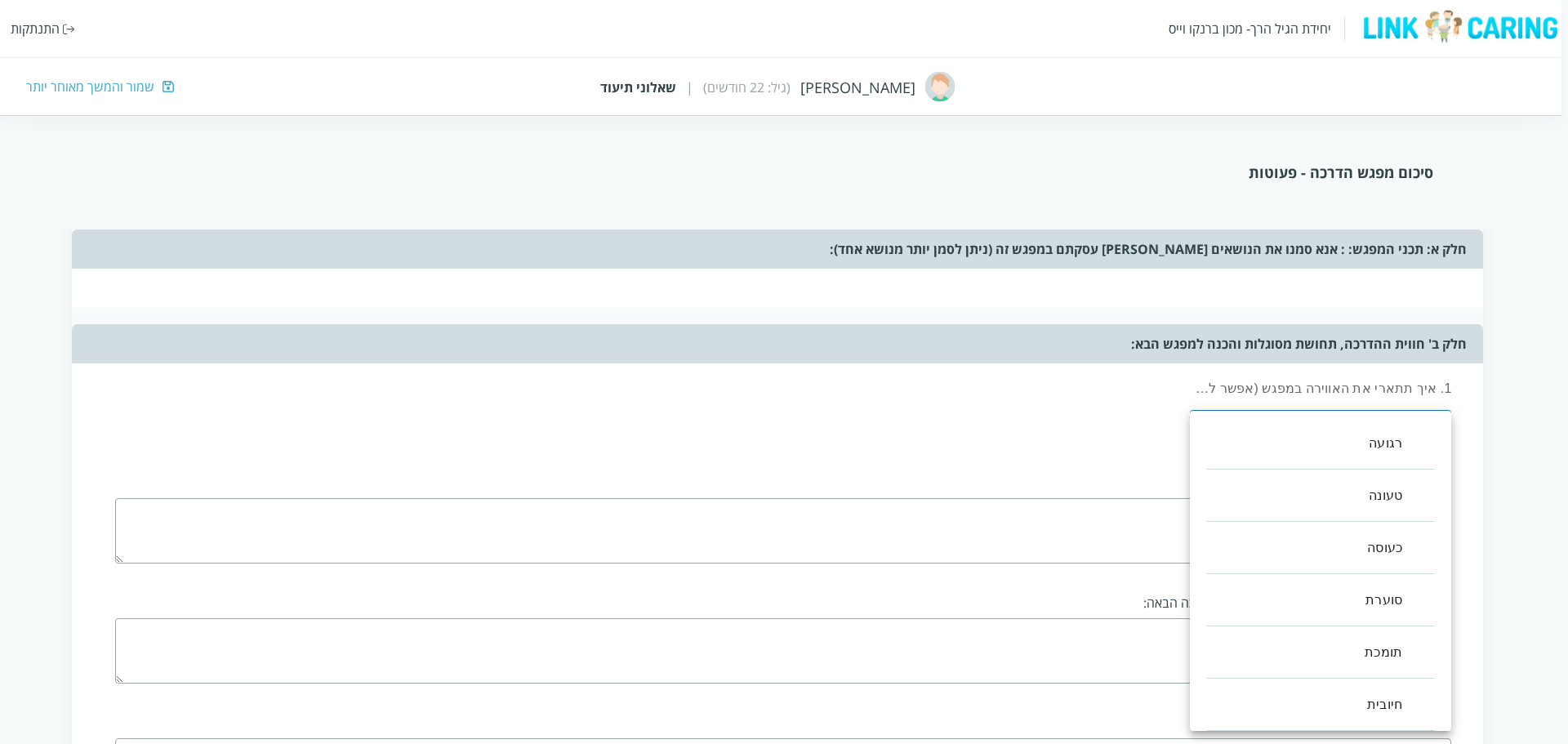
click at [1094, 427] on div at bounding box center [784, 372] width 1568 height 744
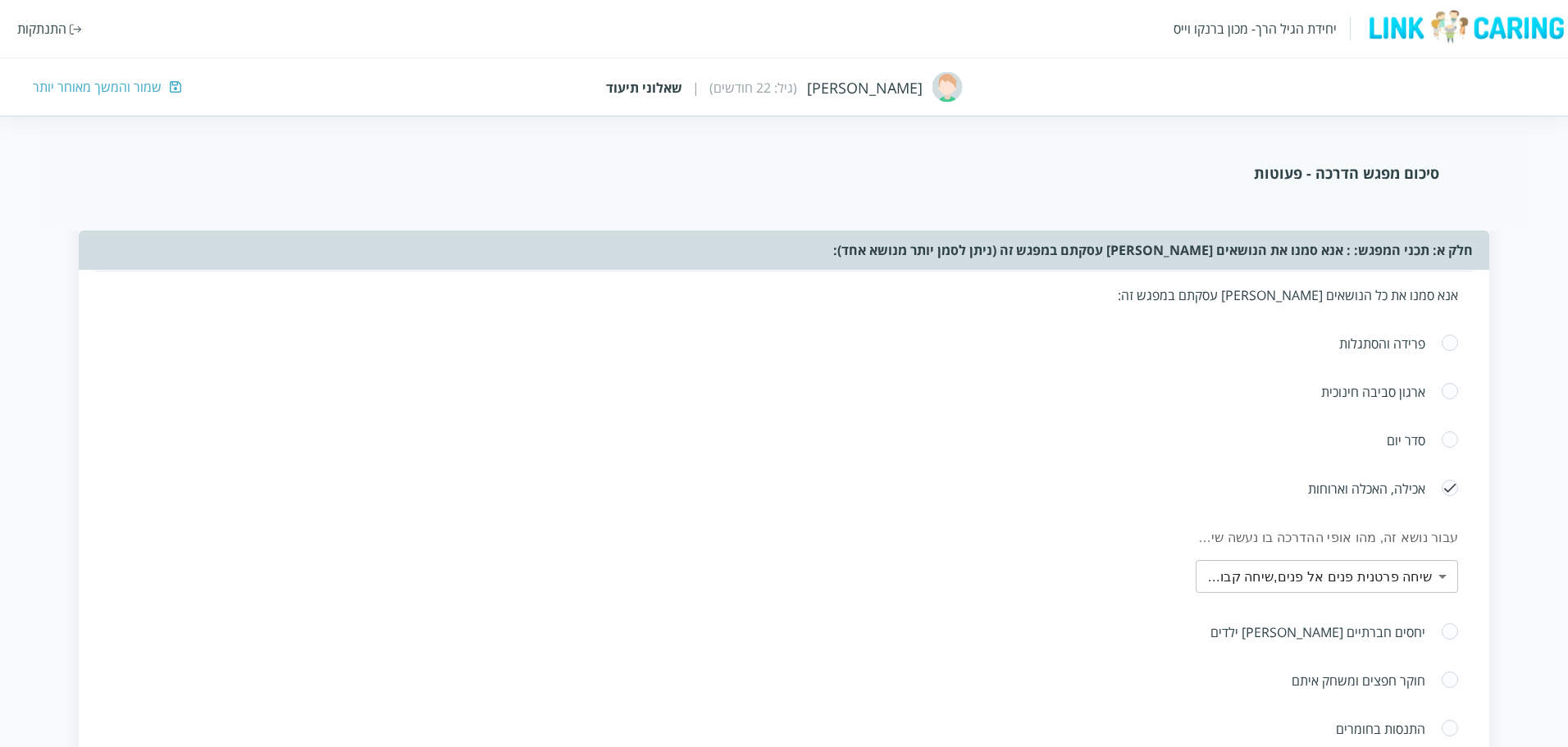
scroll to position [336, 0]
